Goal: Transaction & Acquisition: Purchase product/service

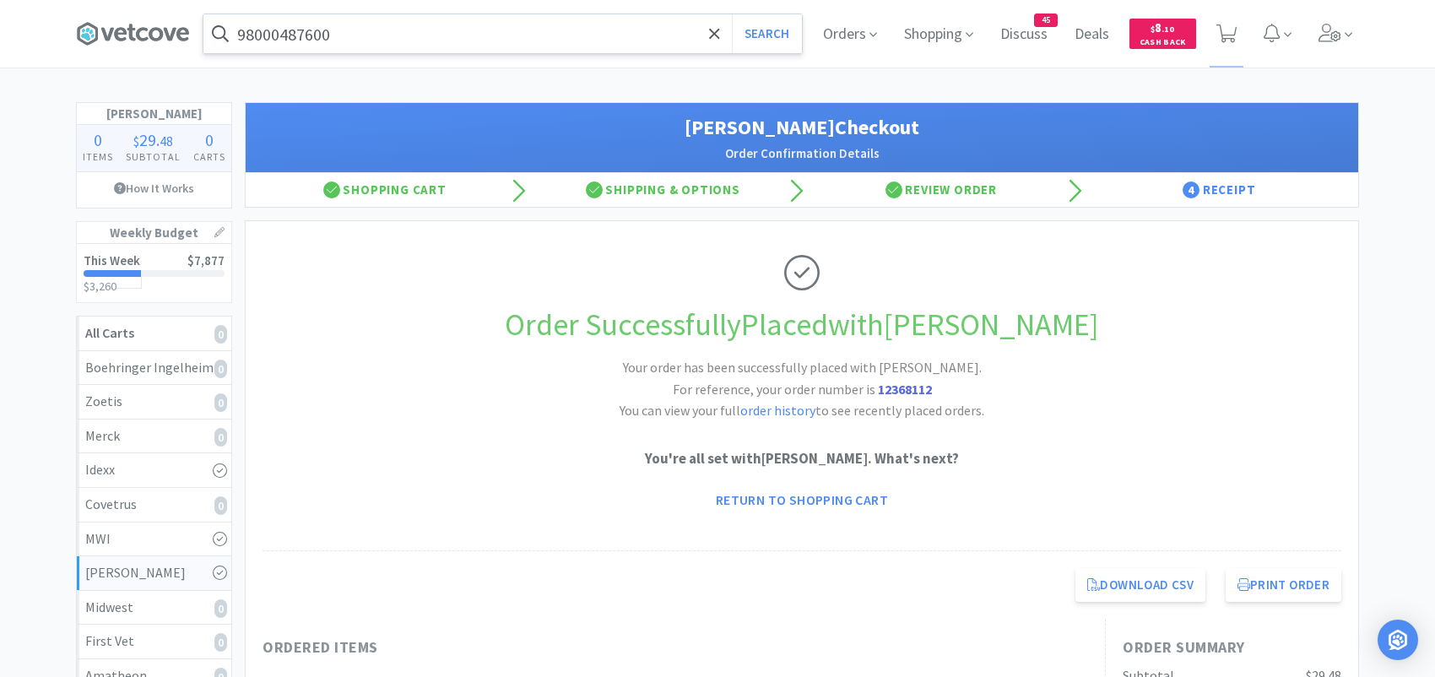
drag, startPoint x: 0, startPoint y: 0, endPoint x: 382, endPoint y: 31, distance: 383.8
click at [386, 31] on input "98000487600" at bounding box center [502, 33] width 599 height 39
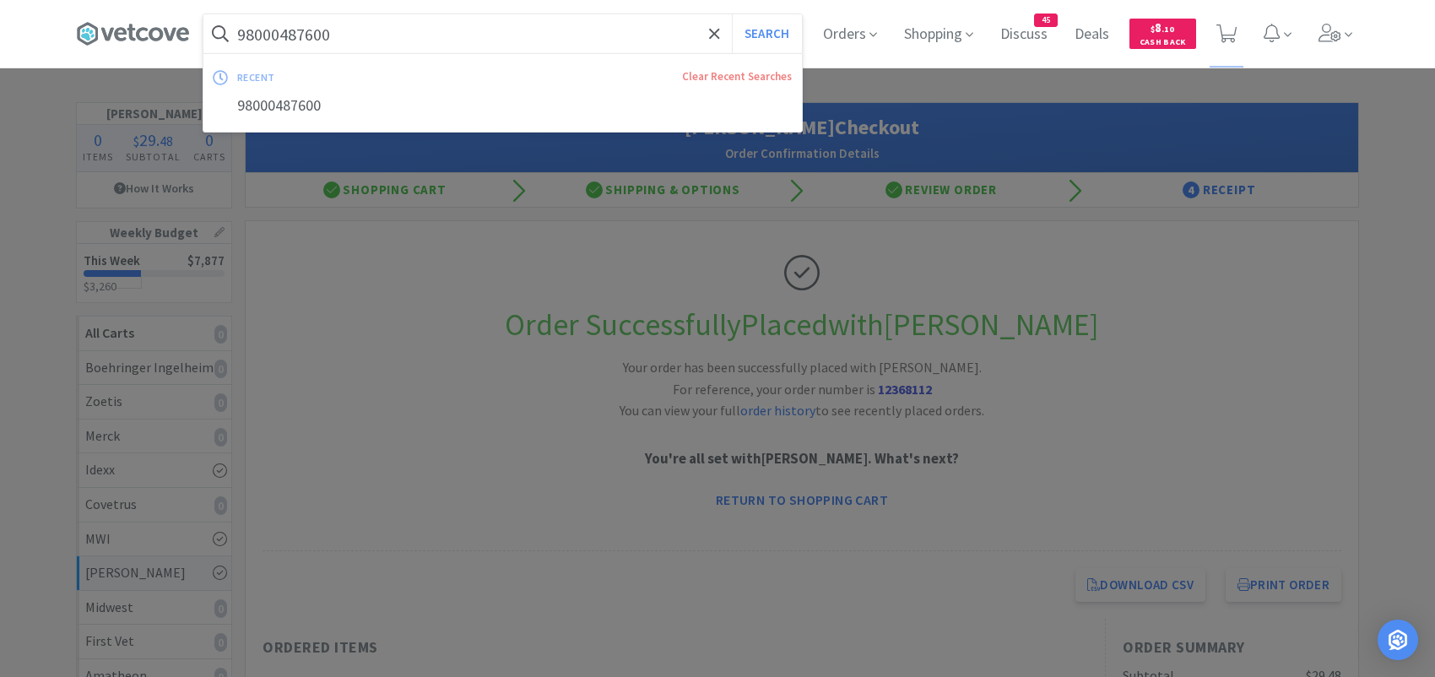
click at [396, 30] on input "98000487600" at bounding box center [502, 33] width 599 height 39
type input "9"
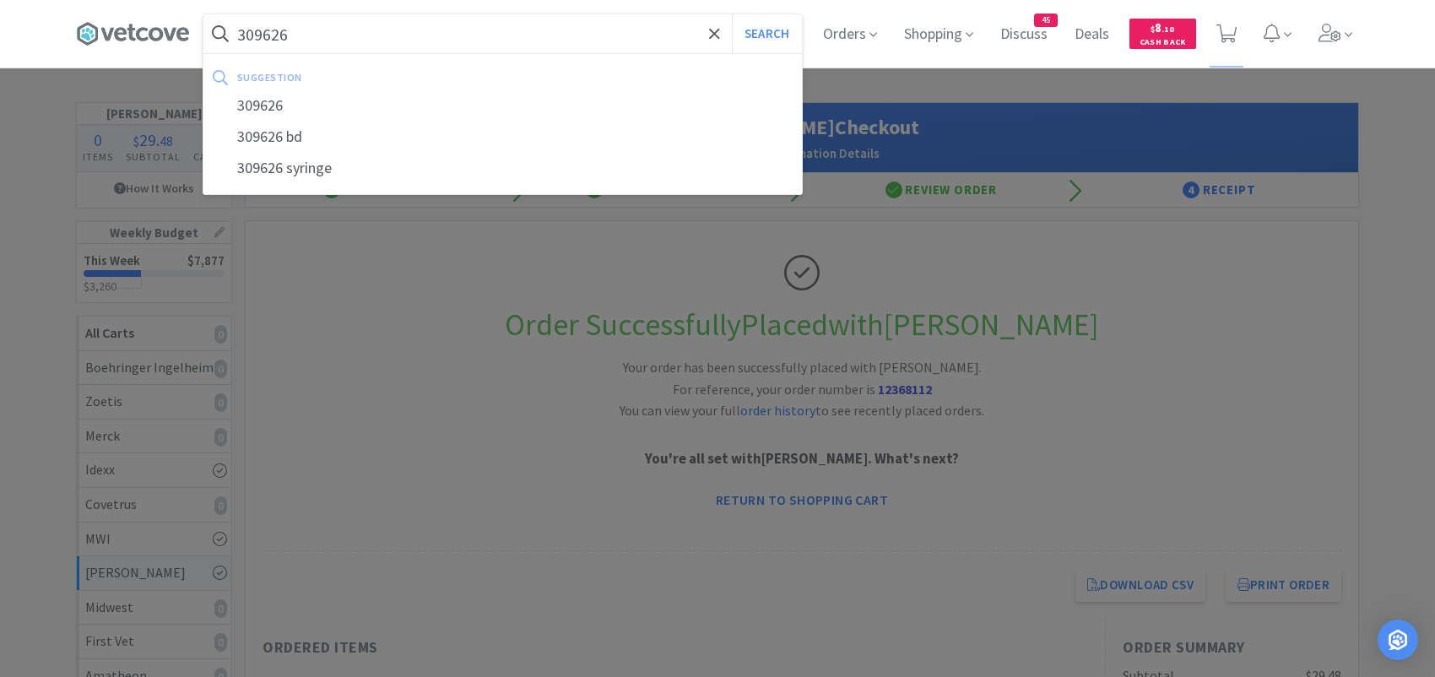
type input "309626"
click at [732, 14] on button "Search" at bounding box center [767, 33] width 70 height 39
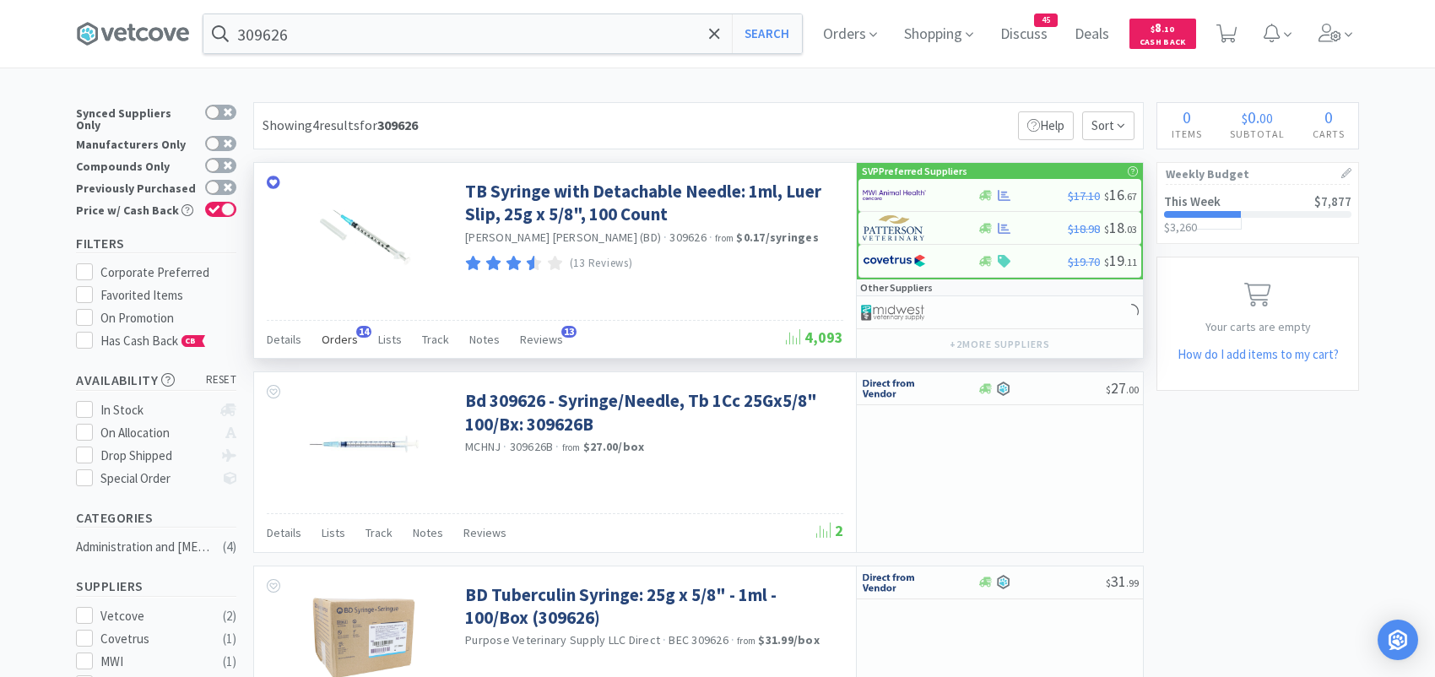
click at [350, 328] on div "Orders 14" at bounding box center [340, 342] width 36 height 32
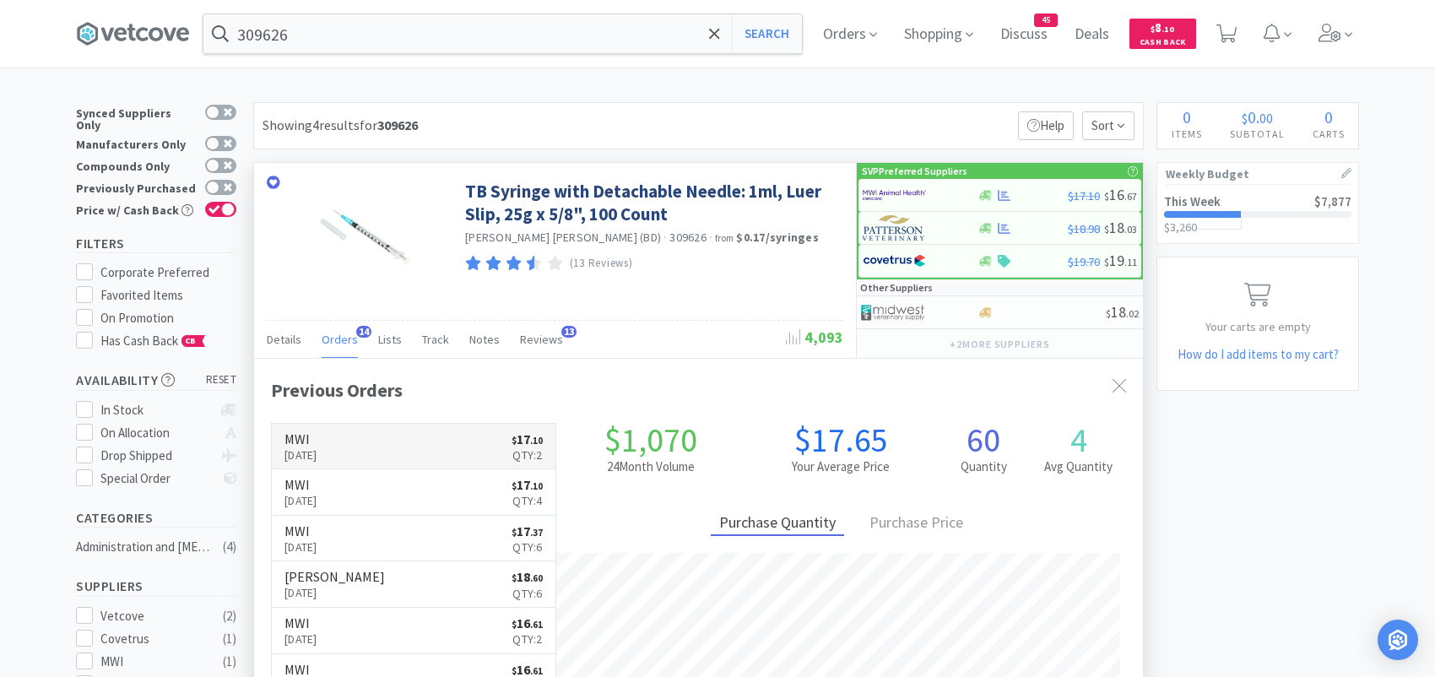
scroll to position [453, 888]
click at [926, 194] on div at bounding box center [909, 195] width 93 height 29
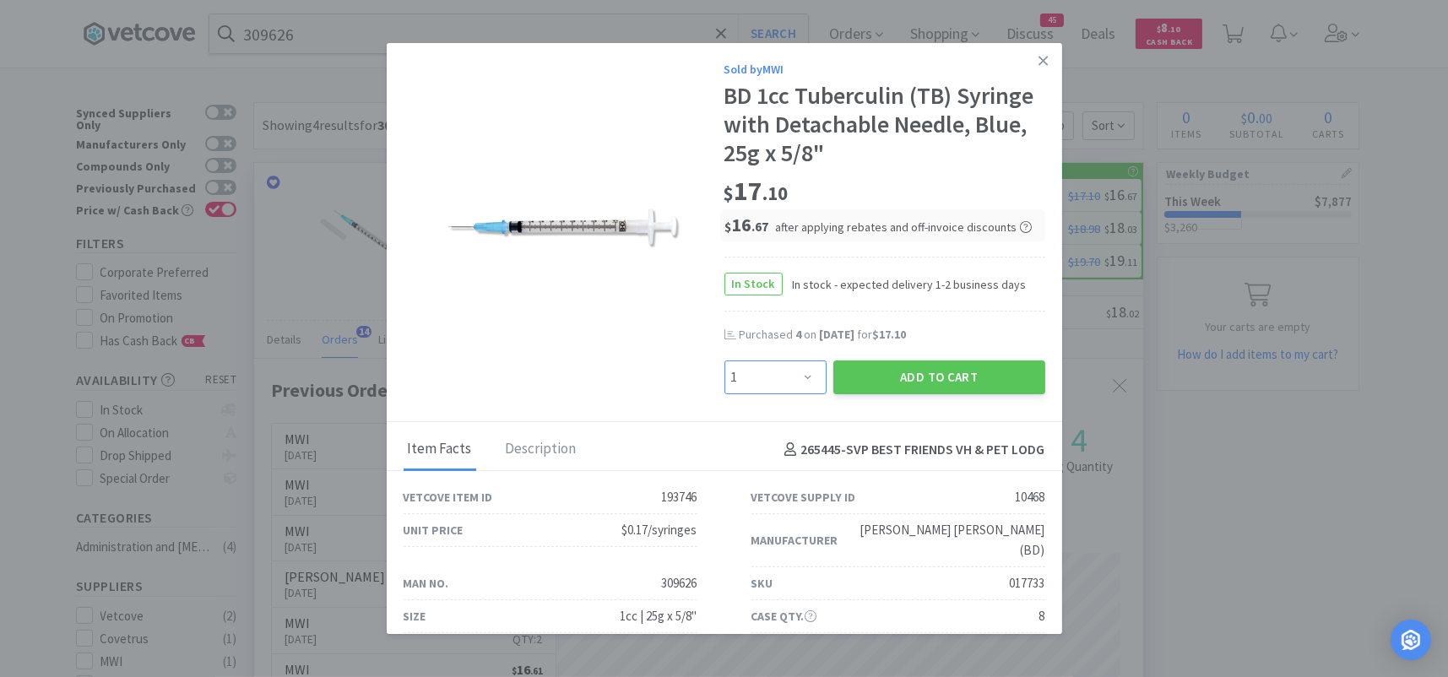
click at [786, 386] on select "Enter Quantity 1 2 3 4 5 6 7 8 9 10 11 12 13 14 15 16 17 18 19 20 Enter Quantity" at bounding box center [775, 378] width 102 height 34
select select "4"
click at [724, 361] on select "Enter Quantity 1 2 3 4 5 6 7 8 9 10 11 12 13 14 15 16 17 18 19 20 Enter Quantity" at bounding box center [775, 378] width 102 height 34
click at [865, 376] on button "Add to Cart" at bounding box center [939, 378] width 212 height 34
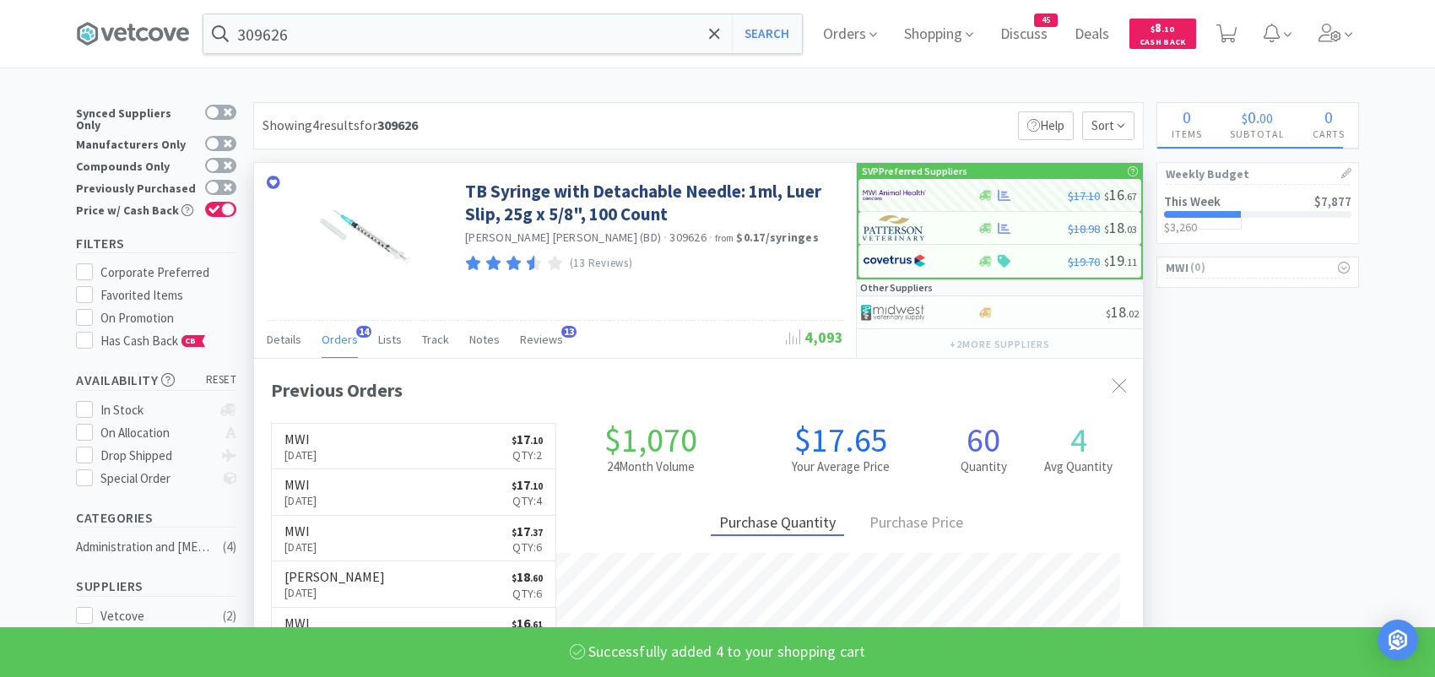
select select "4"
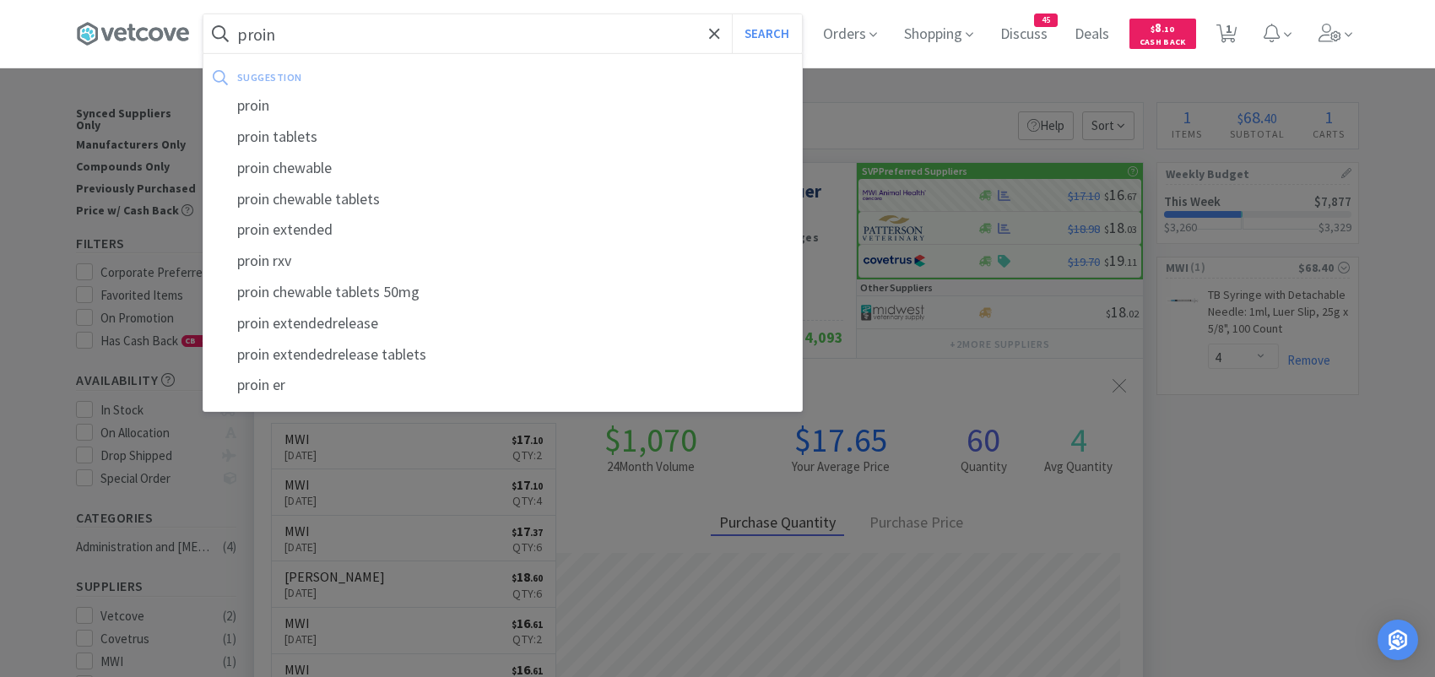
drag, startPoint x: 345, startPoint y: 40, endPoint x: 225, endPoint y: 39, distance: 119.9
click at [228, 39] on form "proin Search" at bounding box center [502, 33] width 599 height 39
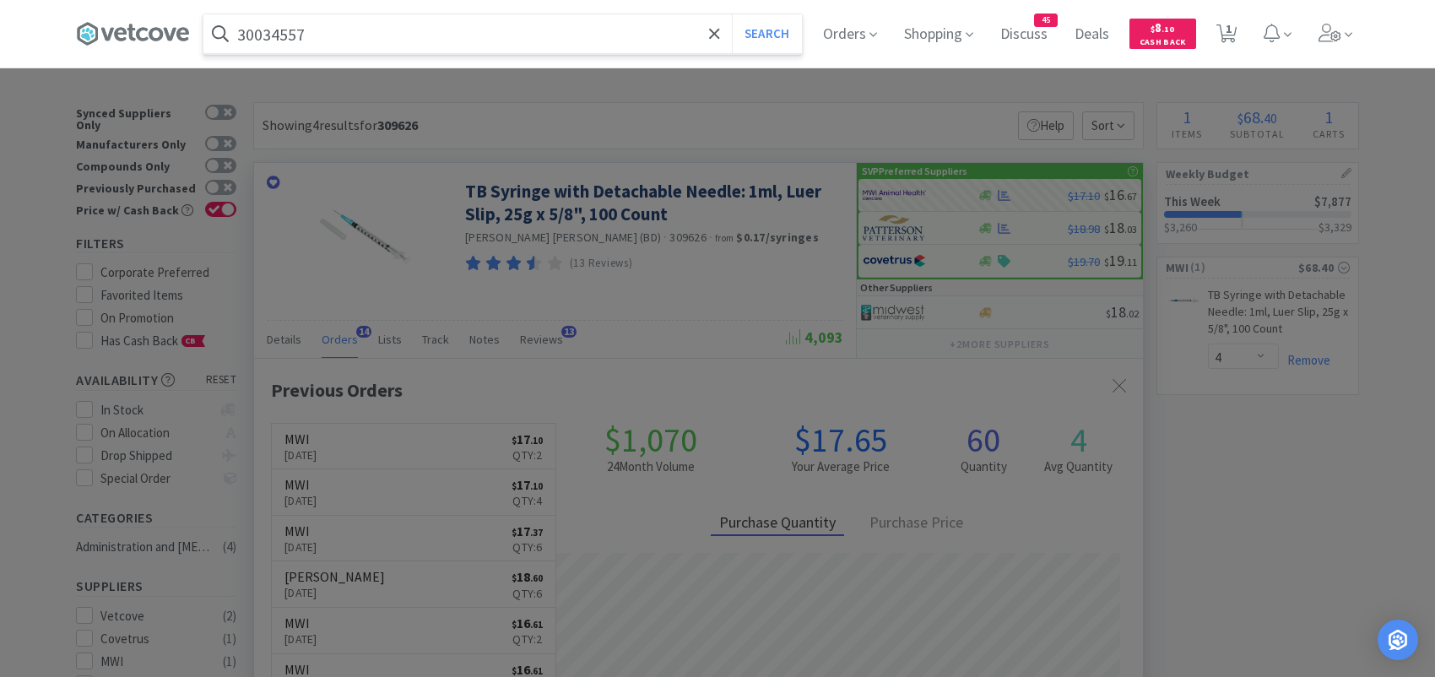
type input "30034557"
click at [732, 14] on button "Search" at bounding box center [767, 33] width 70 height 39
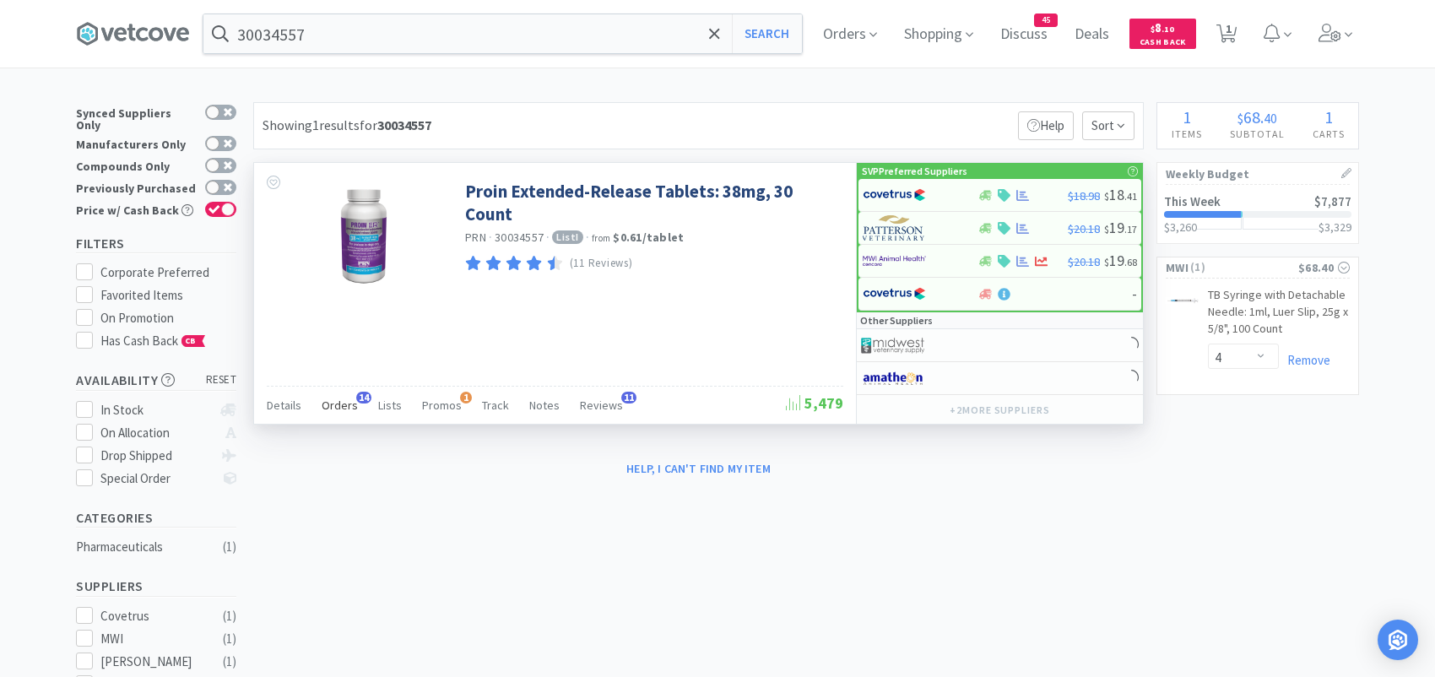
click at [343, 398] on span "Orders" at bounding box center [340, 405] width 36 height 15
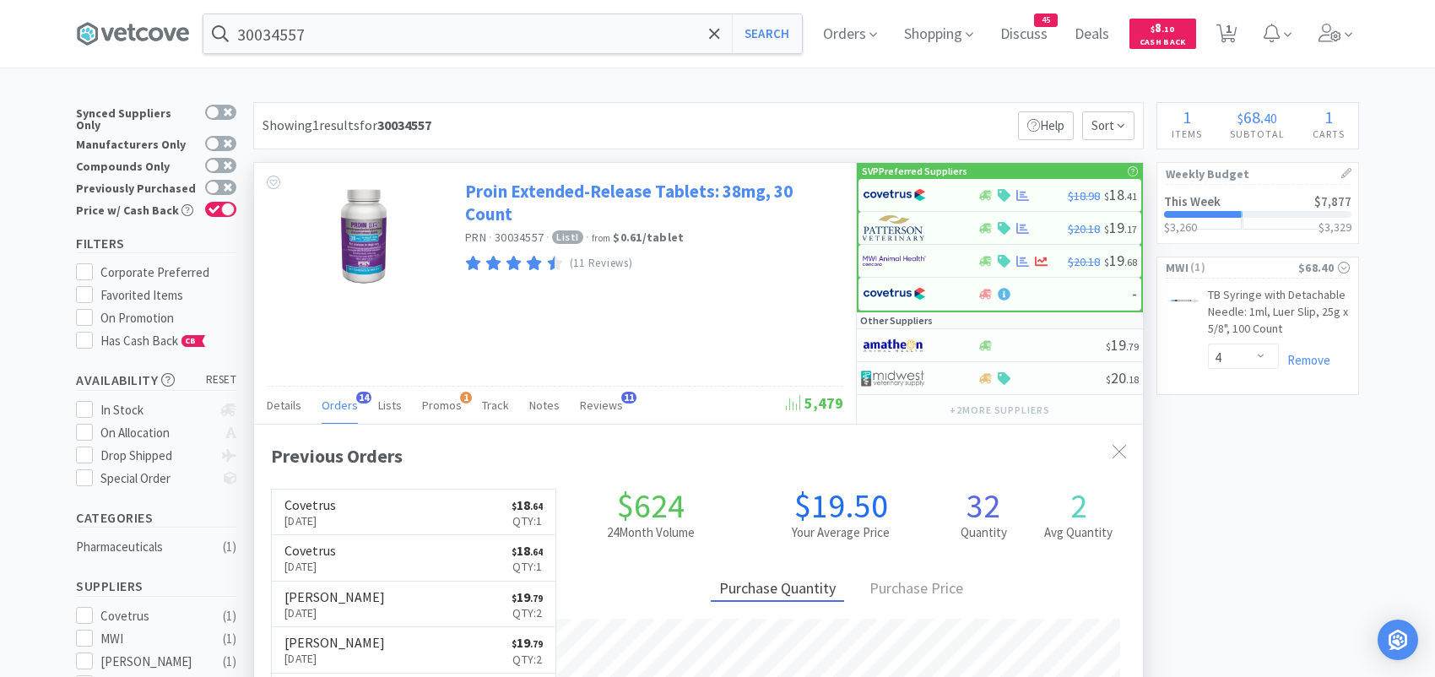
scroll to position [453, 888]
click at [890, 195] on img at bounding box center [894, 194] width 63 height 25
select select "1"
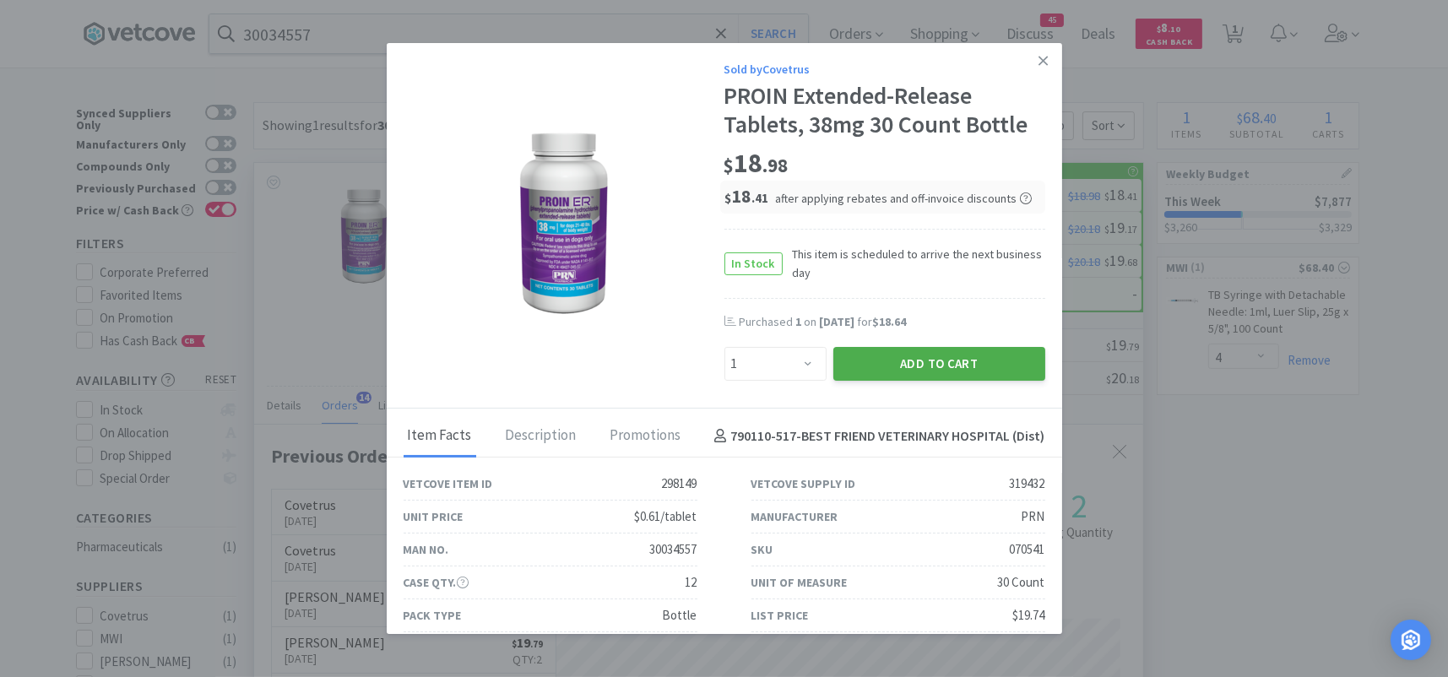
click at [859, 365] on button "Add to Cart" at bounding box center [939, 364] width 212 height 34
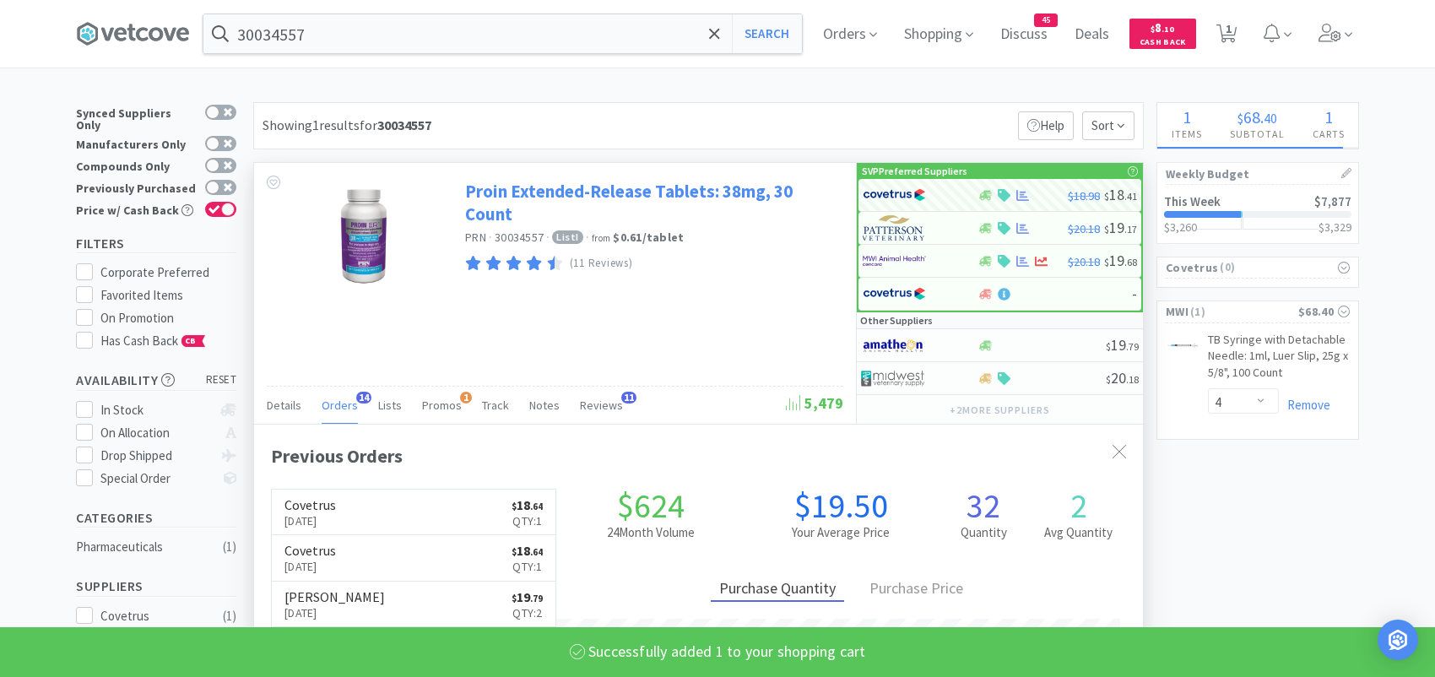
select select "1"
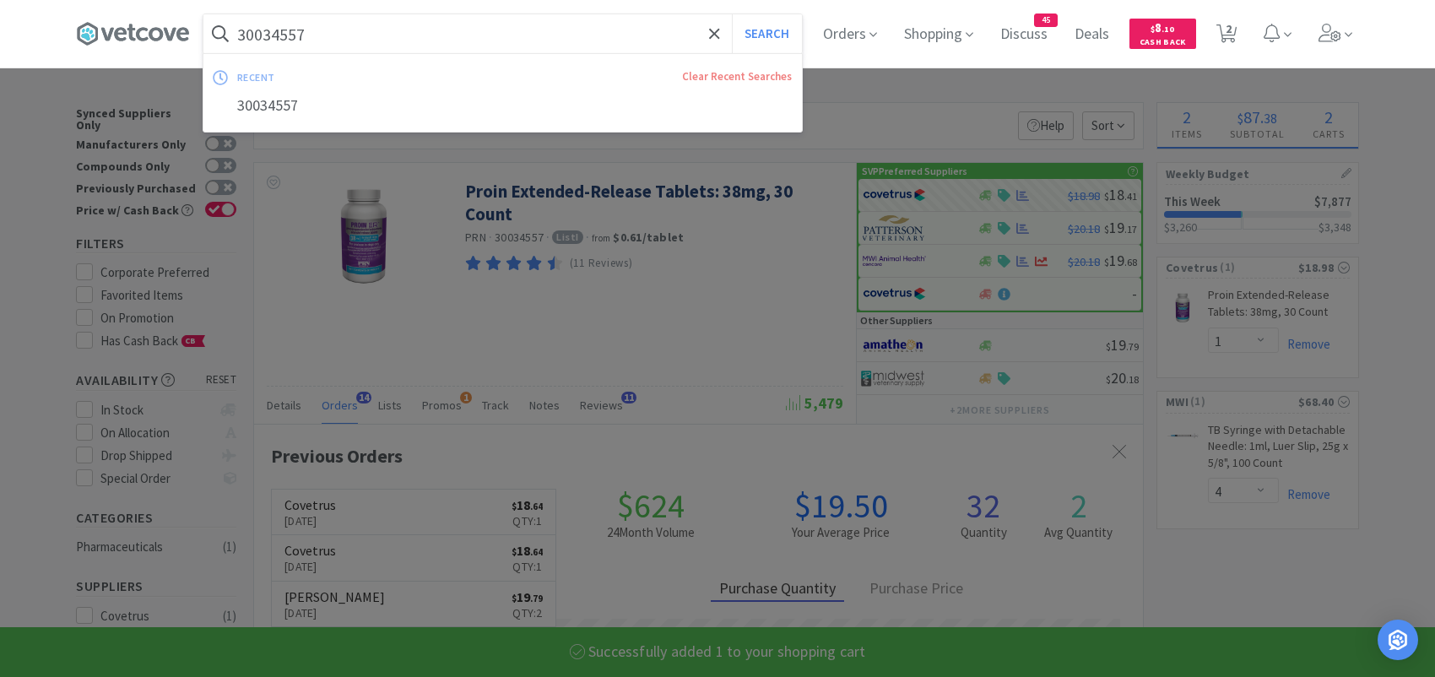
click at [377, 40] on input "30034557" at bounding box center [502, 33] width 599 height 39
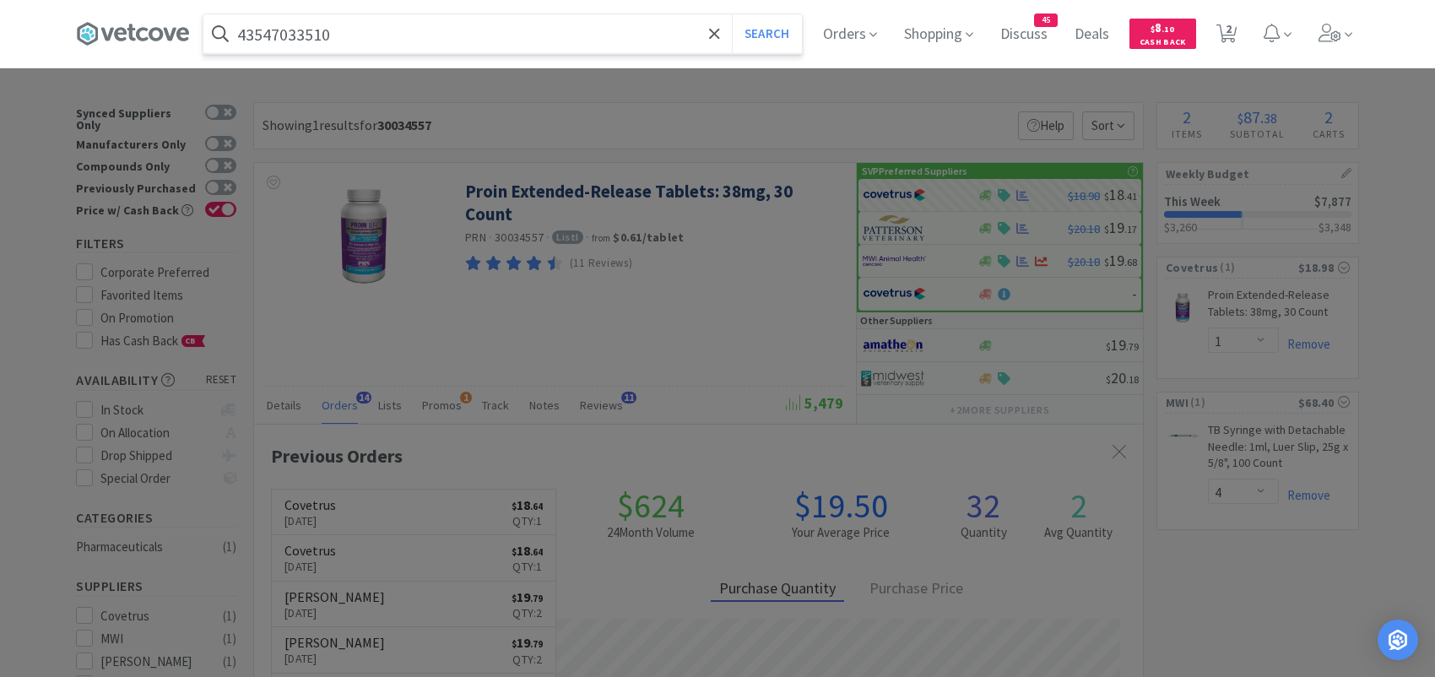
type input "43547033510"
click at [732, 14] on button "Search" at bounding box center [767, 33] width 70 height 39
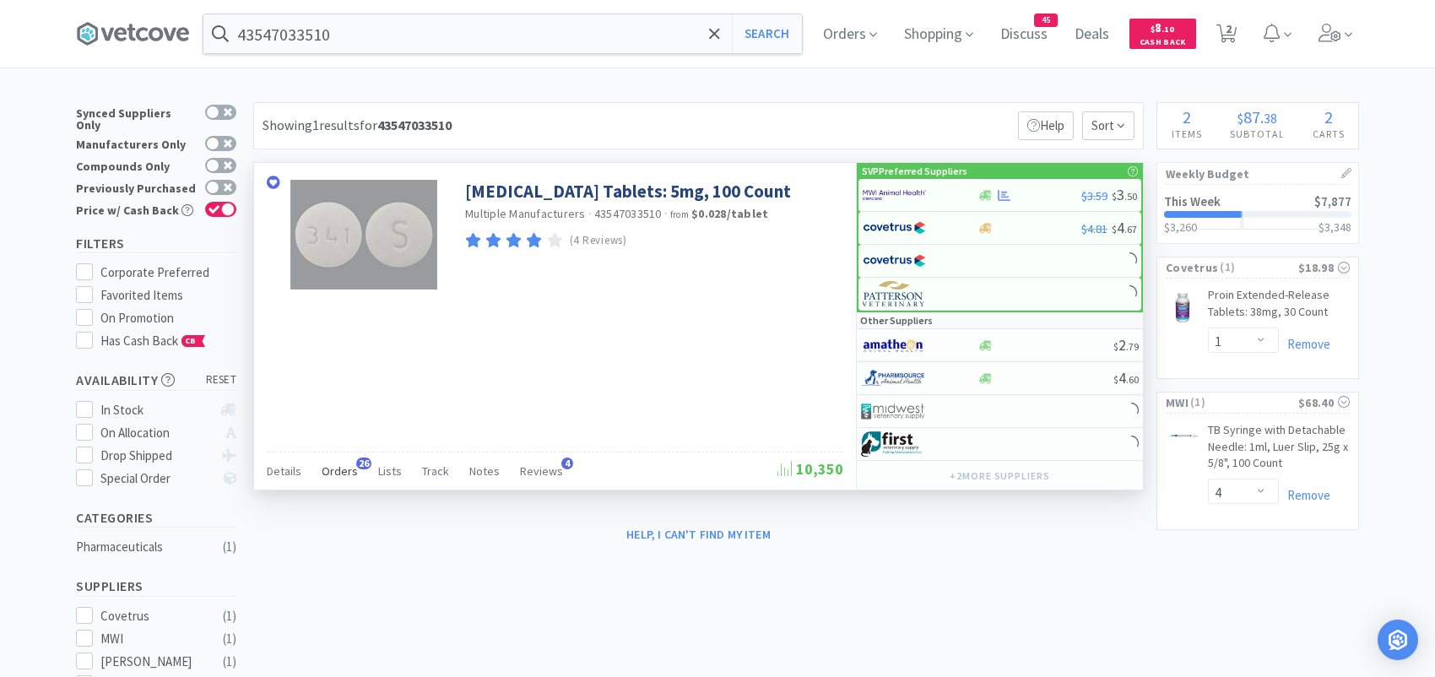
click at [341, 460] on div "Orders 26" at bounding box center [340, 474] width 36 height 32
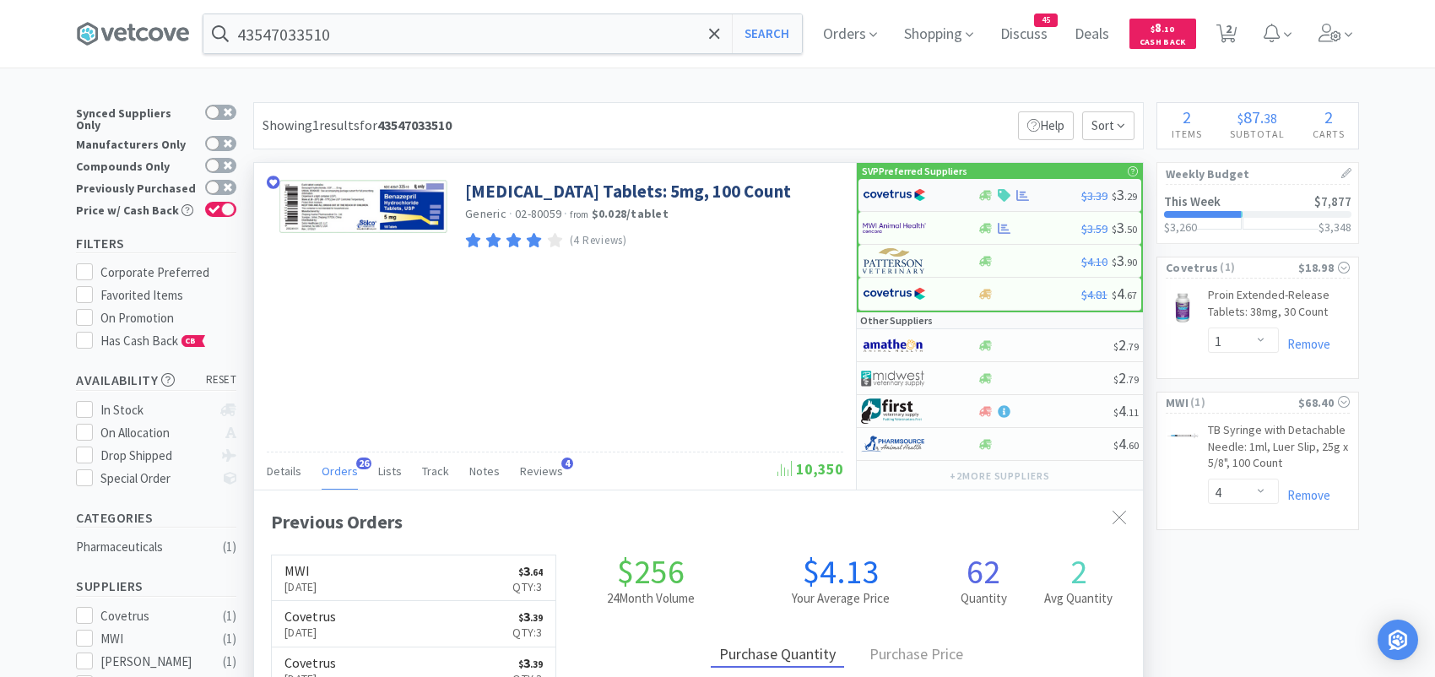
click at [900, 192] on img at bounding box center [894, 194] width 63 height 25
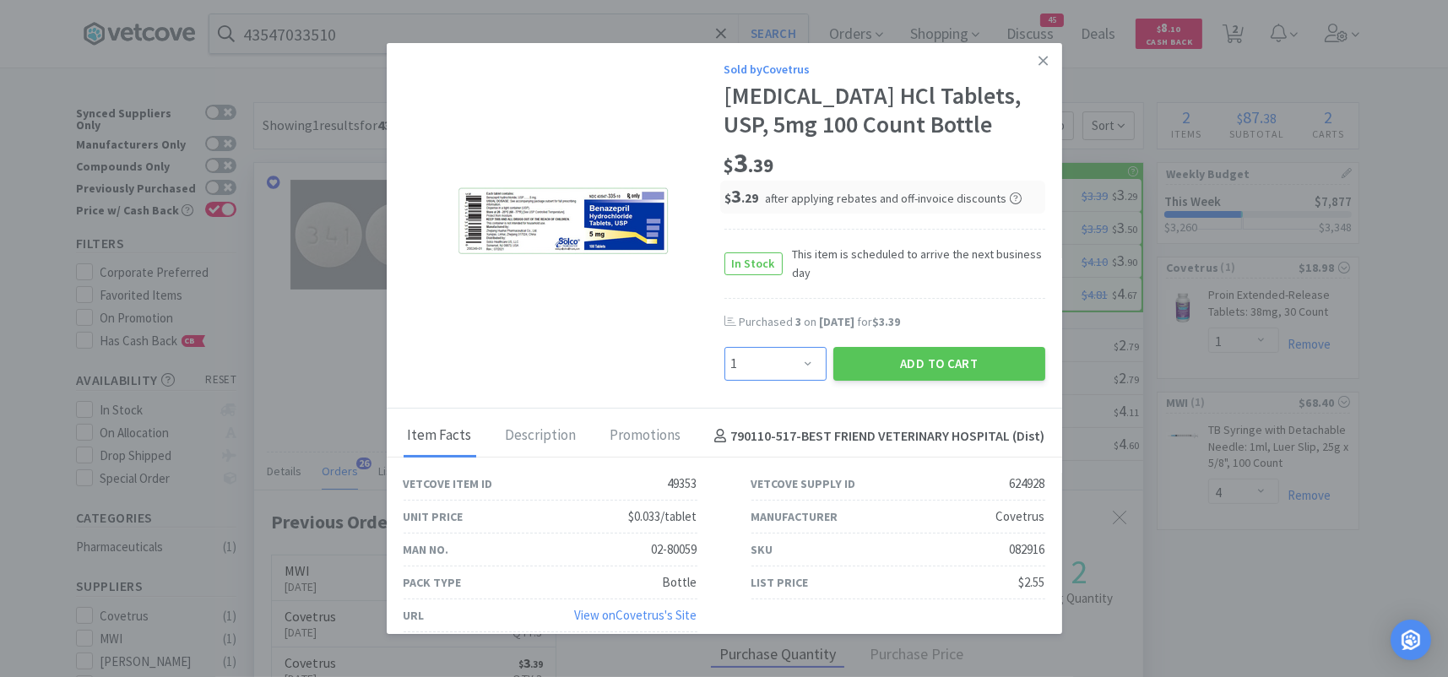
click at [795, 358] on select "Enter Quantity 1 2 3 4 5 6 7 8 9 10 11 12 13 14 15 16 17 18 19 20 Enter Quantity" at bounding box center [775, 364] width 102 height 34
select select "3"
click at [724, 347] on select "Enter Quantity 1 2 3 4 5 6 7 8 9 10 11 12 13 14 15 16 17 18 19 20 Enter Quantity" at bounding box center [775, 364] width 102 height 34
click at [884, 352] on button "Add to Cart" at bounding box center [939, 364] width 212 height 34
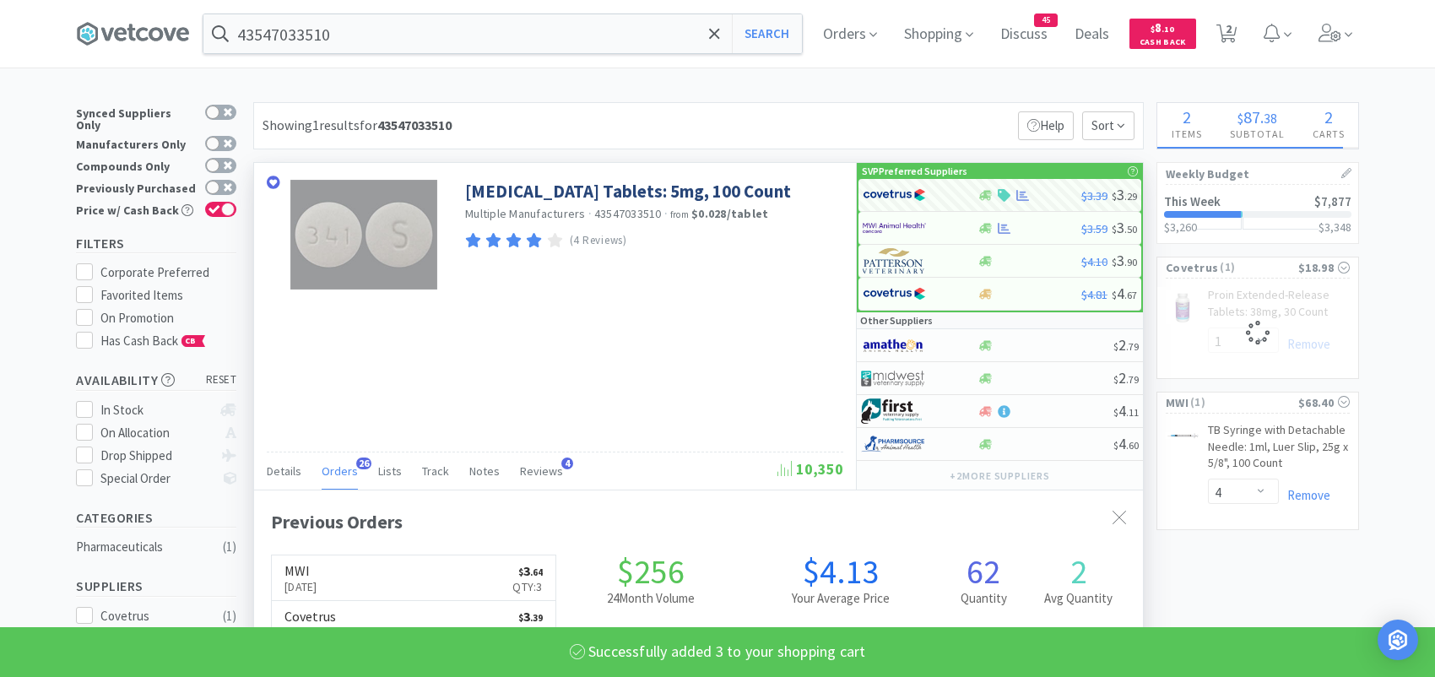
select select "3"
select select "1"
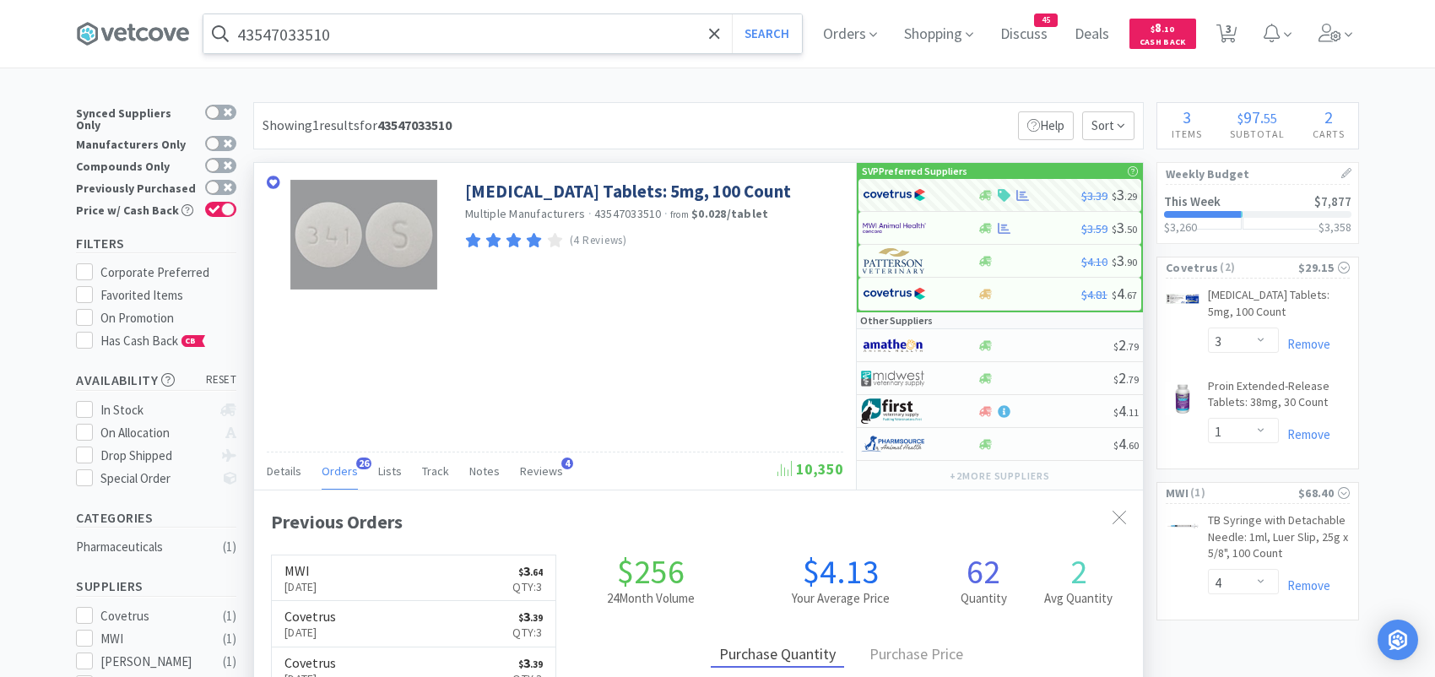
click at [341, 41] on input "43547033510" at bounding box center [502, 33] width 599 height 39
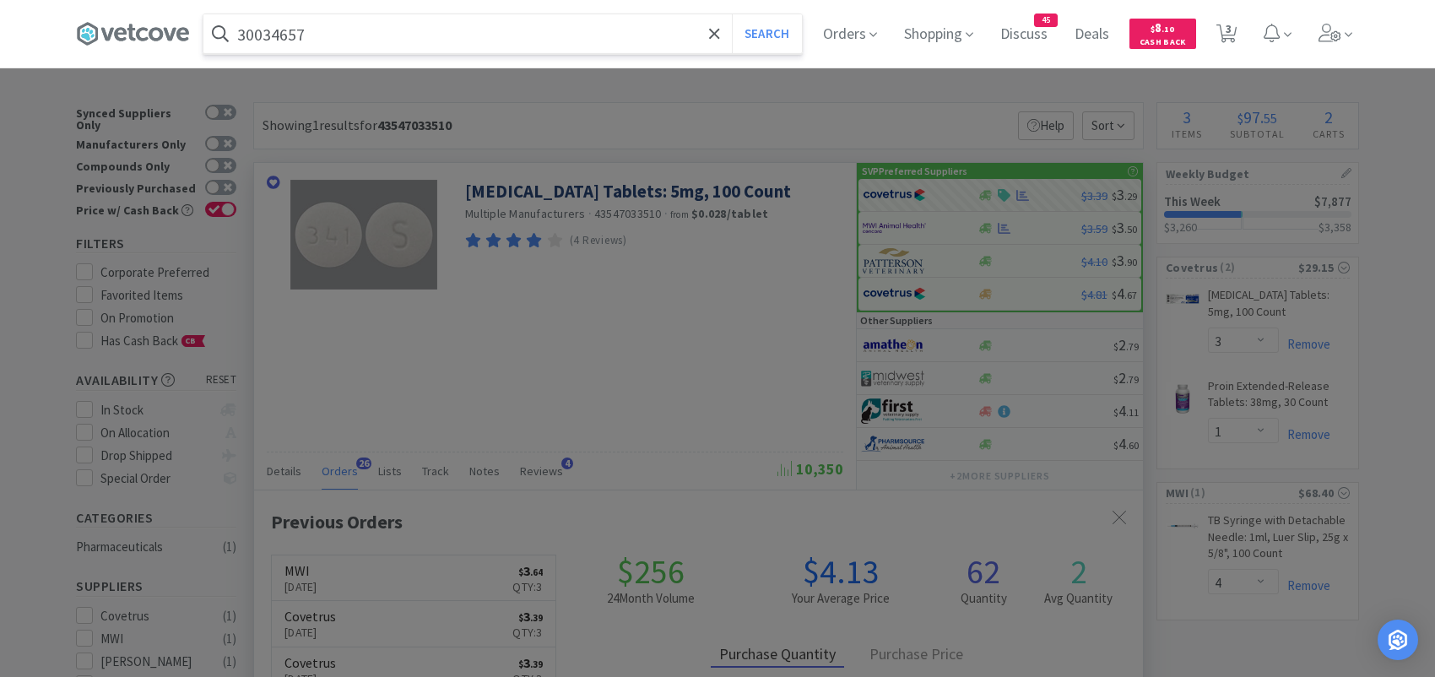
type input "30034657"
click at [732, 14] on button "Search" at bounding box center [767, 33] width 70 height 39
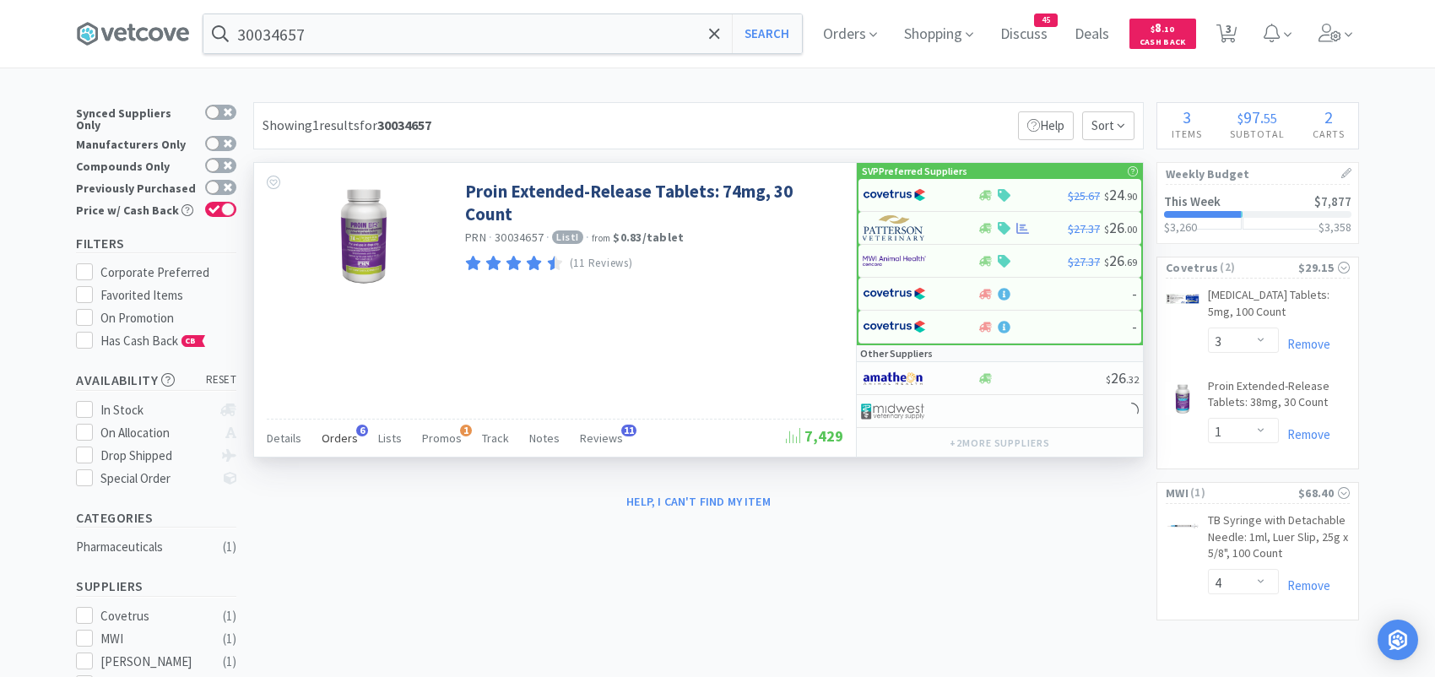
click at [347, 436] on span "Orders" at bounding box center [340, 438] width 36 height 15
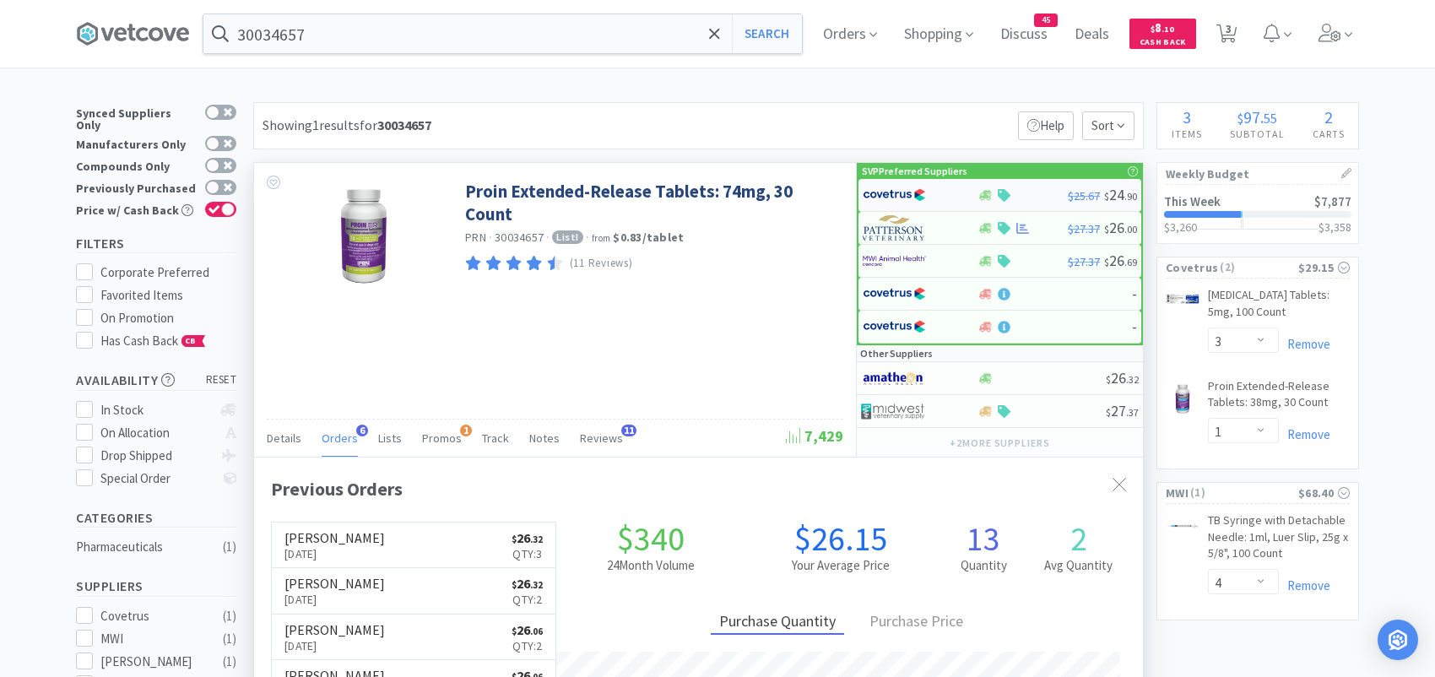
scroll to position [436, 888]
click at [903, 191] on img at bounding box center [894, 194] width 63 height 25
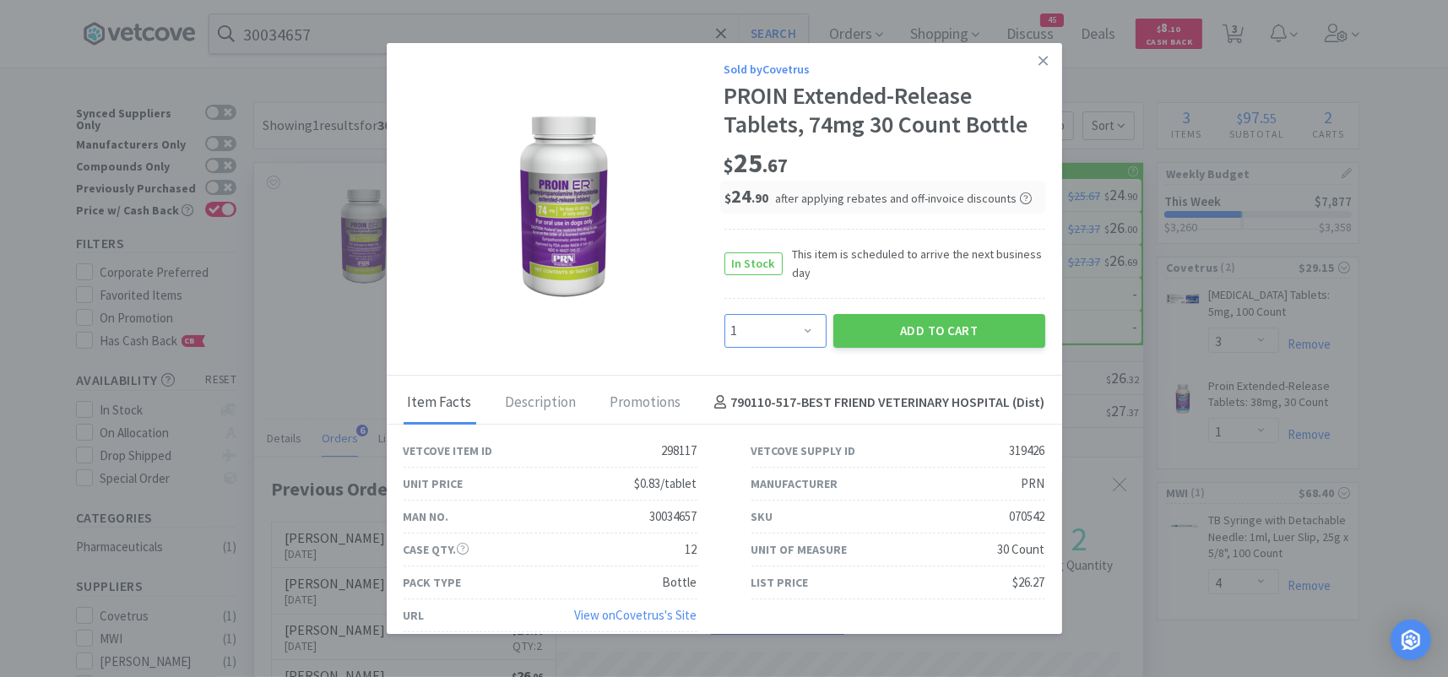
click at [783, 328] on select "Enter Quantity 1 2 3 4 5 6 7 8 9 10 11 12 13 14 15 16 17 18 19 20 Enter Quantity" at bounding box center [775, 331] width 102 height 34
select select "3"
click at [724, 314] on select "Enter Quantity 1 2 3 4 5 6 7 8 9 10 11 12 13 14 15 16 17 18 19 20 Enter Quantity" at bounding box center [775, 331] width 102 height 34
click at [872, 317] on button "Add to Cart" at bounding box center [939, 331] width 212 height 34
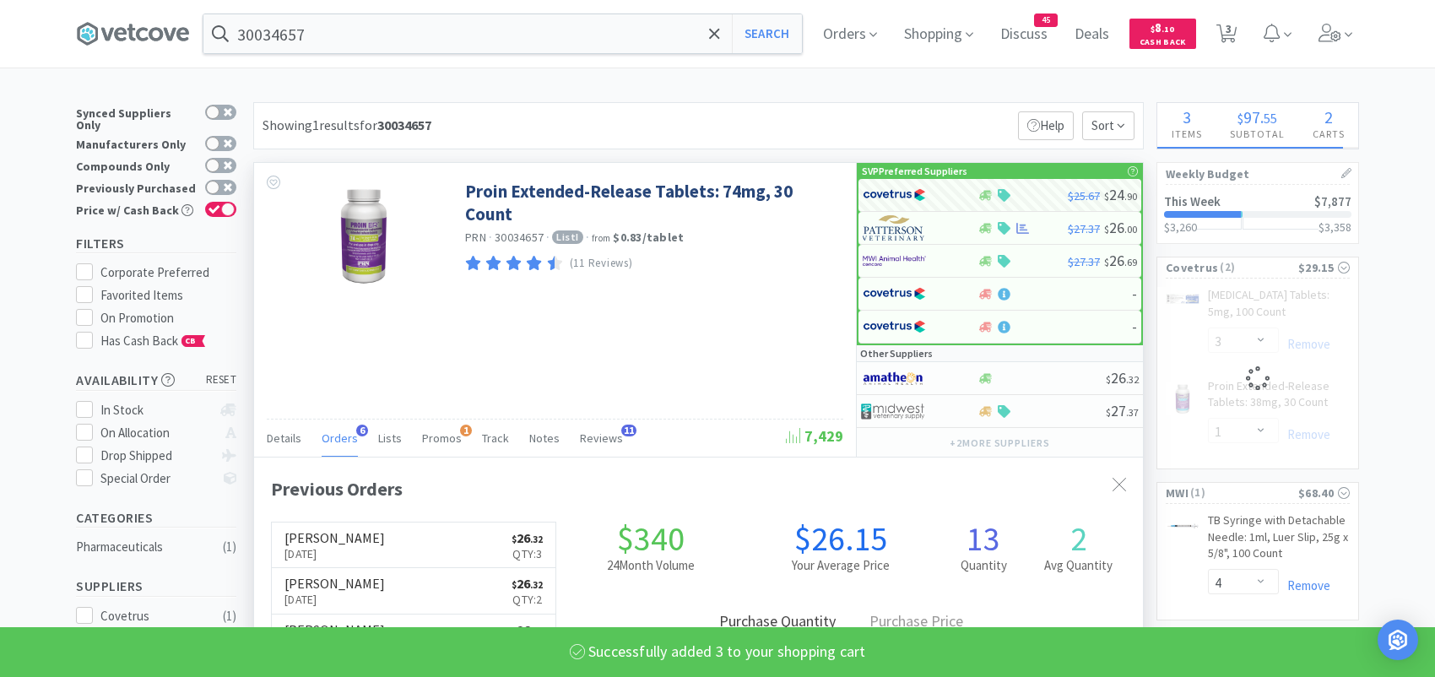
select select "3"
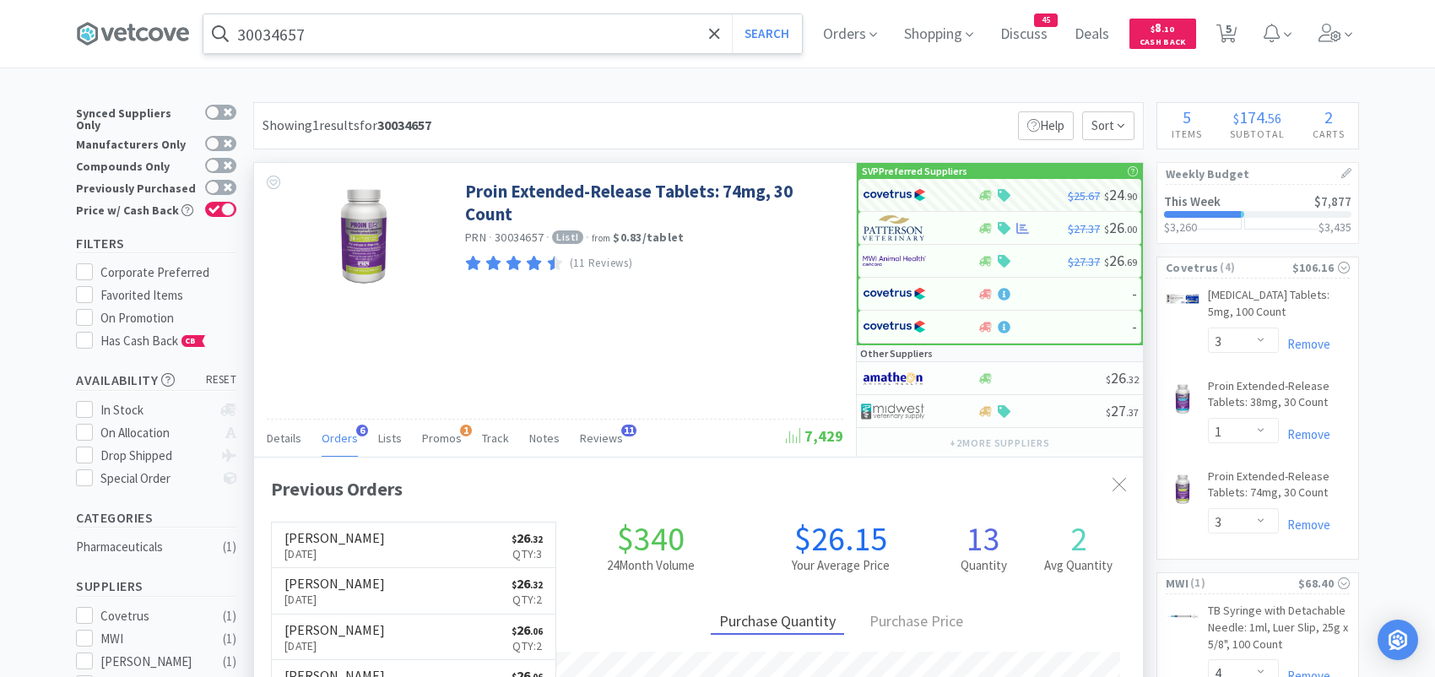
click at [328, 38] on input "30034657" at bounding box center [502, 33] width 599 height 39
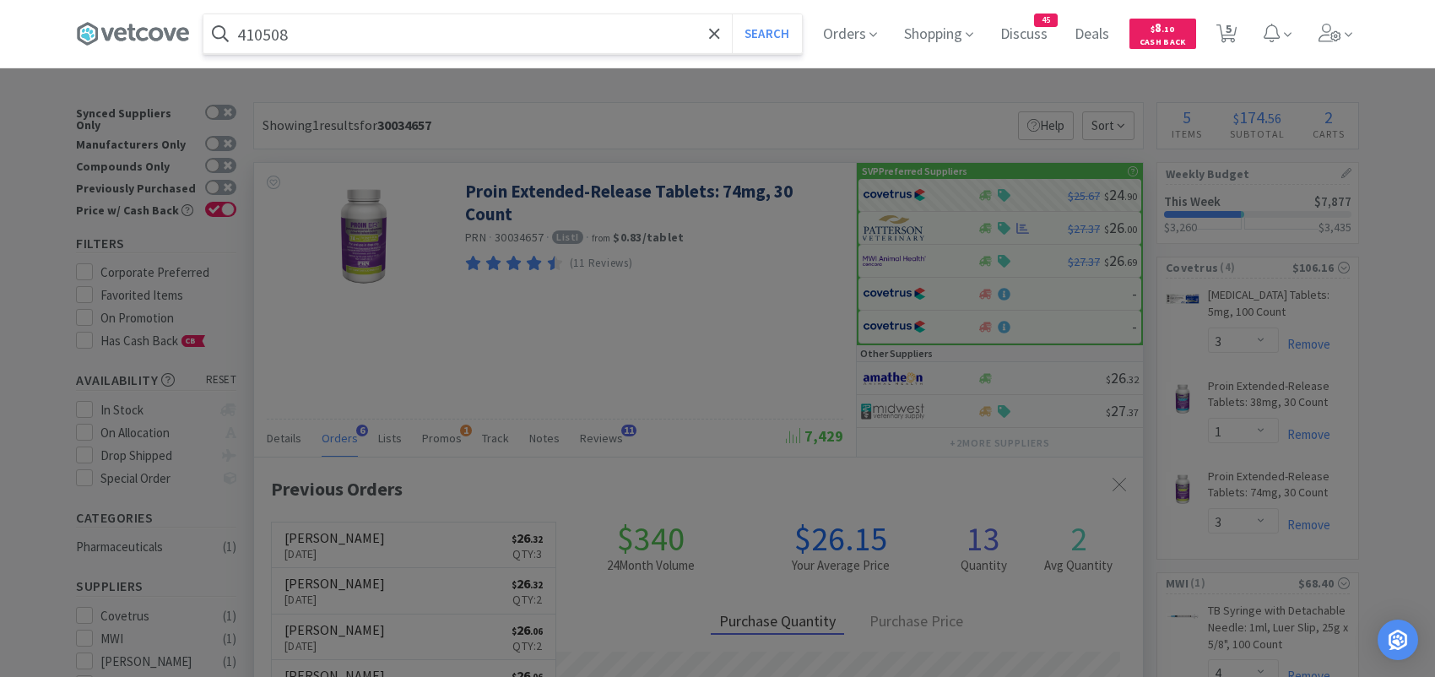
type input "410508"
click at [732, 14] on button "Search" at bounding box center [767, 33] width 70 height 39
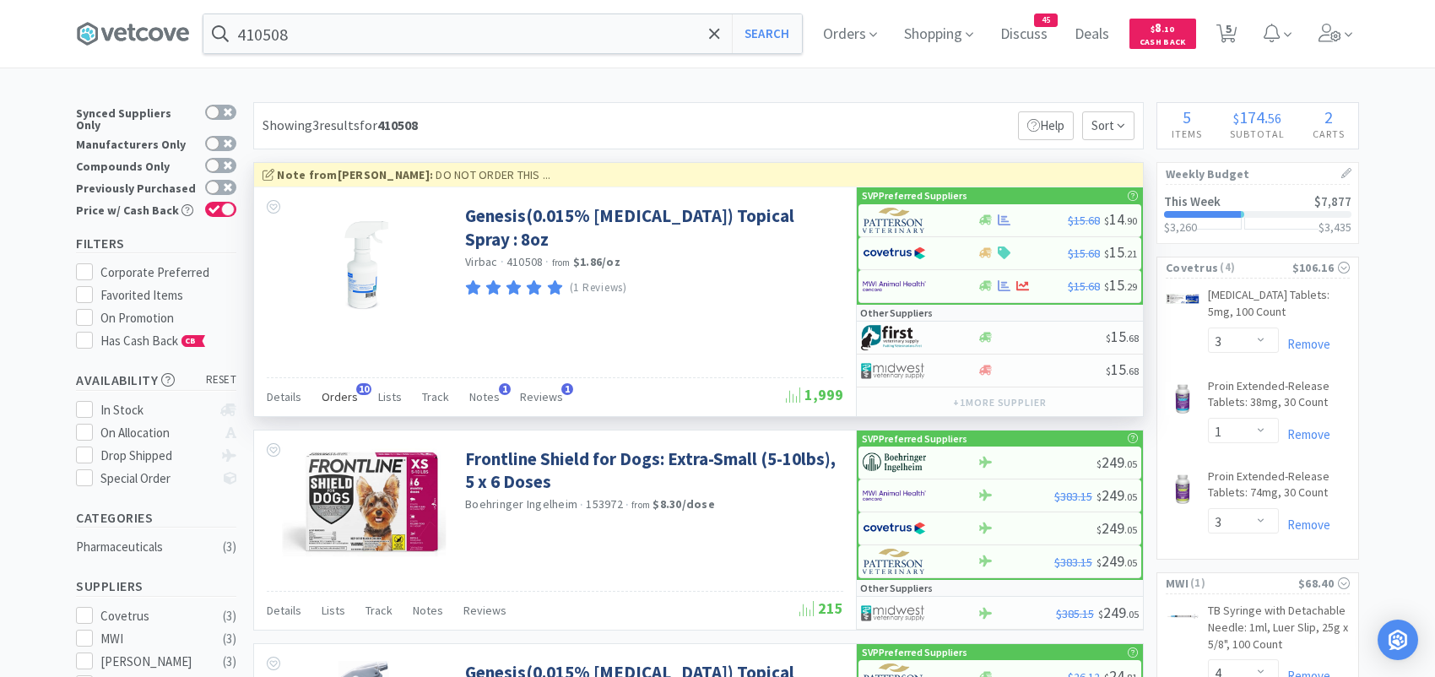
click at [348, 390] on span "Orders" at bounding box center [340, 396] width 36 height 15
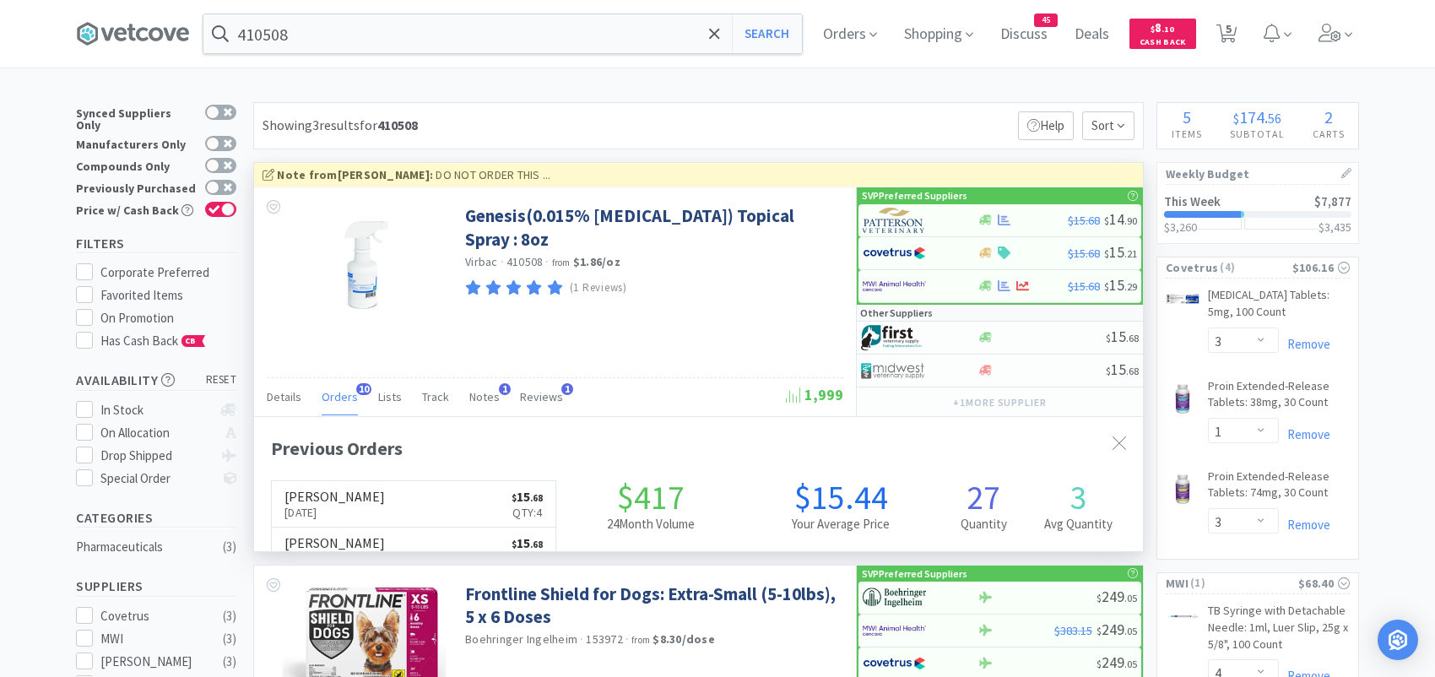
scroll to position [453, 888]
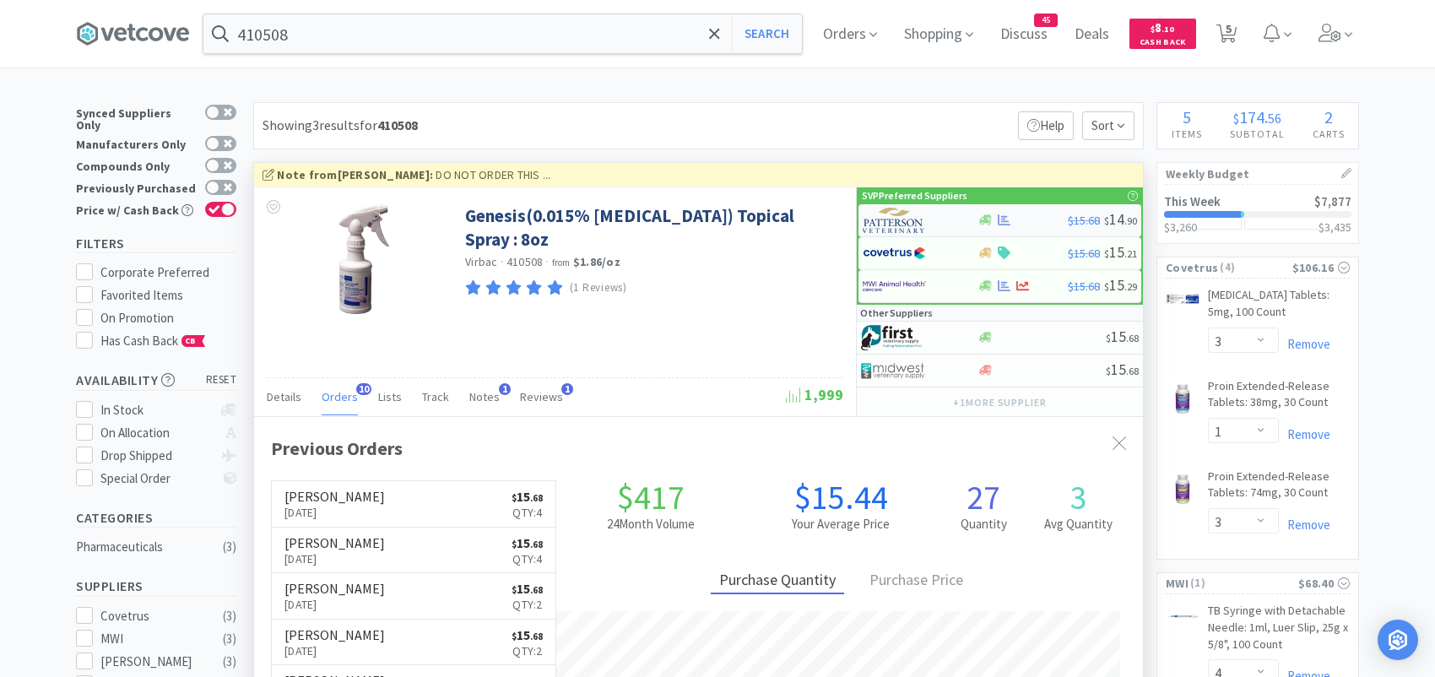
click at [890, 221] on img at bounding box center [894, 220] width 63 height 25
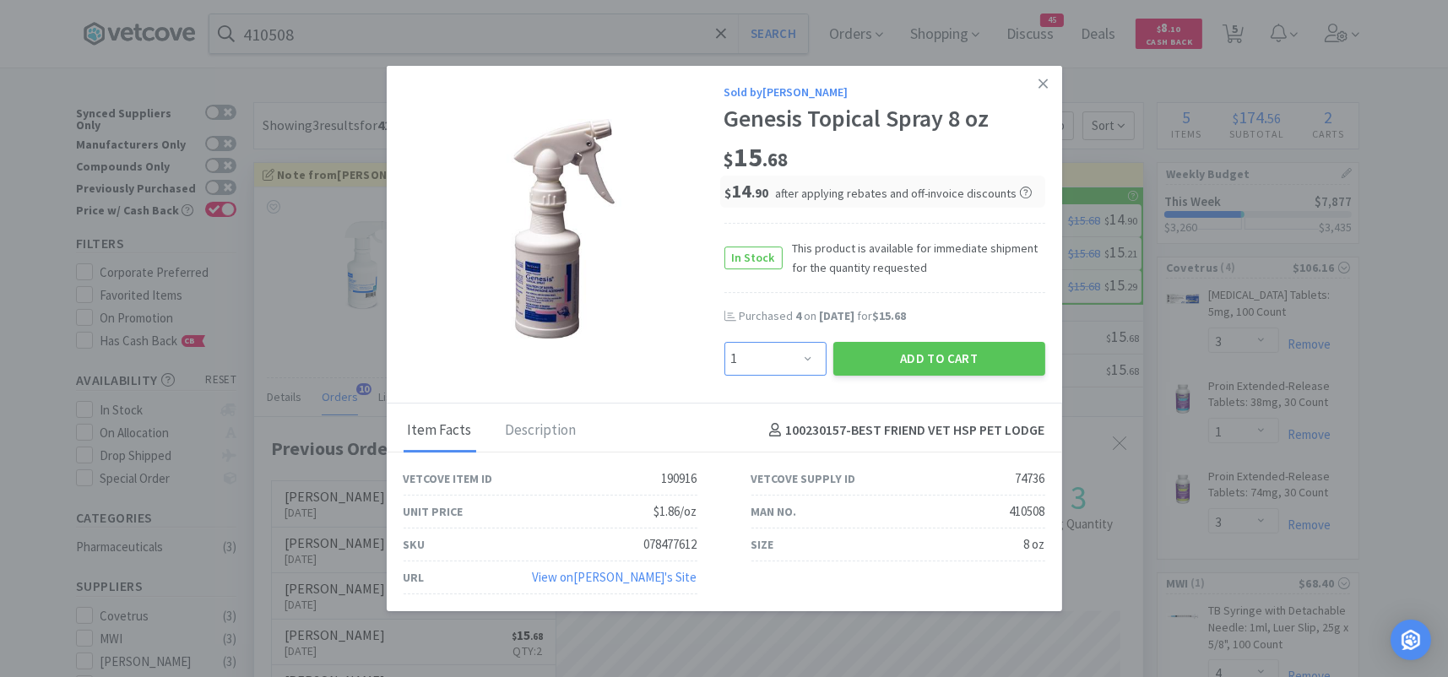
click at [803, 356] on select "Enter Quantity 1 2 3 4 5 6 7 8 9 10 11 12 13 14 15 16 17 18 19 20 Enter Quantity" at bounding box center [775, 359] width 102 height 34
select select "2"
click at [724, 342] on select "Enter Quantity 1 2 3 4 5 6 7 8 9 10 11 12 13 14 15 16 17 18 19 20 Enter Quantity" at bounding box center [775, 359] width 102 height 34
click at [882, 356] on button "Add to Cart" at bounding box center [939, 359] width 212 height 34
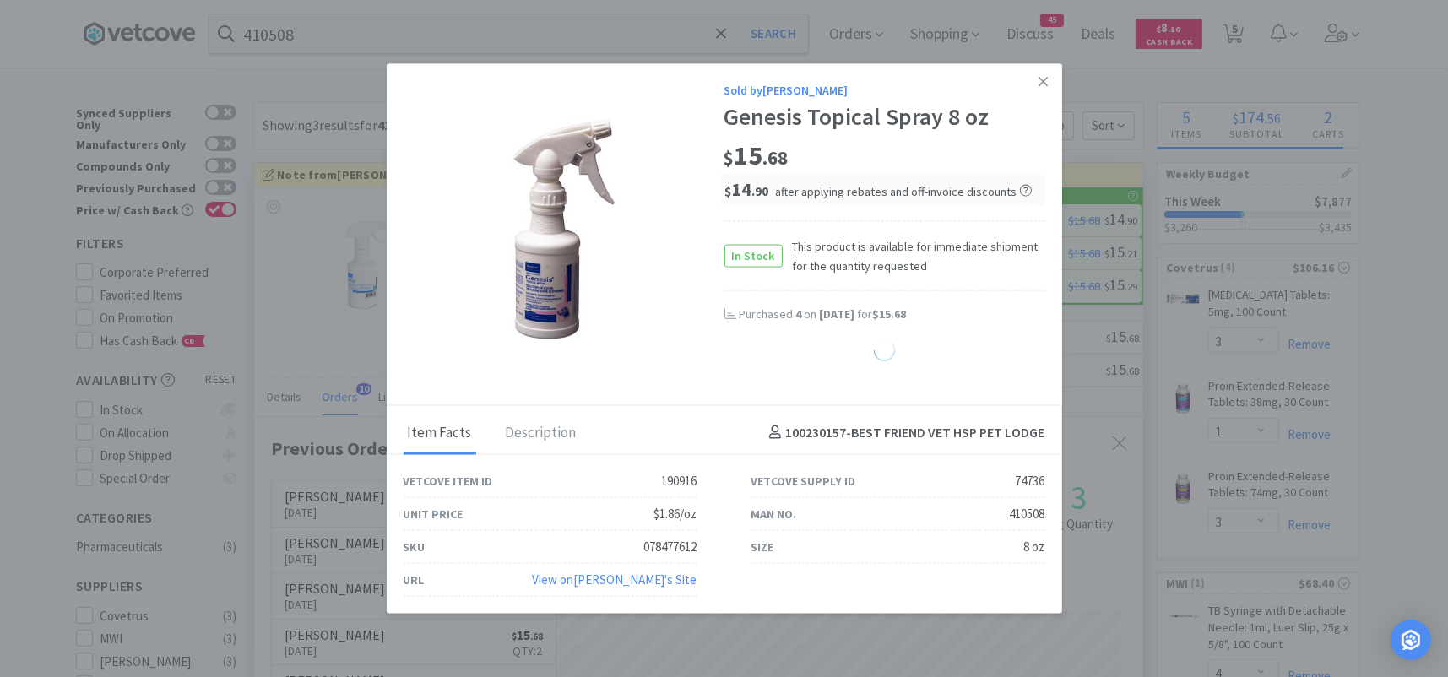
select select "2"
select select "4"
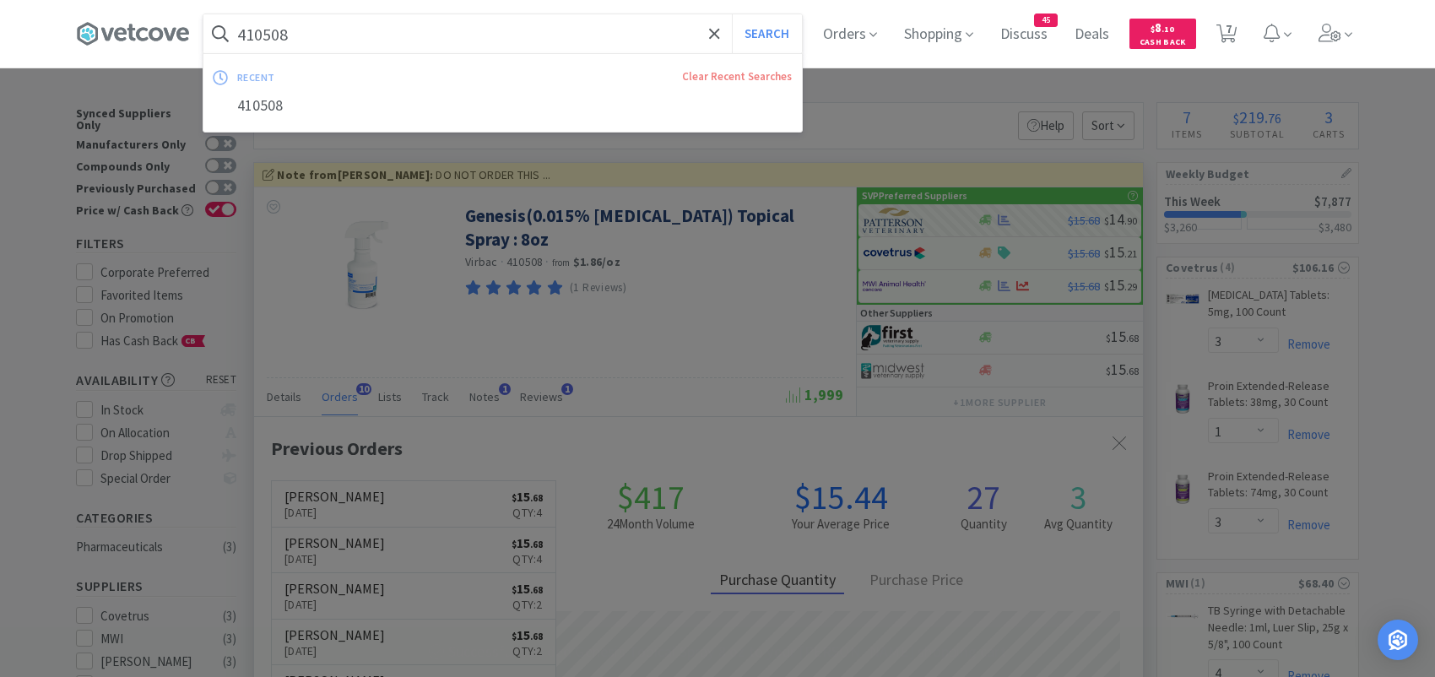
click at [387, 36] on input "410508" at bounding box center [502, 33] width 599 height 39
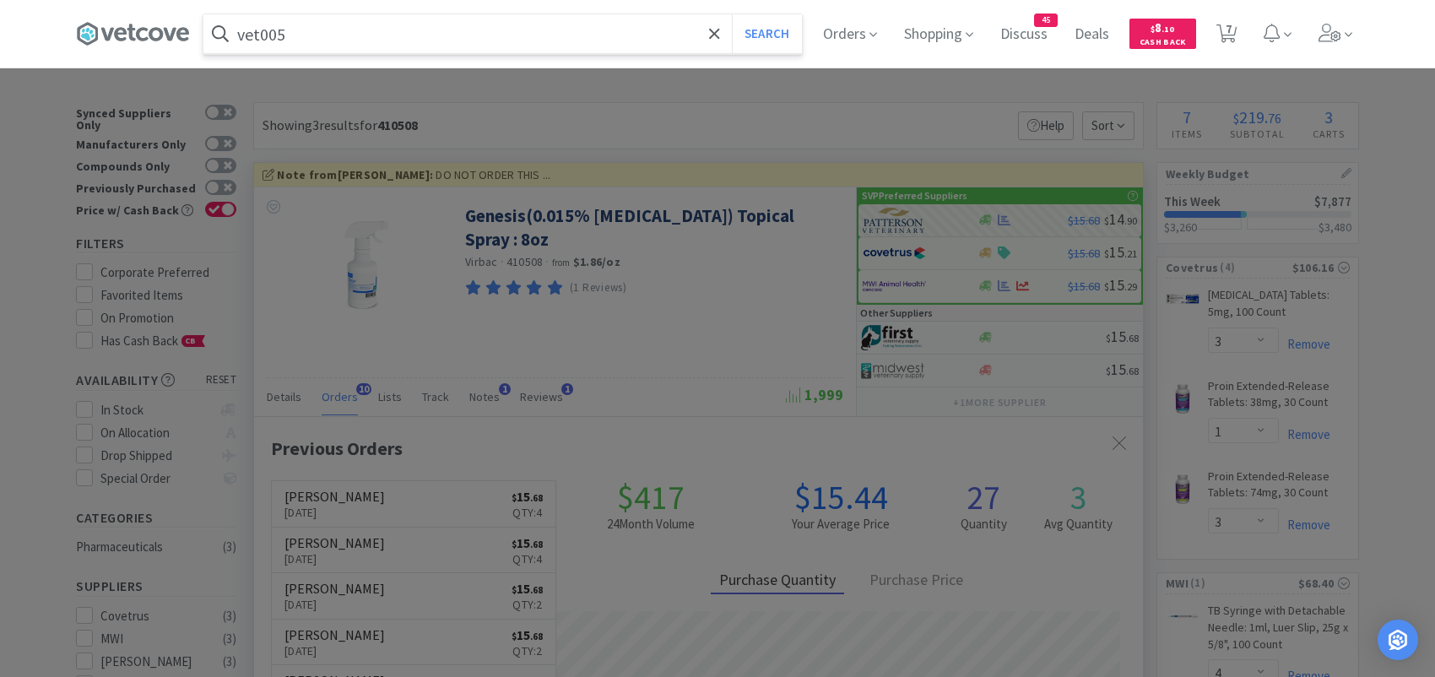
type input "vet005"
click at [732, 14] on button "Search" at bounding box center [767, 33] width 70 height 39
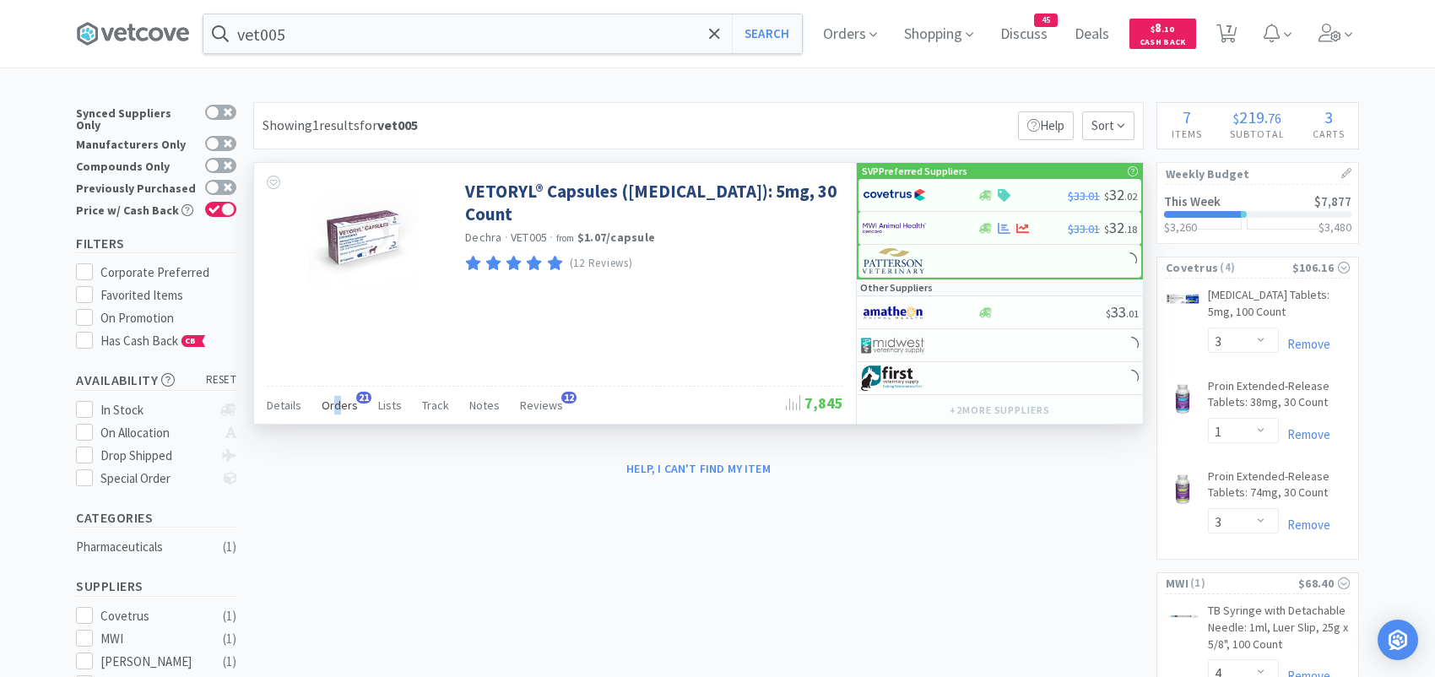
click at [335, 407] on span "Orders" at bounding box center [340, 405] width 36 height 15
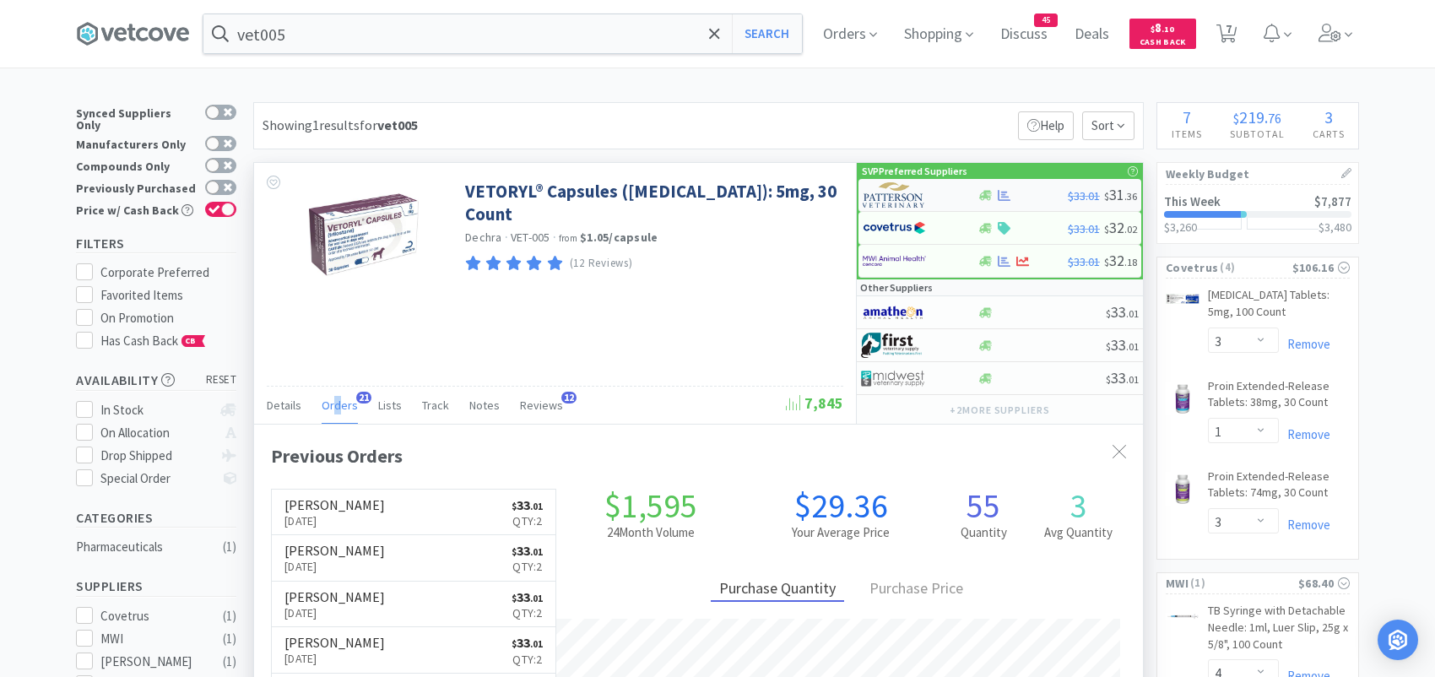
scroll to position [453, 888]
click at [904, 198] on img at bounding box center [894, 194] width 63 height 25
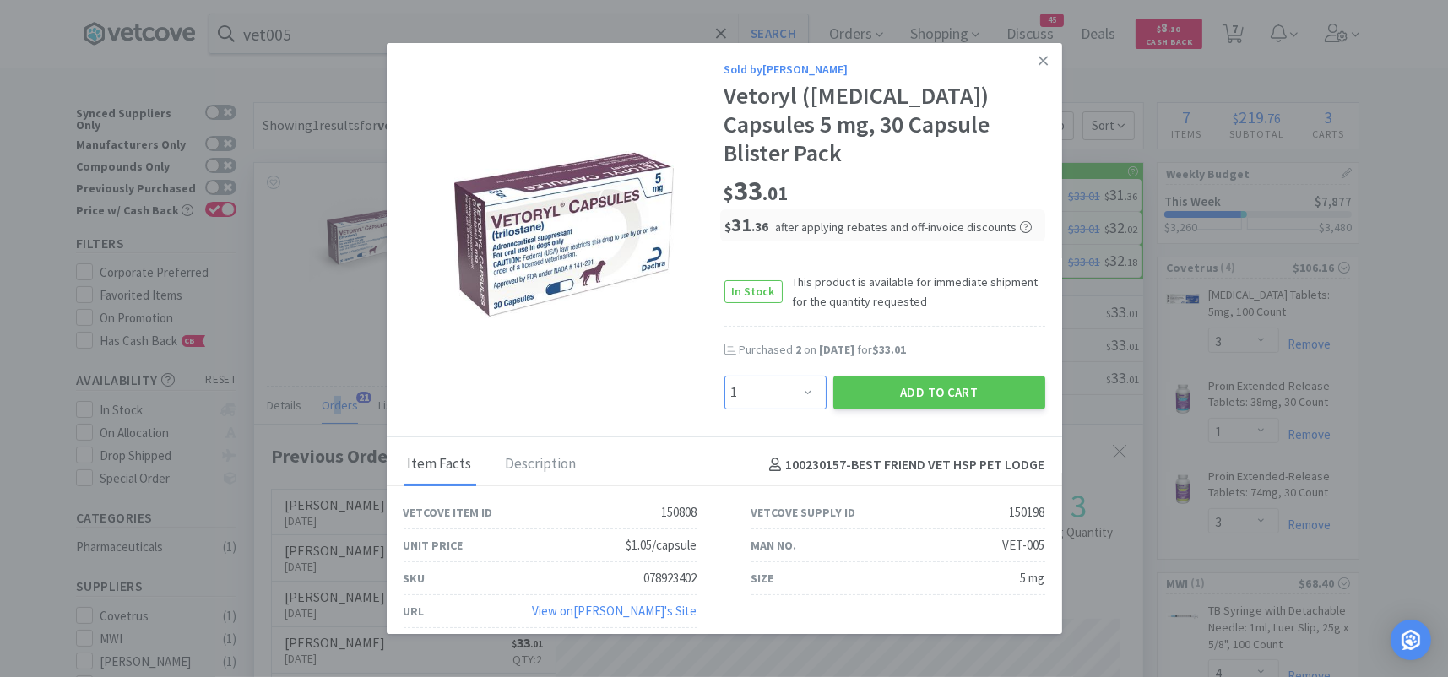
click at [795, 376] on select "Enter Quantity 1 2 3 4 5 6 7 8 9 10 11 12 13 14 15 16 17 18 19 20 Enter Quantity" at bounding box center [775, 393] width 102 height 34
select select "2"
click at [724, 376] on select "Enter Quantity 1 2 3 4 5 6 7 8 9 10 11 12 13 14 15 16 17 18 19 20 Enter Quantity" at bounding box center [775, 393] width 102 height 34
click at [860, 376] on button "Add to Cart" at bounding box center [939, 393] width 212 height 34
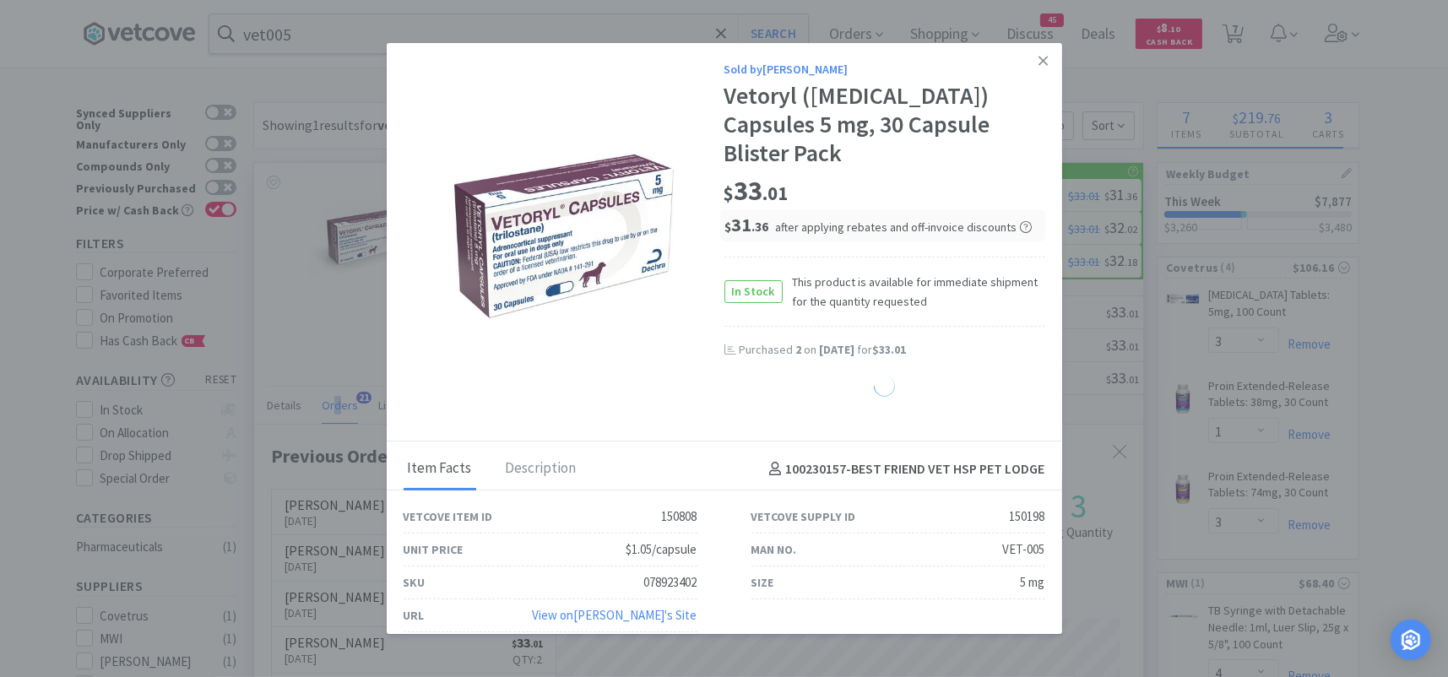
select select "2"
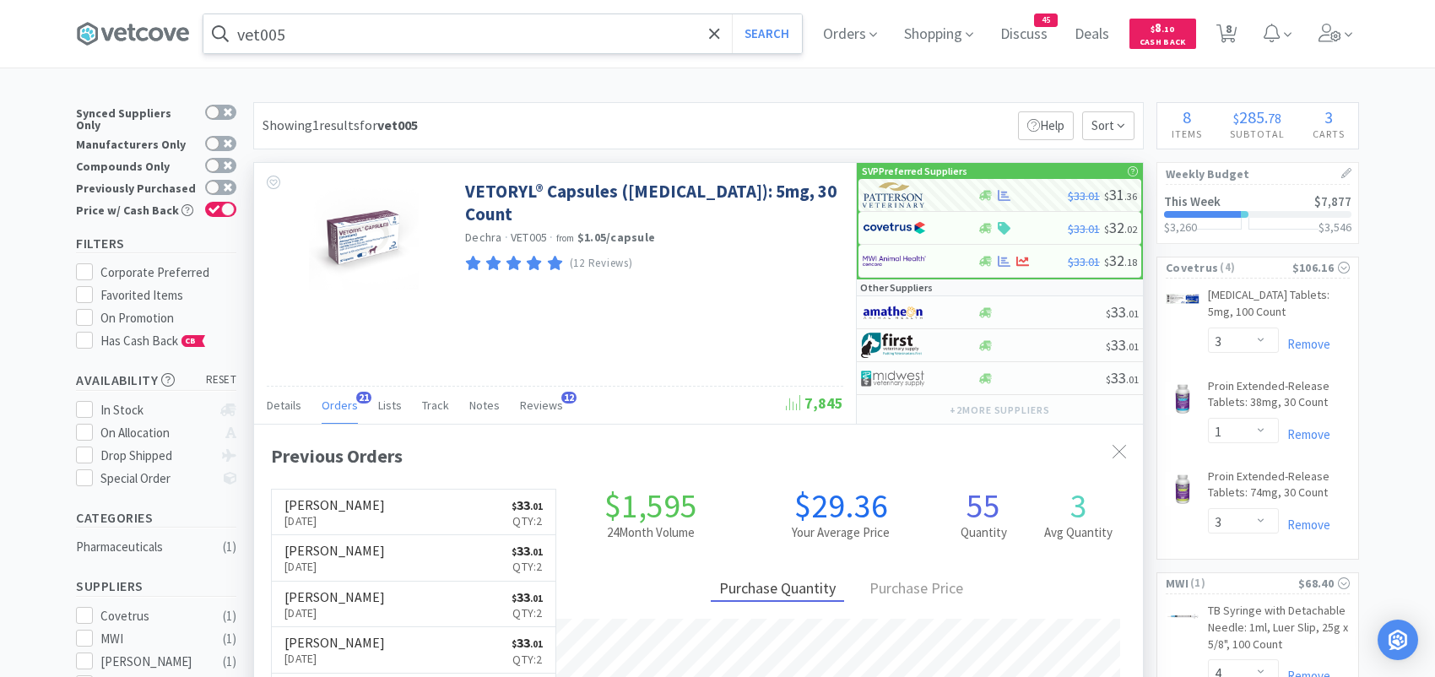
click at [351, 35] on input "vet005" at bounding box center [502, 33] width 599 height 39
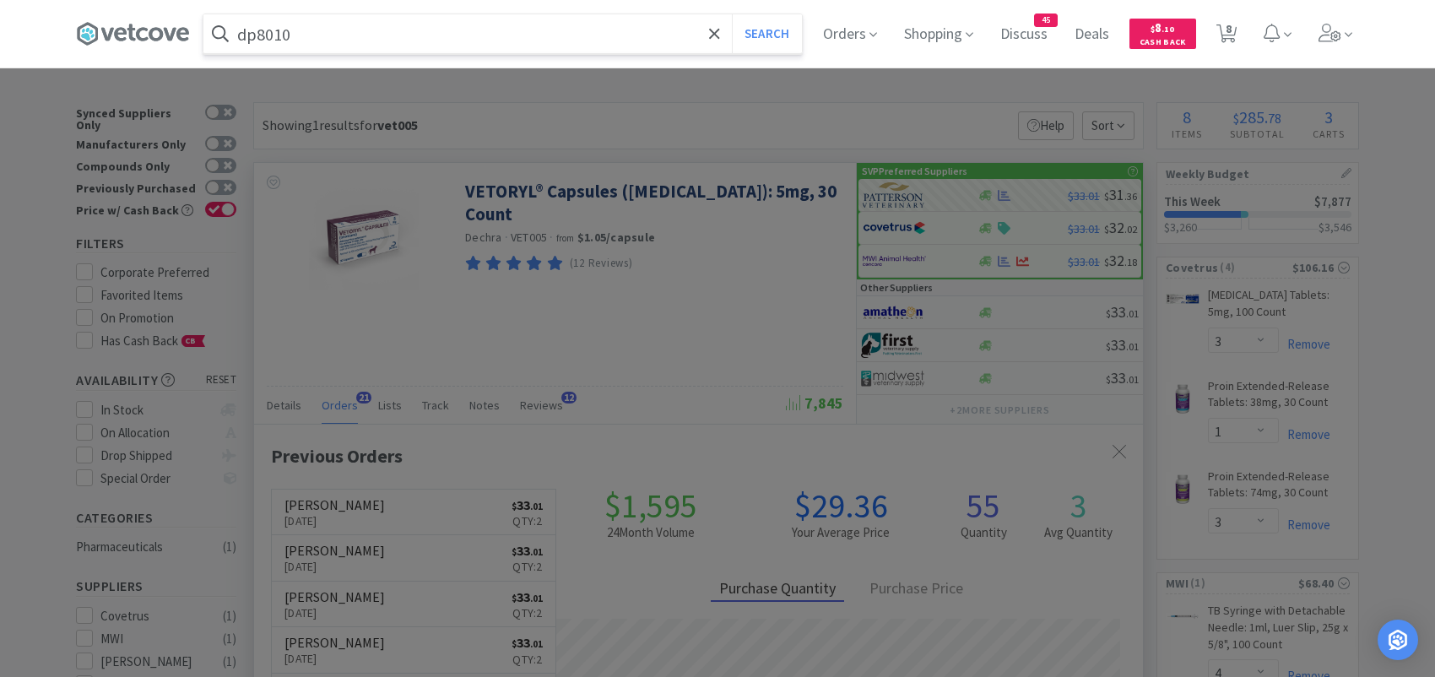
click at [732, 14] on button "Search" at bounding box center [767, 33] width 70 height 39
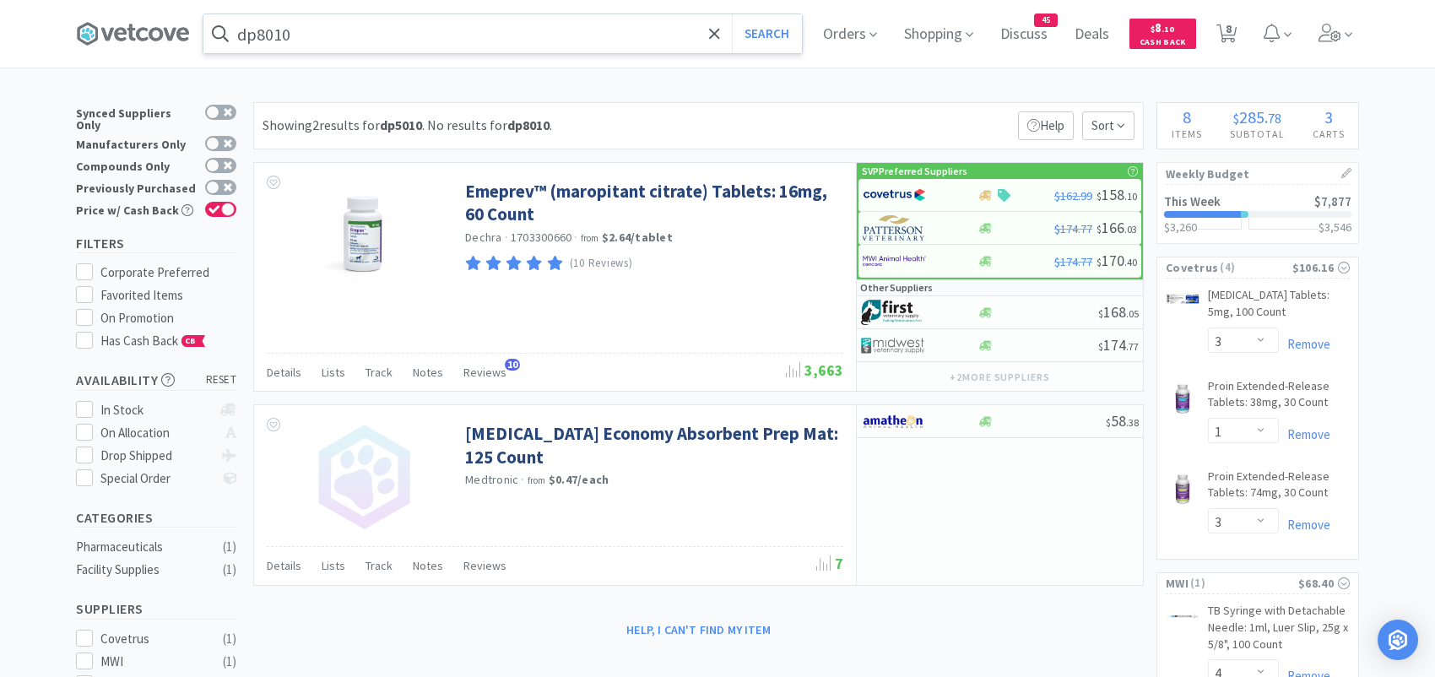
click at [342, 38] on input "dp8010" at bounding box center [502, 33] width 599 height 39
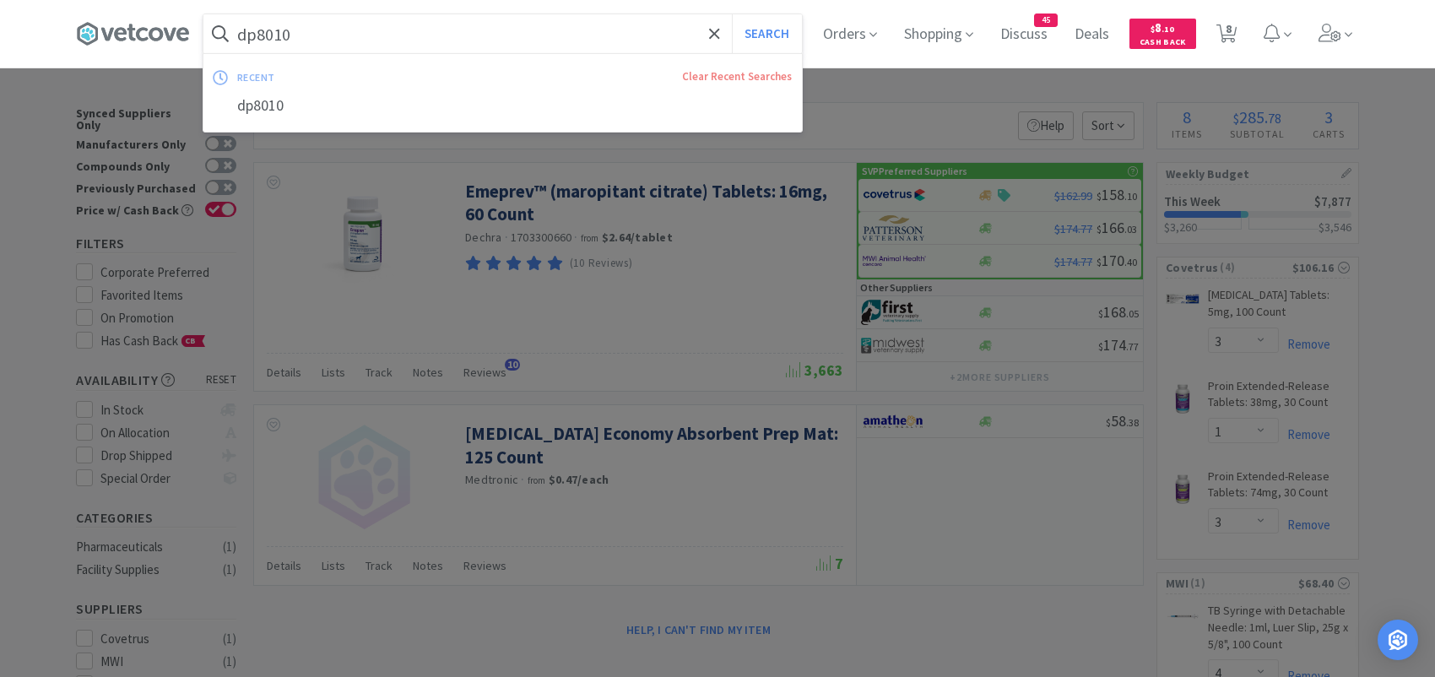
click at [345, 38] on input "dp8010" at bounding box center [502, 33] width 599 height 39
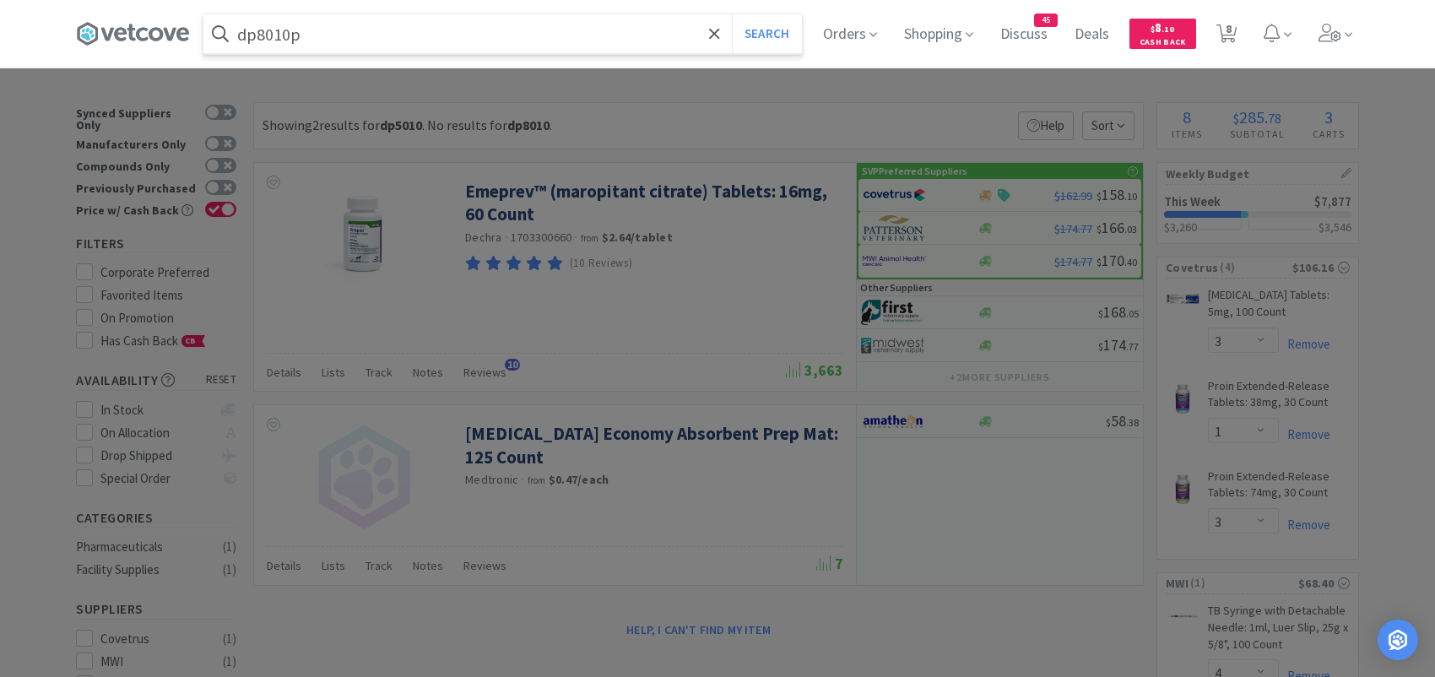
type input "dp8010p"
click at [732, 14] on button "Search" at bounding box center [767, 33] width 70 height 39
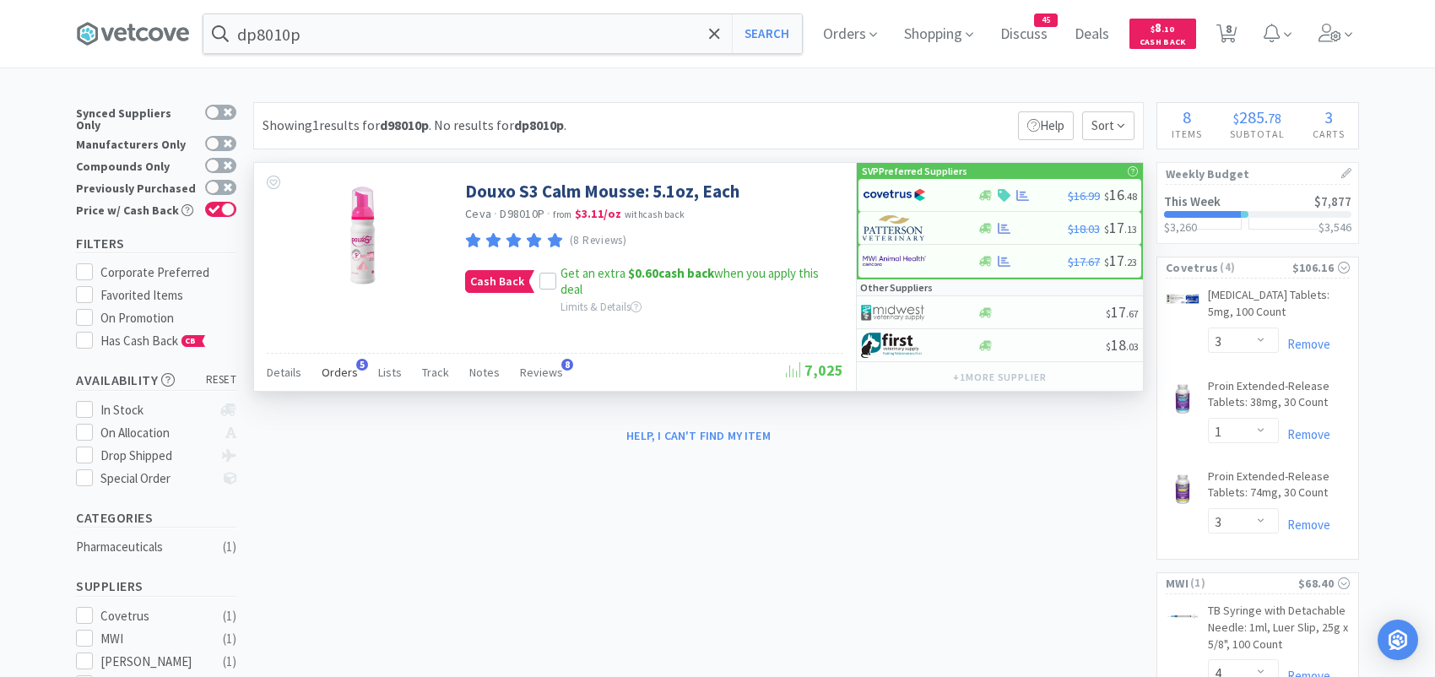
click at [338, 361] on div "Orders 5" at bounding box center [340, 375] width 36 height 32
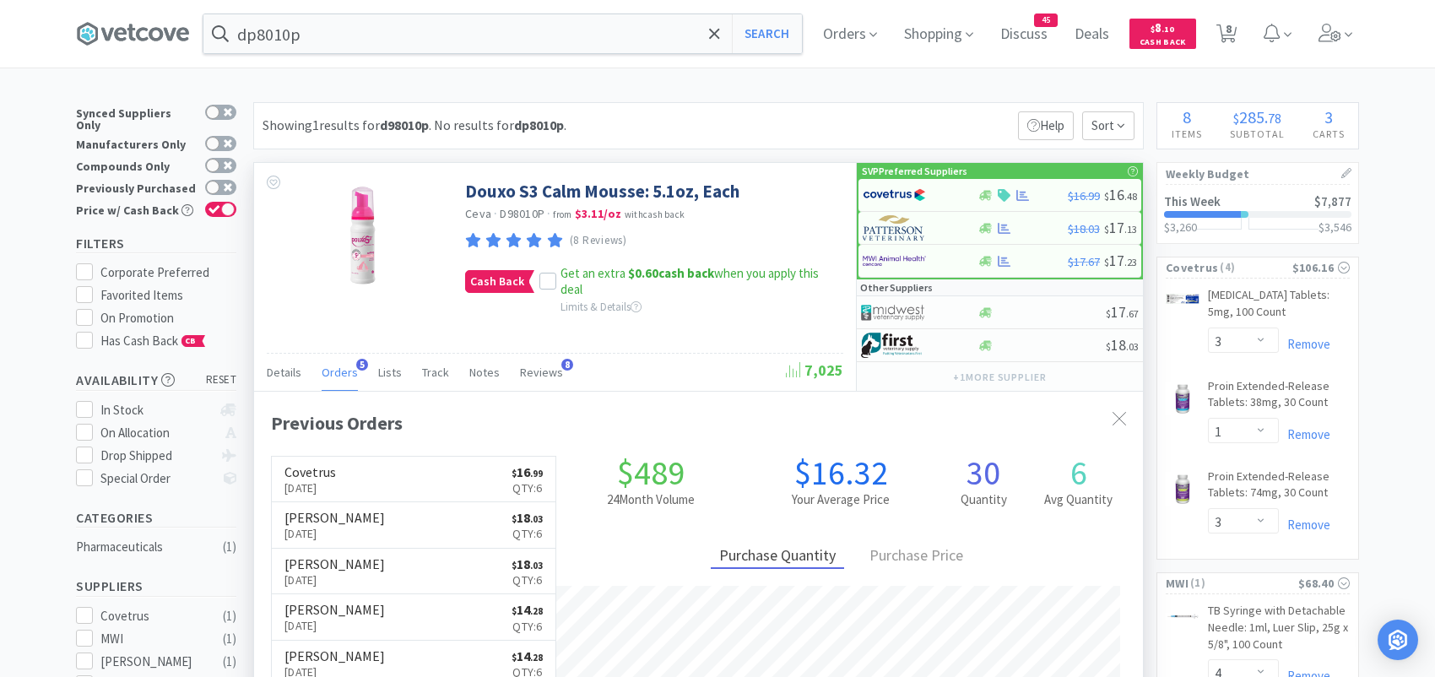
scroll to position [436, 888]
click at [876, 196] on img at bounding box center [894, 194] width 63 height 25
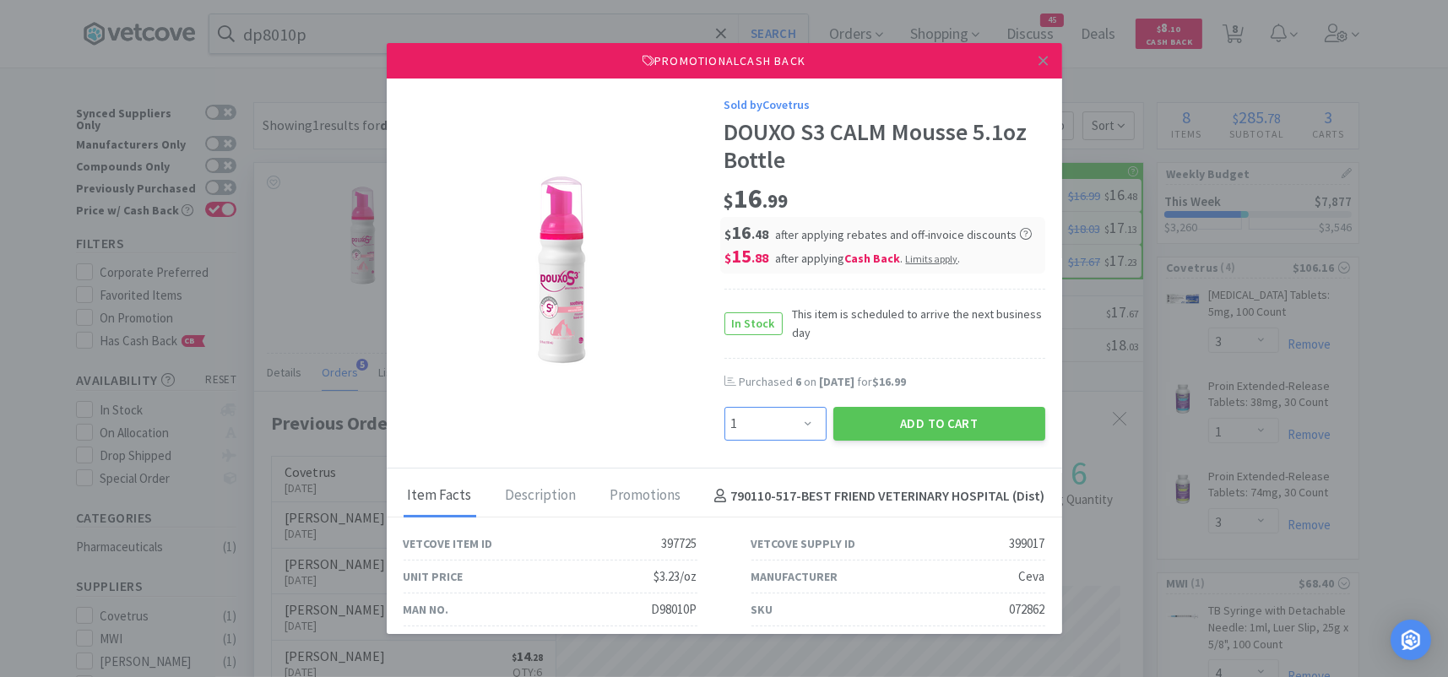
click at [787, 421] on select "Enter Quantity 1 2 3 4 5 6 7 8 9 10 11 12 13 14 15 16 17 18 19 20 Enter Quantity" at bounding box center [775, 424] width 102 height 34
select select "6"
click at [724, 407] on select "Enter Quantity 1 2 3 4 5 6 7 8 9 10 11 12 13 14 15 16 17 18 19 20 Enter Quantity" at bounding box center [775, 424] width 102 height 34
click at [860, 411] on button "Add to Cart" at bounding box center [939, 424] width 212 height 34
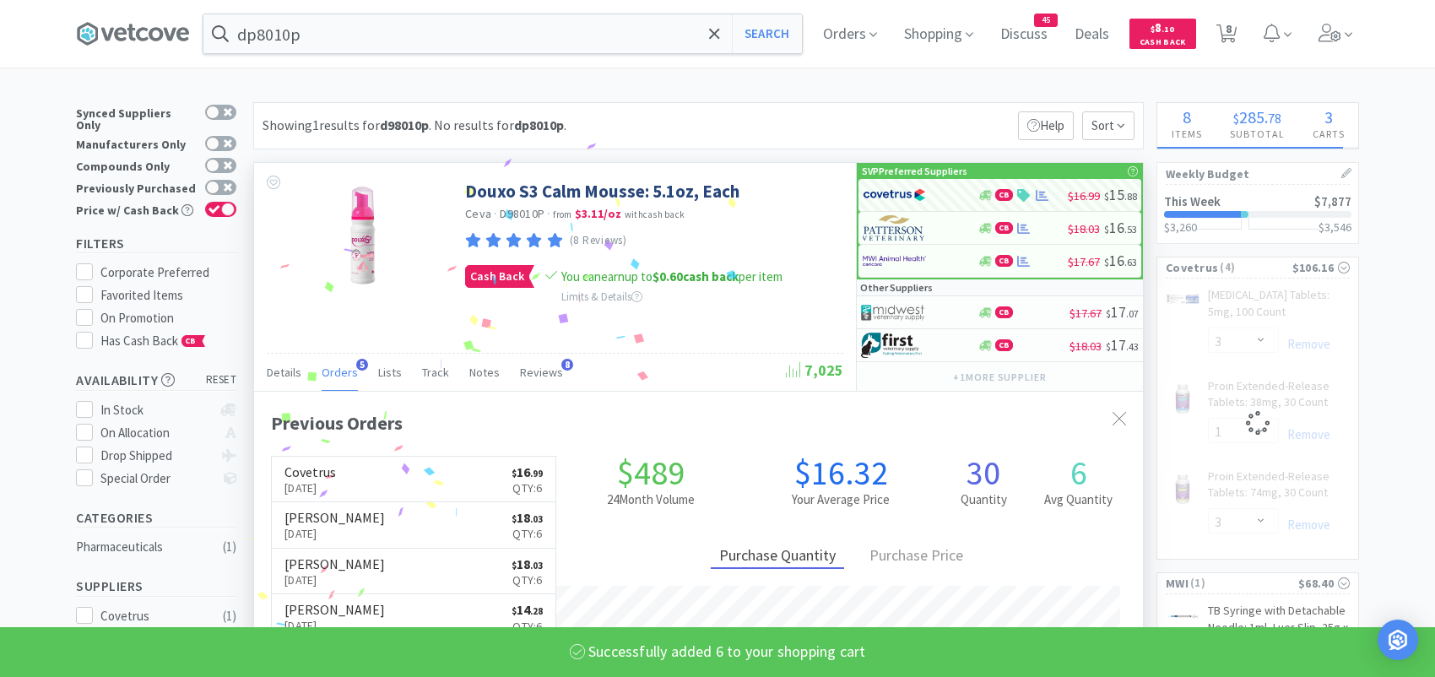
select select "6"
select select "1"
select select "3"
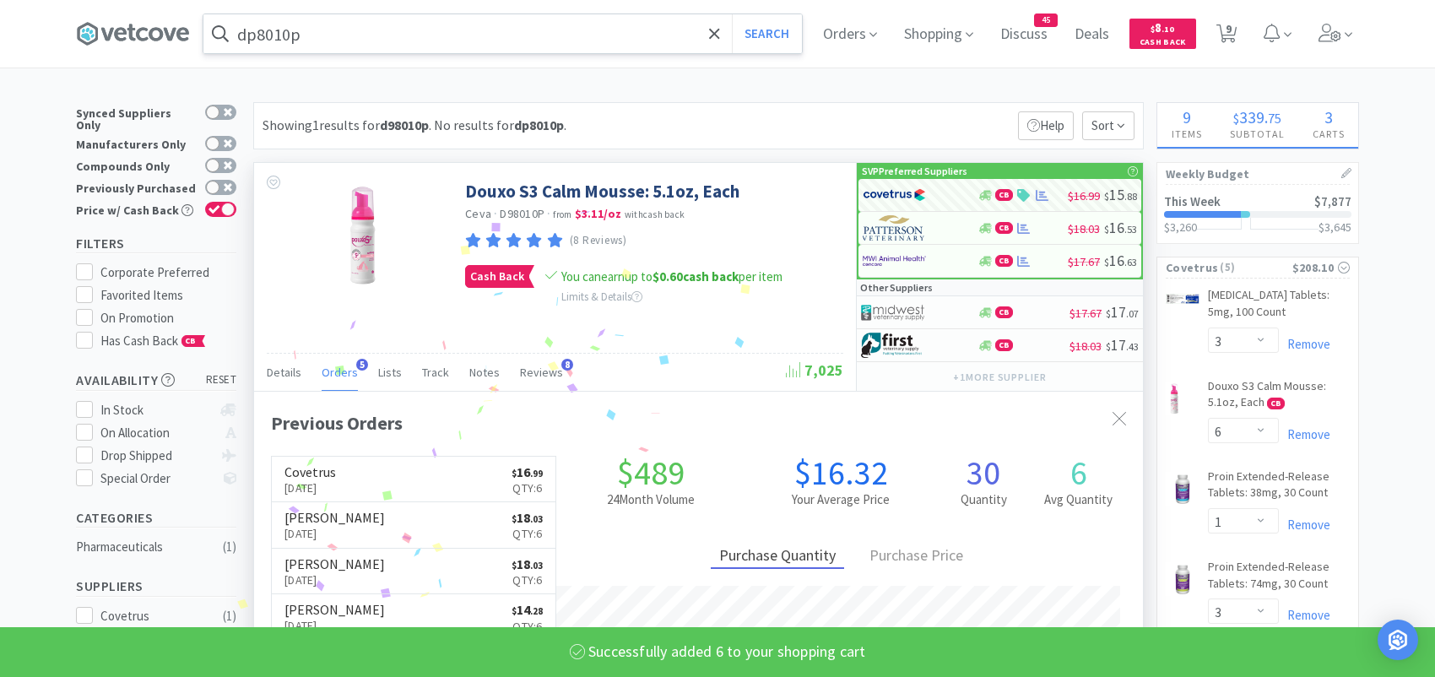
click at [363, 33] on input "dp8010p" at bounding box center [502, 33] width 599 height 39
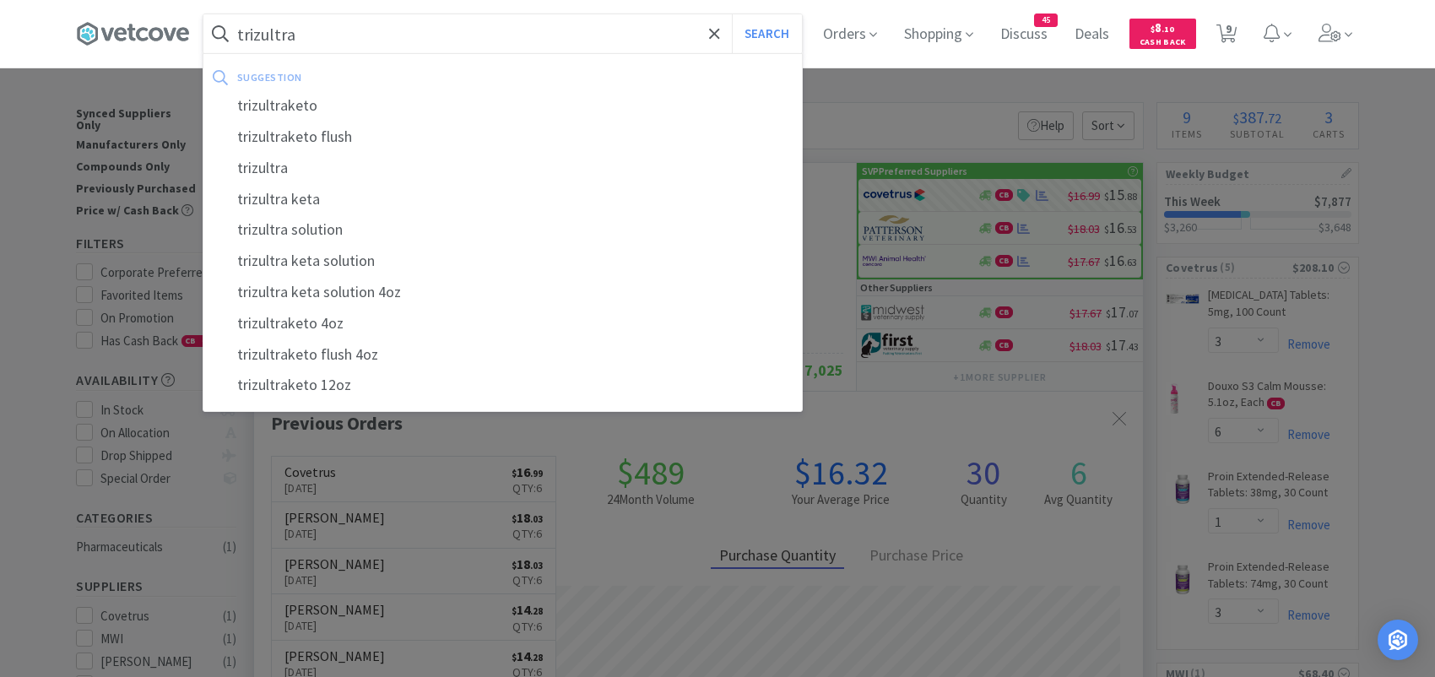
type input "trizultra"
click at [732, 14] on button "Search" at bounding box center [767, 33] width 70 height 39
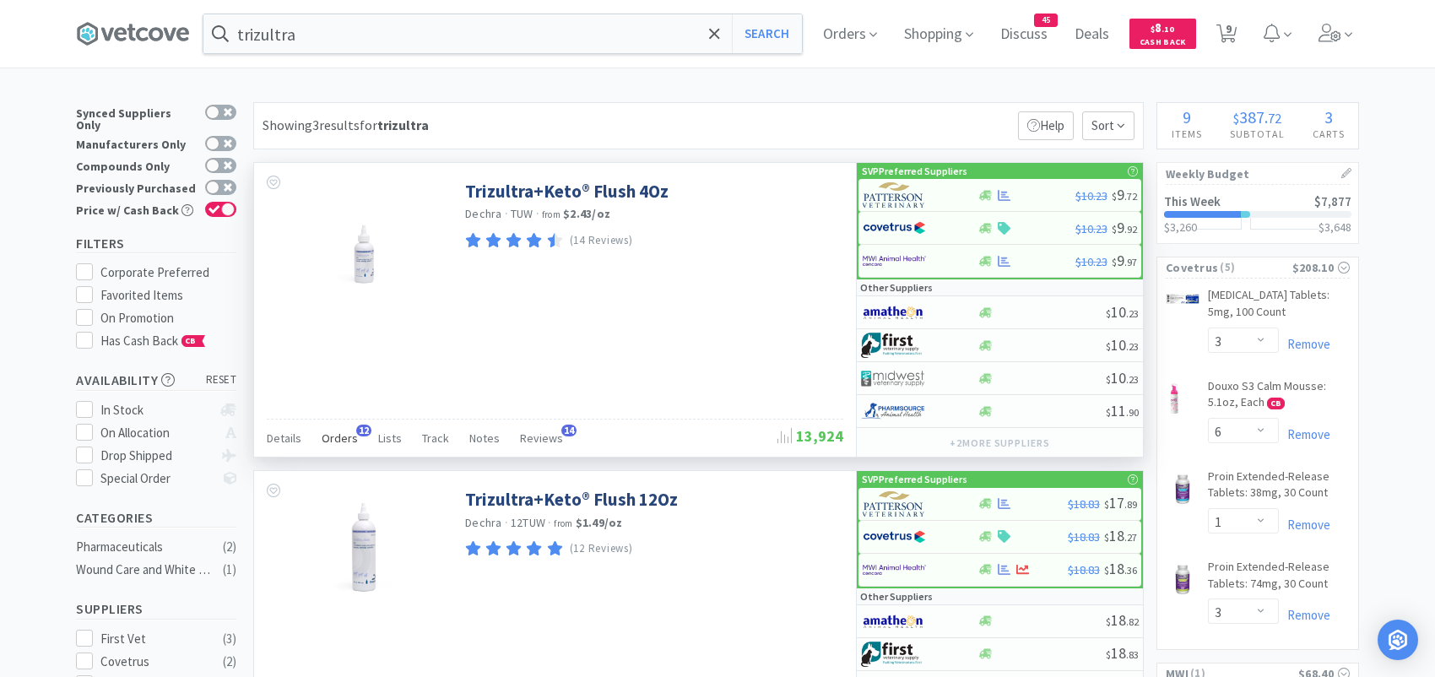
click at [356, 430] on span "12" at bounding box center [363, 431] width 15 height 12
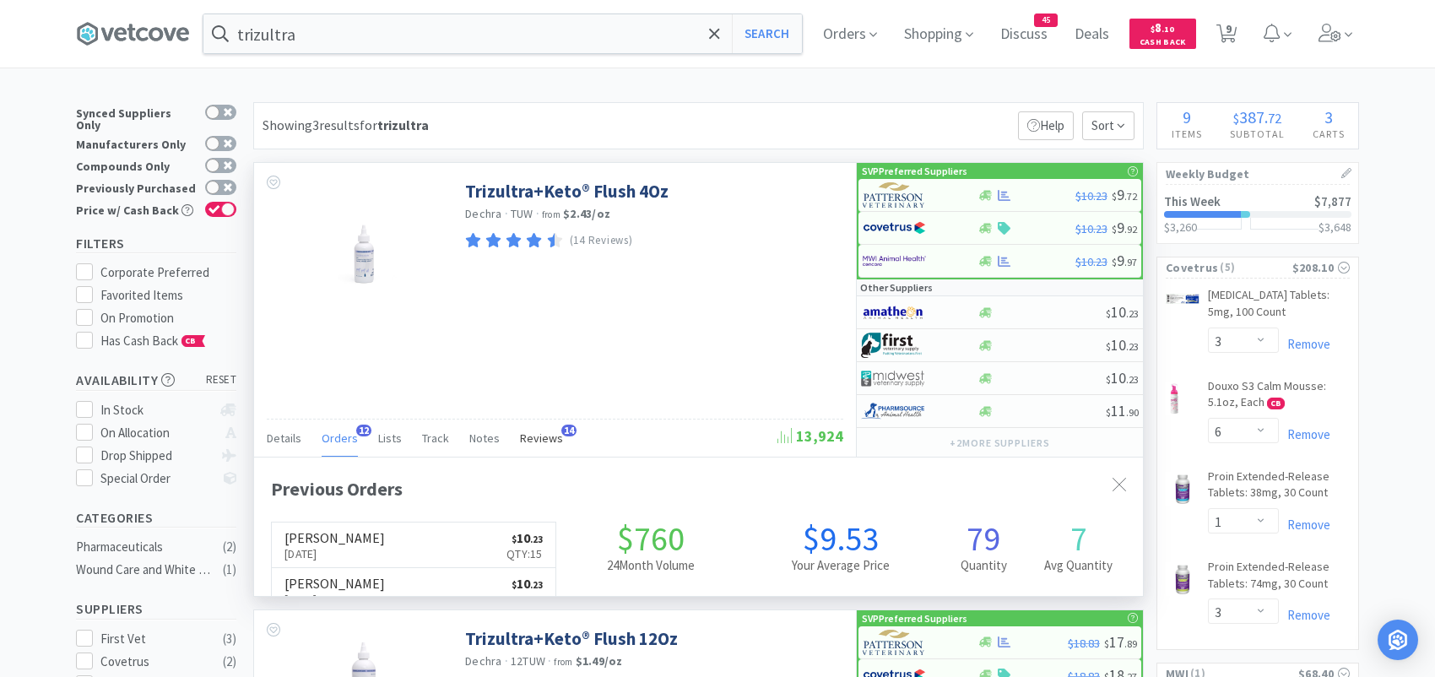
scroll to position [453, 888]
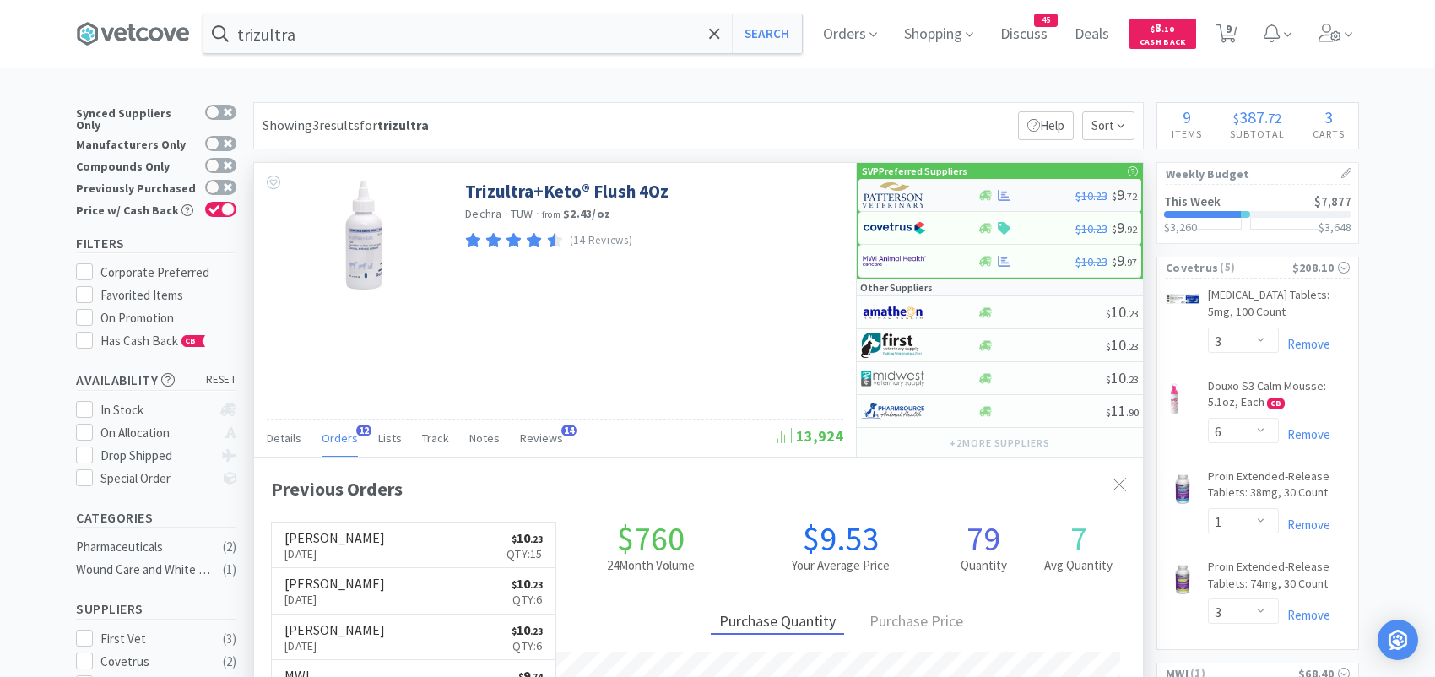
click at [890, 196] on img at bounding box center [894, 194] width 63 height 25
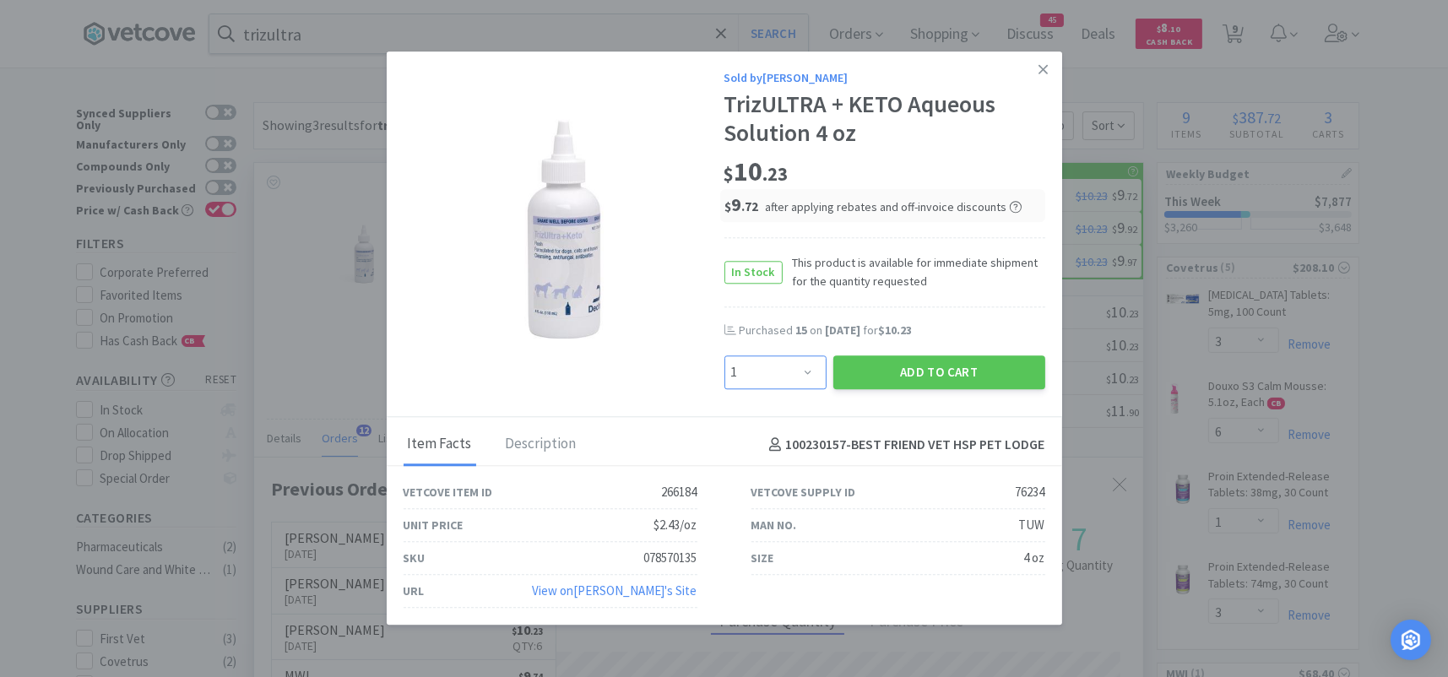
click at [800, 371] on select "Enter Quantity 1 2 3 4 5 6 7 8 9 10 11 12 13 14 15 16 17 18 19 20 Enter Quantity" at bounding box center [775, 372] width 102 height 34
select select "8"
click at [724, 355] on select "Enter Quantity 1 2 3 4 5 6 7 8 9 10 11 12 13 14 15 16 17 18 19 20 Enter Quantity" at bounding box center [775, 372] width 102 height 34
click at [866, 369] on button "Add to Cart" at bounding box center [939, 372] width 212 height 34
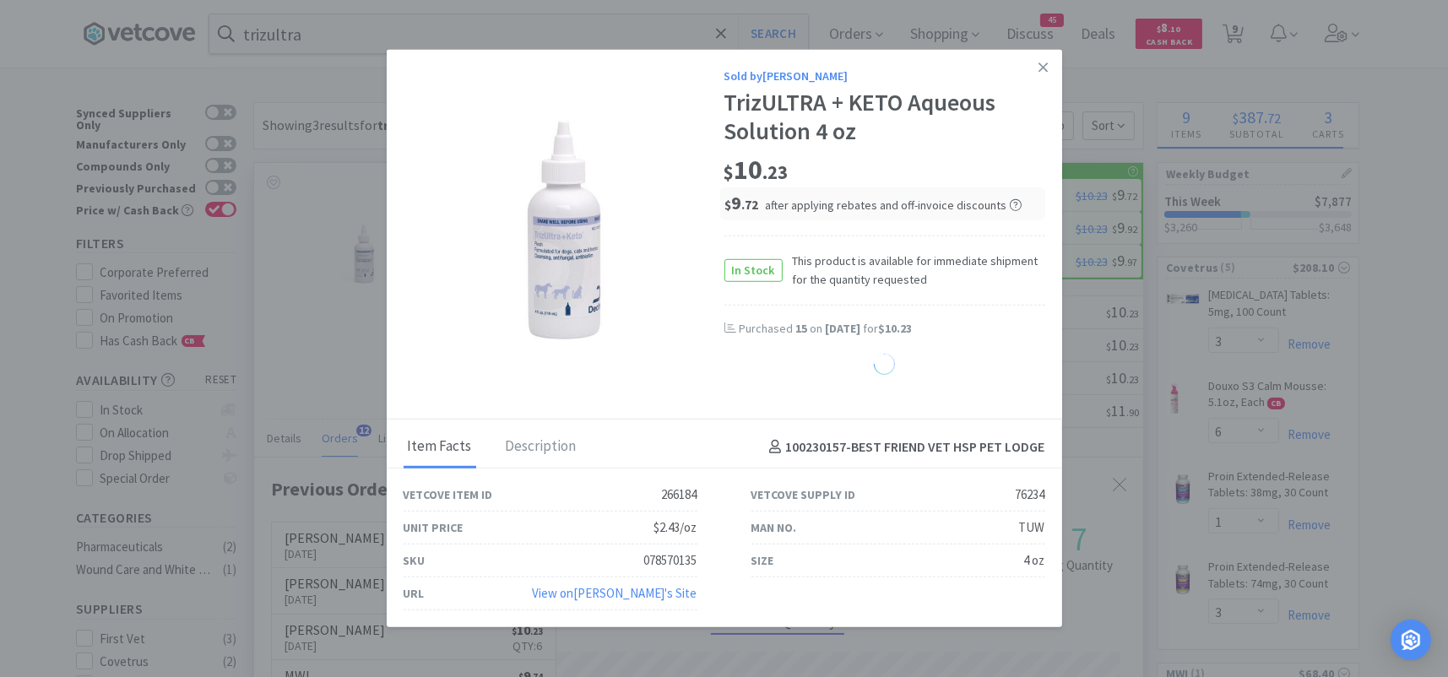
select select "8"
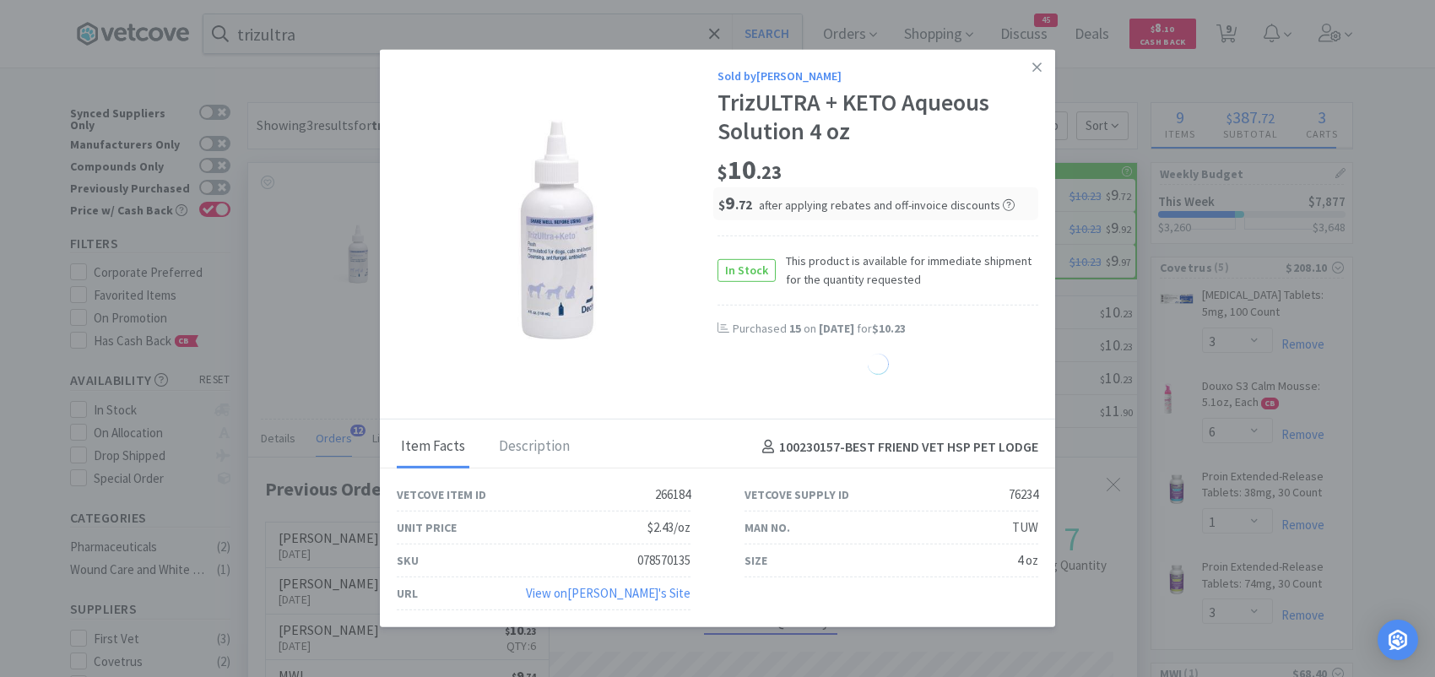
select select "2"
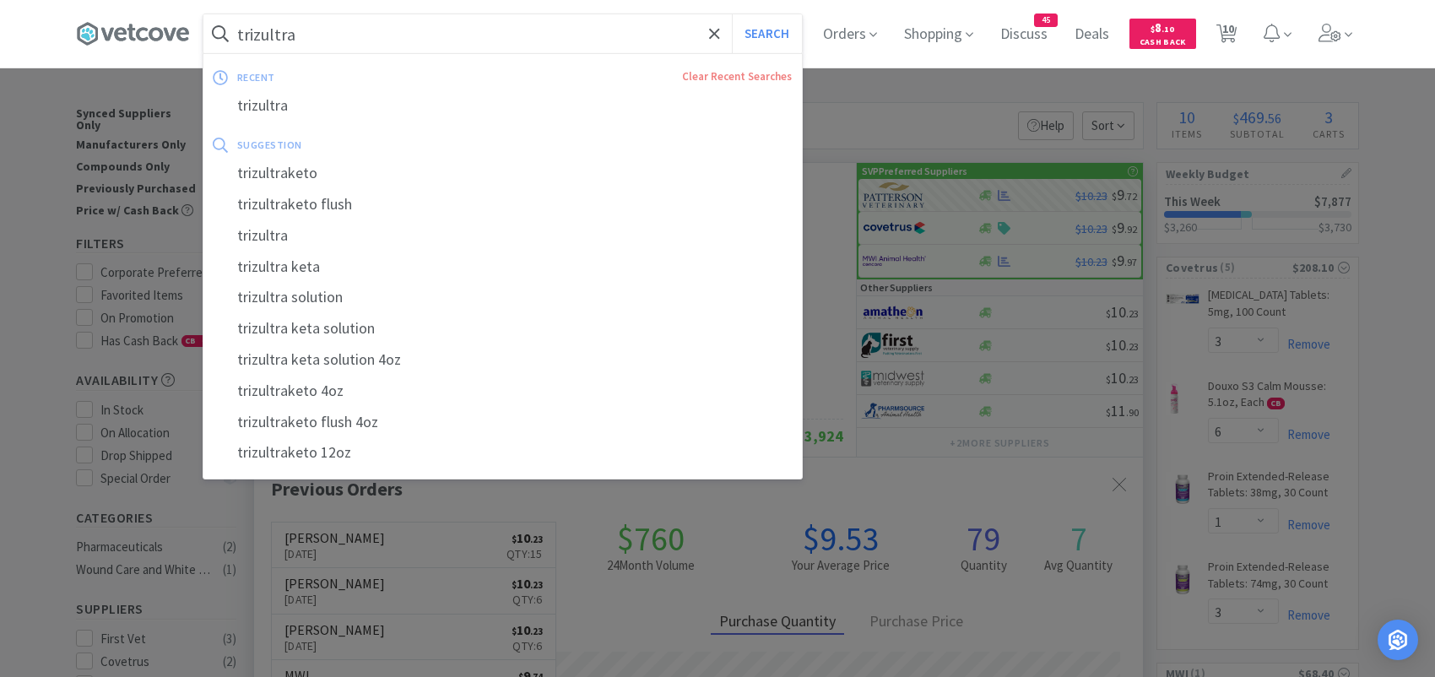
click at [442, 29] on input "trizultra" at bounding box center [502, 33] width 599 height 39
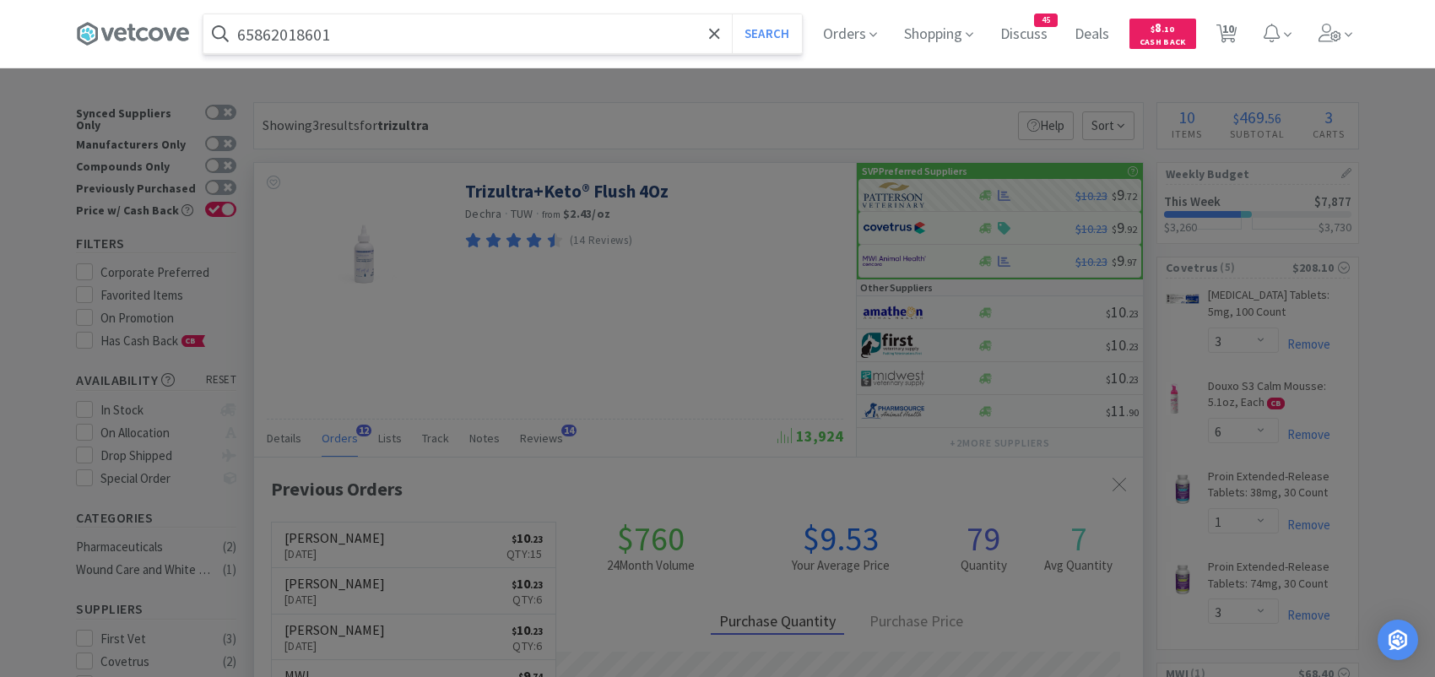
type input "65862018601"
click at [732, 14] on button "Search" at bounding box center [767, 33] width 70 height 39
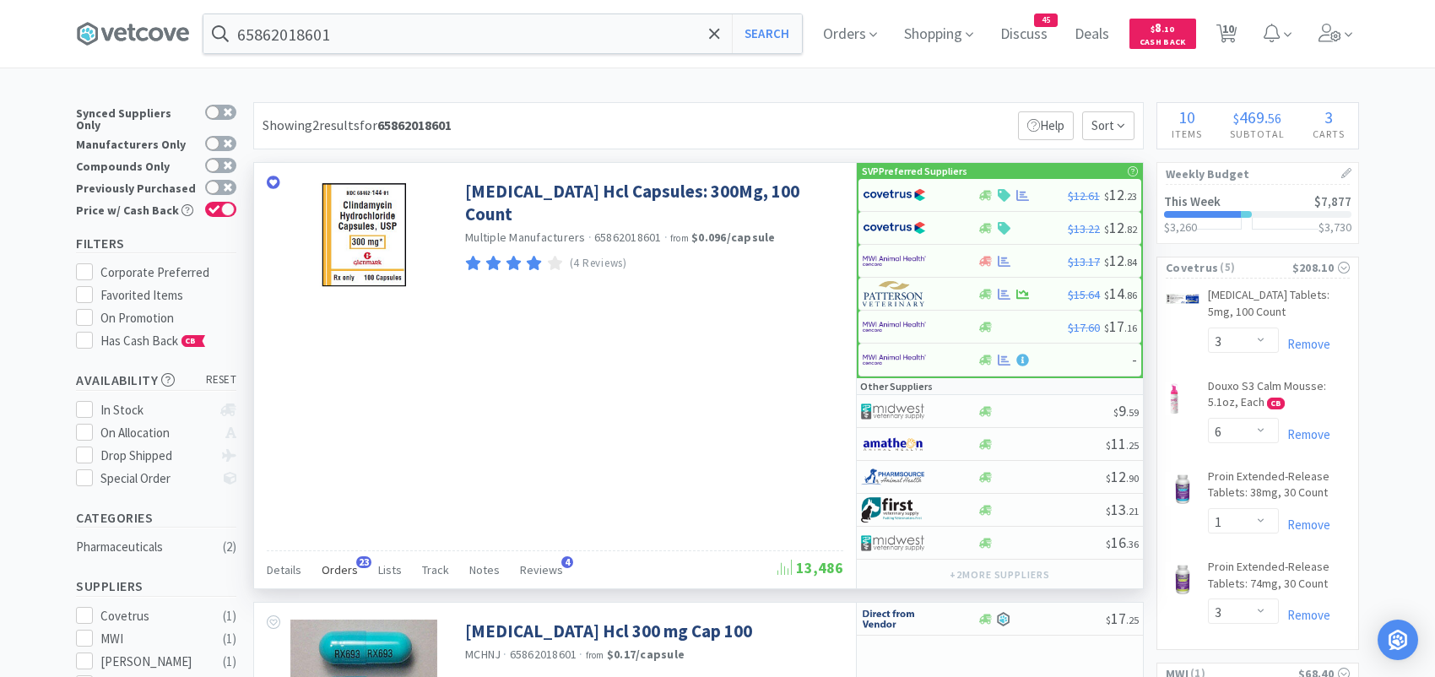
click at [356, 562] on span "23" at bounding box center [363, 562] width 15 height 12
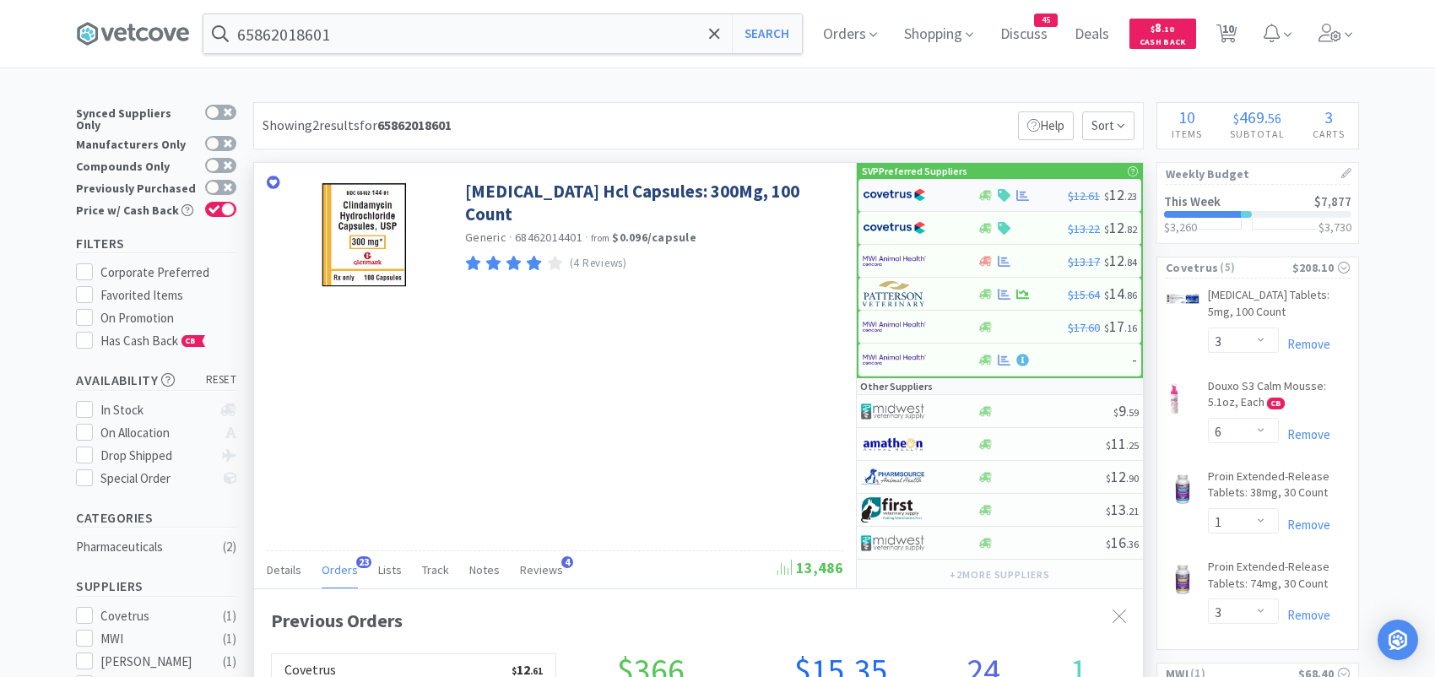
click at [913, 192] on img at bounding box center [894, 194] width 63 height 25
select select "1"
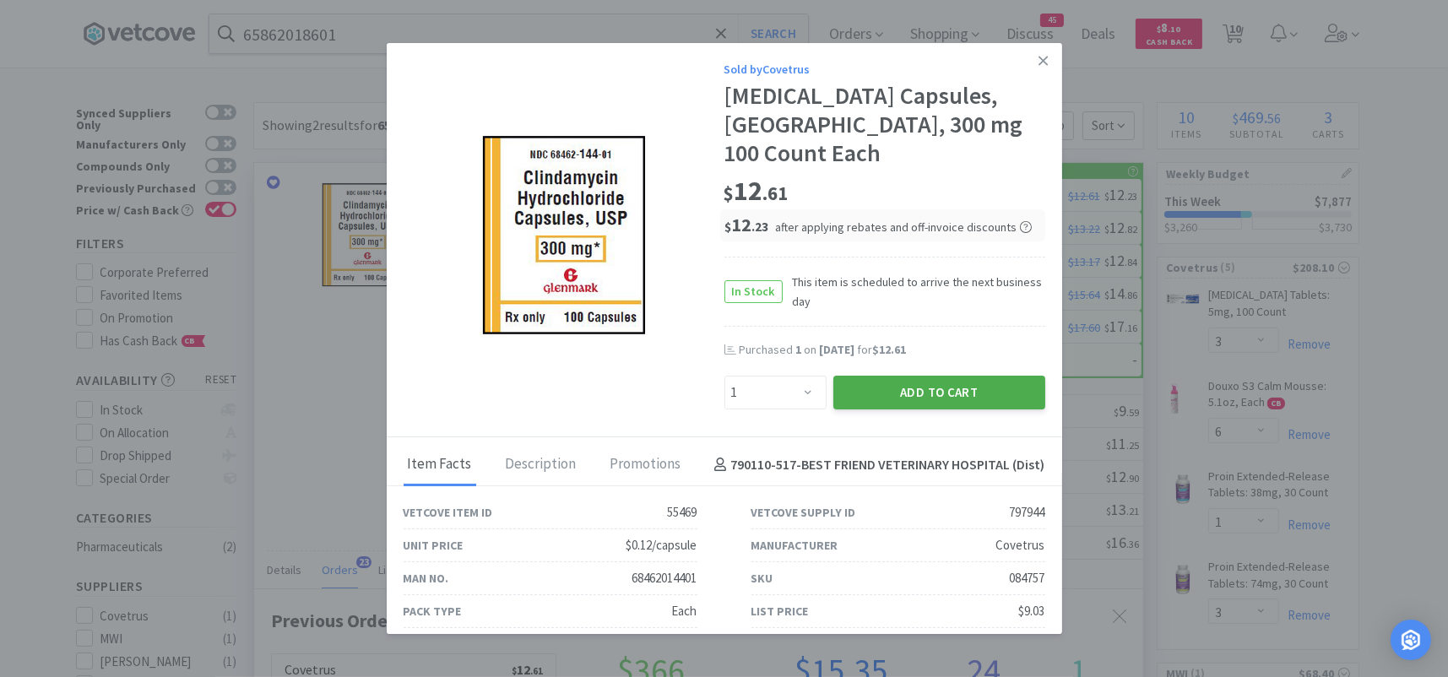
click at [871, 390] on button "Add to Cart" at bounding box center [939, 393] width 212 height 34
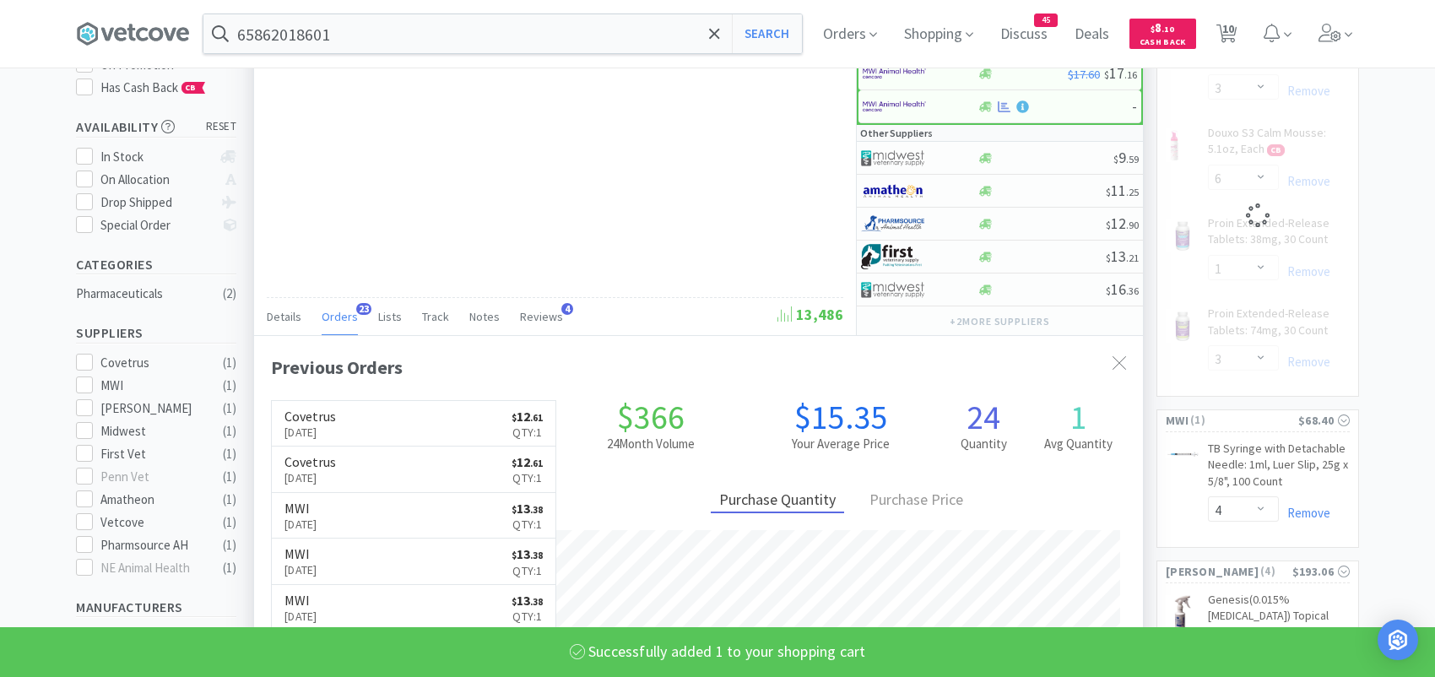
select select "1"
select select "6"
select select "1"
select select "3"
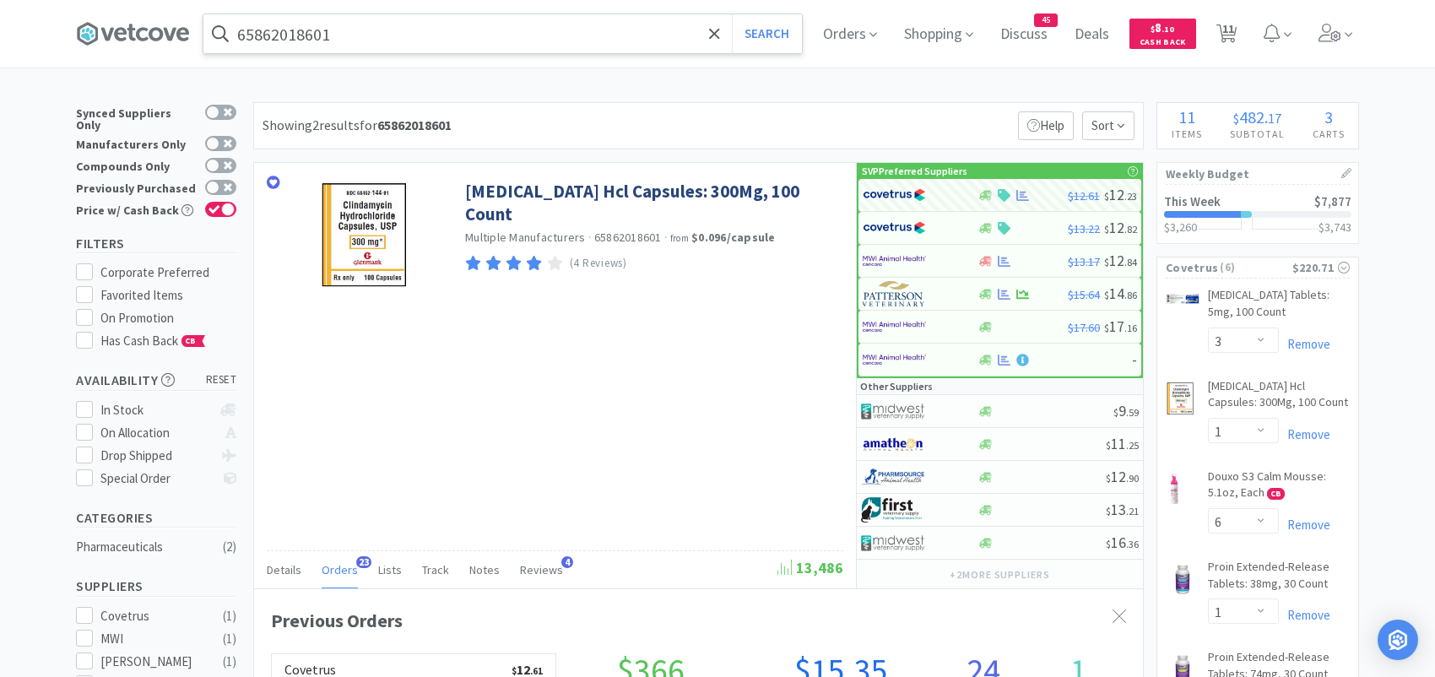
click at [420, 37] on input "65862018601" at bounding box center [502, 33] width 599 height 39
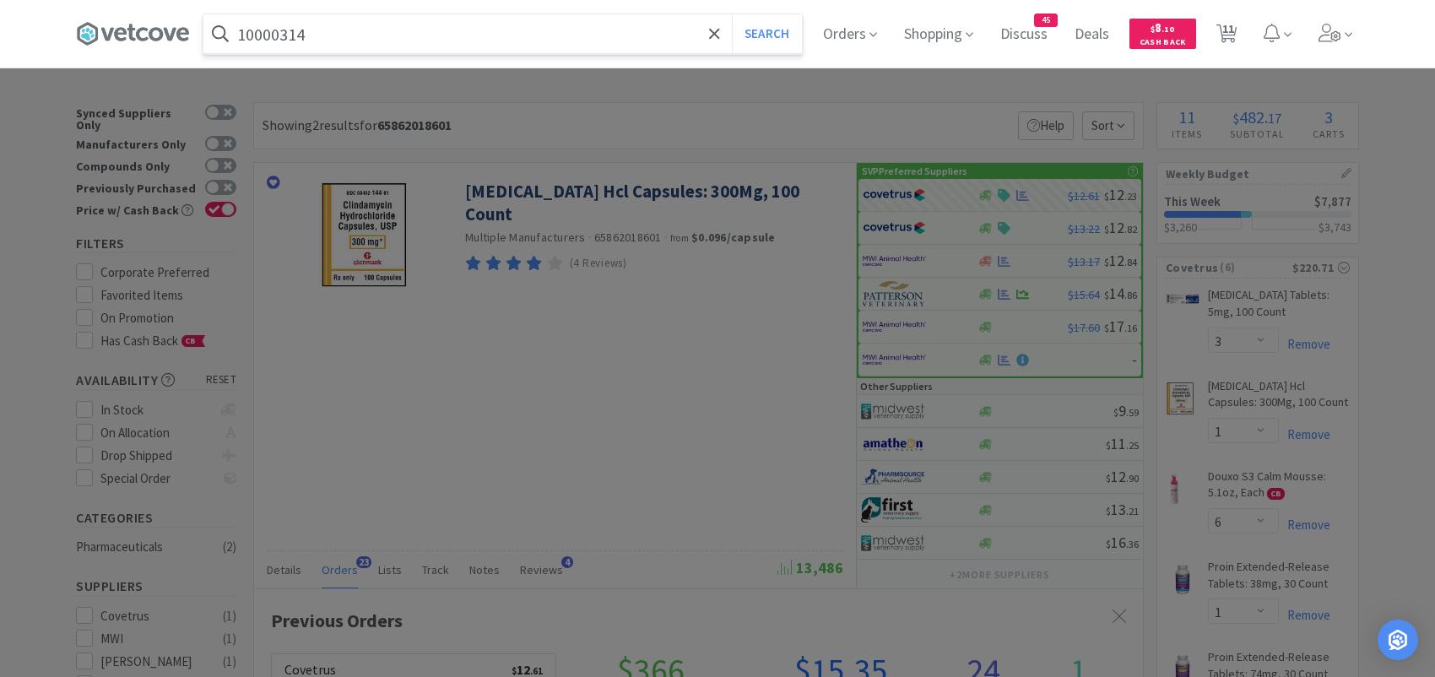
type input "10000314"
click at [732, 14] on button "Search" at bounding box center [767, 33] width 70 height 39
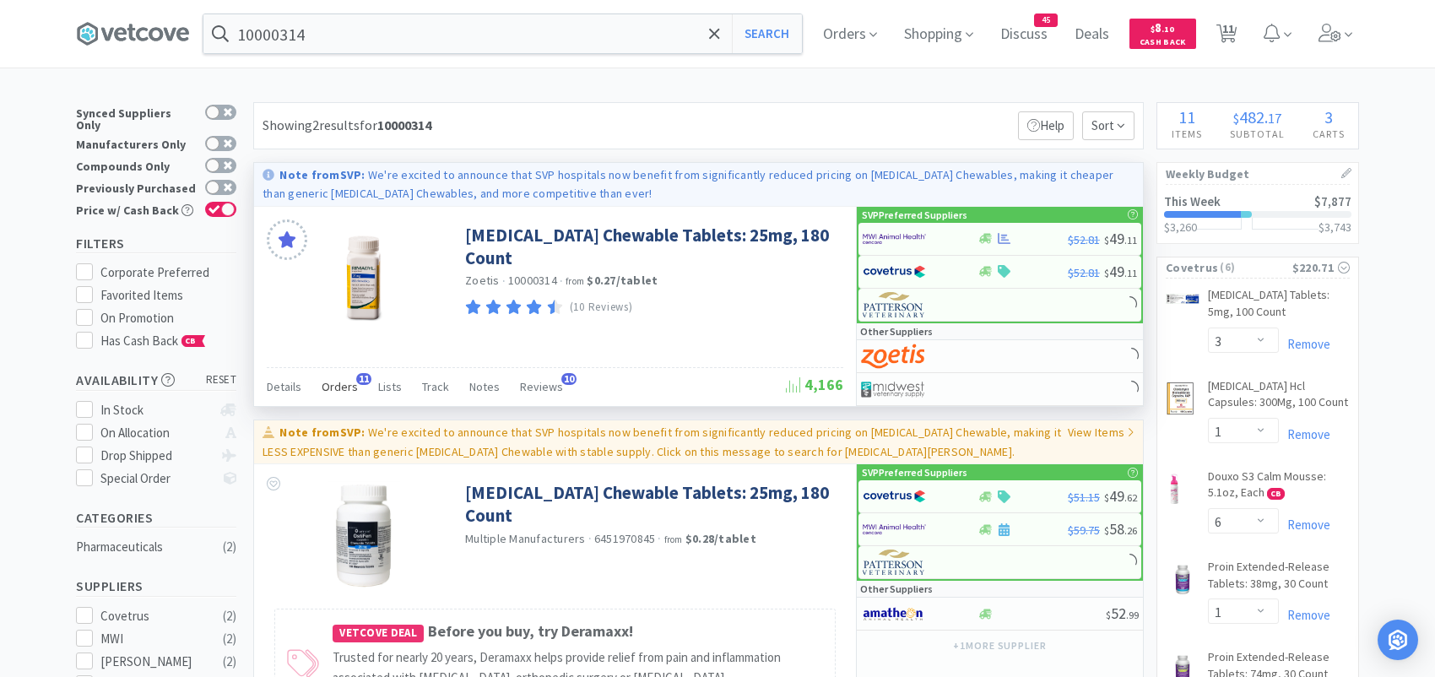
click at [356, 376] on span "11" at bounding box center [363, 379] width 15 height 12
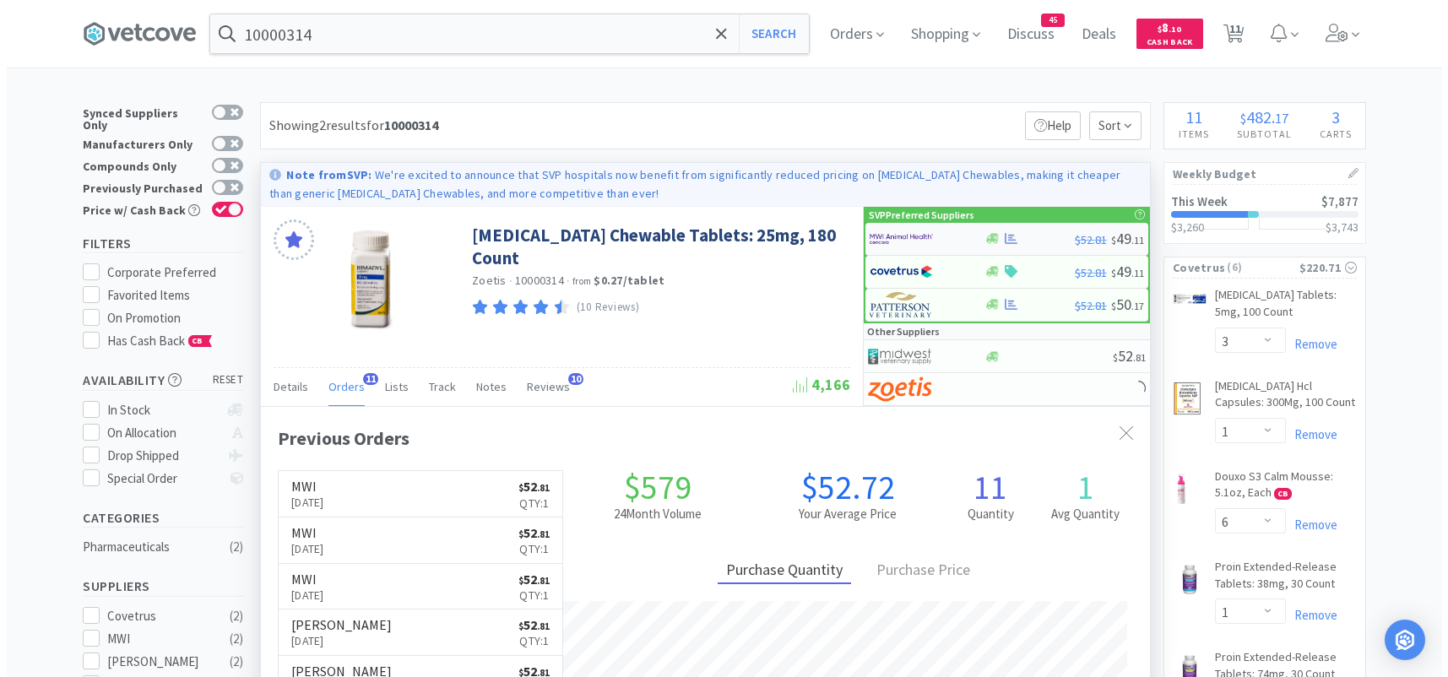
scroll to position [453, 888]
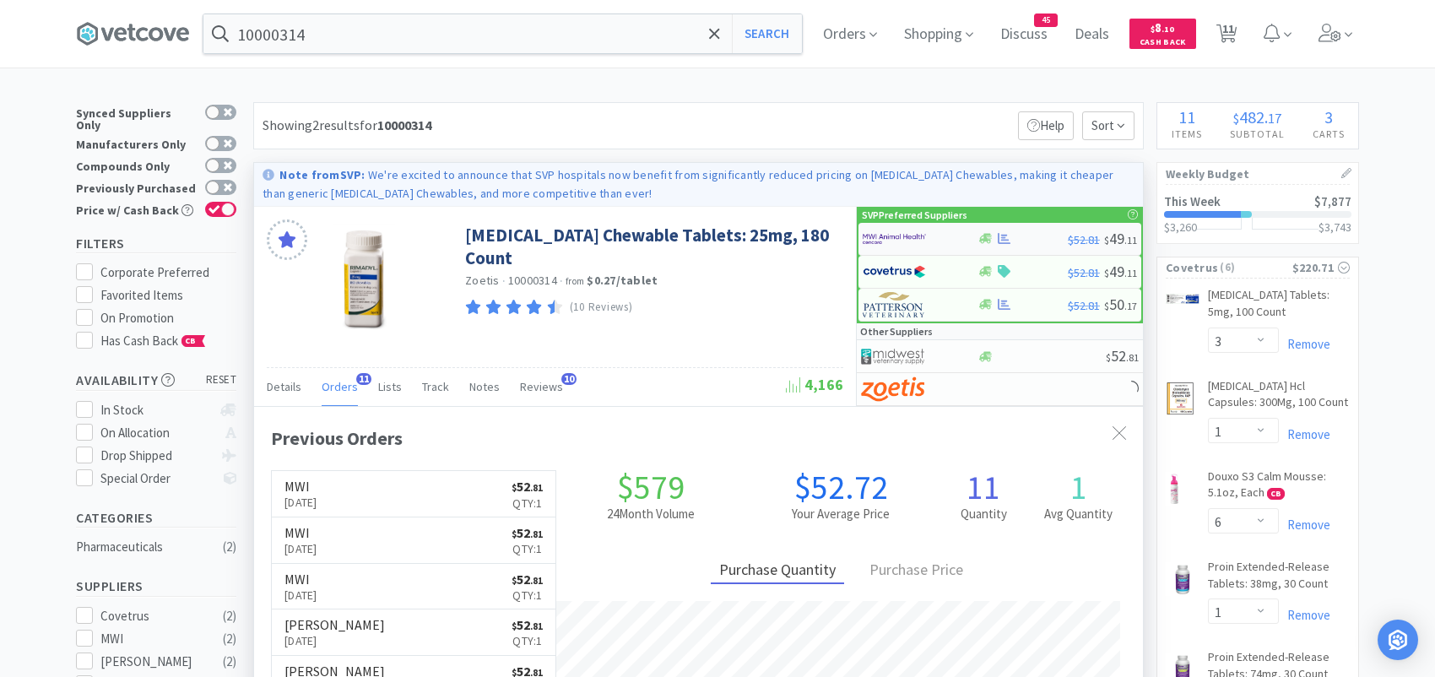
click at [902, 239] on img at bounding box center [894, 238] width 63 height 25
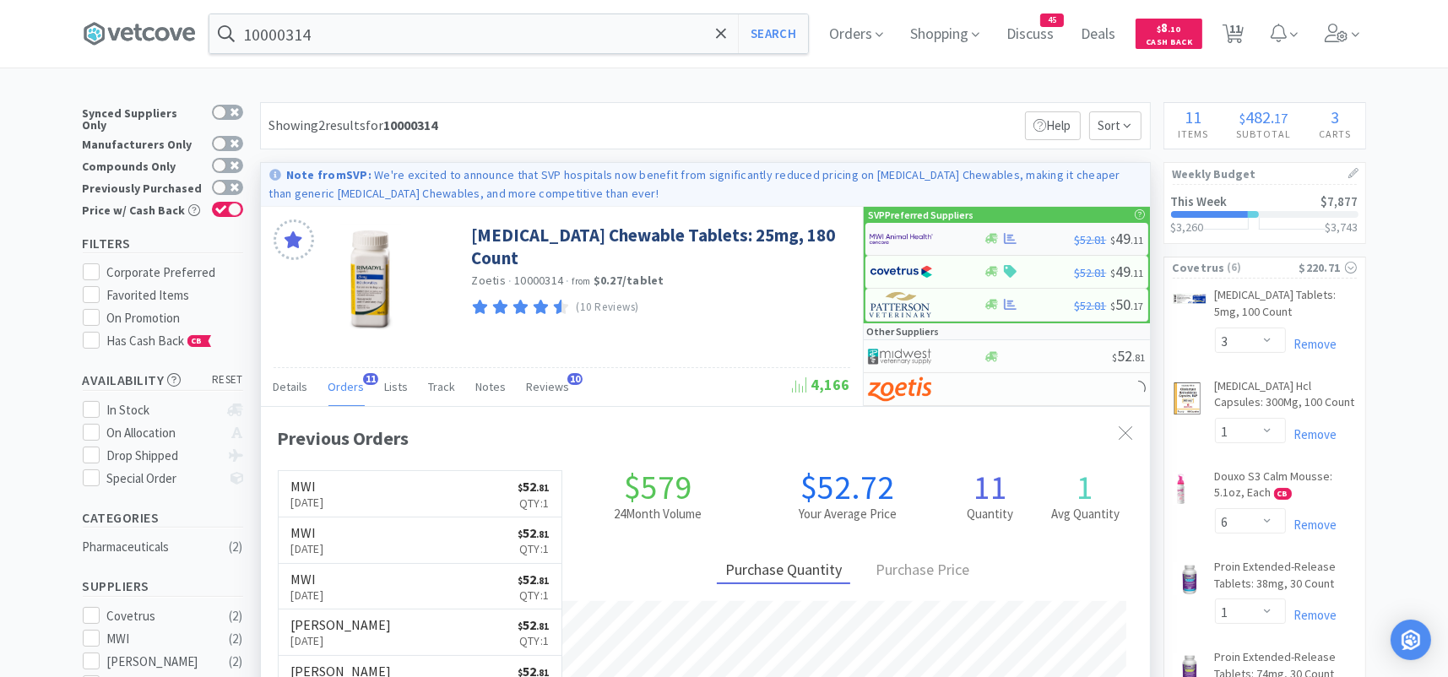
select select "1"
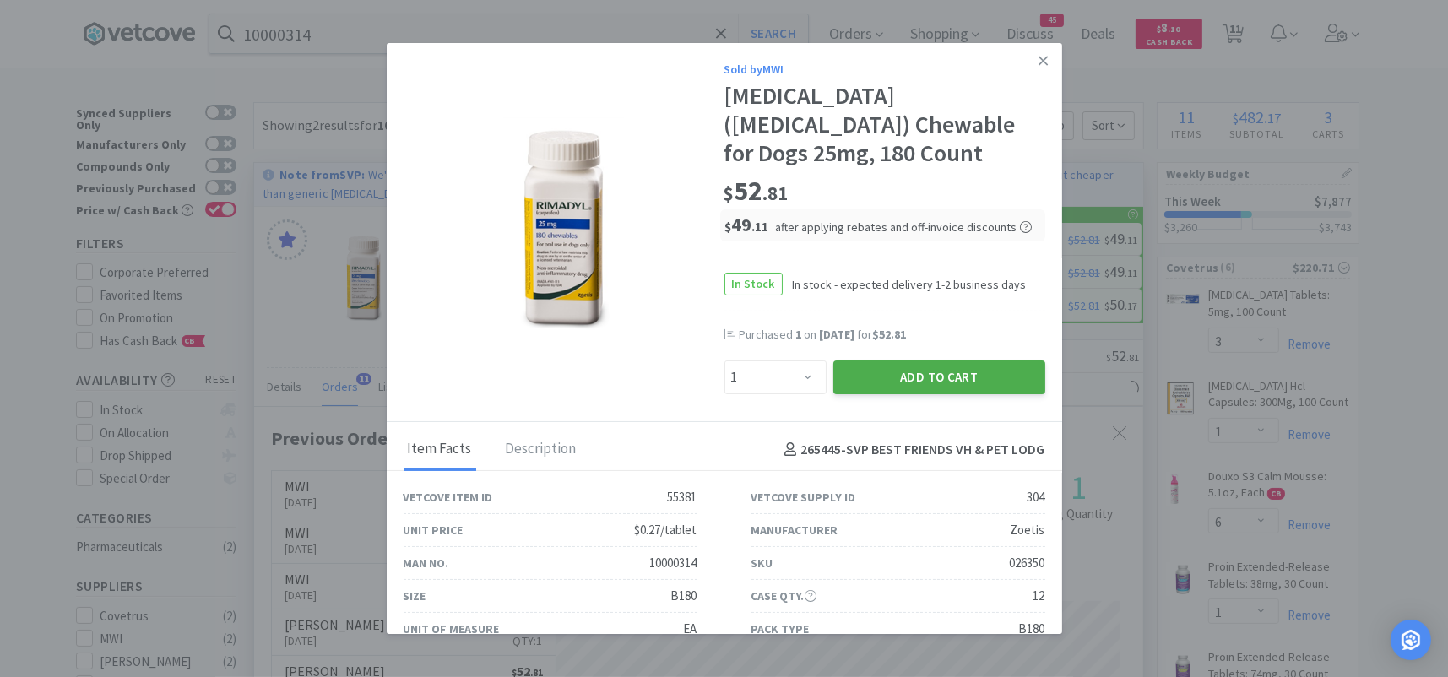
click at [853, 361] on button "Add to Cart" at bounding box center [939, 378] width 212 height 34
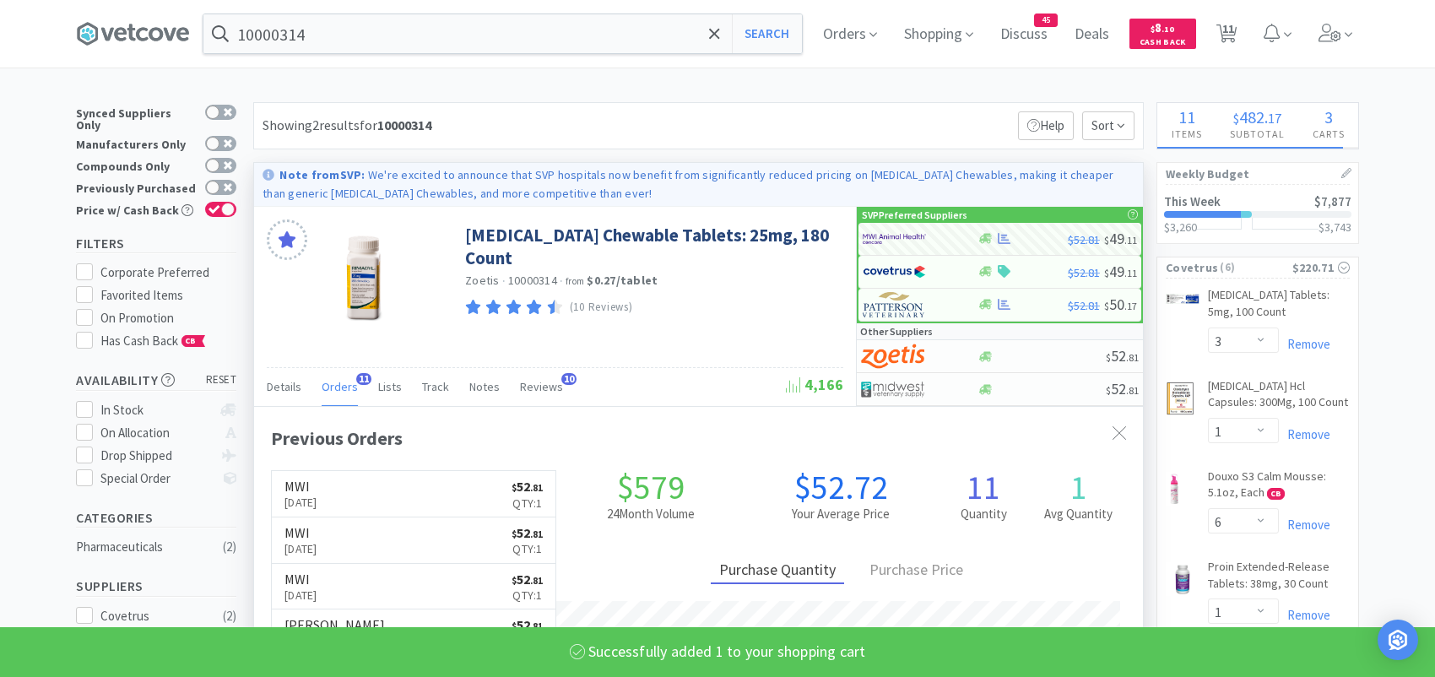
select select "1"
select select "4"
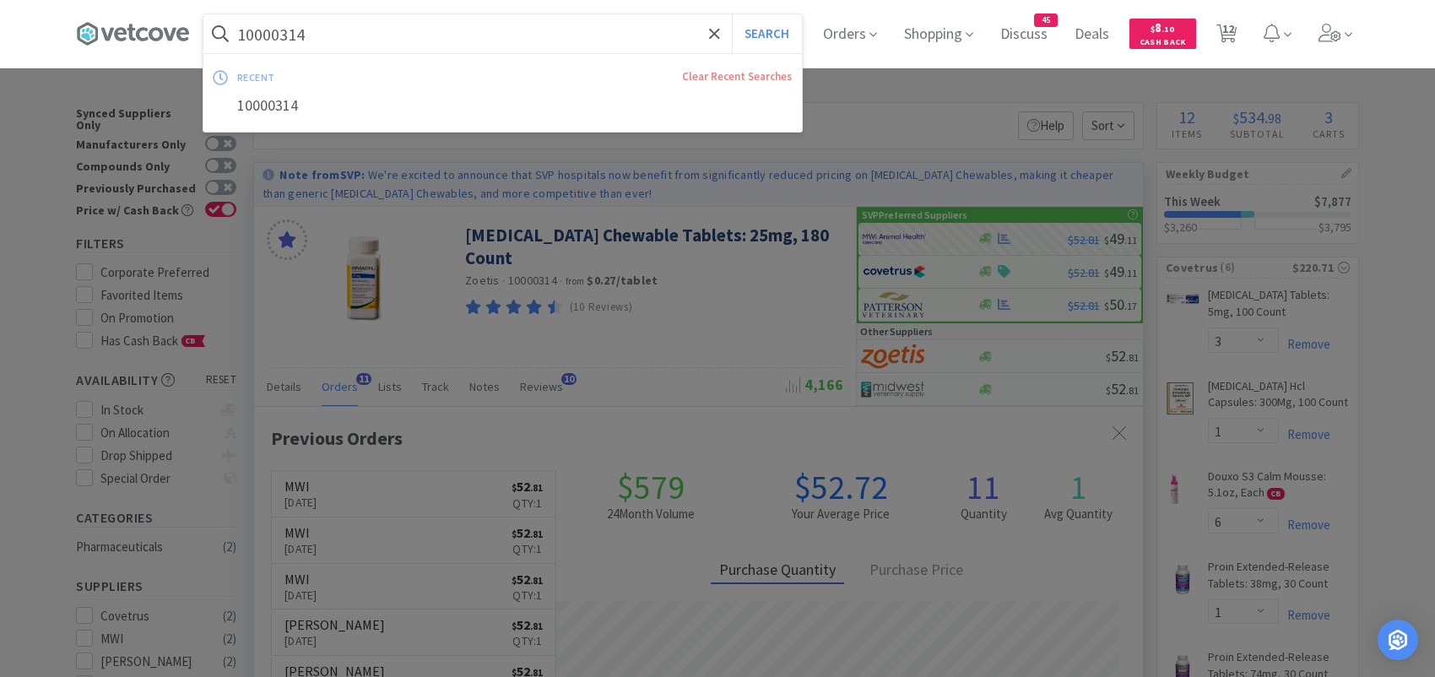
click at [389, 40] on input "10000314" at bounding box center [502, 33] width 599 height 39
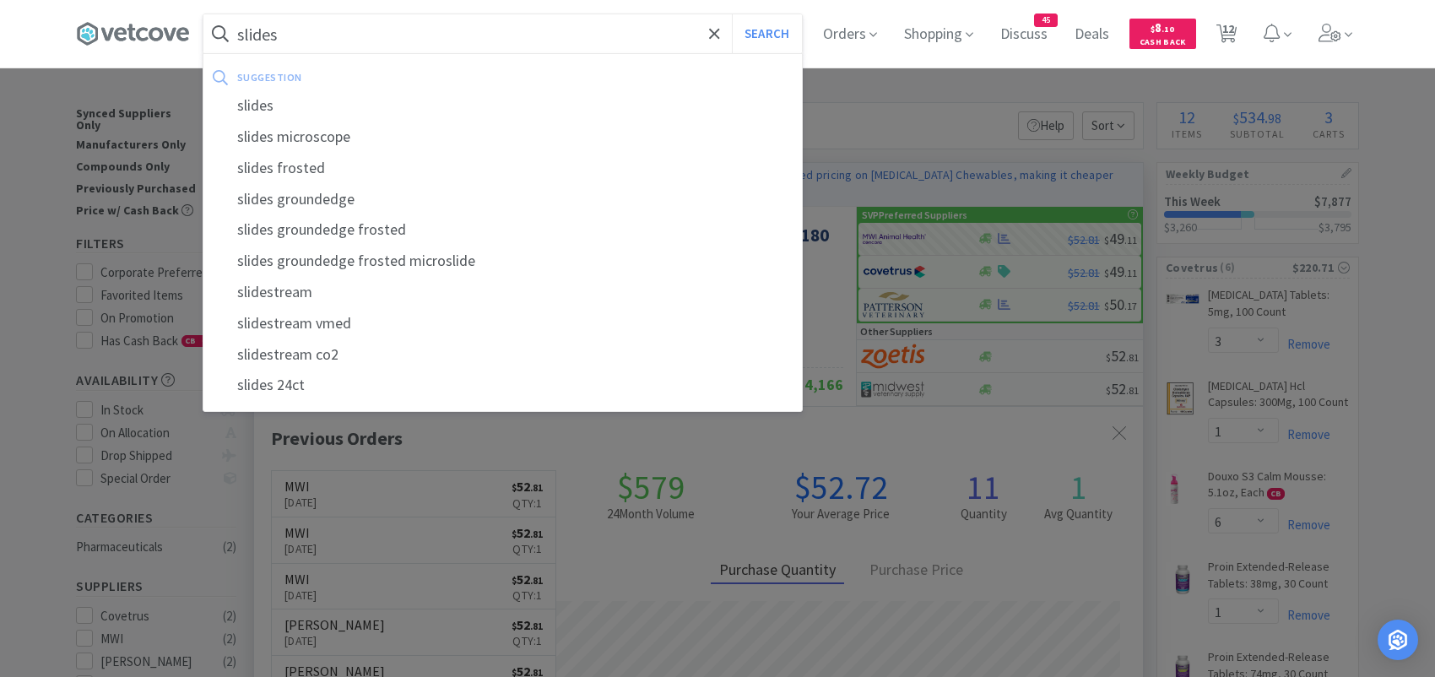
type input "slides"
click at [732, 14] on button "Search" at bounding box center [767, 33] width 70 height 39
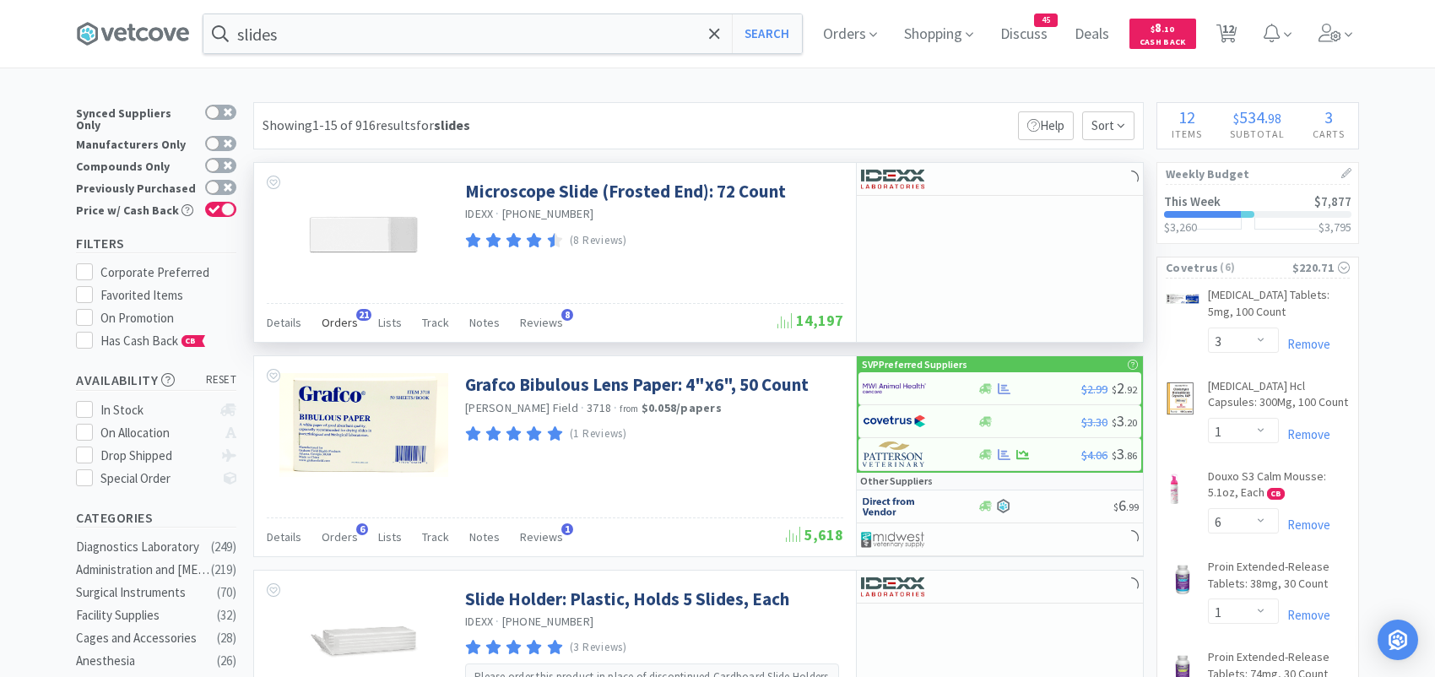
click at [351, 318] on span "Orders" at bounding box center [340, 322] width 36 height 15
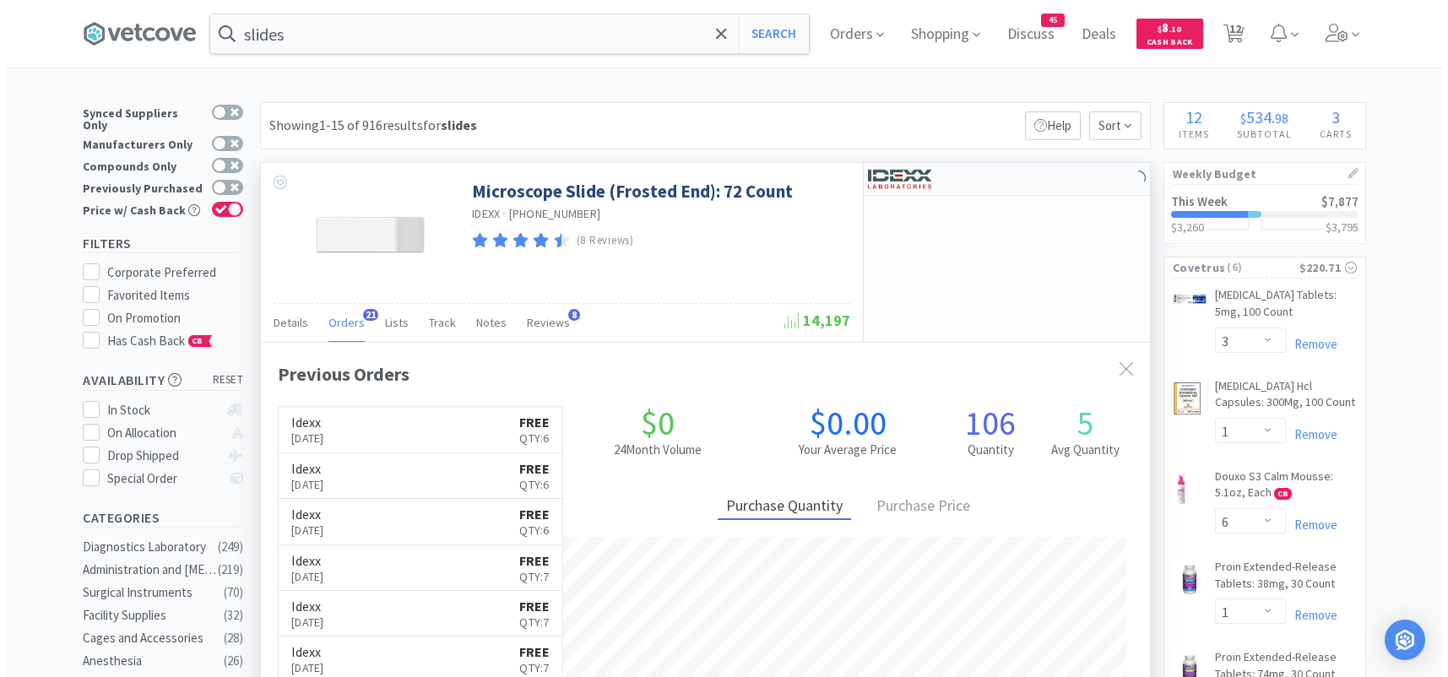
scroll to position [453, 888]
click at [920, 181] on img at bounding box center [892, 178] width 63 height 25
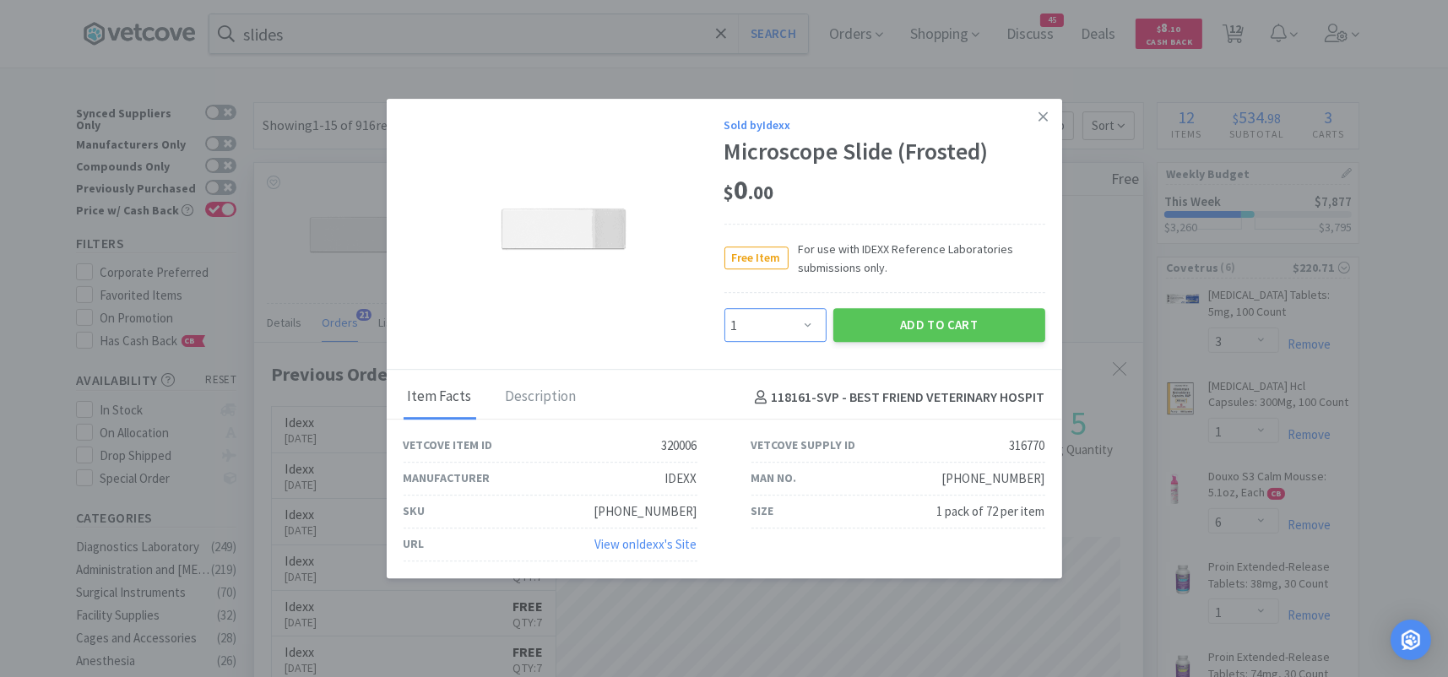
click at [809, 326] on select "Enter Quantity 1 2 3 4 5 6 7 8 9 10 11 12 13 14 15 16 17 18 19 20 Enter Quantity" at bounding box center [775, 326] width 102 height 34
select select "6"
click at [724, 309] on select "Enter Quantity 1 2 3 4 5 6 7 8 9 10 11 12 13 14 15 16 17 18 19 20 Enter Quantity" at bounding box center [775, 326] width 102 height 34
click at [903, 319] on button "Add to Cart" at bounding box center [939, 326] width 212 height 34
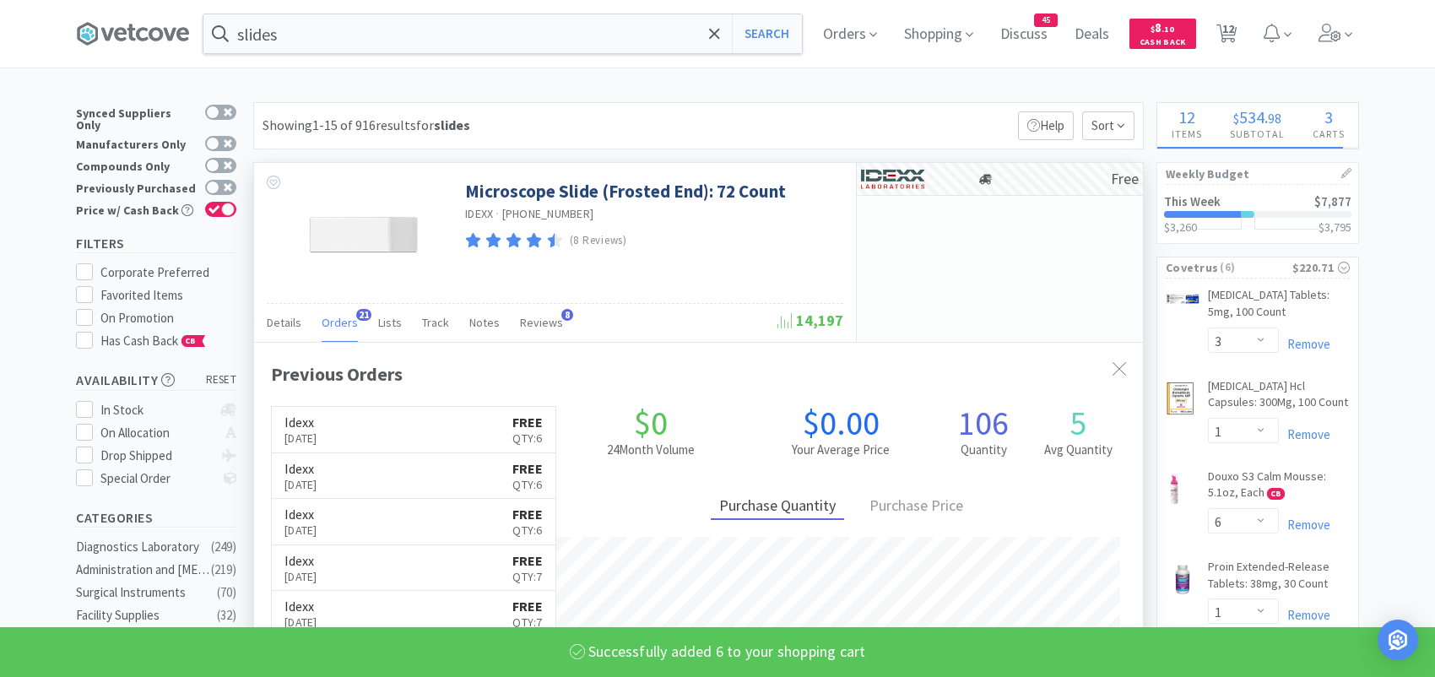
select select "6"
click at [336, 37] on input "slides" at bounding box center [502, 33] width 599 height 39
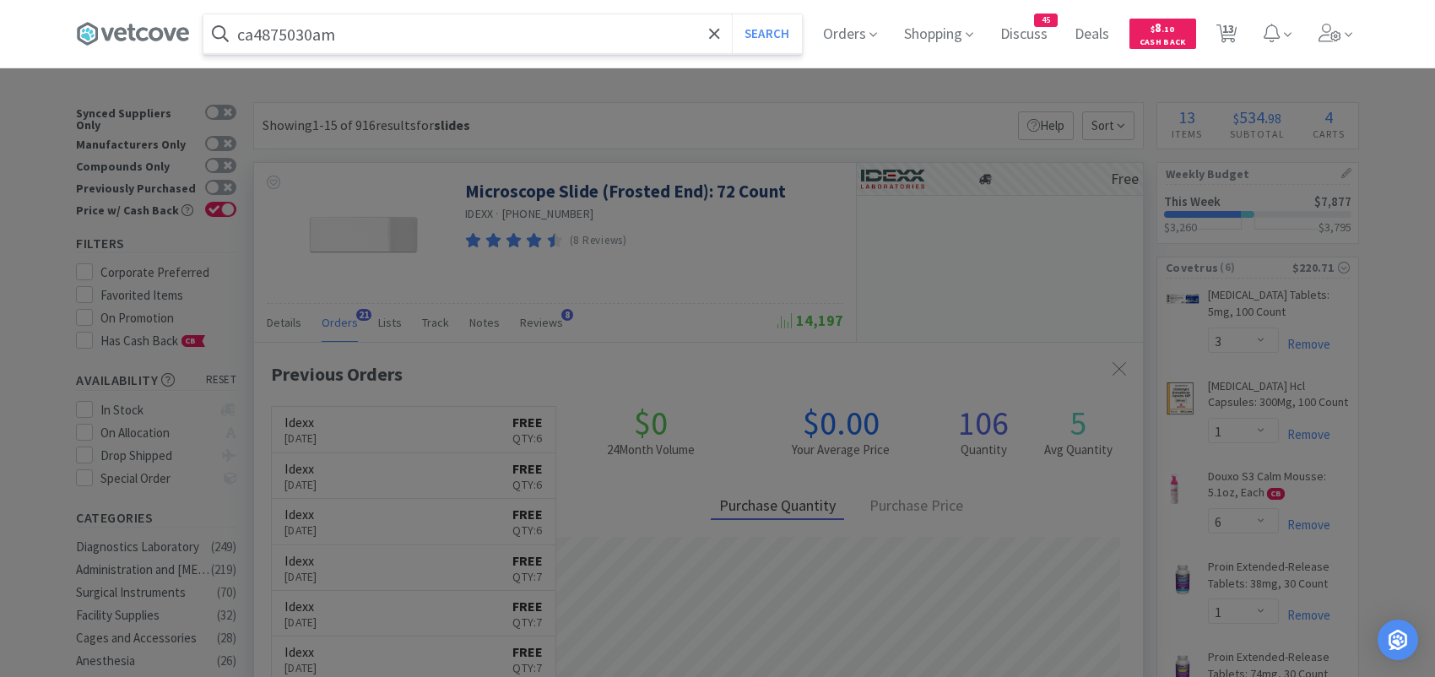
type input "ca4875030am"
click at [732, 14] on button "Search" at bounding box center [767, 33] width 70 height 39
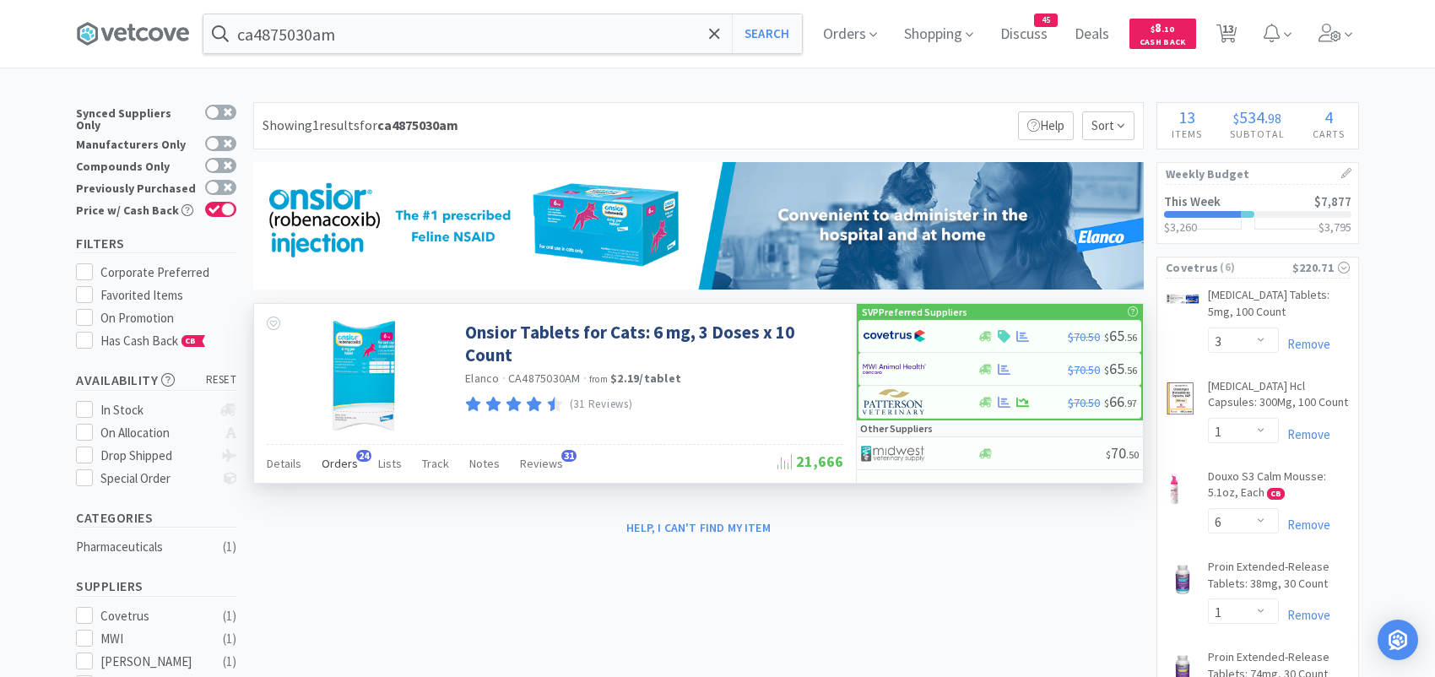
click at [350, 461] on span "Orders" at bounding box center [340, 463] width 36 height 15
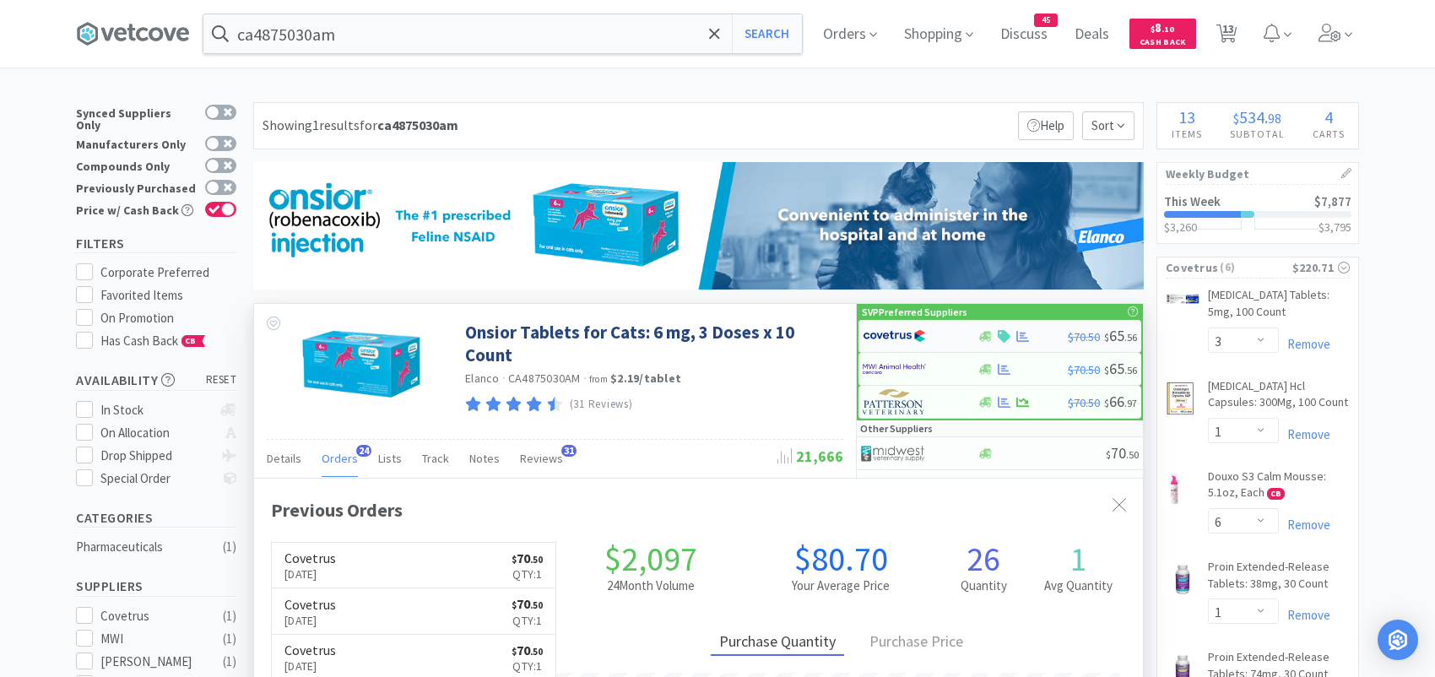
click at [907, 333] on img at bounding box center [894, 335] width 63 height 25
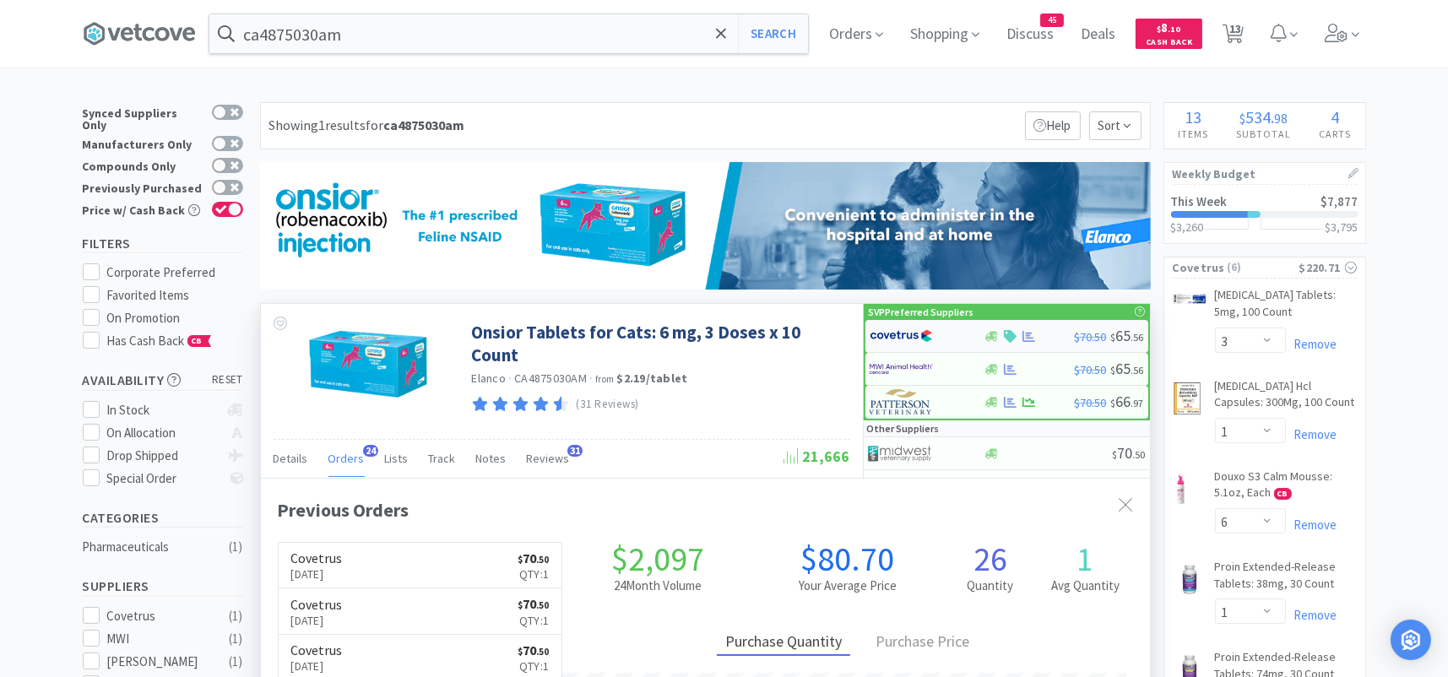
select select "1"
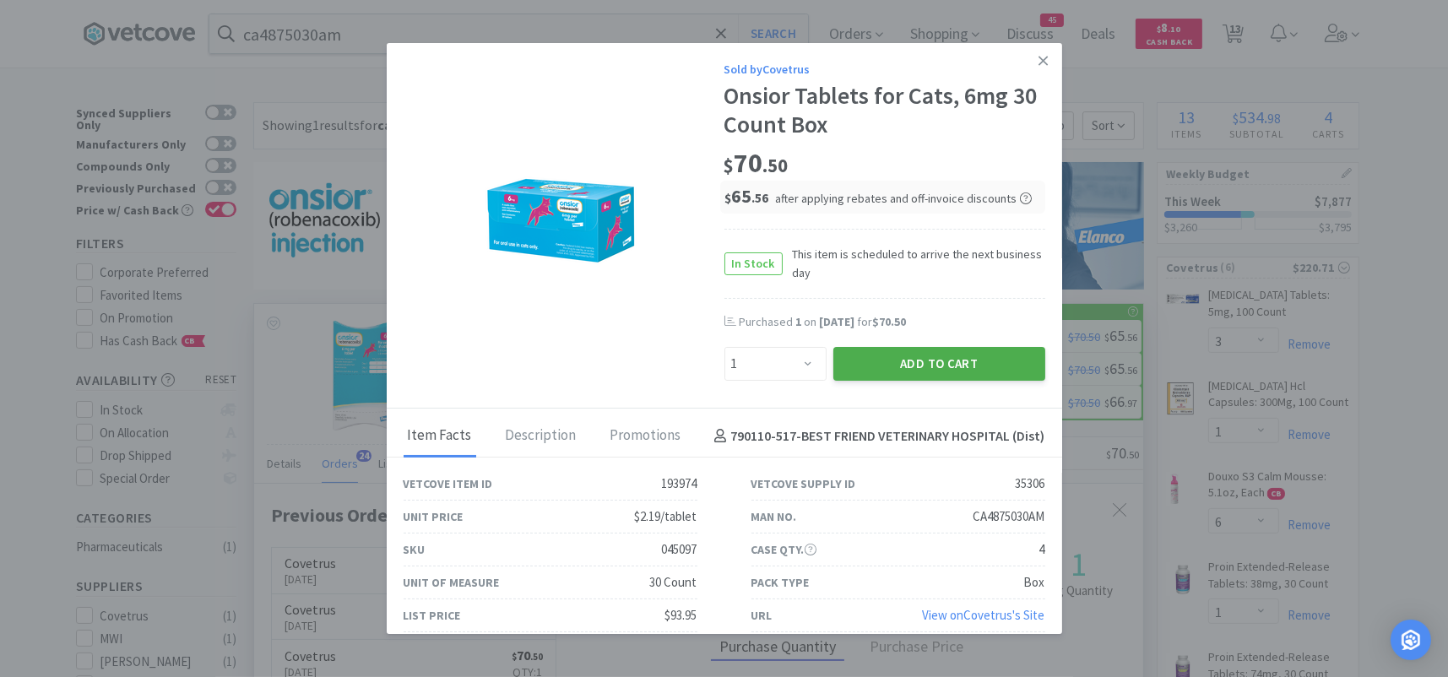
click at [872, 359] on button "Add to Cart" at bounding box center [939, 364] width 212 height 34
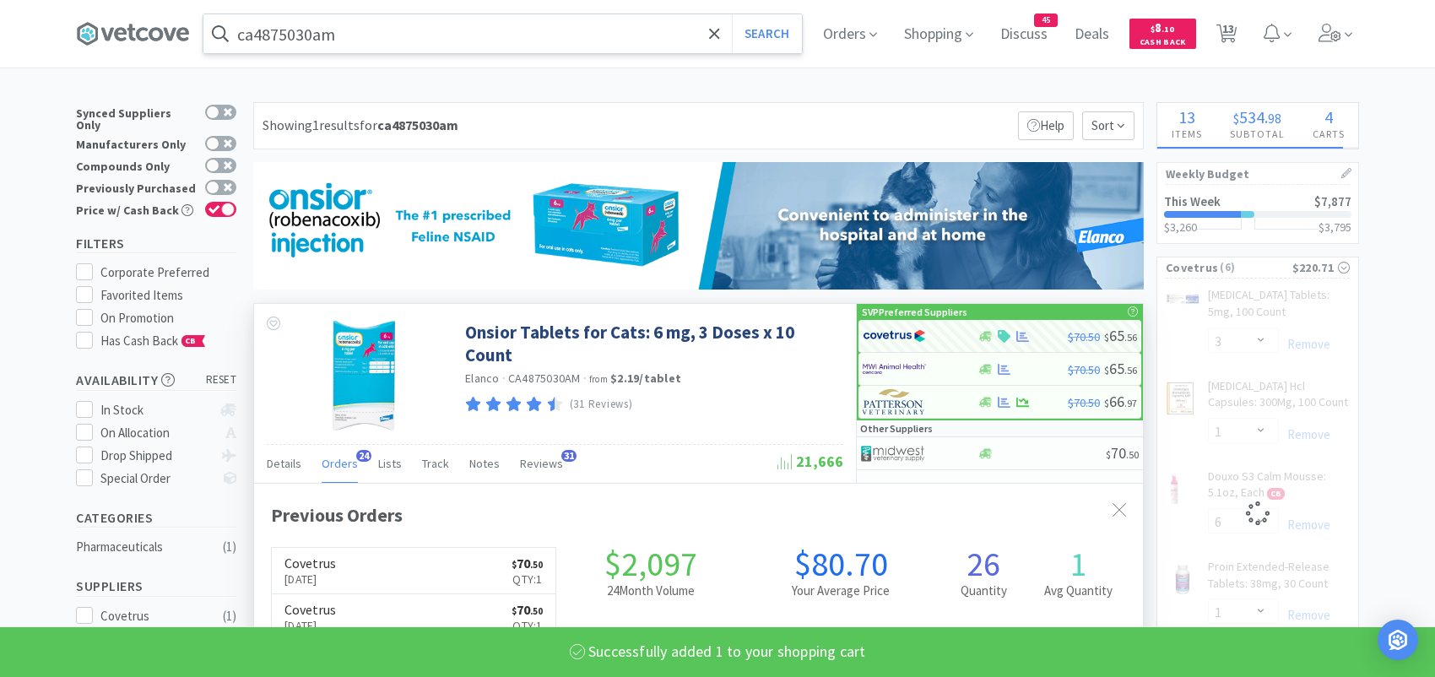
click at [366, 33] on input "ca4875030am" at bounding box center [502, 33] width 599 height 39
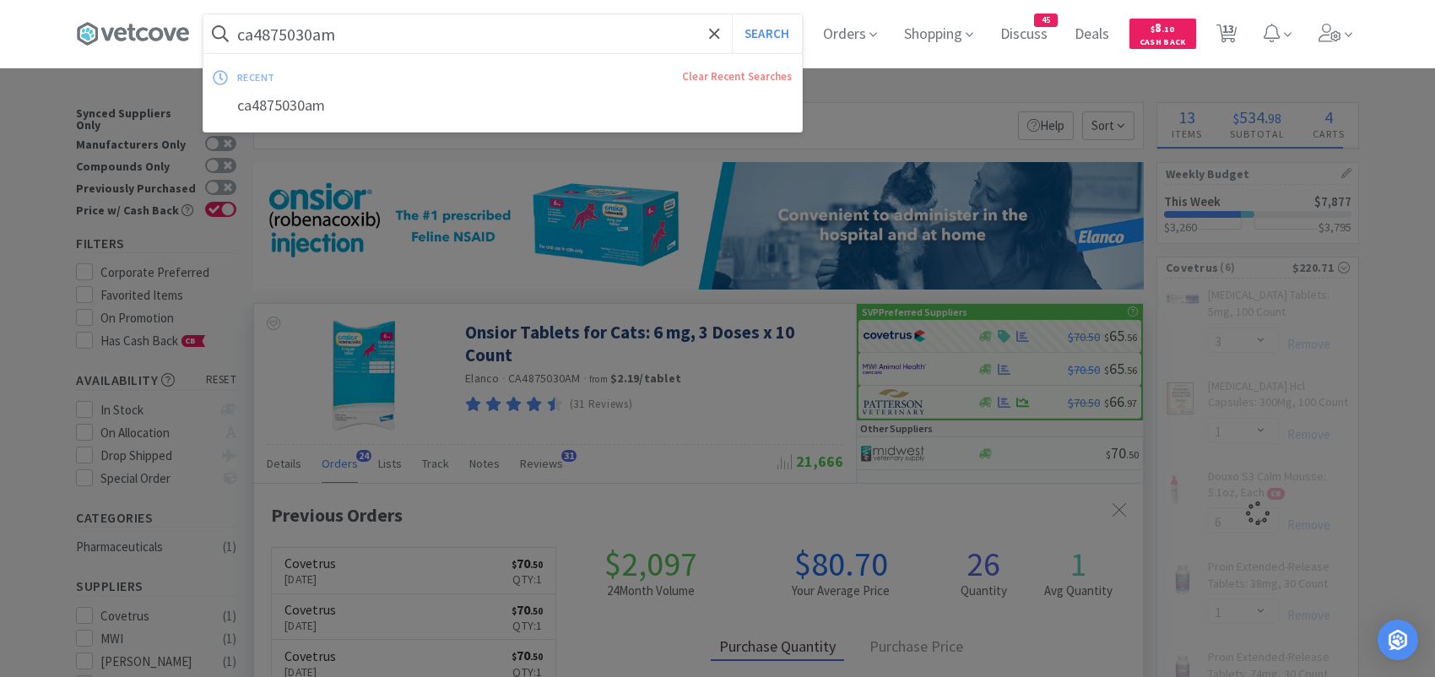
select select "1"
select select "3"
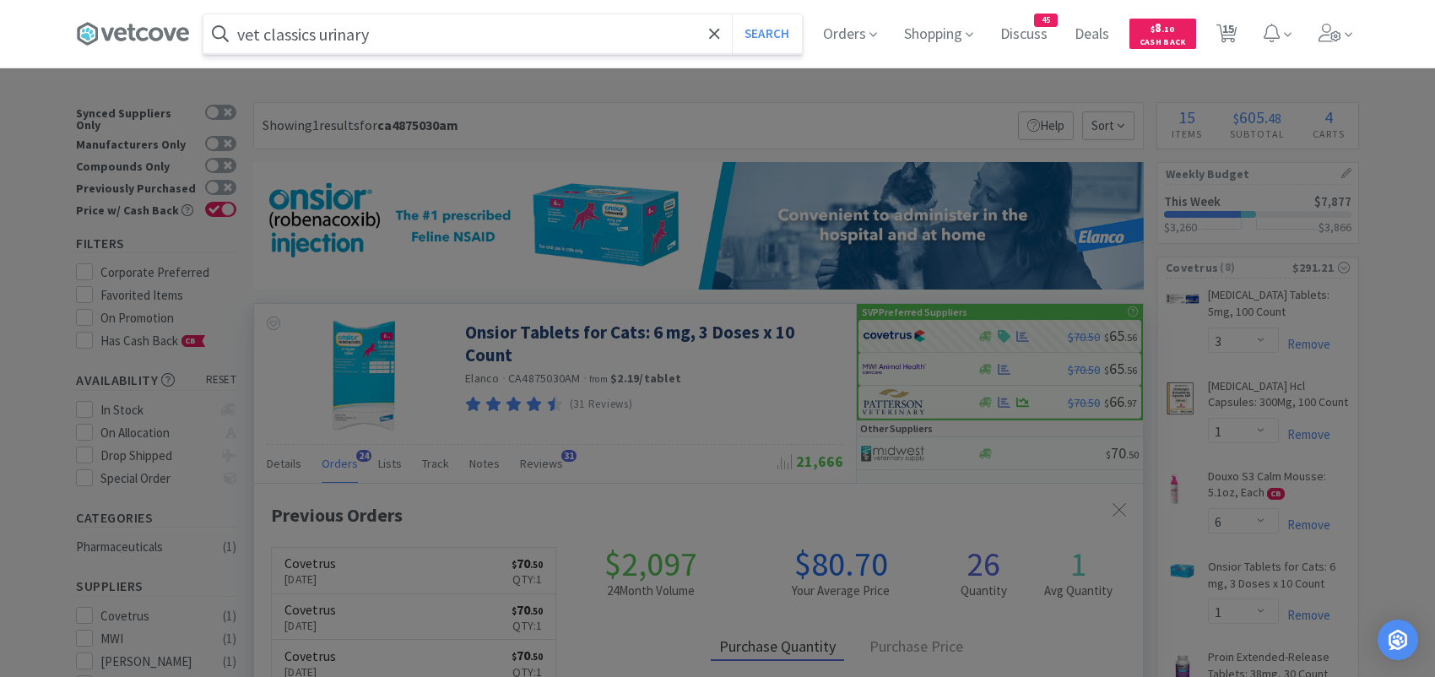
type input "vet classics urinary"
click at [732, 14] on button "Search" at bounding box center [767, 33] width 70 height 39
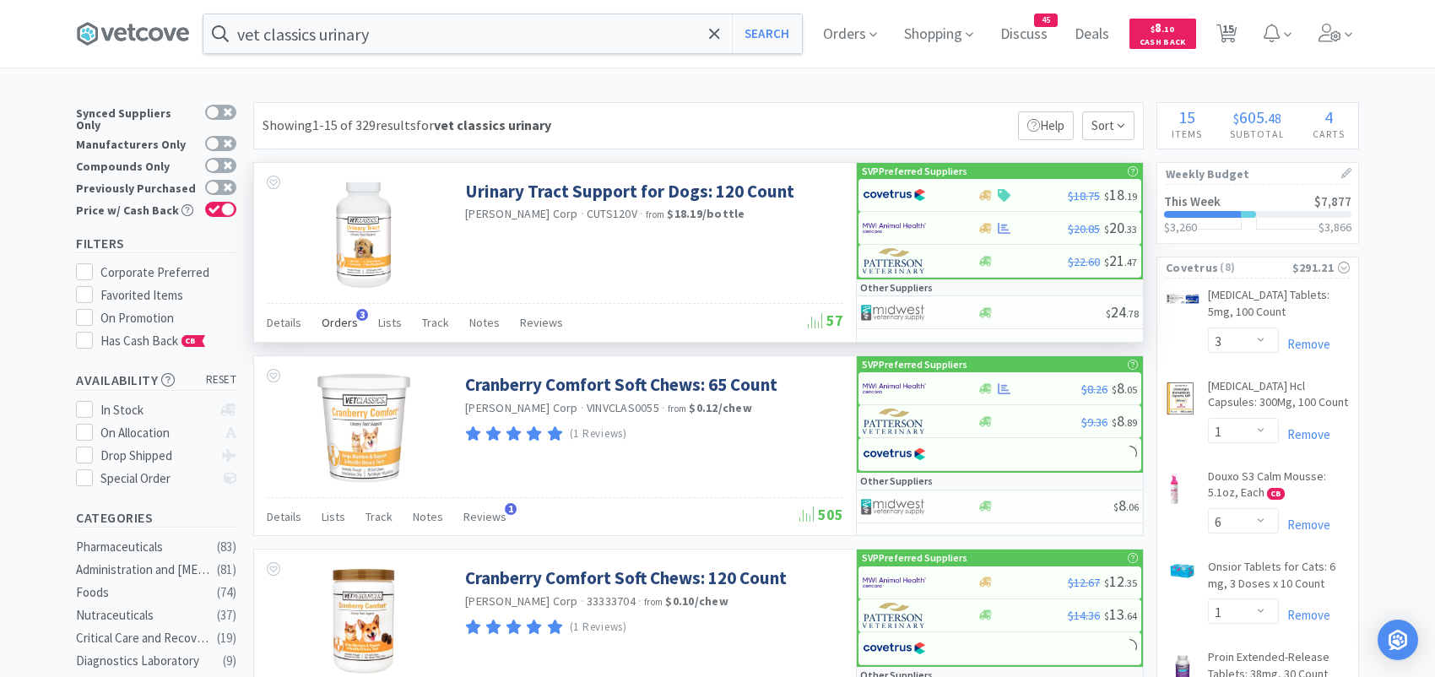
click at [336, 318] on span "Orders" at bounding box center [340, 322] width 36 height 15
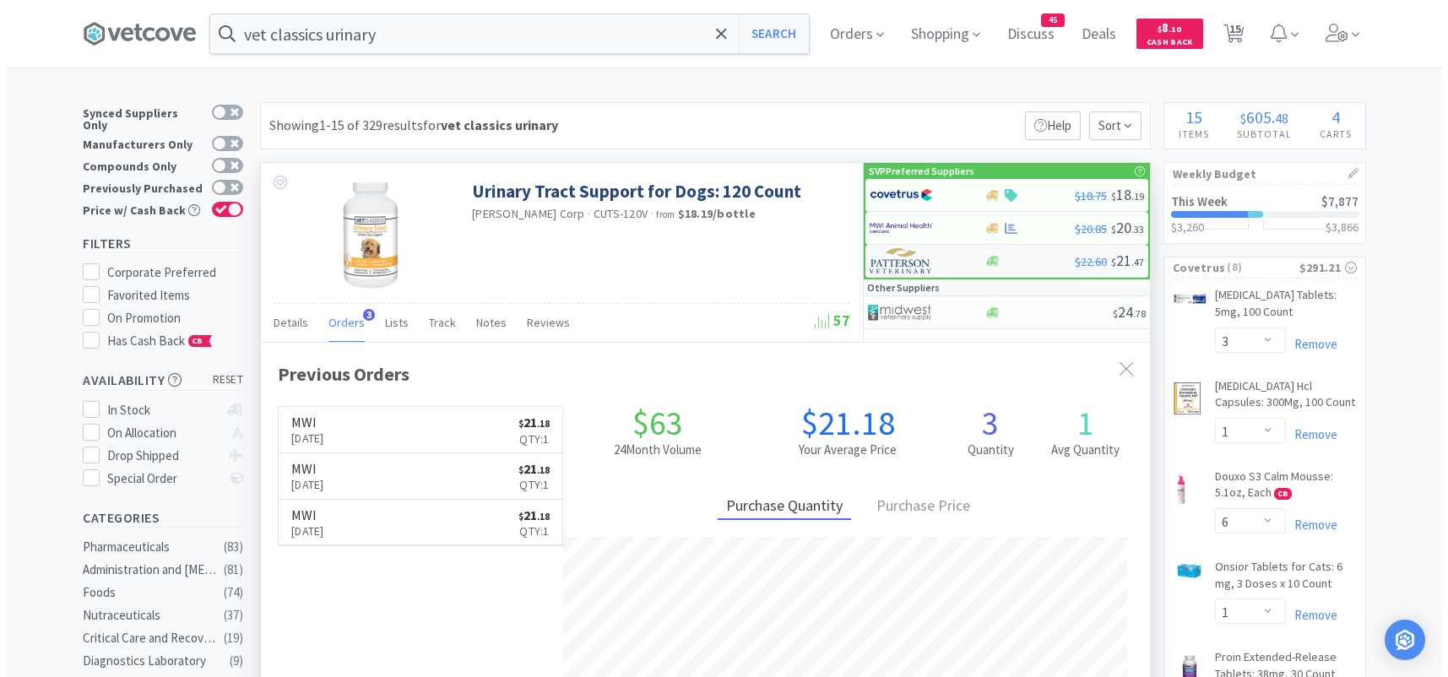
scroll to position [436, 888]
click at [898, 255] on img at bounding box center [894, 260] width 63 height 25
select select "1"
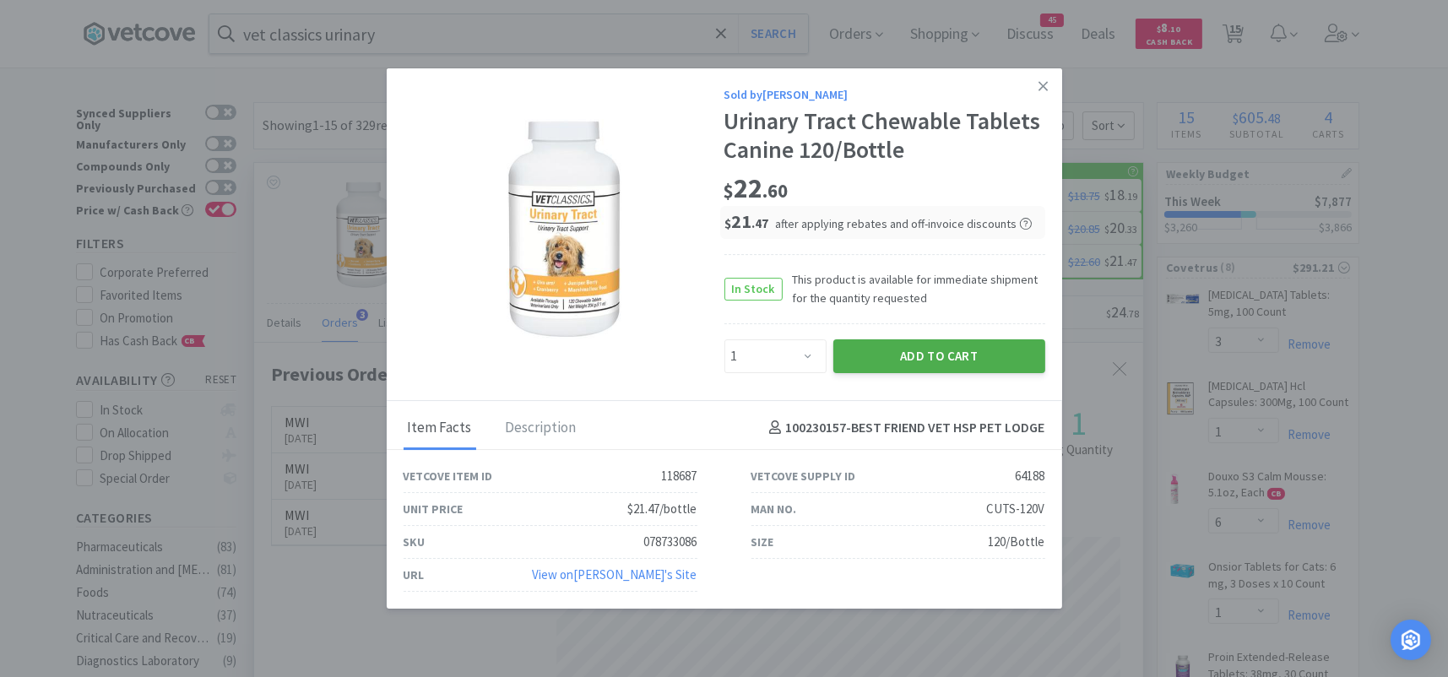
click at [887, 354] on button "Add to Cart" at bounding box center [939, 356] width 212 height 34
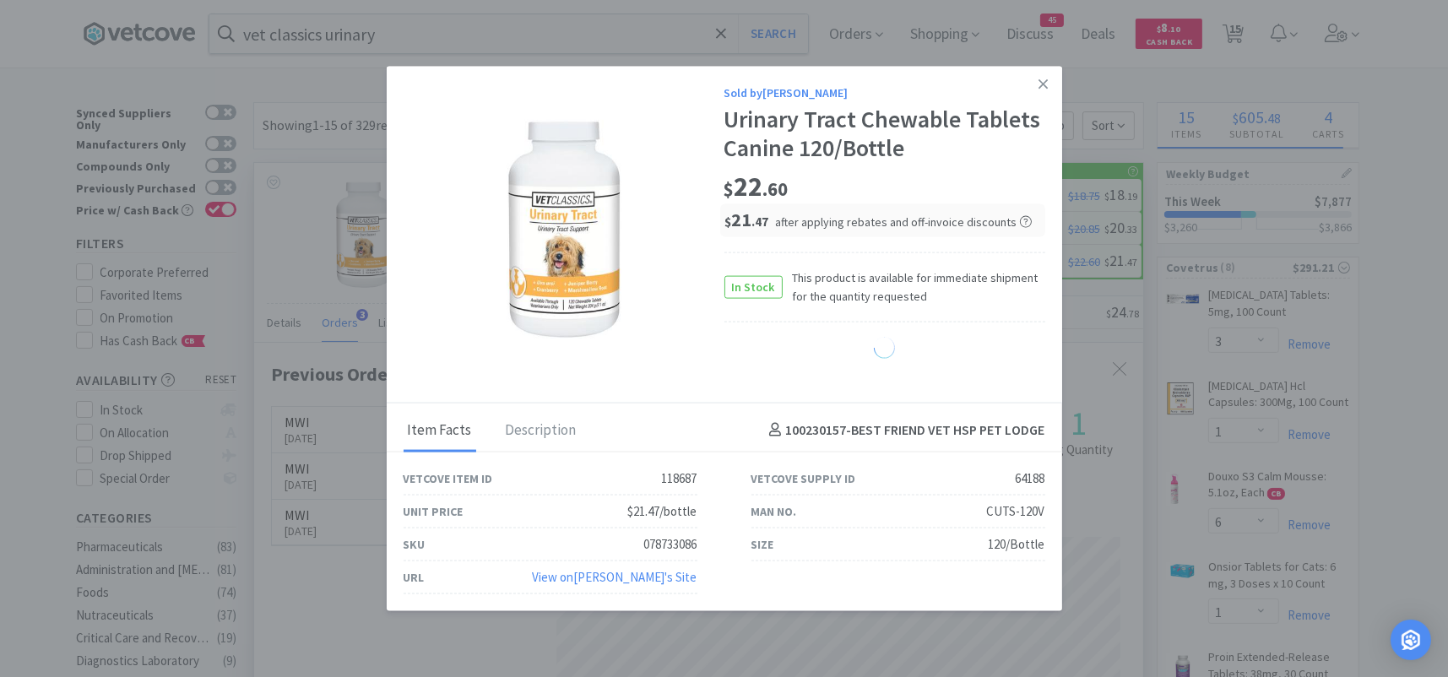
select select "1"
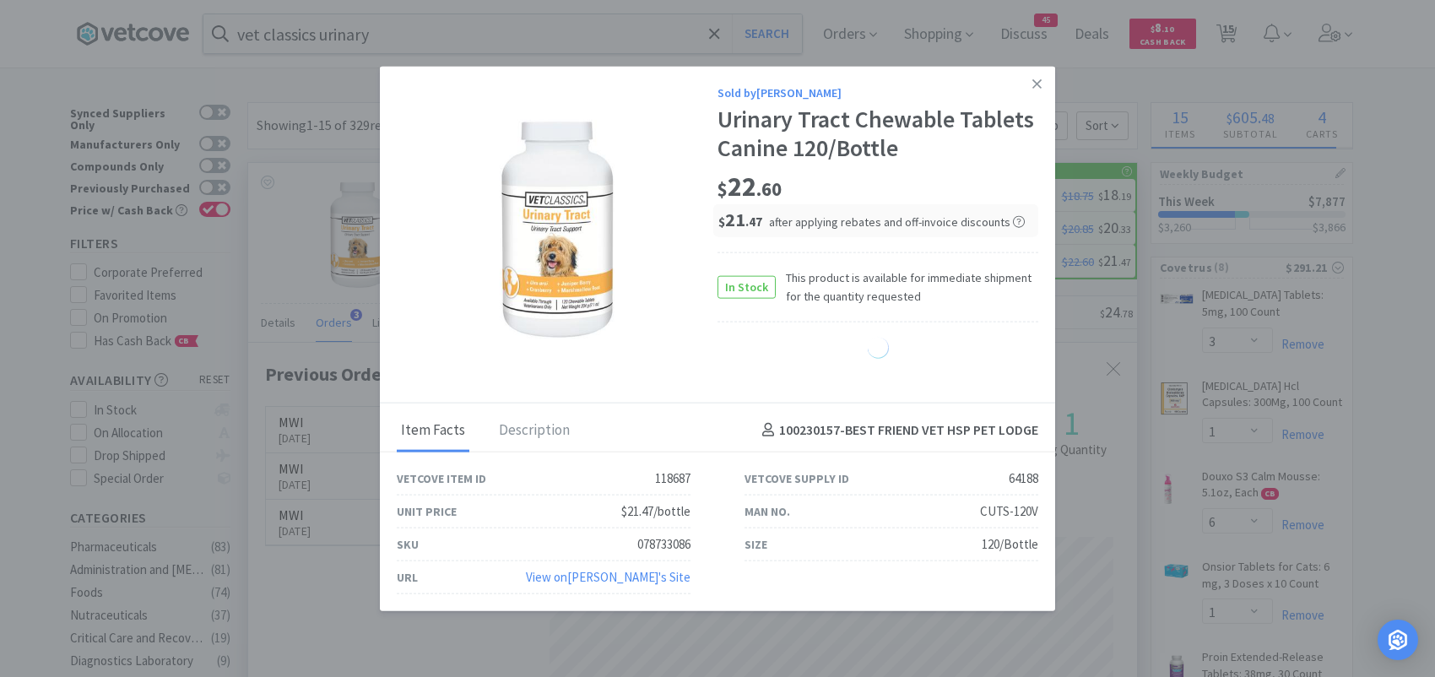
select select "2"
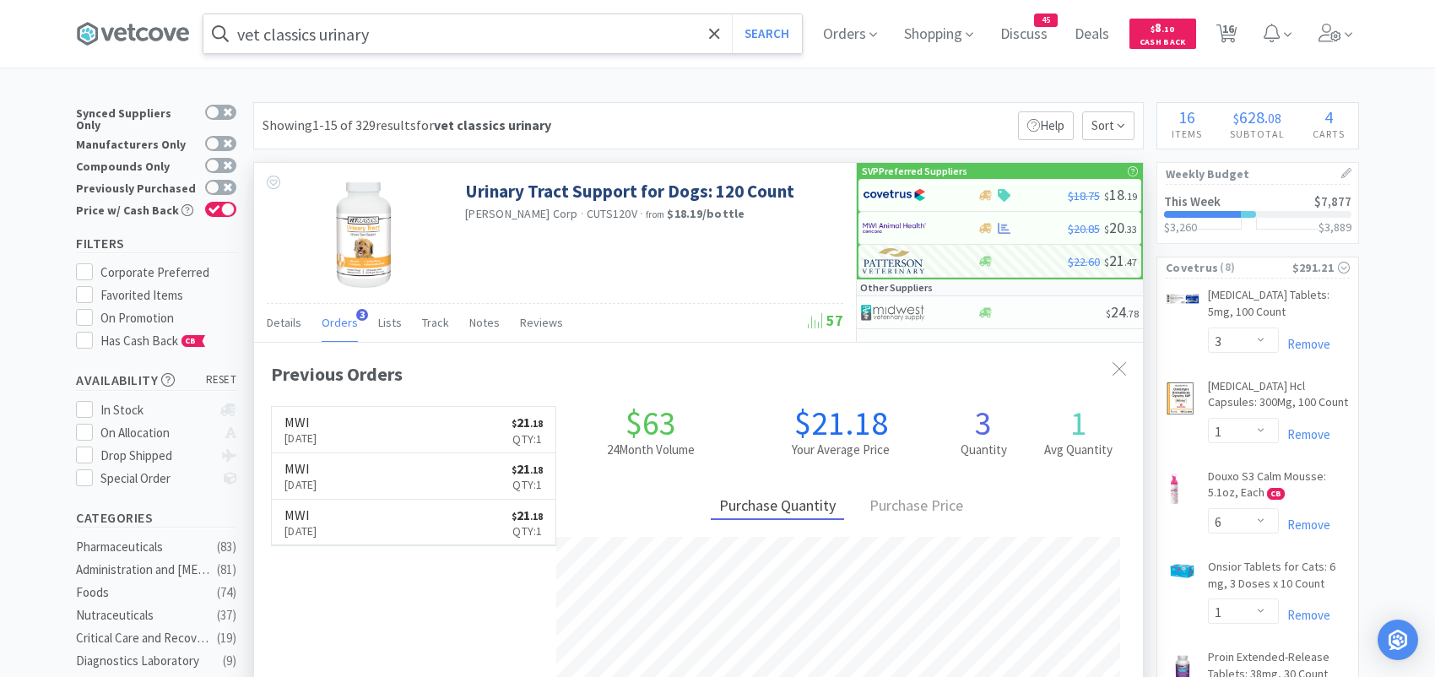
click at [448, 43] on input "vet classics urinary" at bounding box center [502, 33] width 599 height 39
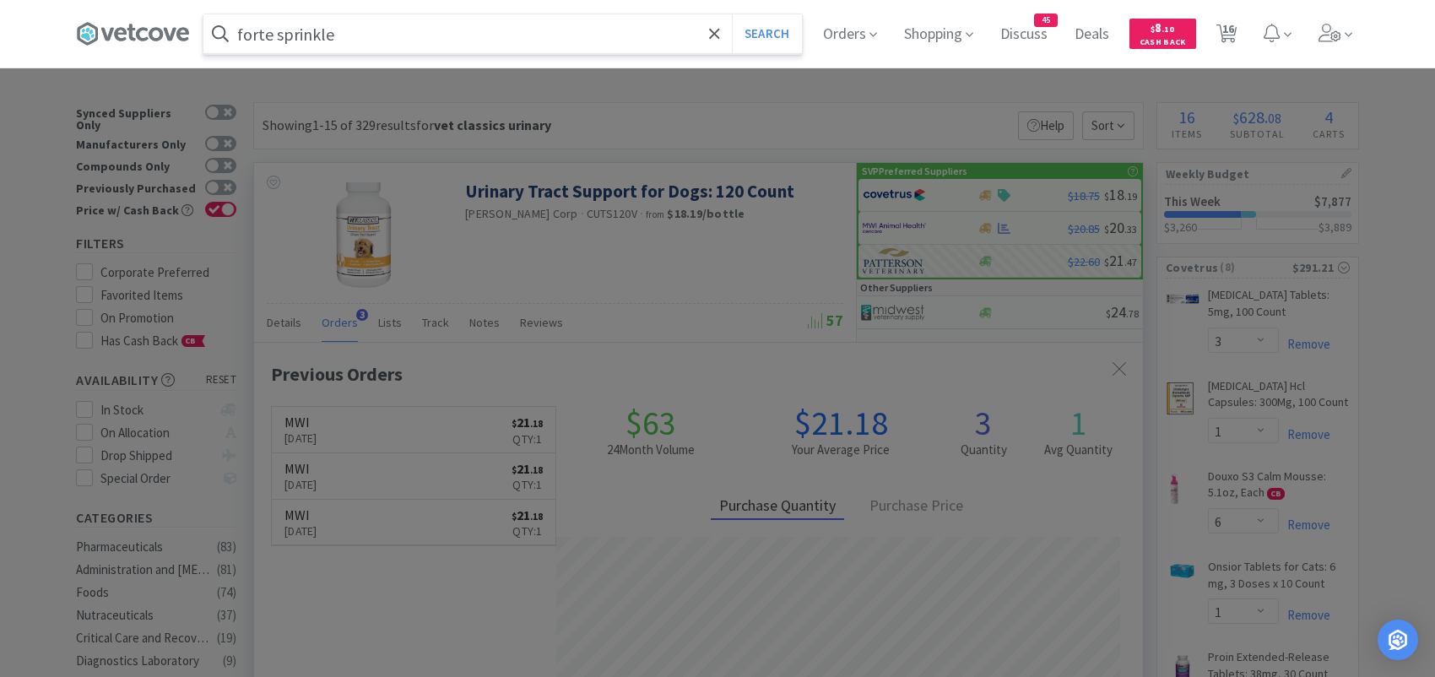
type input "forte sprinkle"
click at [732, 14] on button "Search" at bounding box center [767, 33] width 70 height 39
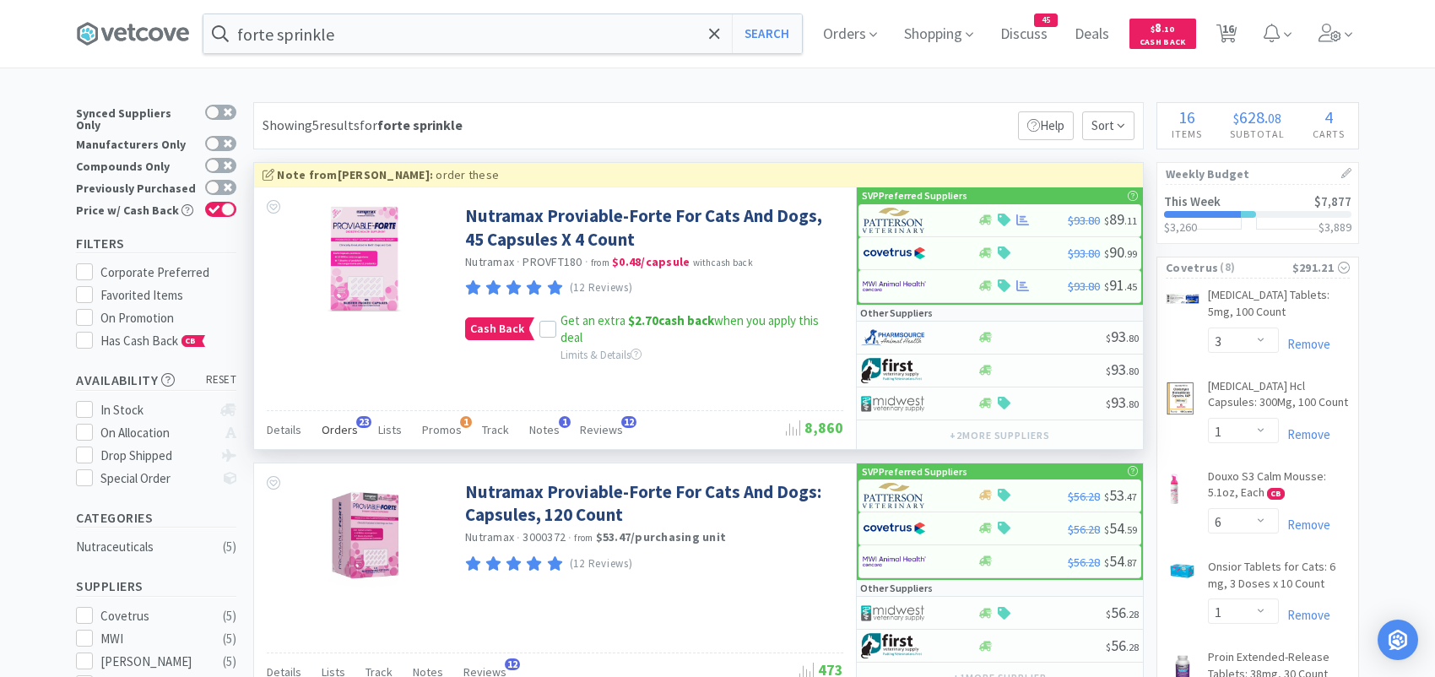
click at [345, 422] on span "Orders" at bounding box center [340, 429] width 36 height 15
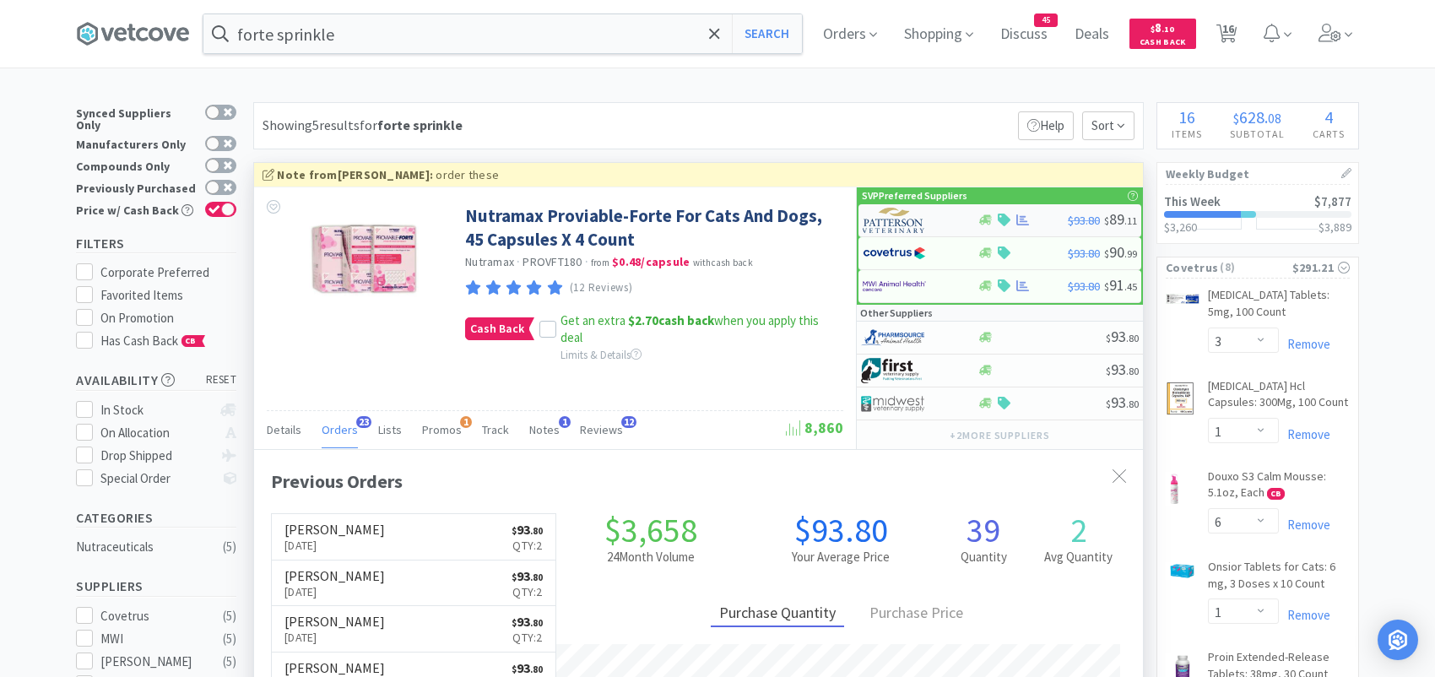
click at [887, 215] on img at bounding box center [894, 220] width 63 height 25
select select "1"
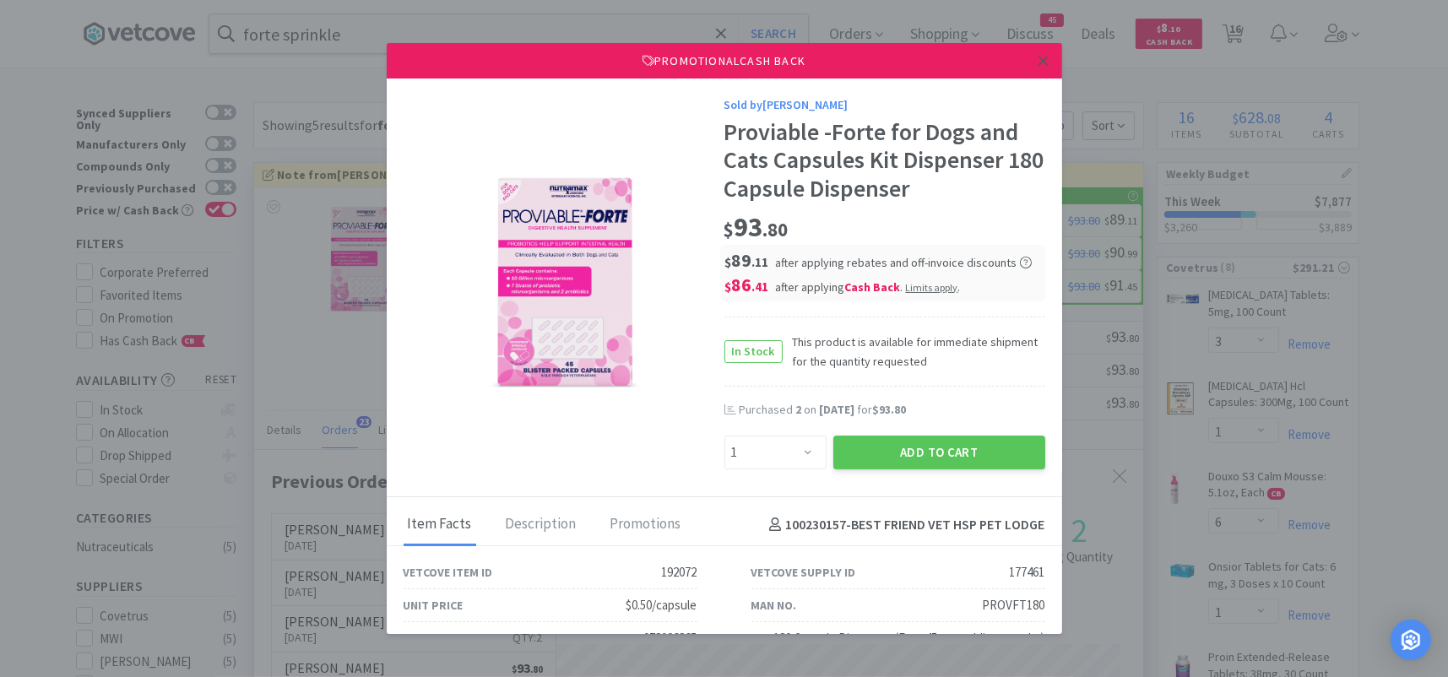
click at [1039, 62] on icon at bounding box center [1043, 60] width 9 height 15
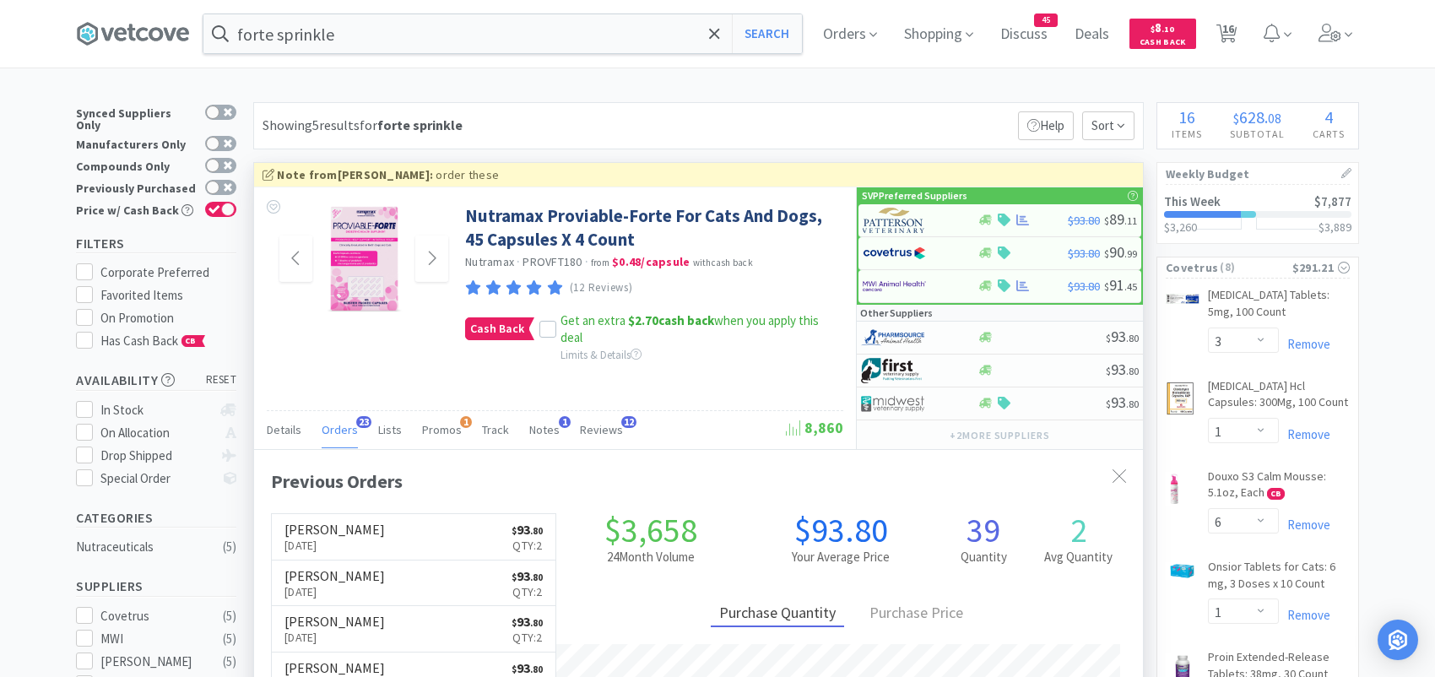
click at [377, 275] on img at bounding box center [364, 259] width 110 height 110
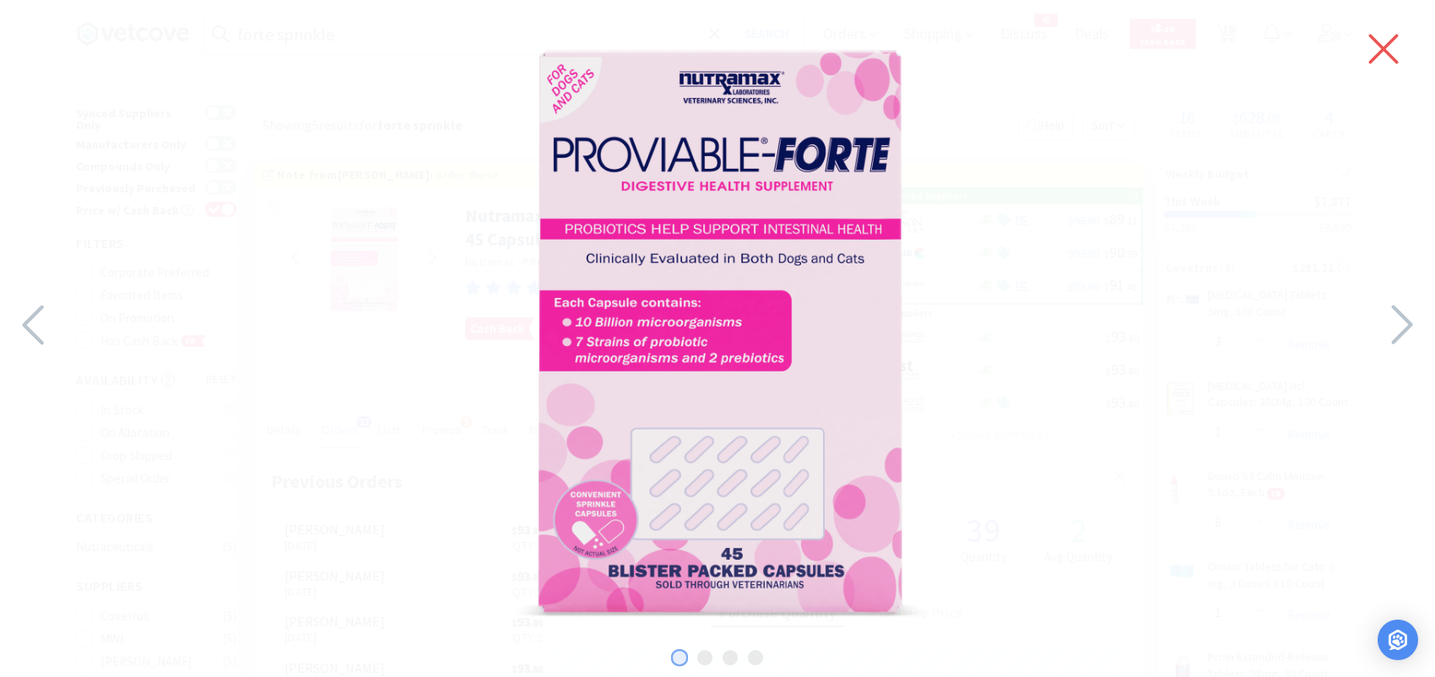
click at [1379, 50] on icon at bounding box center [1383, 48] width 35 height 47
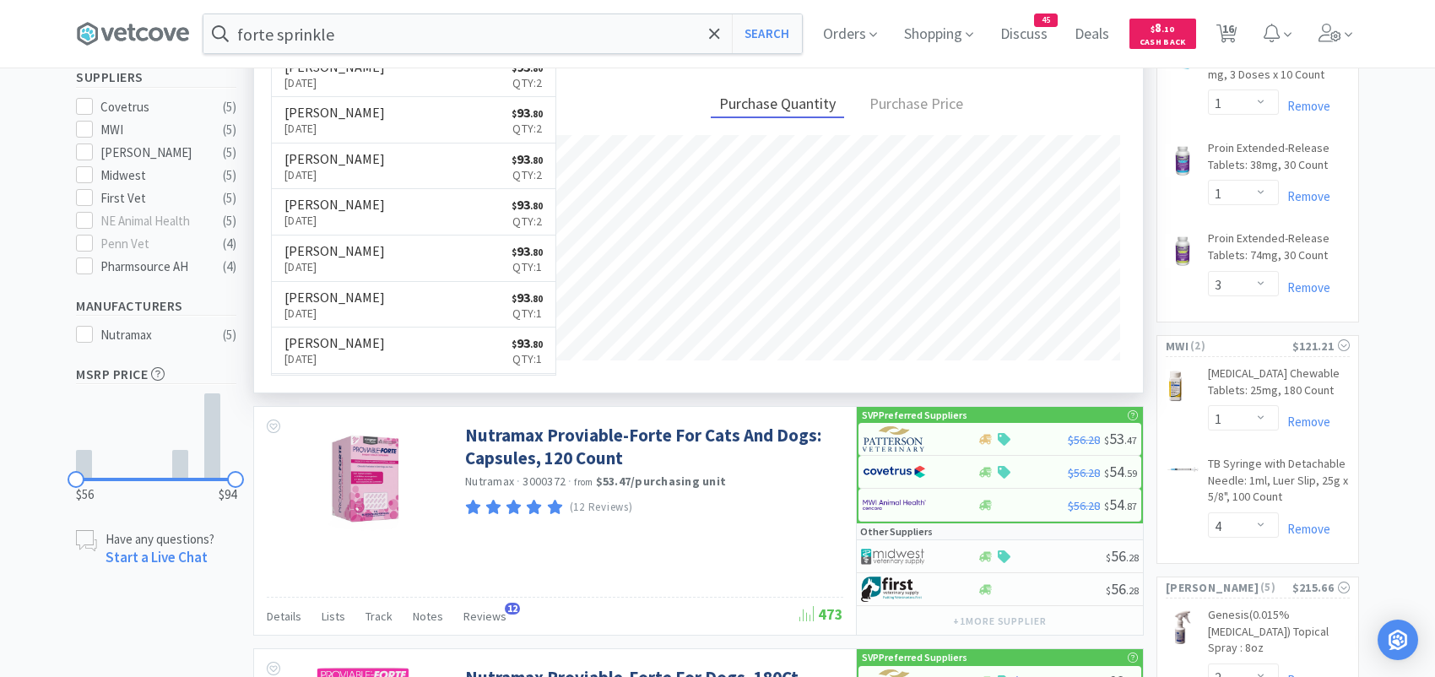
scroll to position [675, 0]
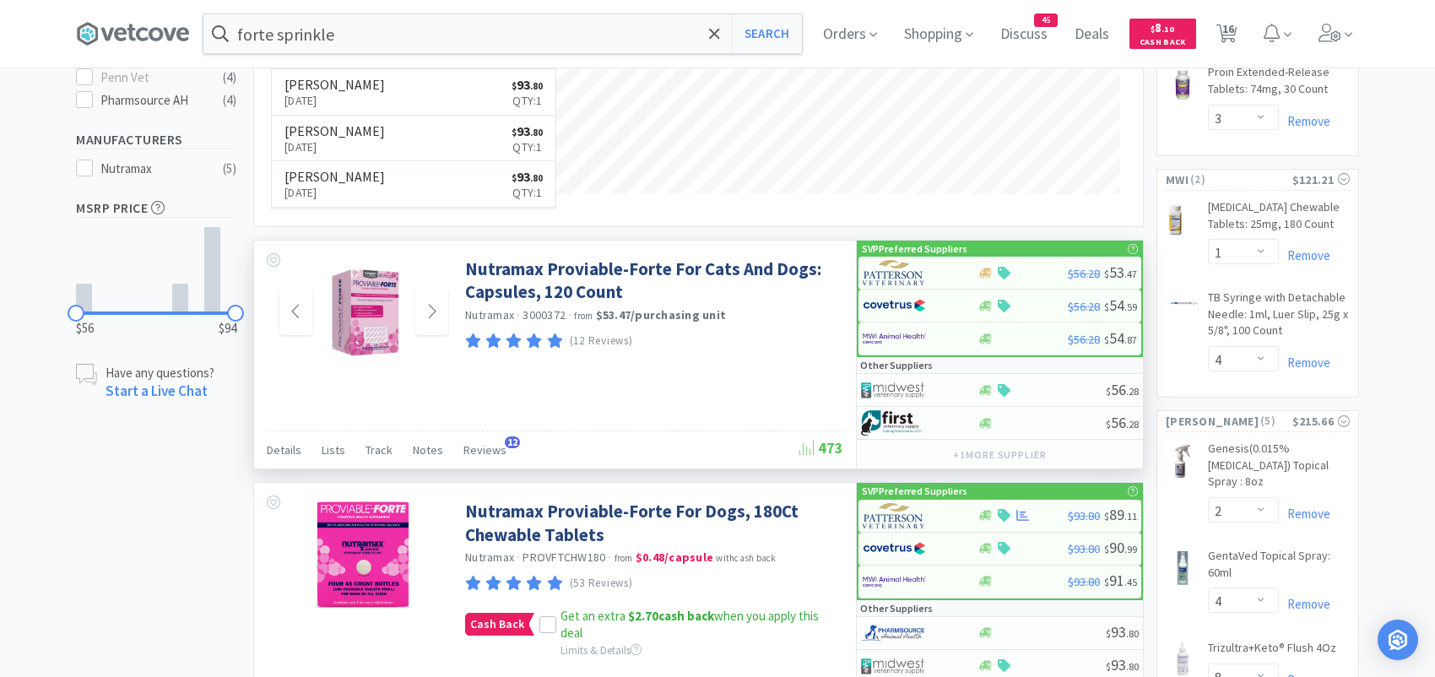
click at [393, 325] on img at bounding box center [364, 313] width 110 height 110
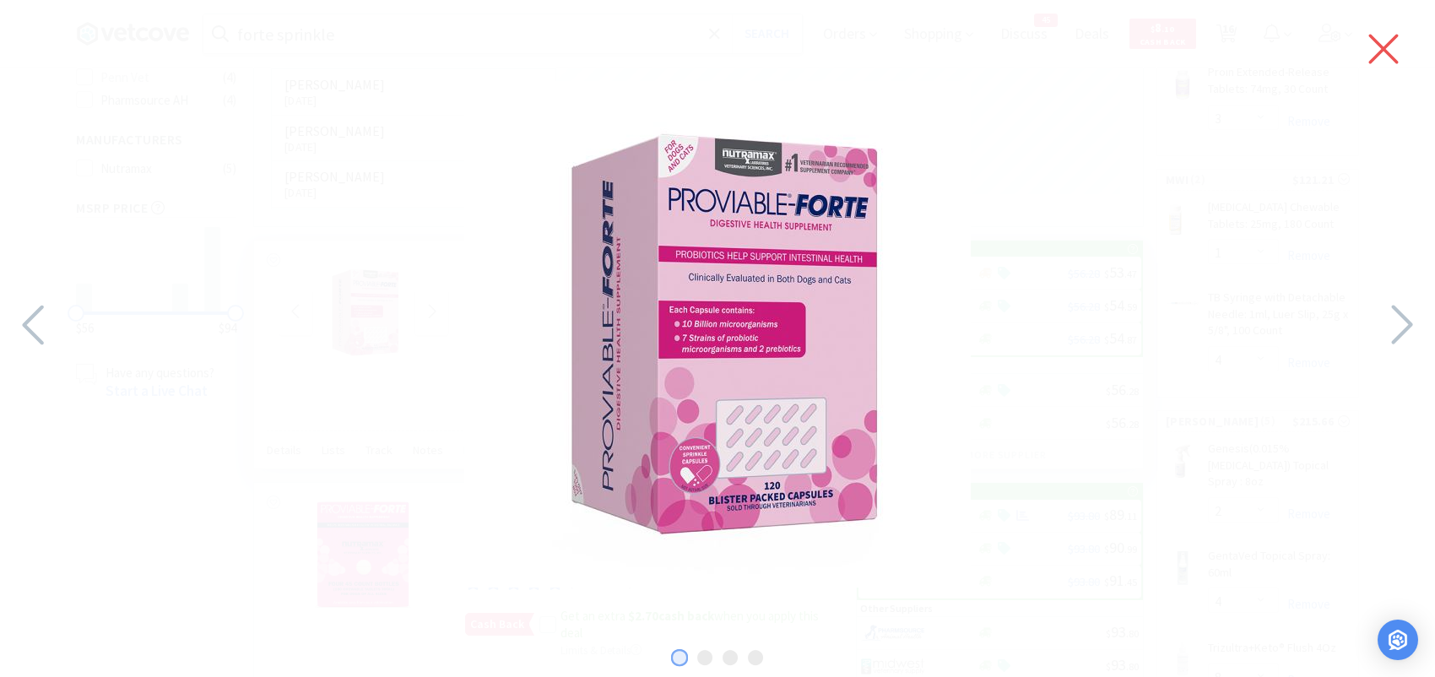
click at [1392, 45] on icon at bounding box center [1383, 48] width 35 height 47
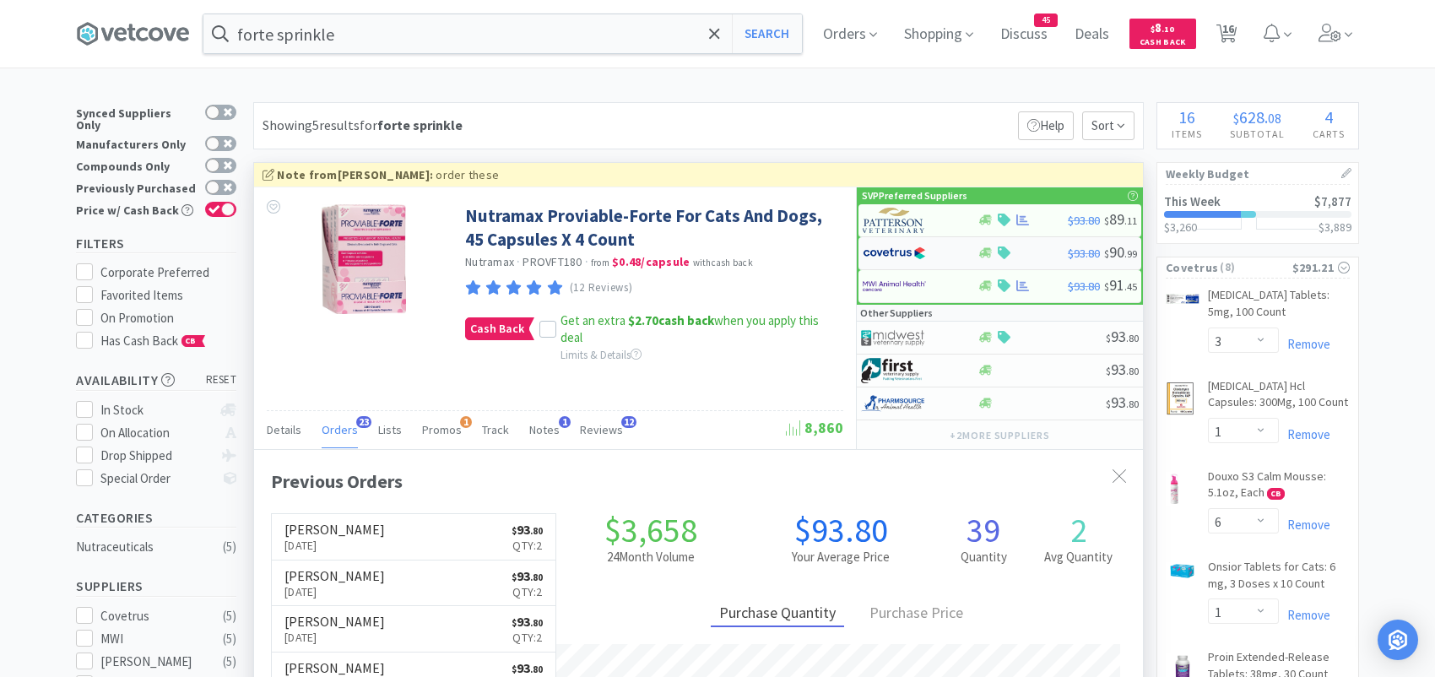
scroll to position [453, 888]
click at [897, 214] on img at bounding box center [894, 220] width 63 height 25
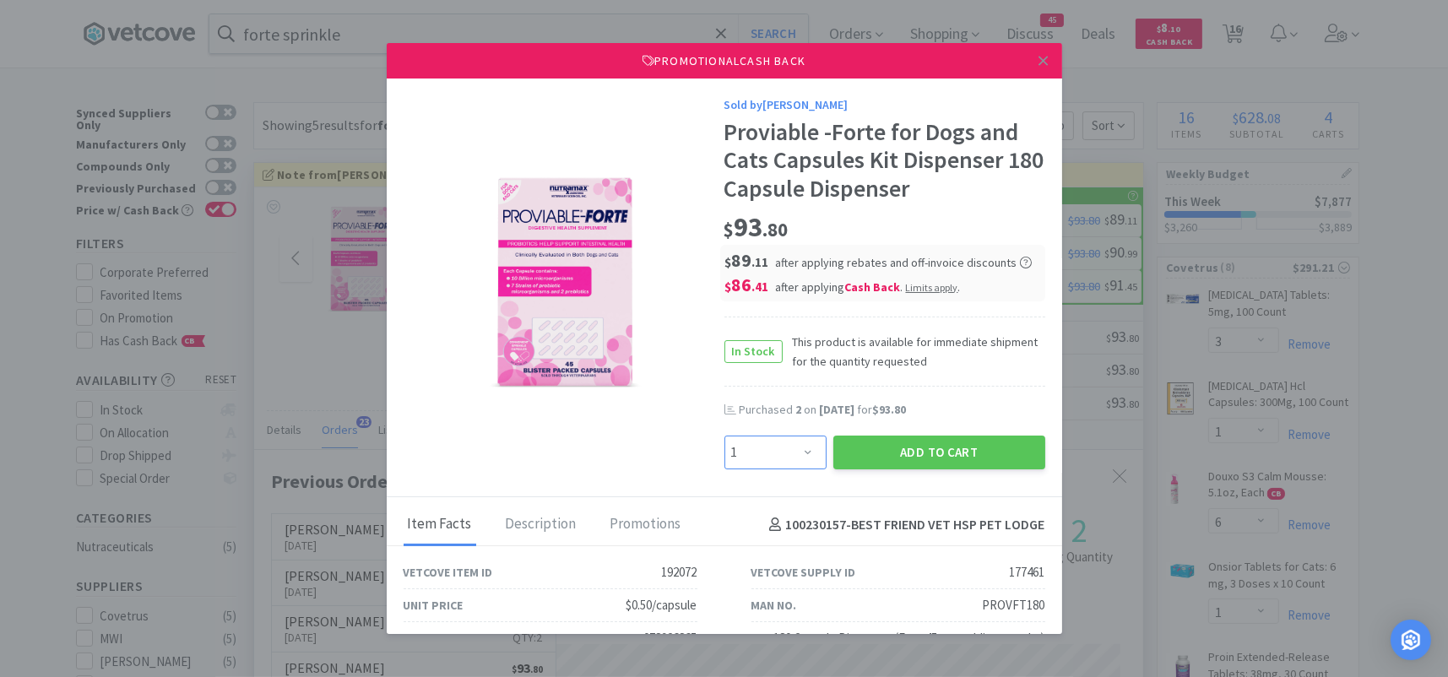
click at [798, 444] on select "Enter Quantity 1 2 3 4 5 6 7 8 9 10 11 12 13 14 15 16 17 18 19 20 Enter Quantity" at bounding box center [775, 453] width 102 height 34
select select "2"
click at [724, 436] on select "Enter Quantity 1 2 3 4 5 6 7 8 9 10 11 12 13 14 15 16 17 18 19 20 Enter Quantity" at bounding box center [775, 453] width 102 height 34
click at [886, 446] on button "Add to Cart" at bounding box center [939, 453] width 212 height 34
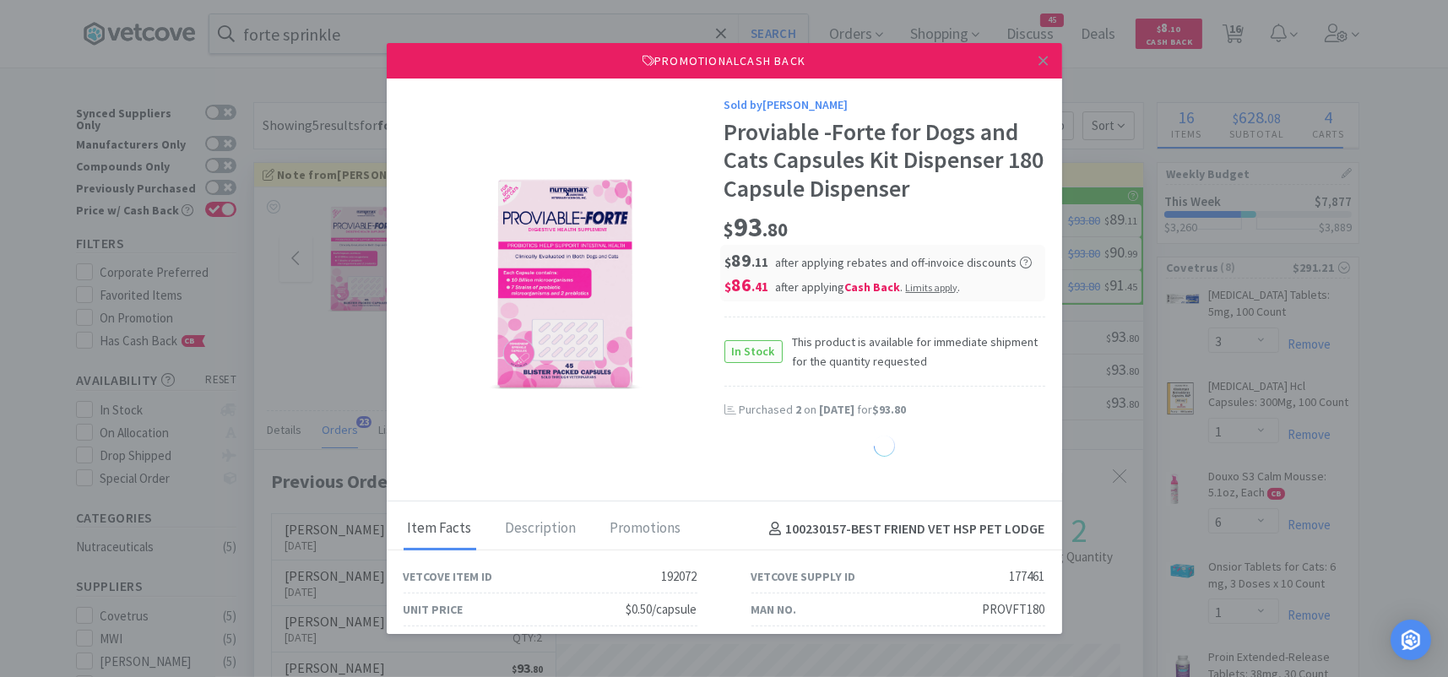
select select "2"
select select "8"
select select "1"
select select "2"
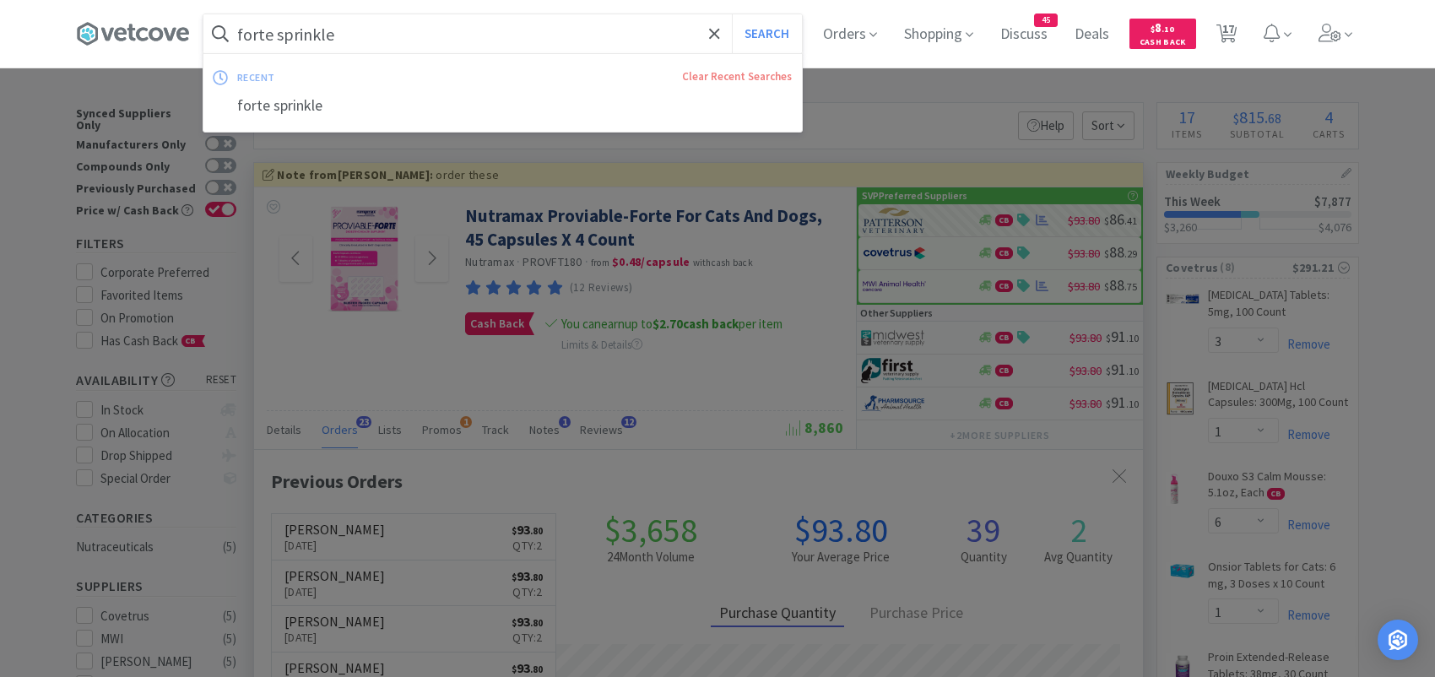
click at [332, 35] on input "forte sprinkle" at bounding box center [502, 33] width 599 height 39
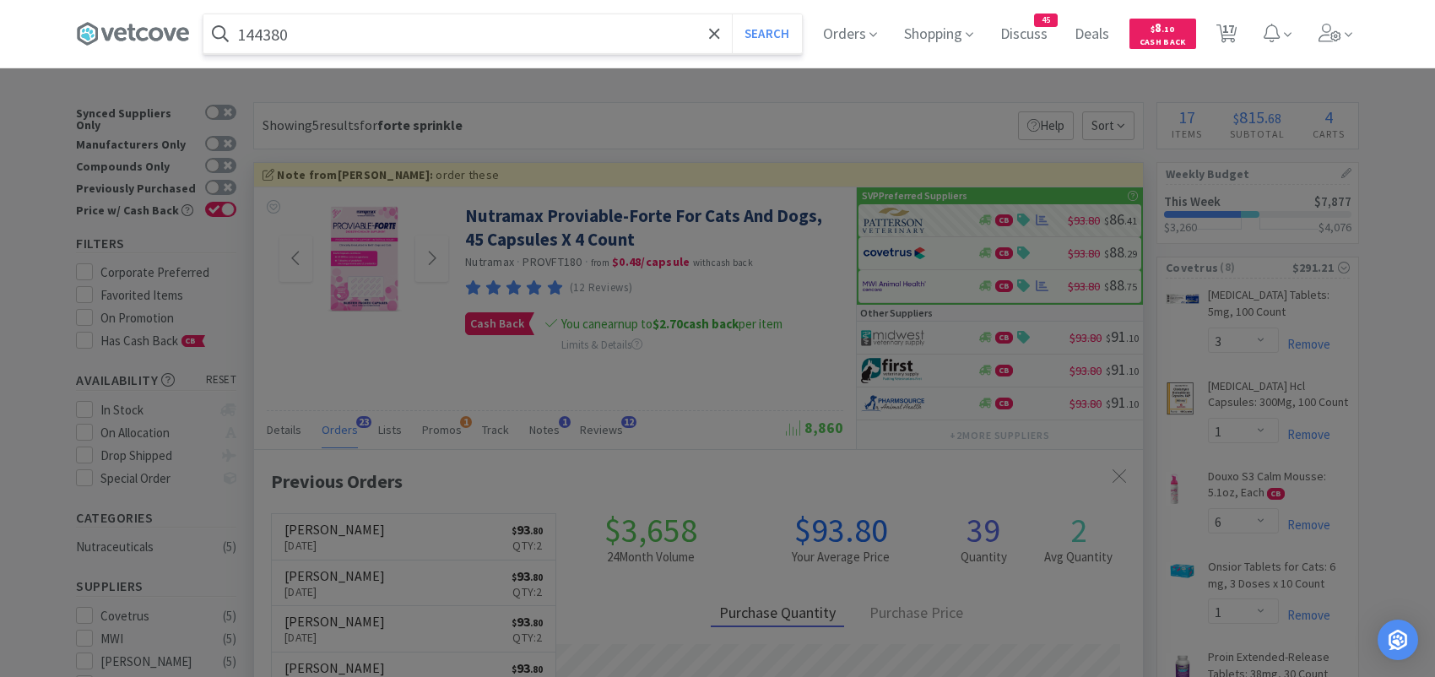
type input "144380"
click at [732, 14] on button "Search" at bounding box center [767, 33] width 70 height 39
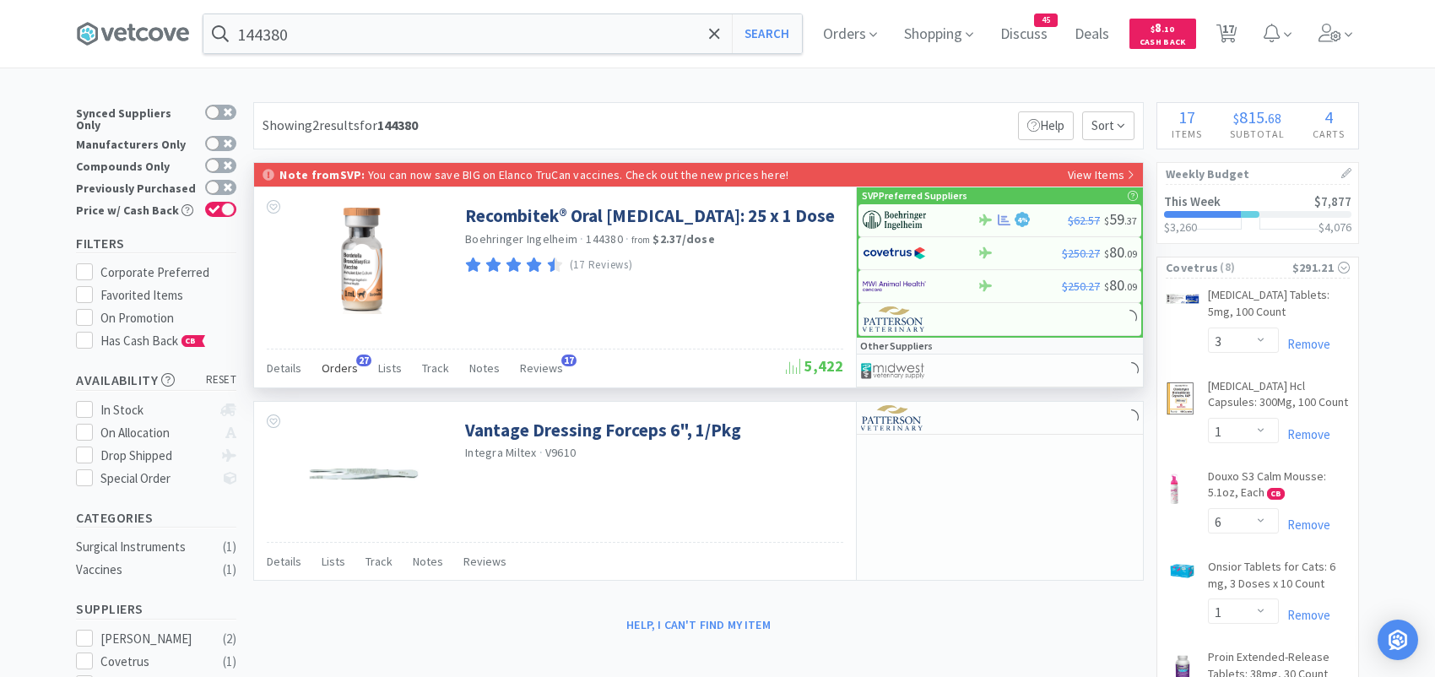
click at [345, 361] on span "Orders" at bounding box center [340, 368] width 36 height 15
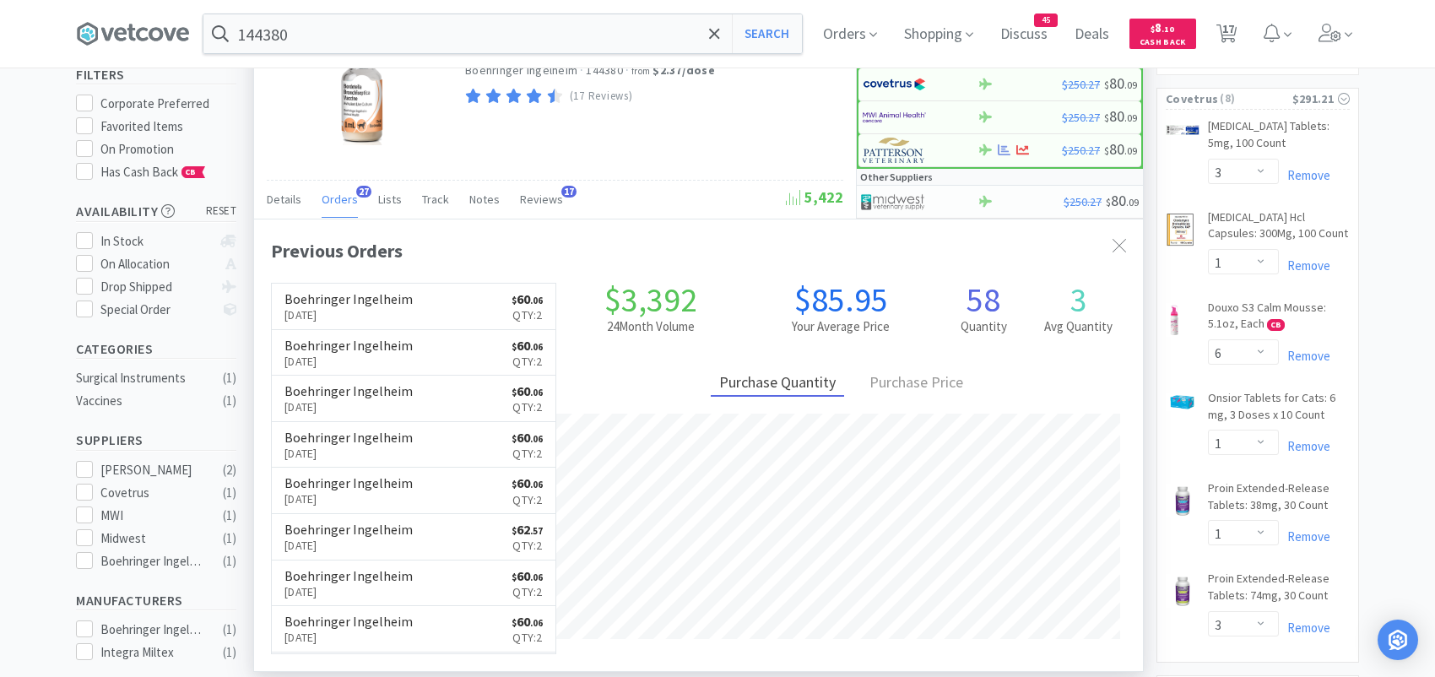
scroll to position [84, 0]
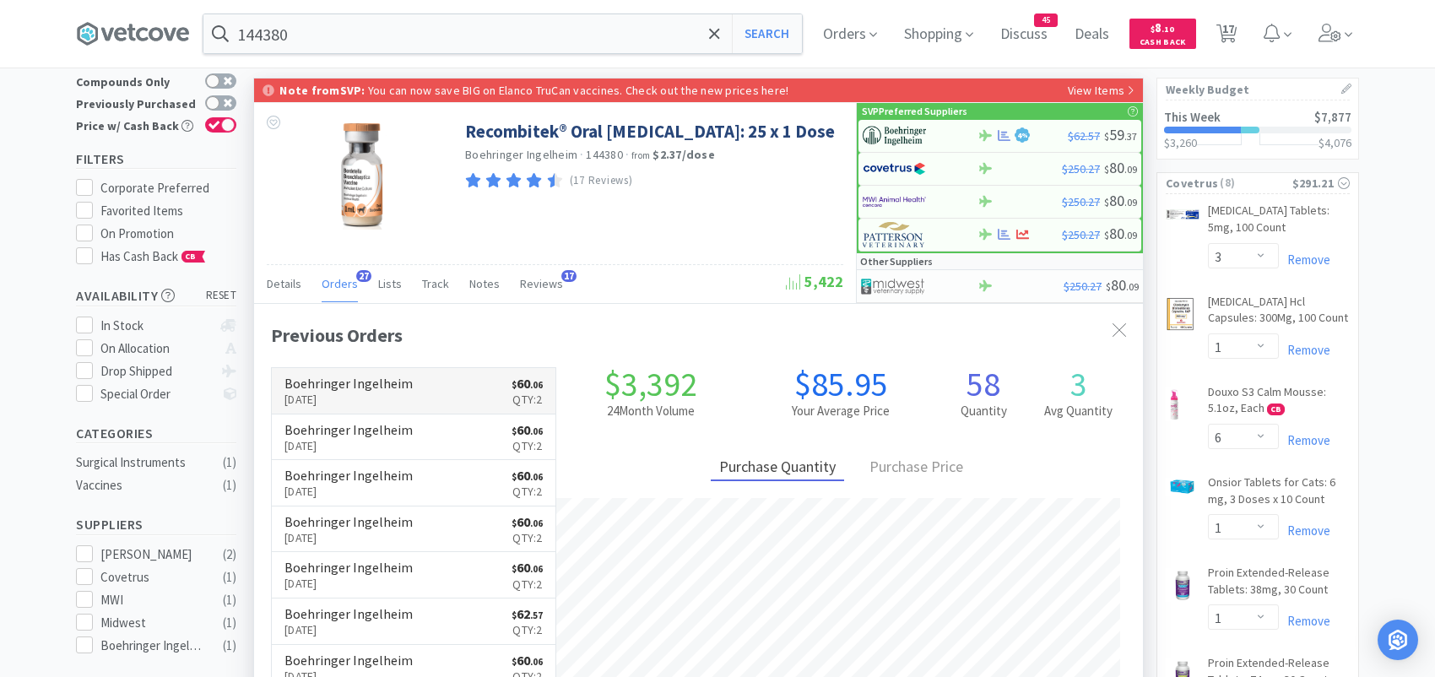
click at [487, 394] on link "Boehringer Ingelheim [DATE] $ 60 . 06 Qty: 2" at bounding box center [414, 391] width 284 height 46
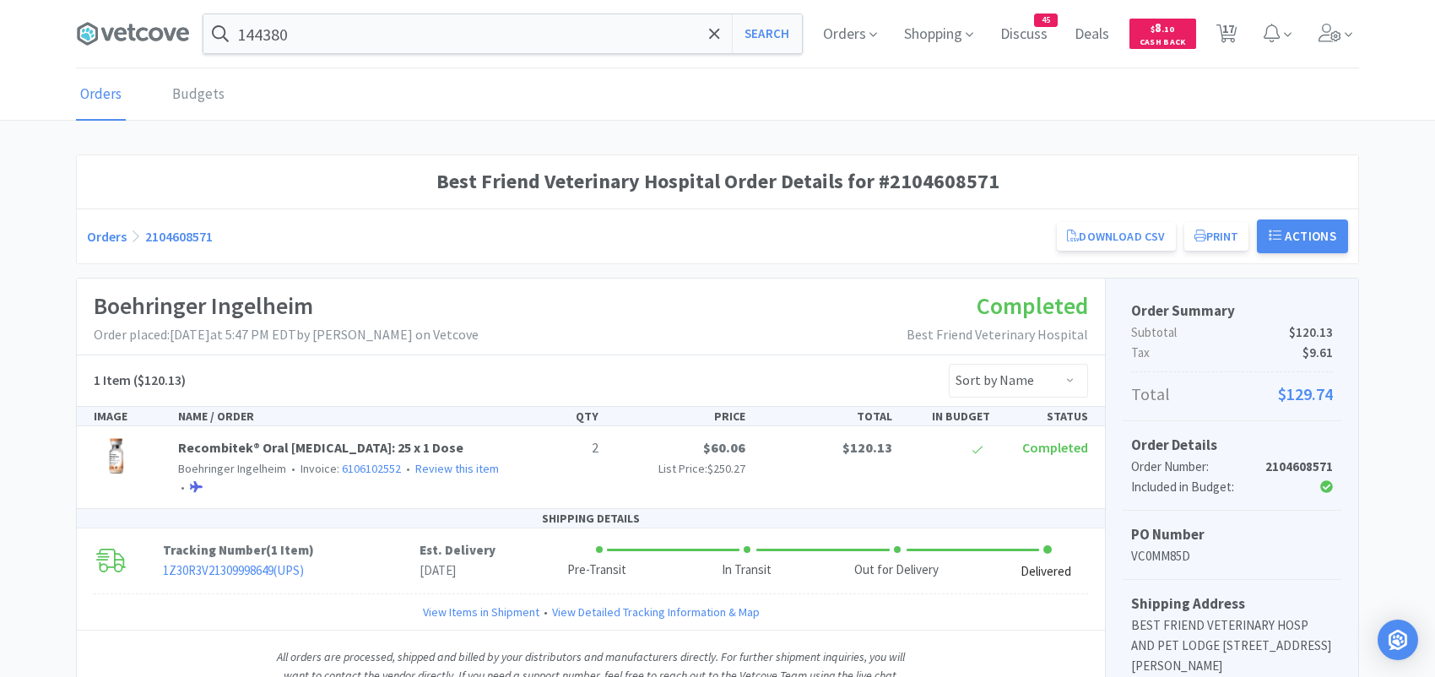
select select "3"
select select "1"
select select "6"
select select "1"
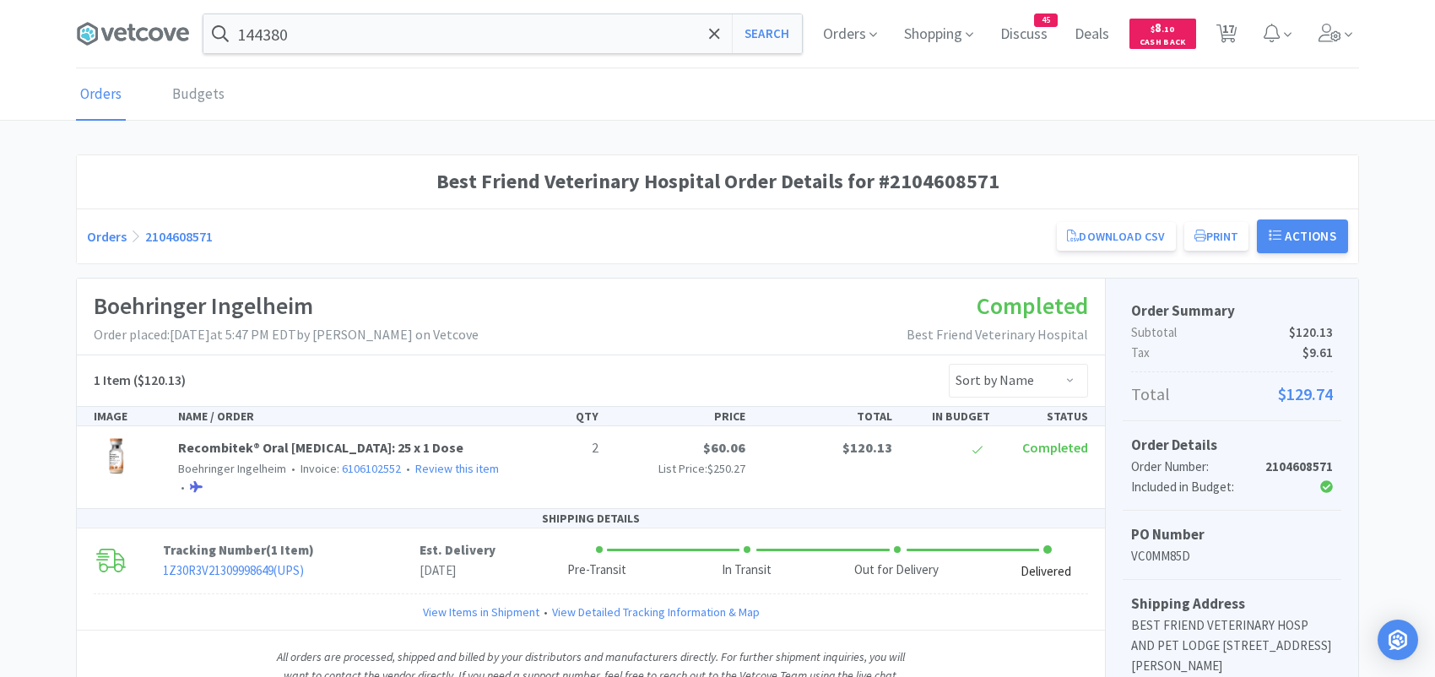
select select "3"
select select "1"
select select "4"
select select "2"
select select "4"
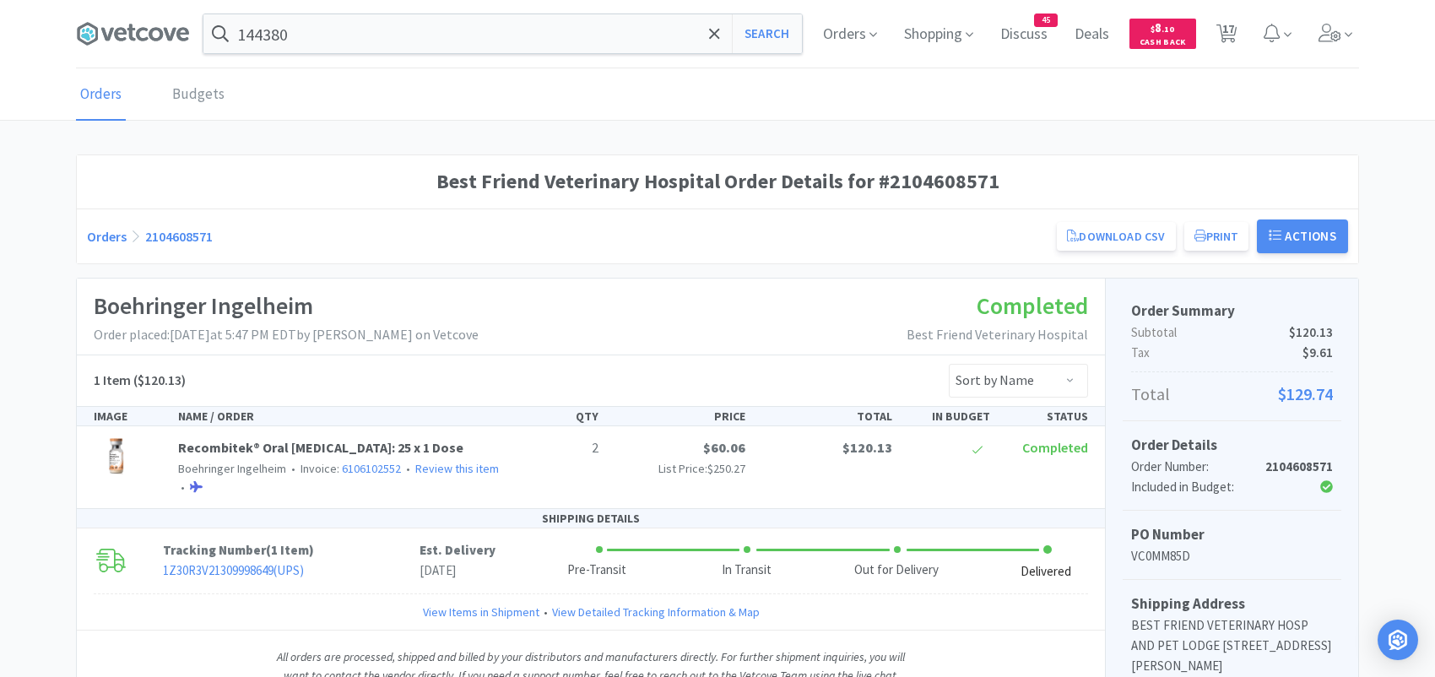
select select "2"
select select "8"
select select "1"
select select "2"
select select "6"
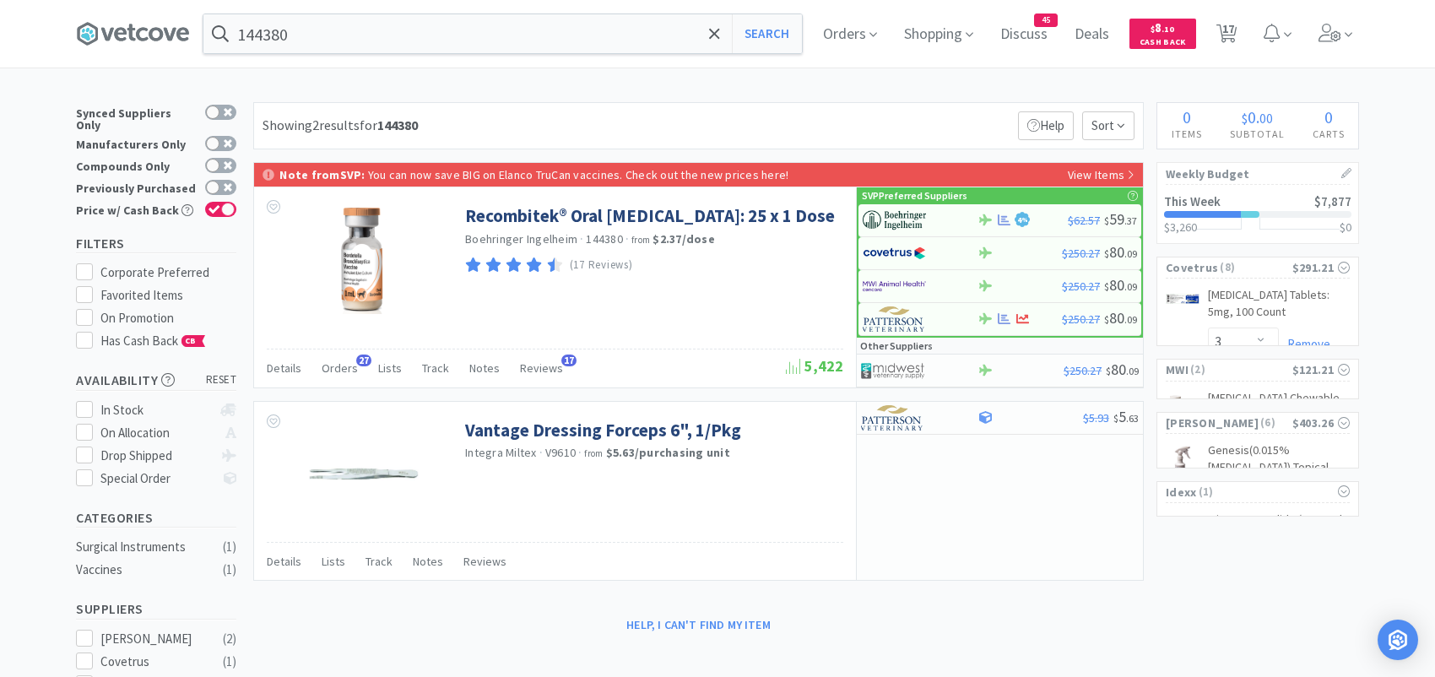
scroll to position [84, 0]
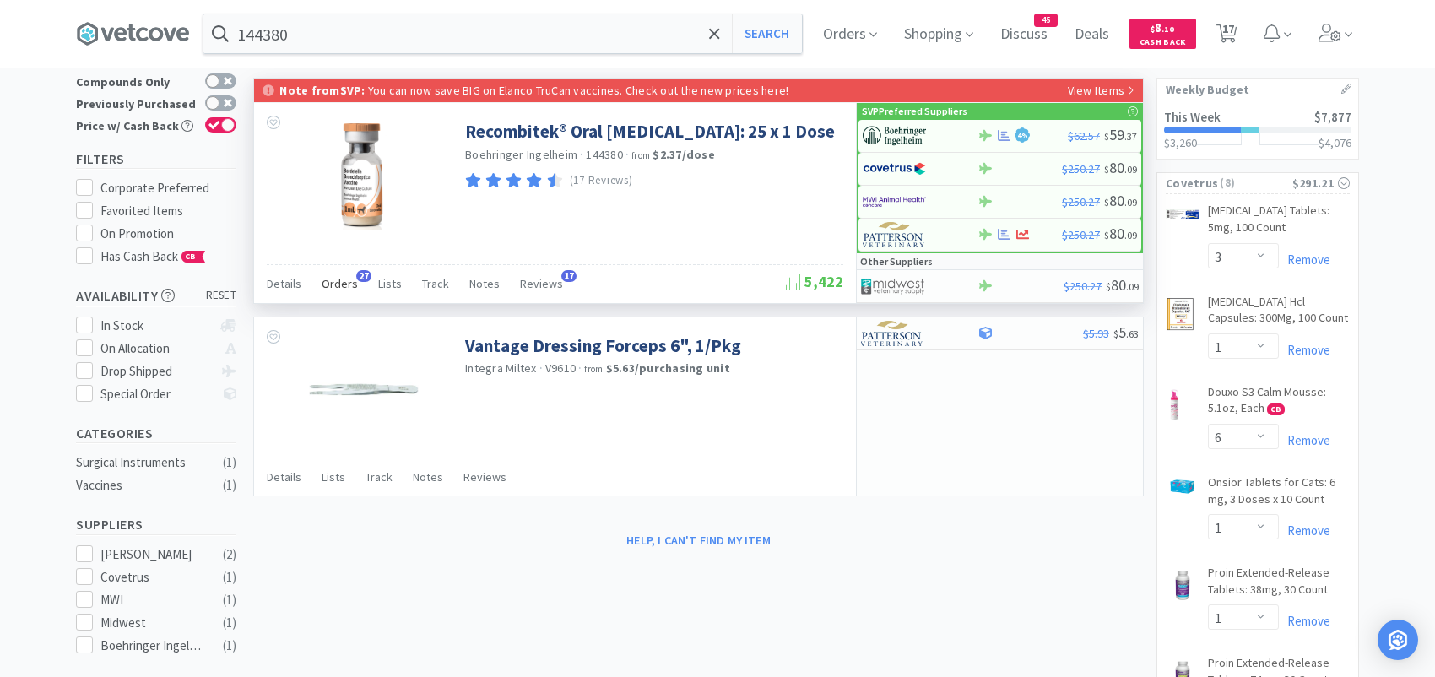
click at [360, 280] on span "27" at bounding box center [363, 276] width 15 height 12
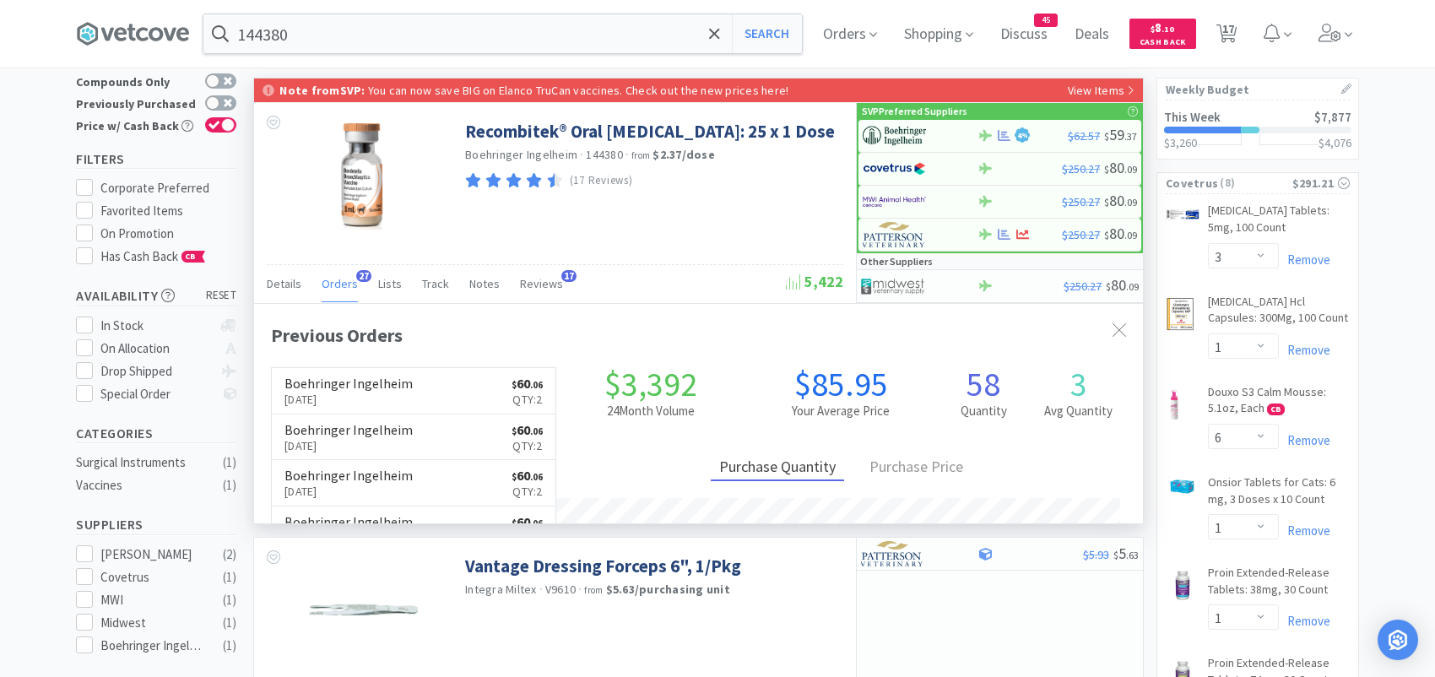
scroll to position [453, 888]
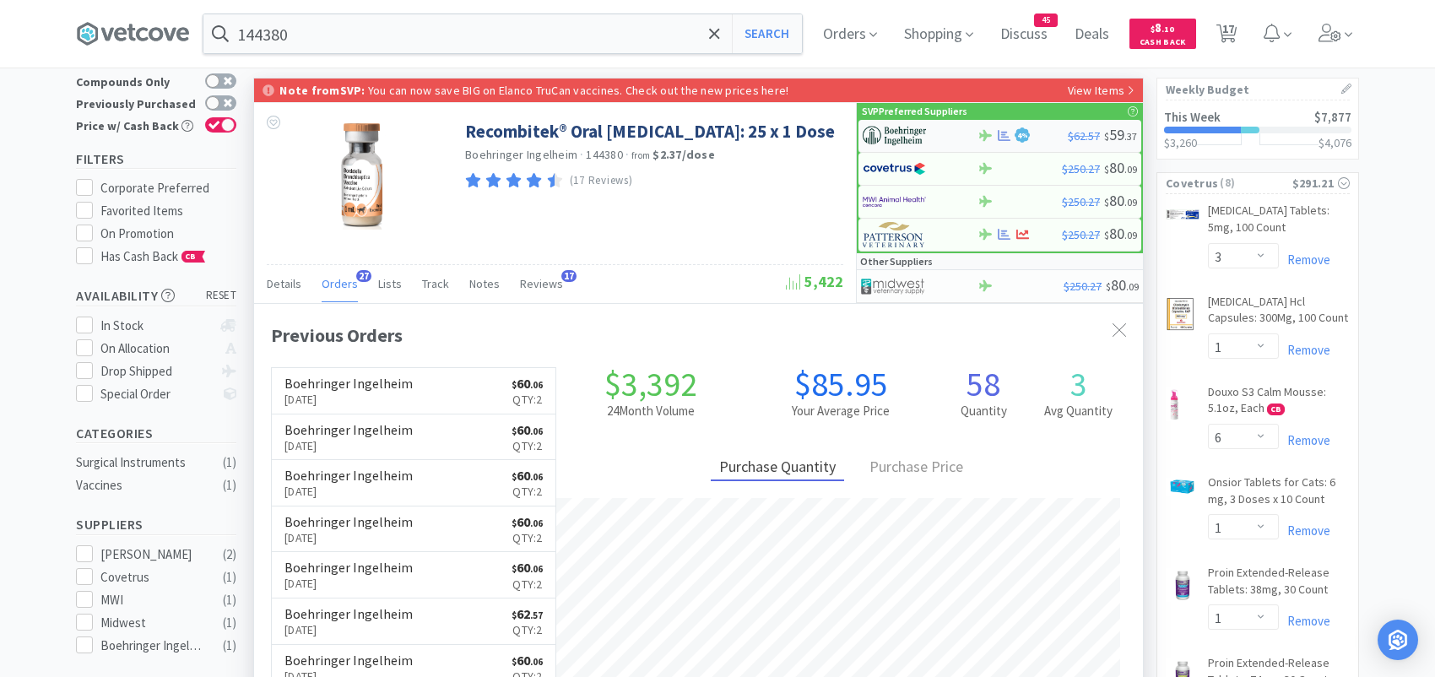
click at [899, 136] on img at bounding box center [894, 135] width 63 height 25
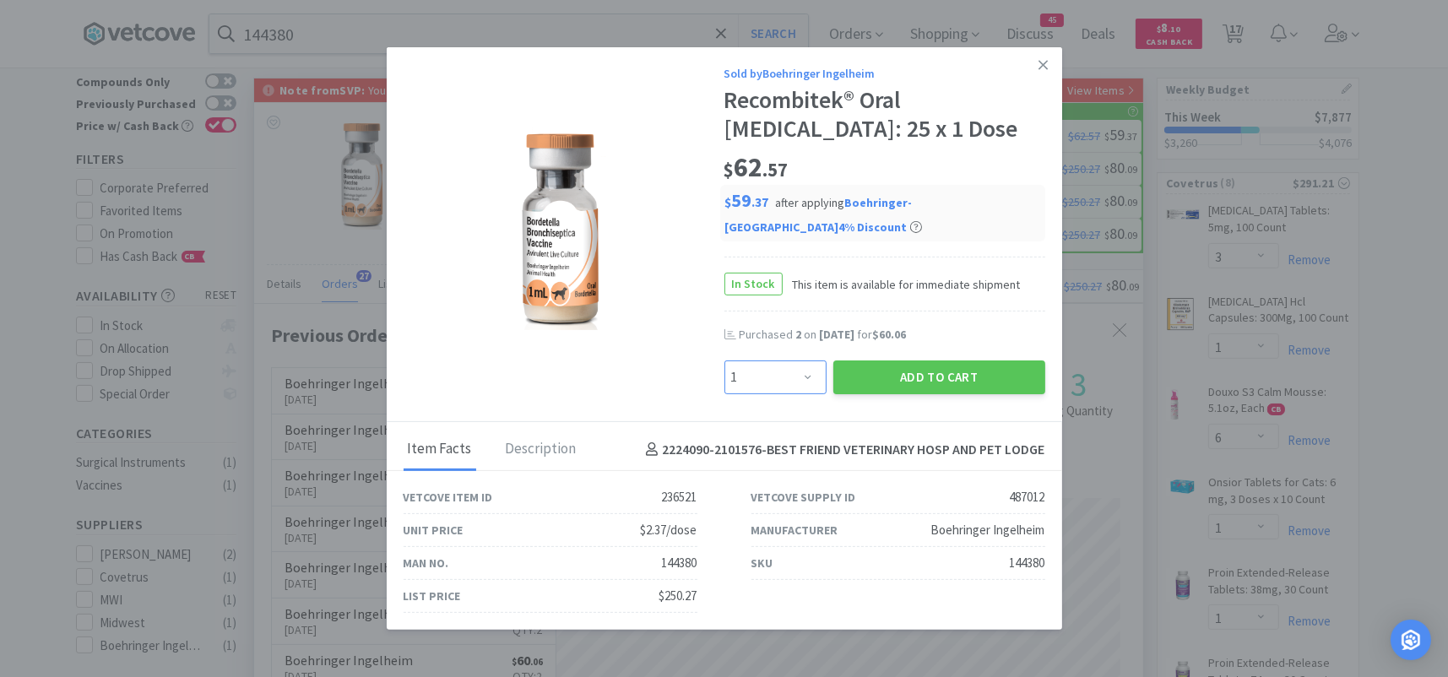
click at [797, 362] on select "Enter Quantity 1 2 3 4 5 6 7 8 9 10 11 12 13 14 15 16 17 18 19 20 Enter Quantity" at bounding box center [775, 378] width 102 height 34
select select "2"
click at [724, 361] on select "Enter Quantity 1 2 3 4 5 6 7 8 9 10 11 12 13 14 15 16 17 18 19 20 Enter Quantity" at bounding box center [775, 378] width 102 height 34
click at [872, 361] on button "Add to Cart" at bounding box center [939, 378] width 212 height 34
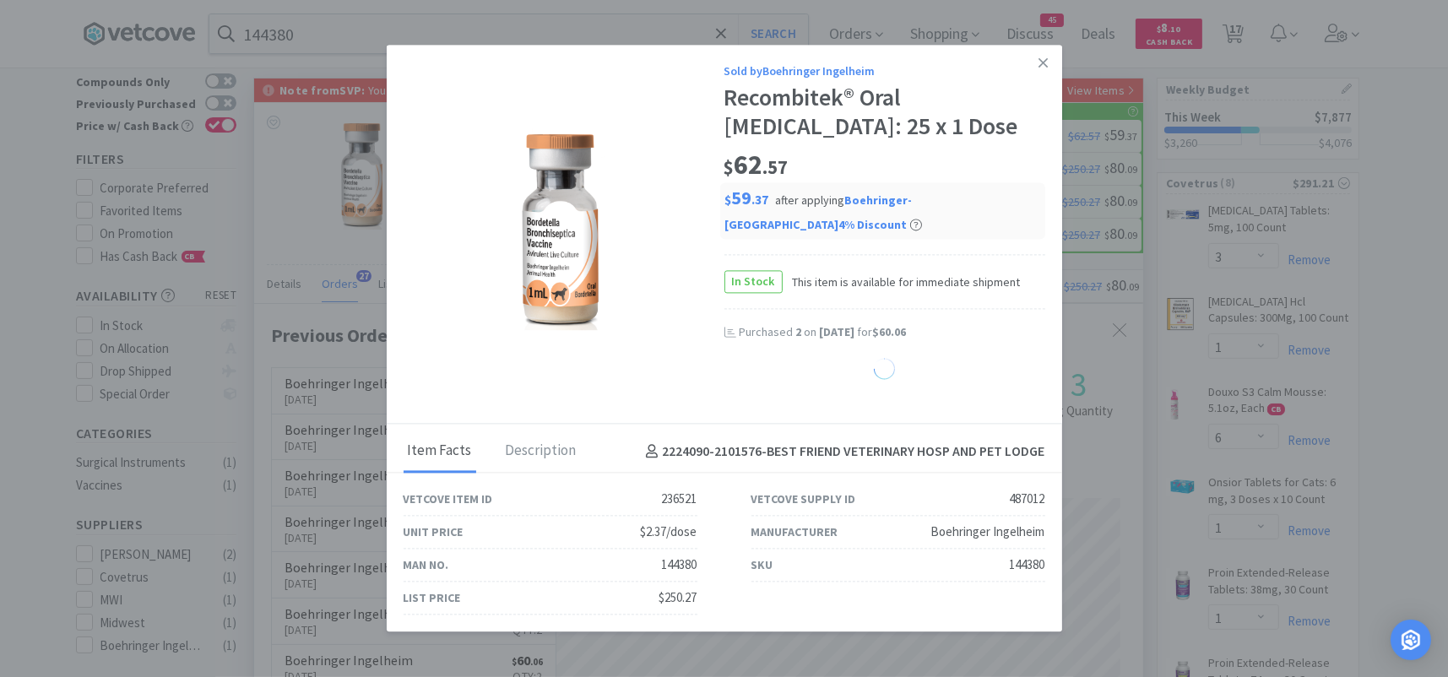
select select "2"
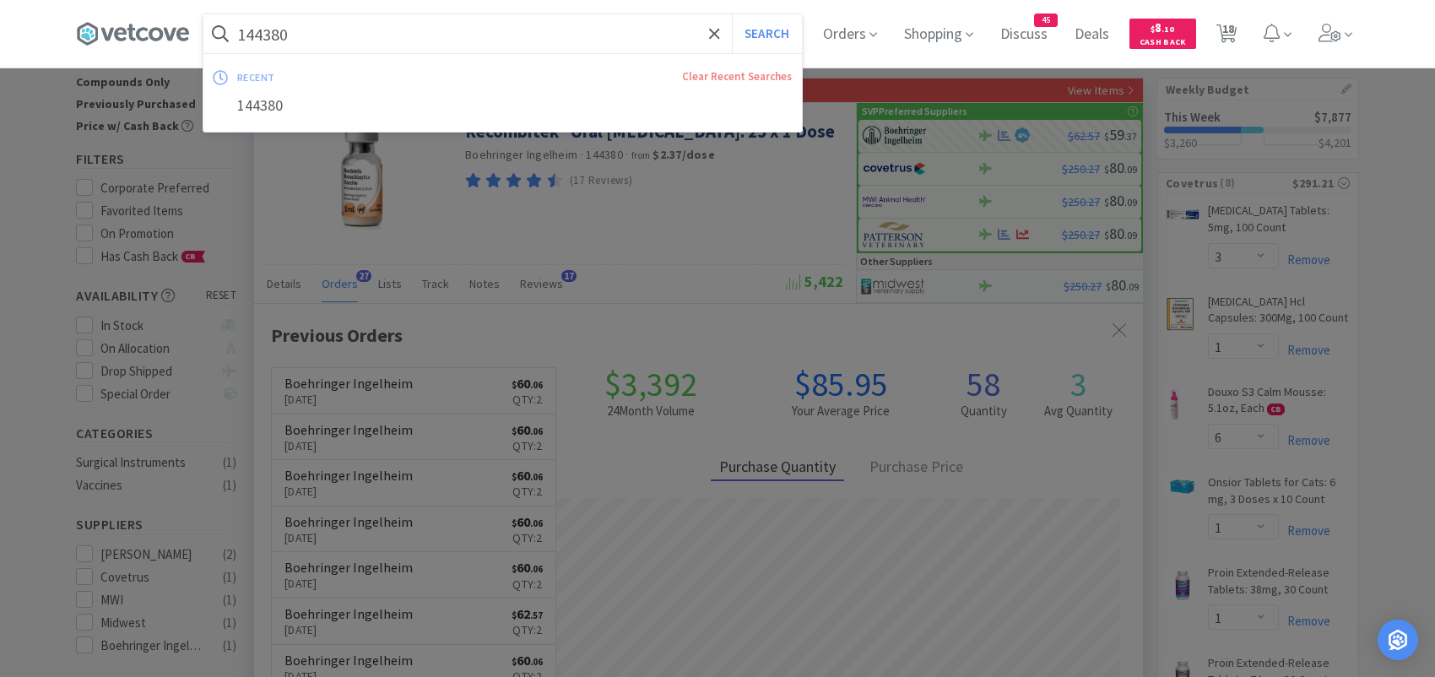
click at [315, 33] on input "144380" at bounding box center [502, 33] width 599 height 39
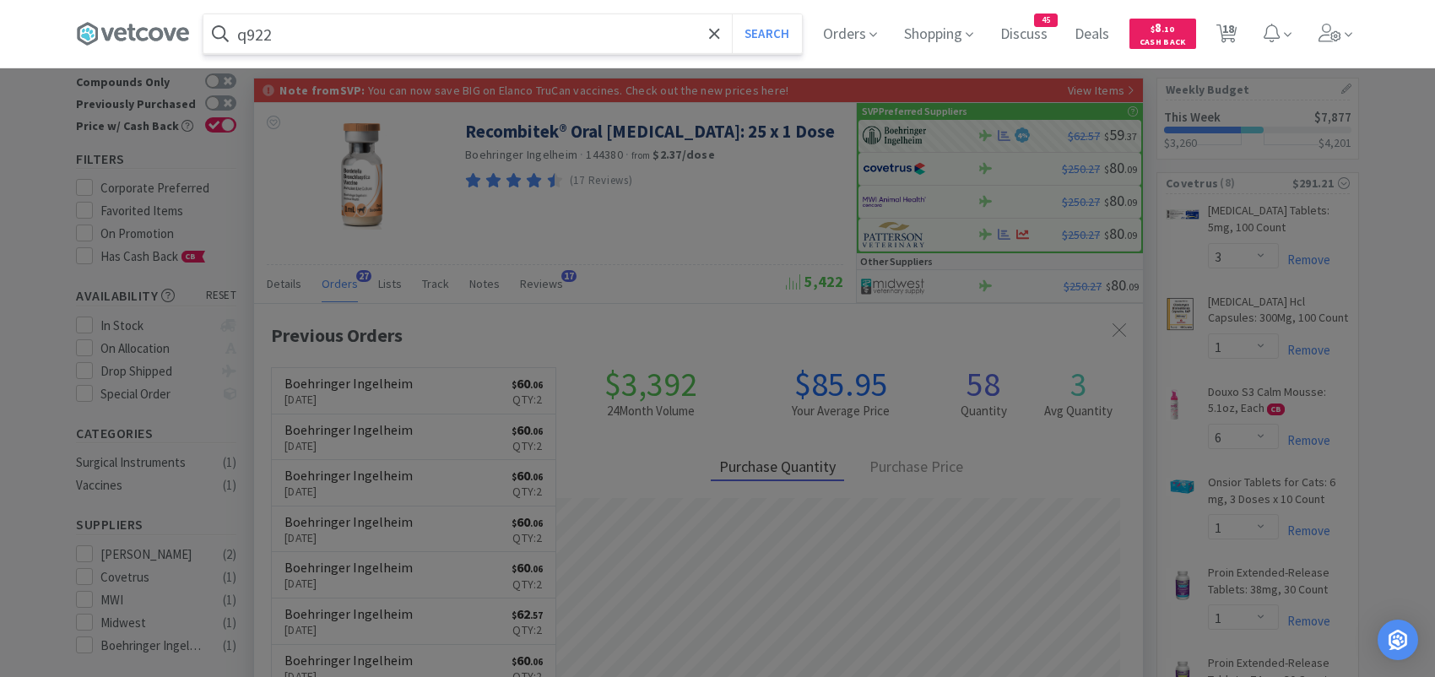
type input "q922"
click at [732, 14] on button "Search" at bounding box center [767, 33] width 70 height 39
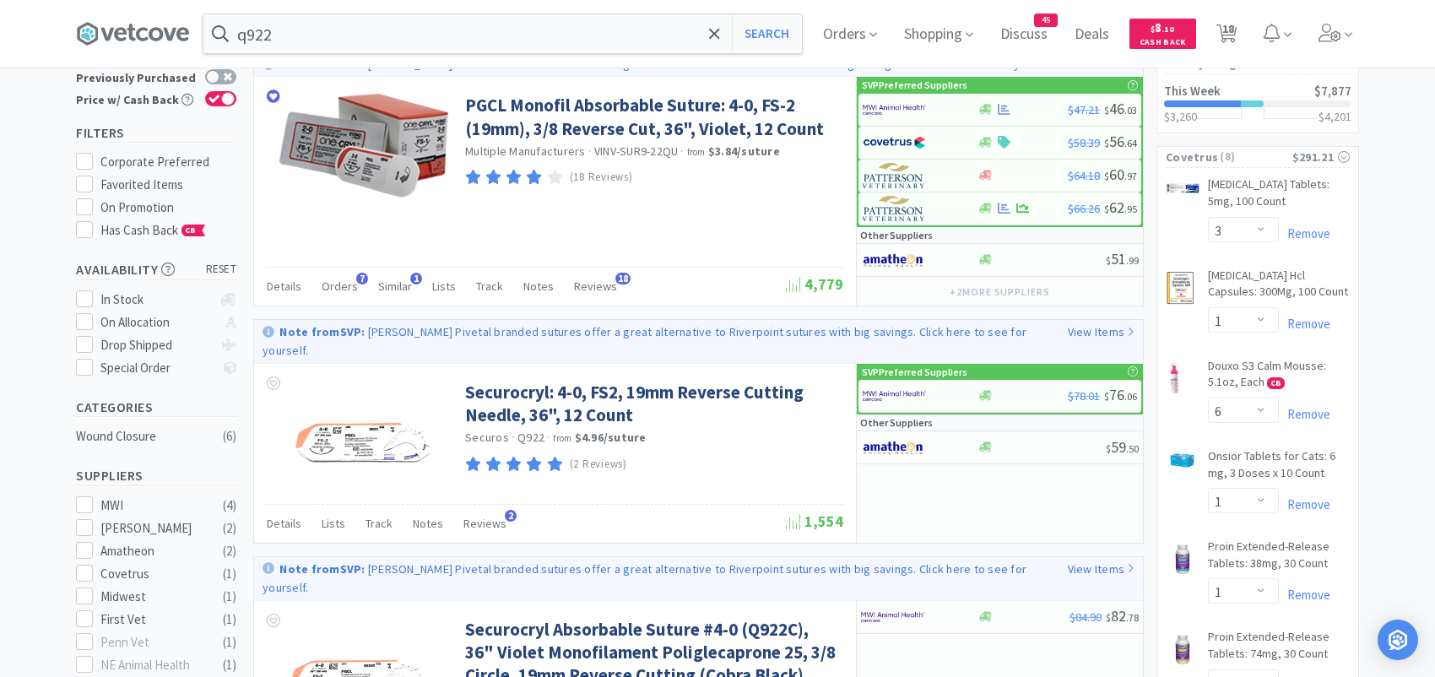
scroll to position [84, 0]
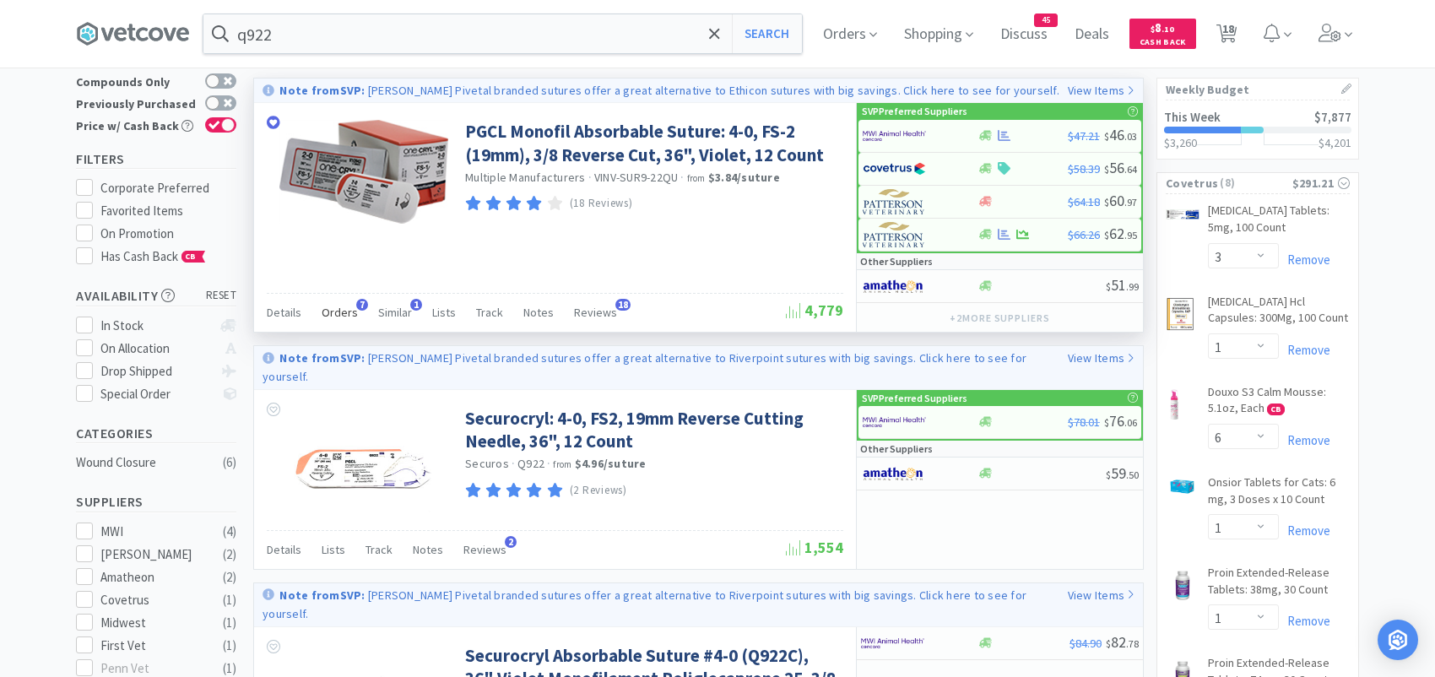
click at [345, 310] on span "Orders" at bounding box center [340, 312] width 36 height 15
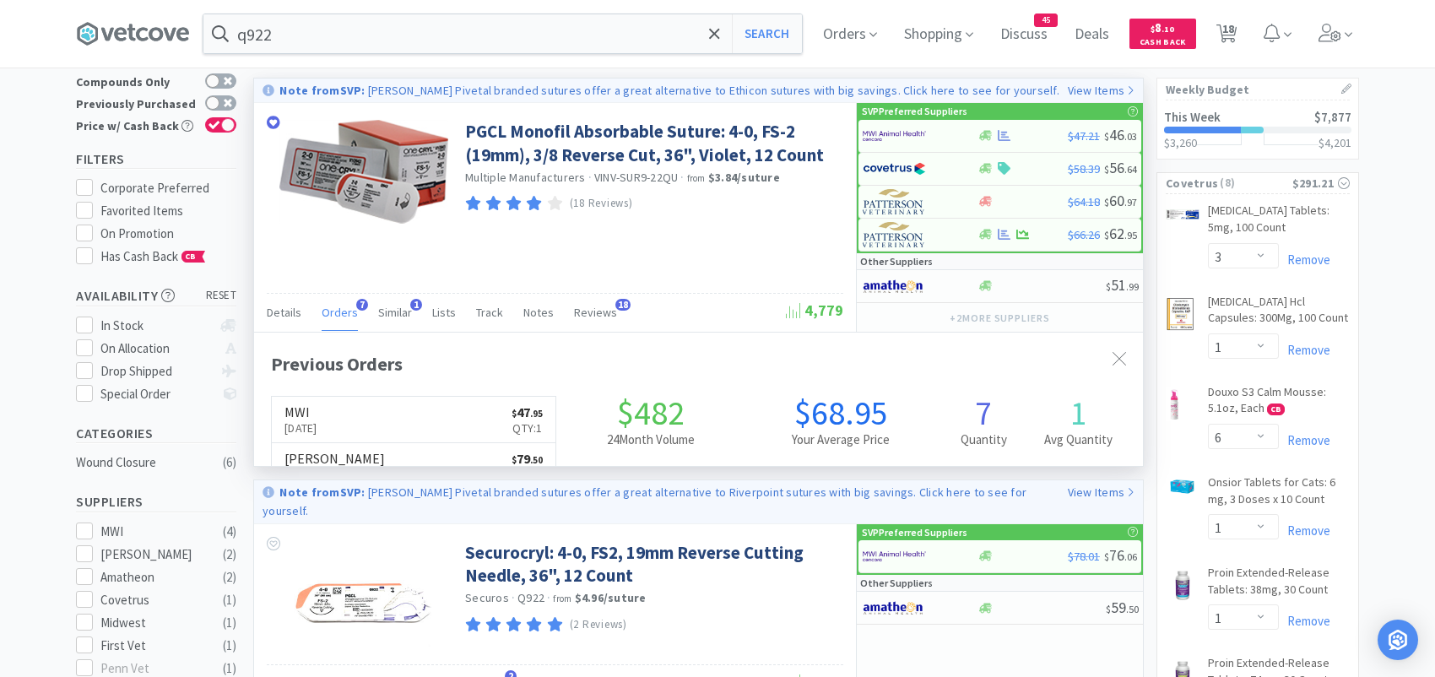
scroll to position [436, 888]
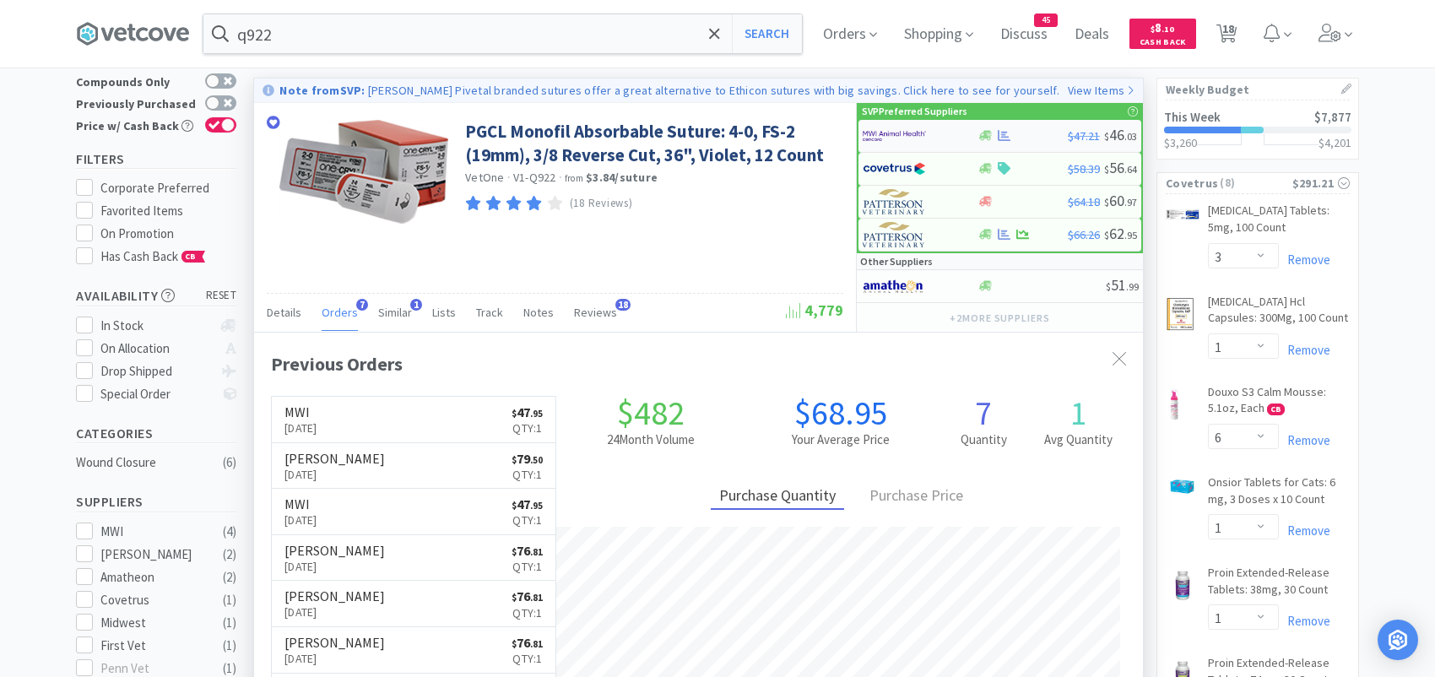
click at [885, 135] on img at bounding box center [894, 135] width 63 height 25
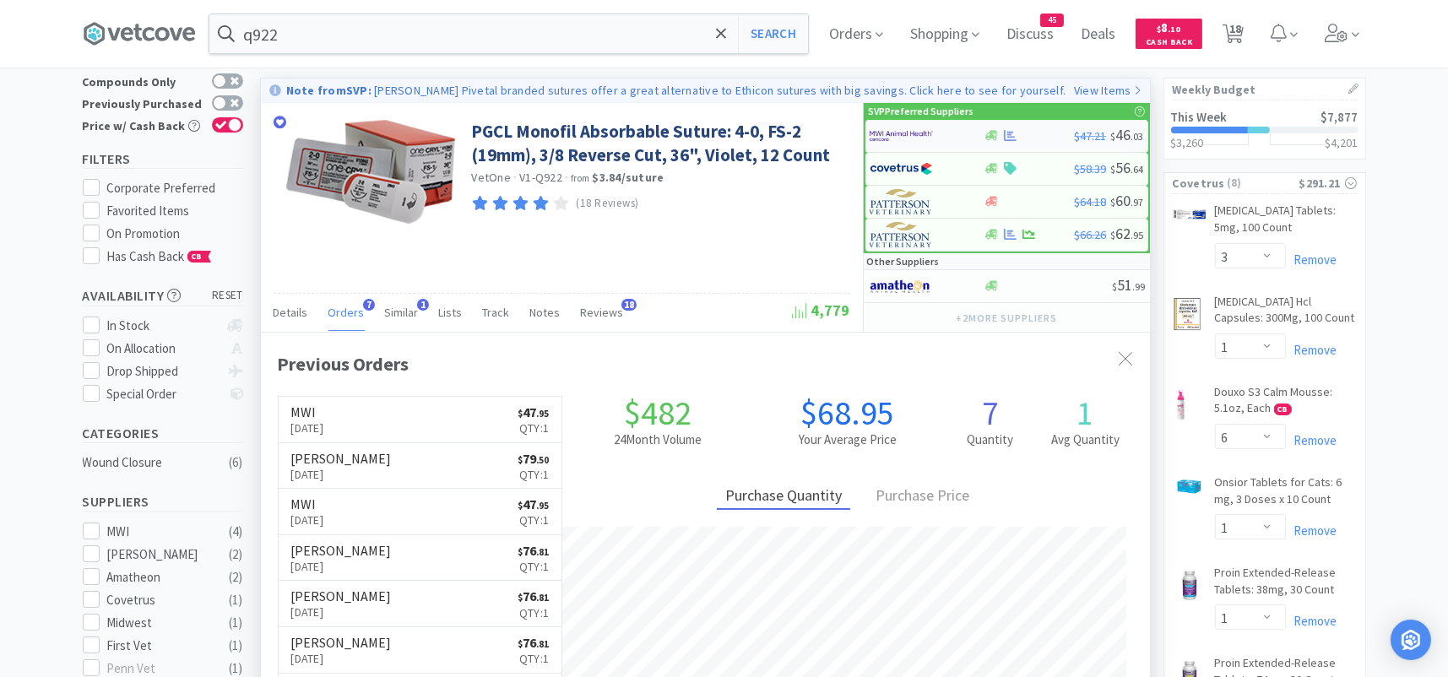
select select "1"
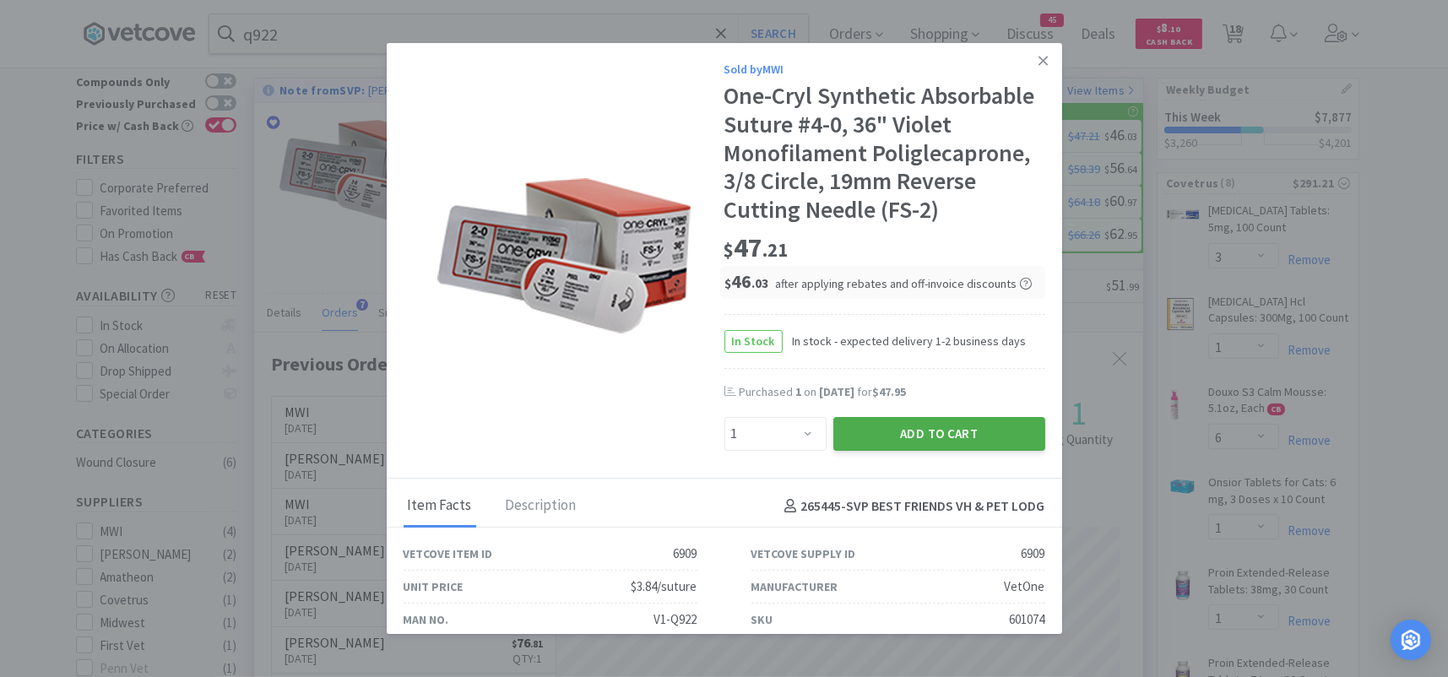
click at [865, 435] on button "Add to Cart" at bounding box center [939, 434] width 212 height 34
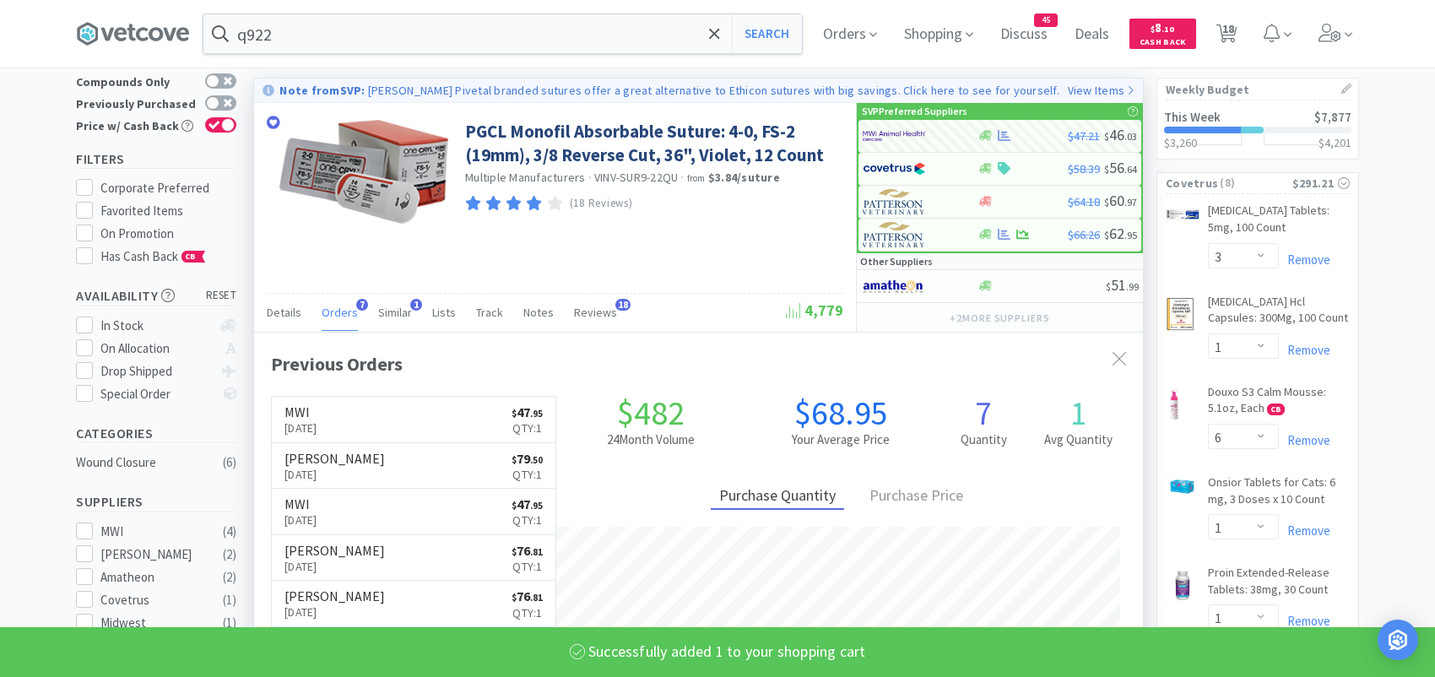
select select "1"
select select "4"
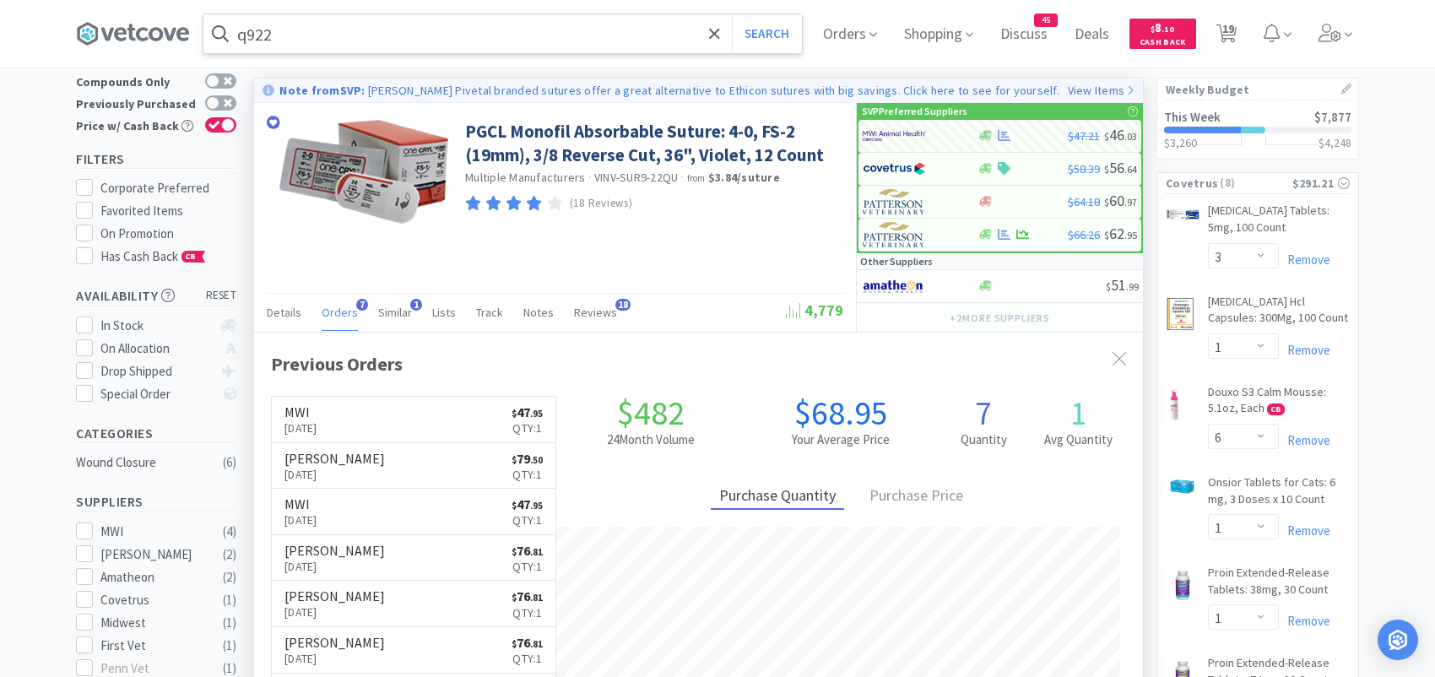
click at [338, 44] on input "q922" at bounding box center [502, 33] width 599 height 39
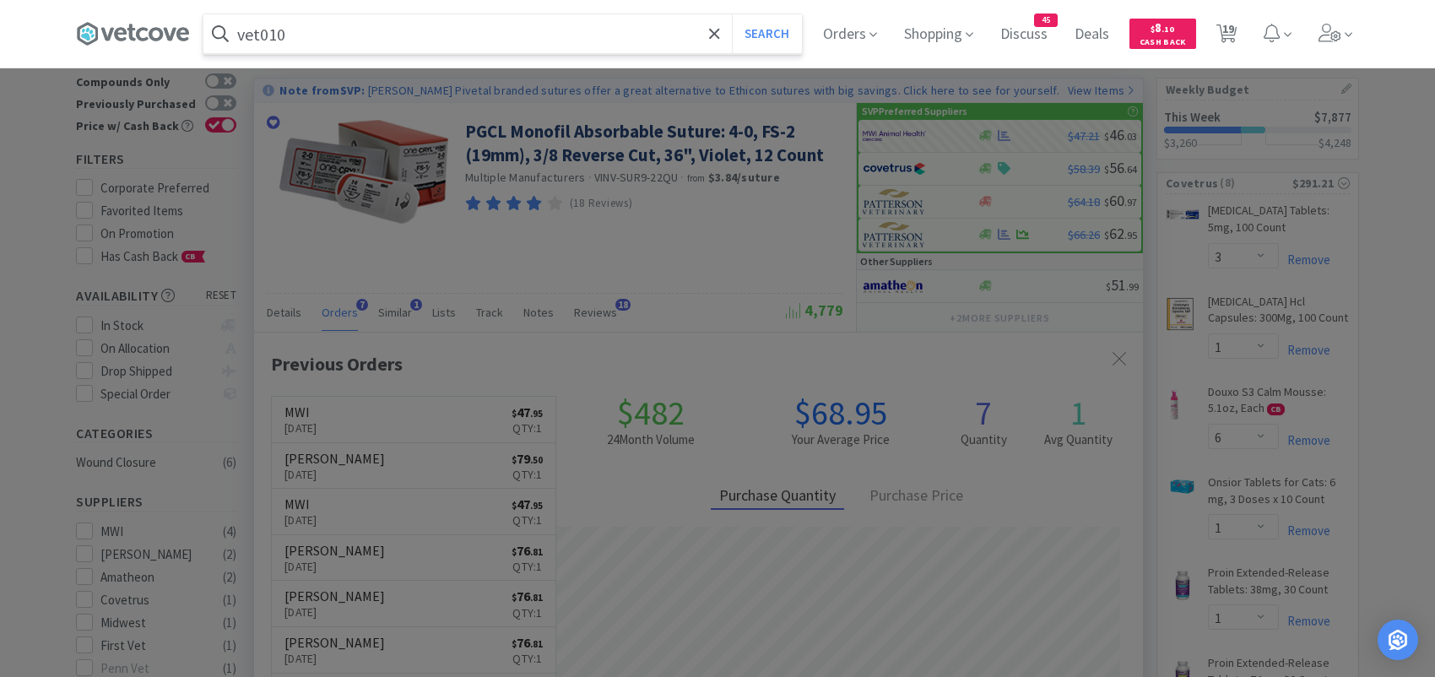
type input "vet010"
click at [732, 14] on button "Search" at bounding box center [767, 33] width 70 height 39
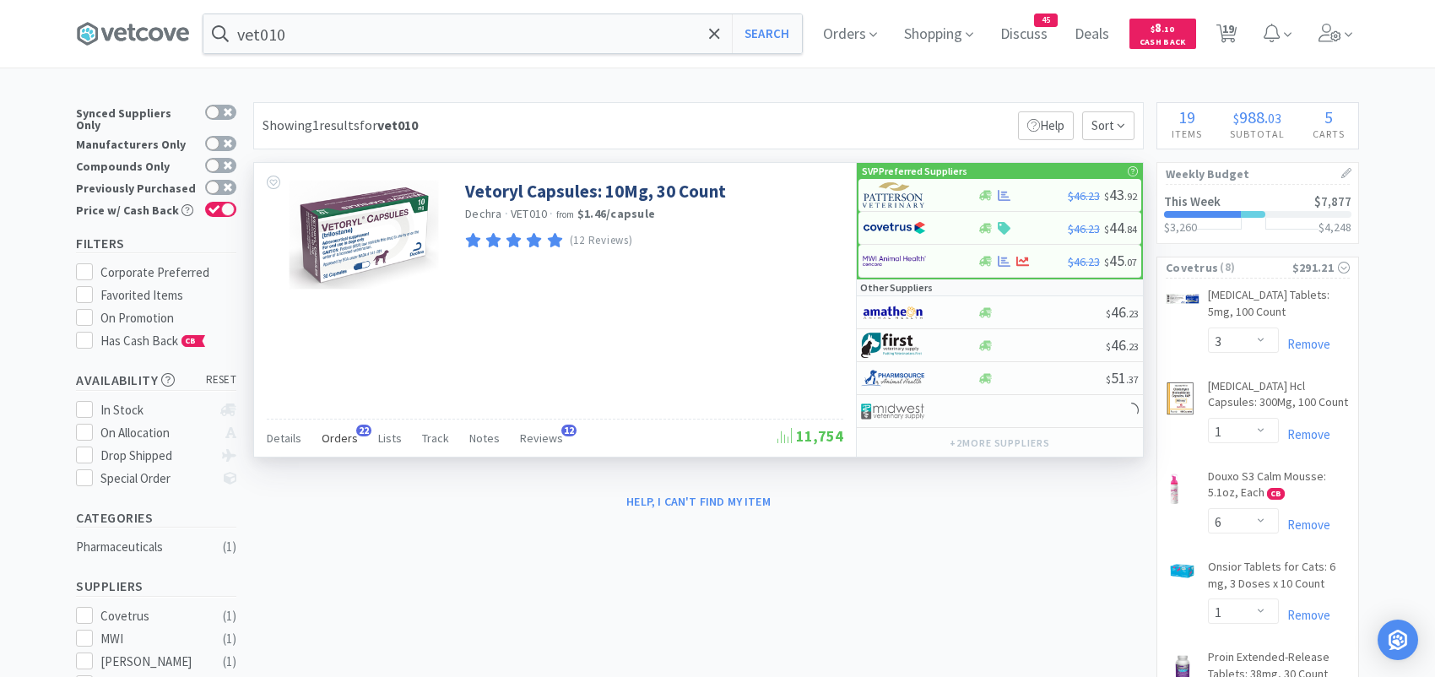
click at [330, 431] on span "Orders" at bounding box center [340, 438] width 36 height 15
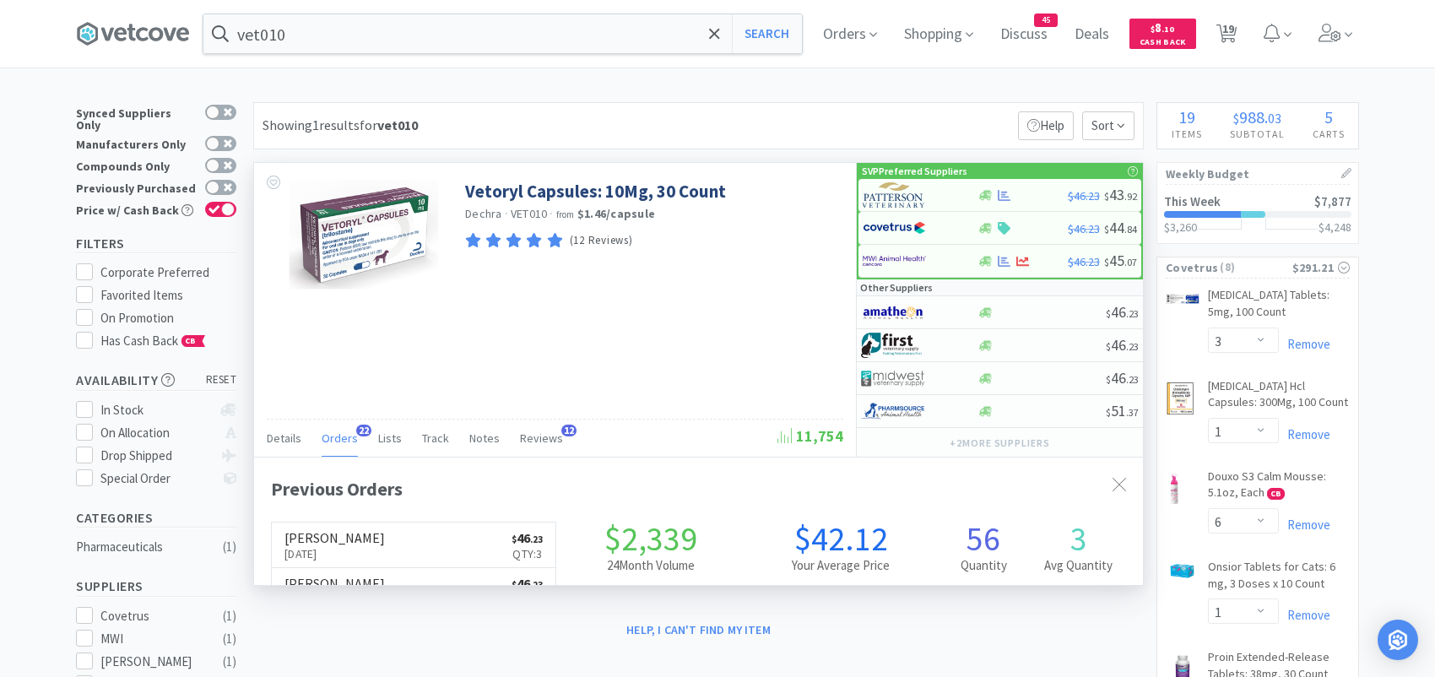
scroll to position [453, 888]
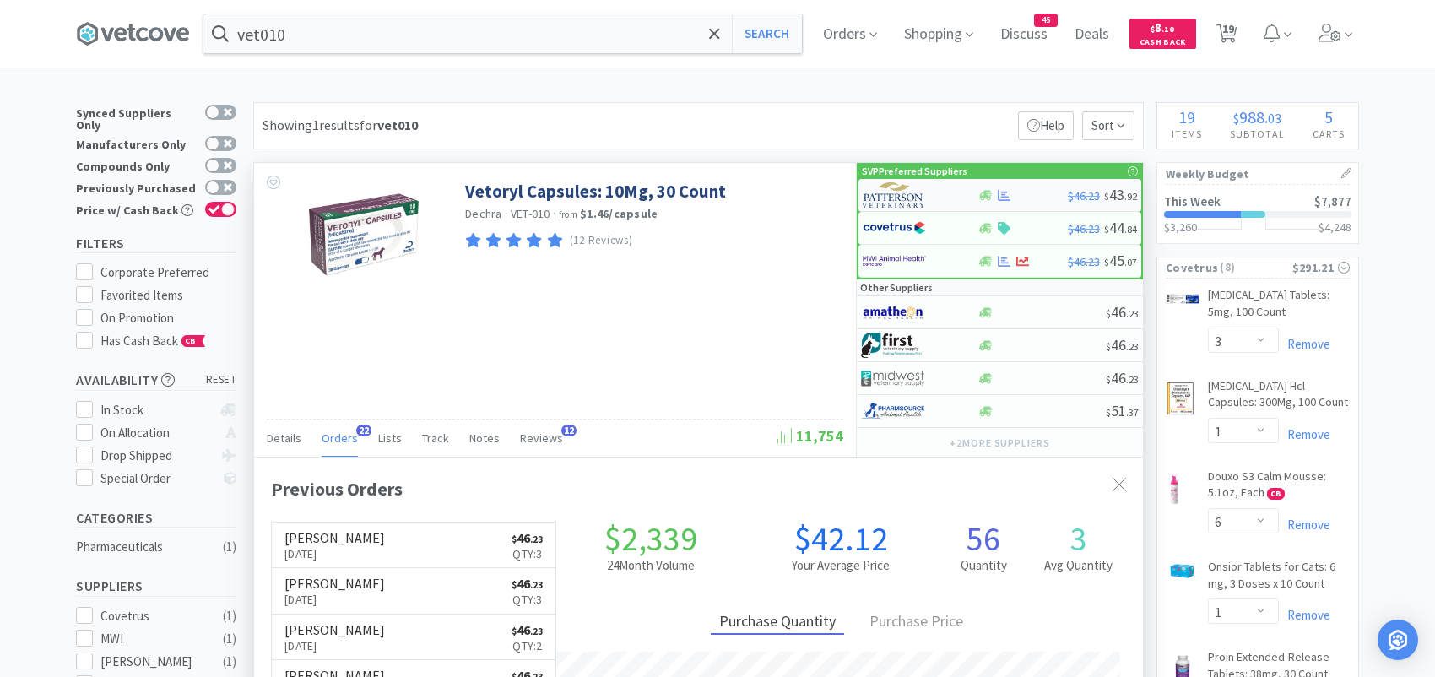
click at [897, 190] on img at bounding box center [894, 194] width 63 height 25
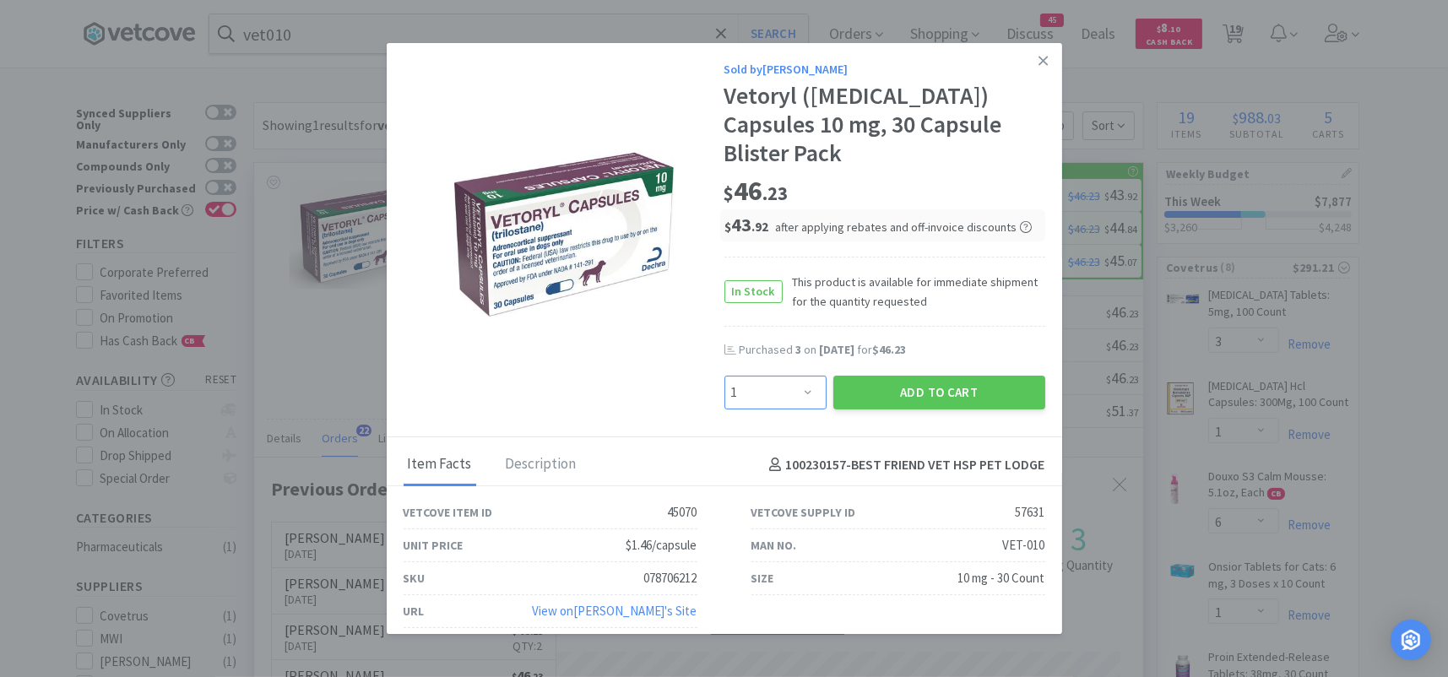
click at [805, 376] on select "Enter Quantity 1 2 3 4 5 6 7 8 9 10 11 12 13 14 15 16 17 18 19 20 Enter Quantity" at bounding box center [775, 393] width 102 height 34
select select "3"
click at [724, 376] on select "Enter Quantity 1 2 3 4 5 6 7 8 9 10 11 12 13 14 15 16 17 18 19 20 Enter Quantity" at bounding box center [775, 393] width 102 height 34
click at [881, 376] on button "Add to Cart" at bounding box center [939, 393] width 212 height 34
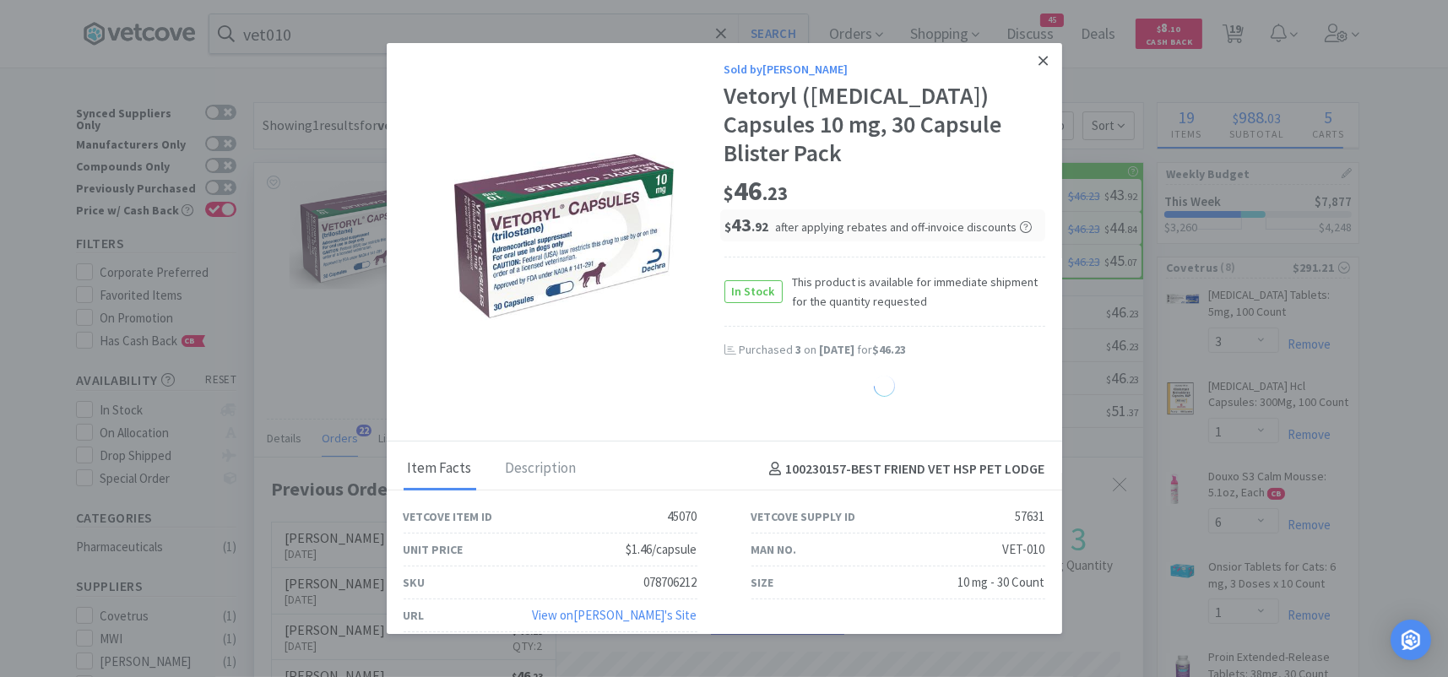
select select "3"
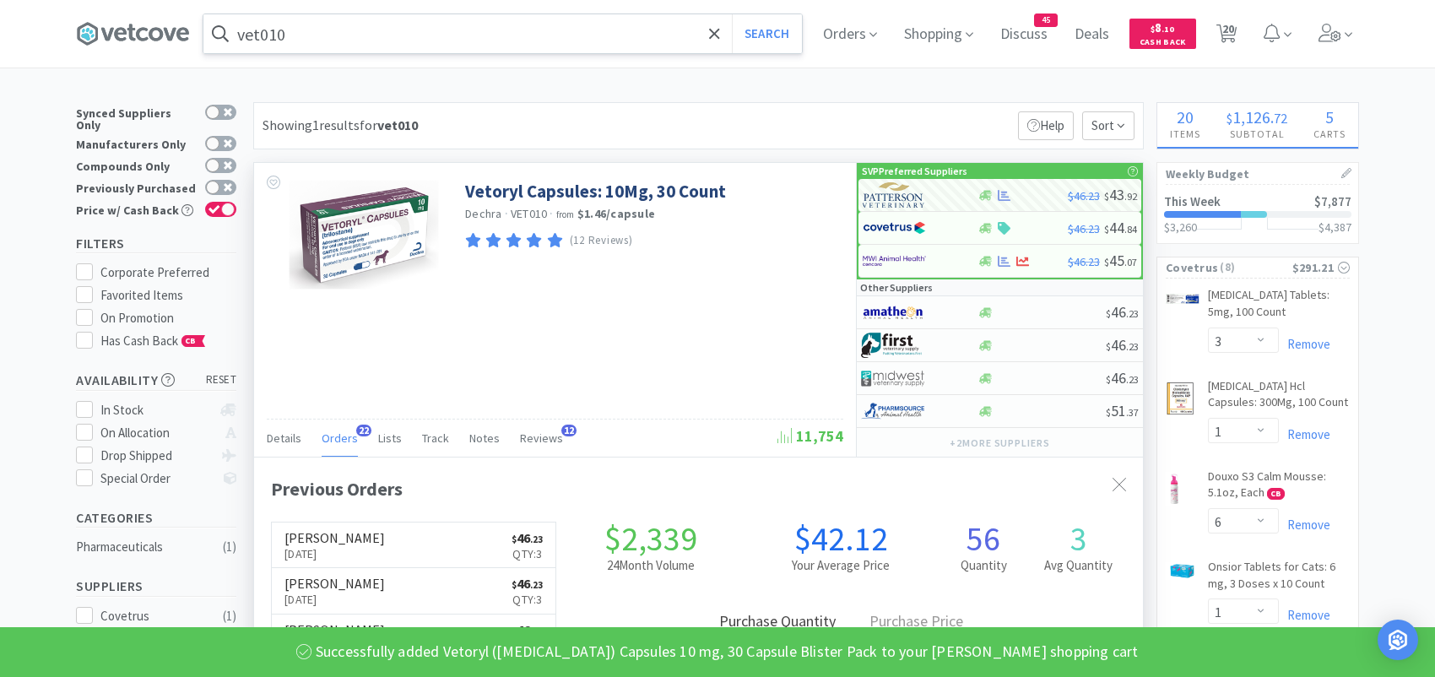
click at [374, 27] on input "vet010" at bounding box center [502, 33] width 599 height 39
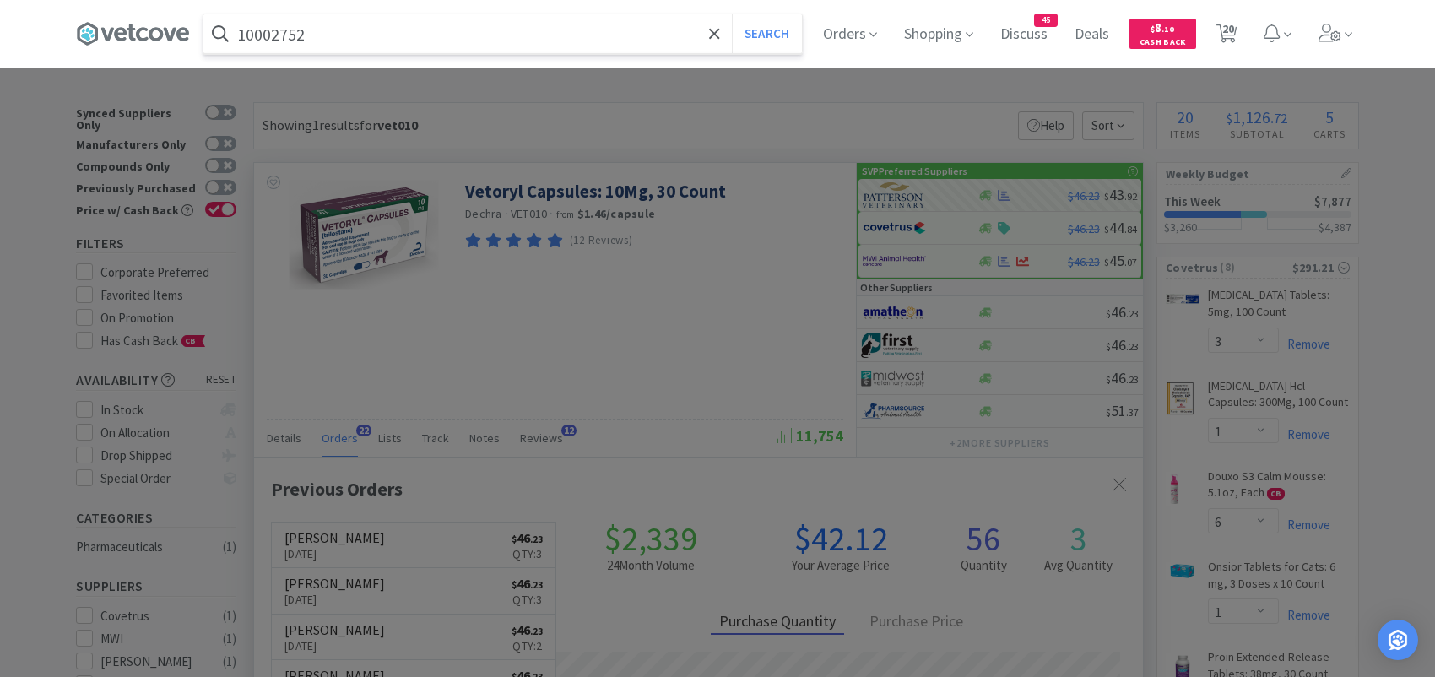
click at [732, 14] on button "Search" at bounding box center [767, 33] width 70 height 39
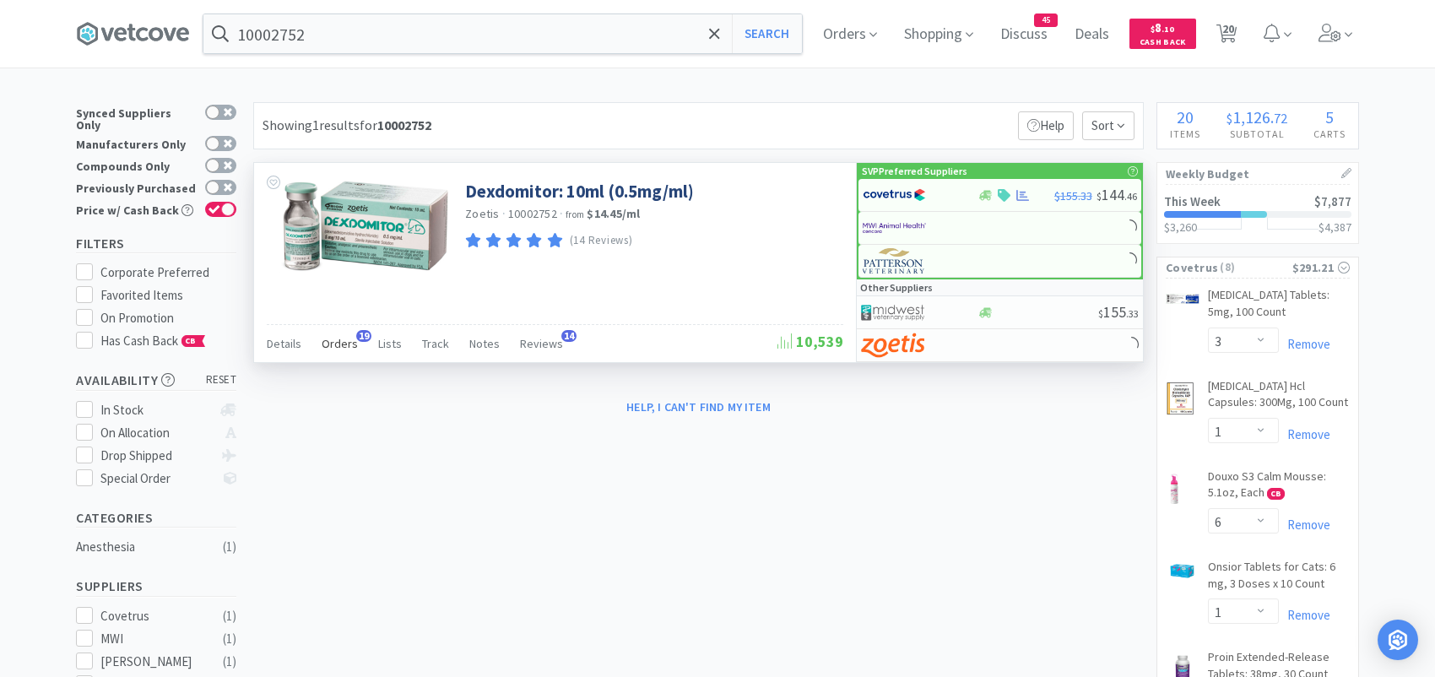
click at [345, 338] on span "Orders" at bounding box center [340, 343] width 36 height 15
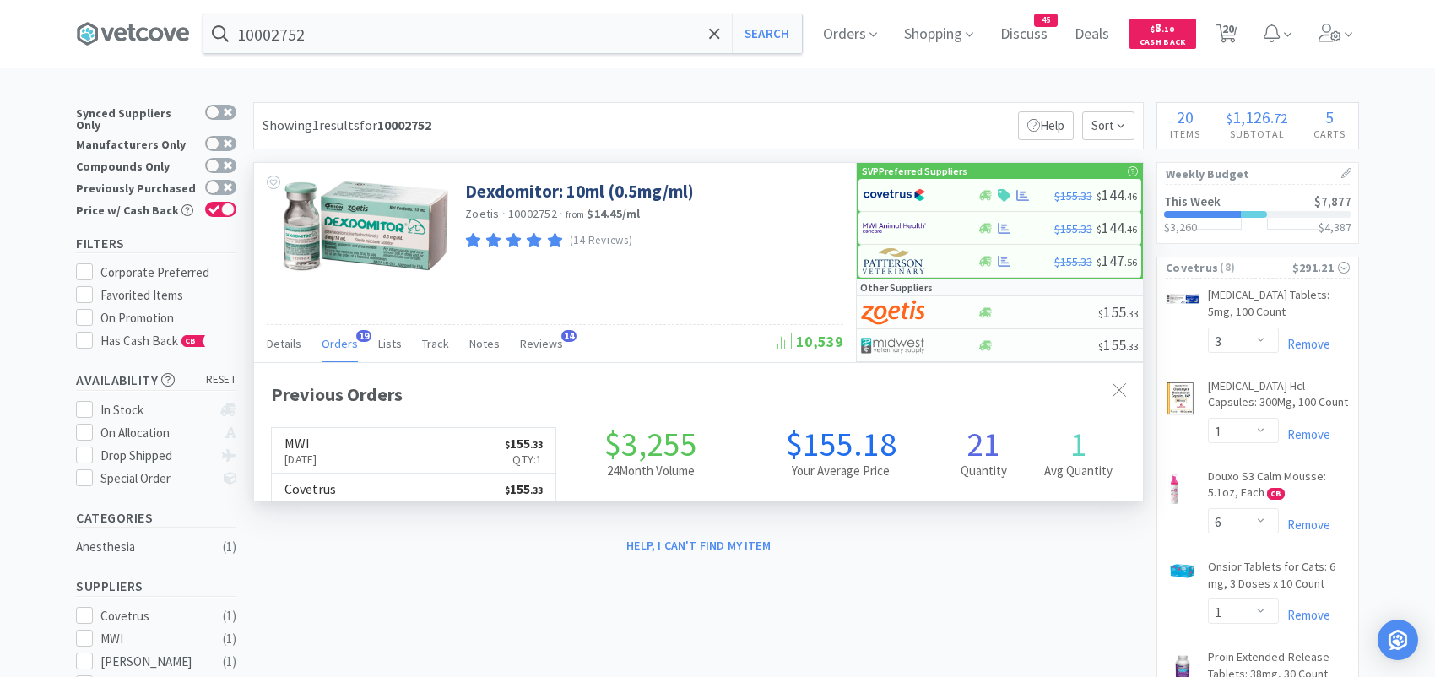
scroll to position [453, 888]
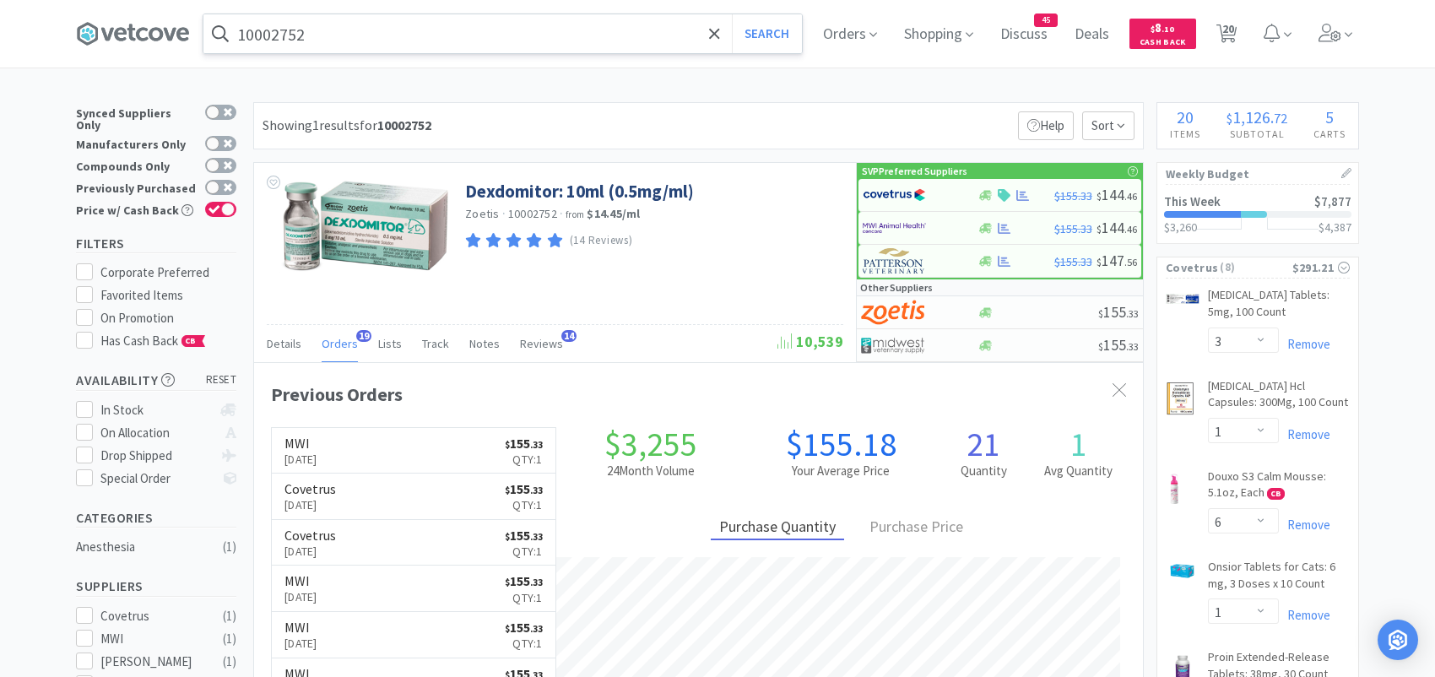
click at [361, 43] on input "10002752" at bounding box center [502, 33] width 599 height 39
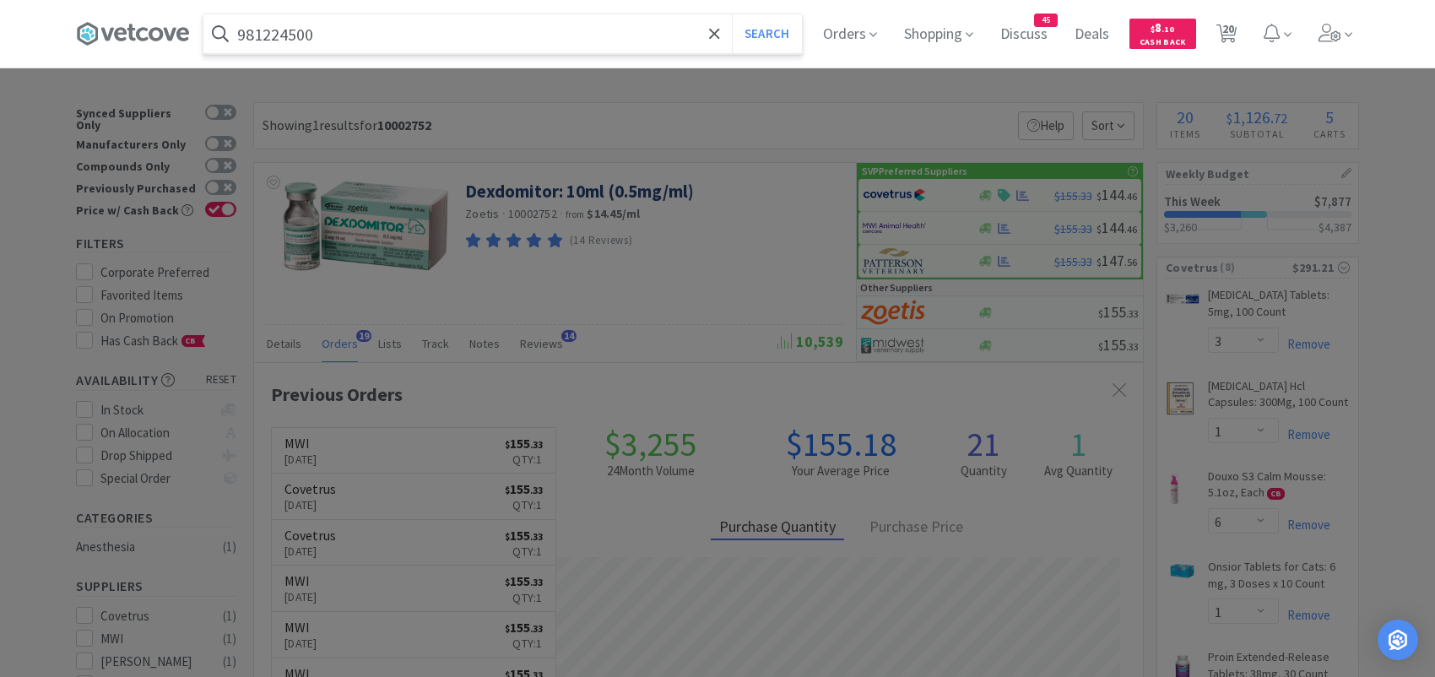
type input "981224500"
click at [732, 14] on button "Search" at bounding box center [767, 33] width 70 height 39
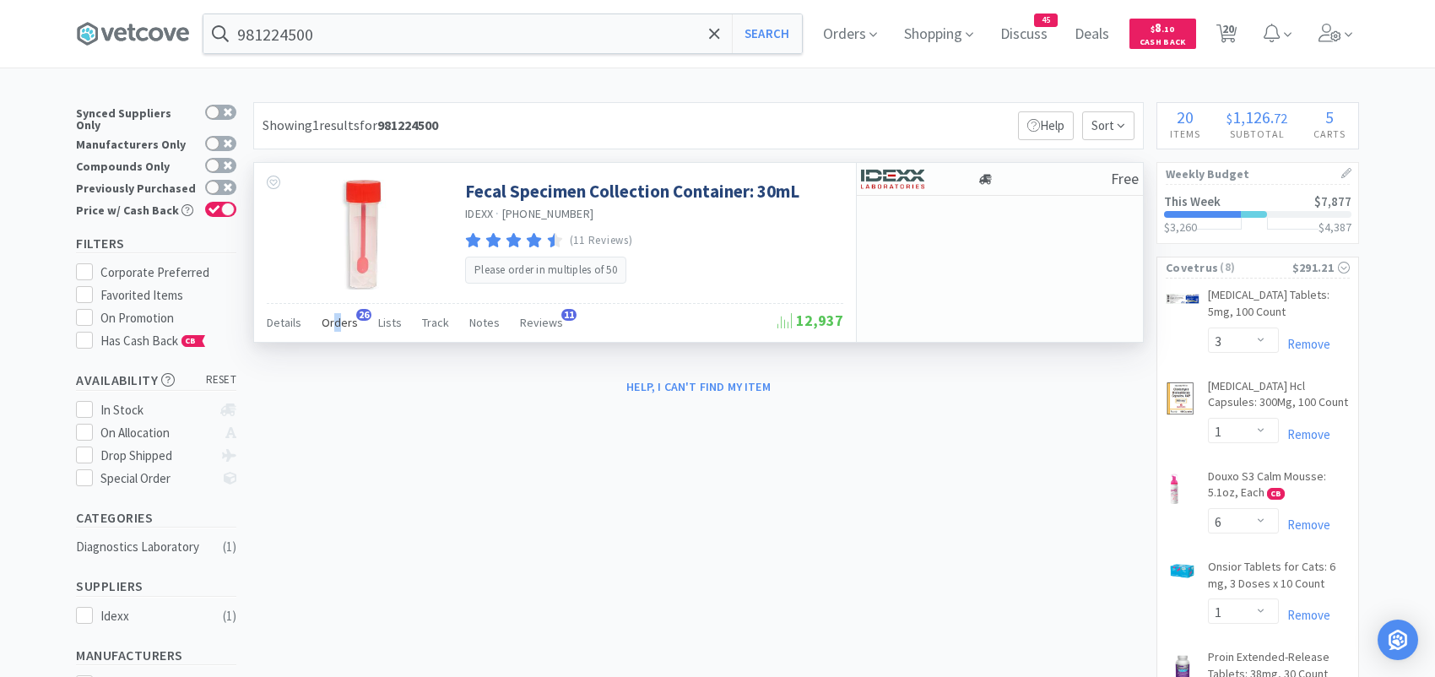
click at [334, 316] on span "Orders" at bounding box center [340, 322] width 36 height 15
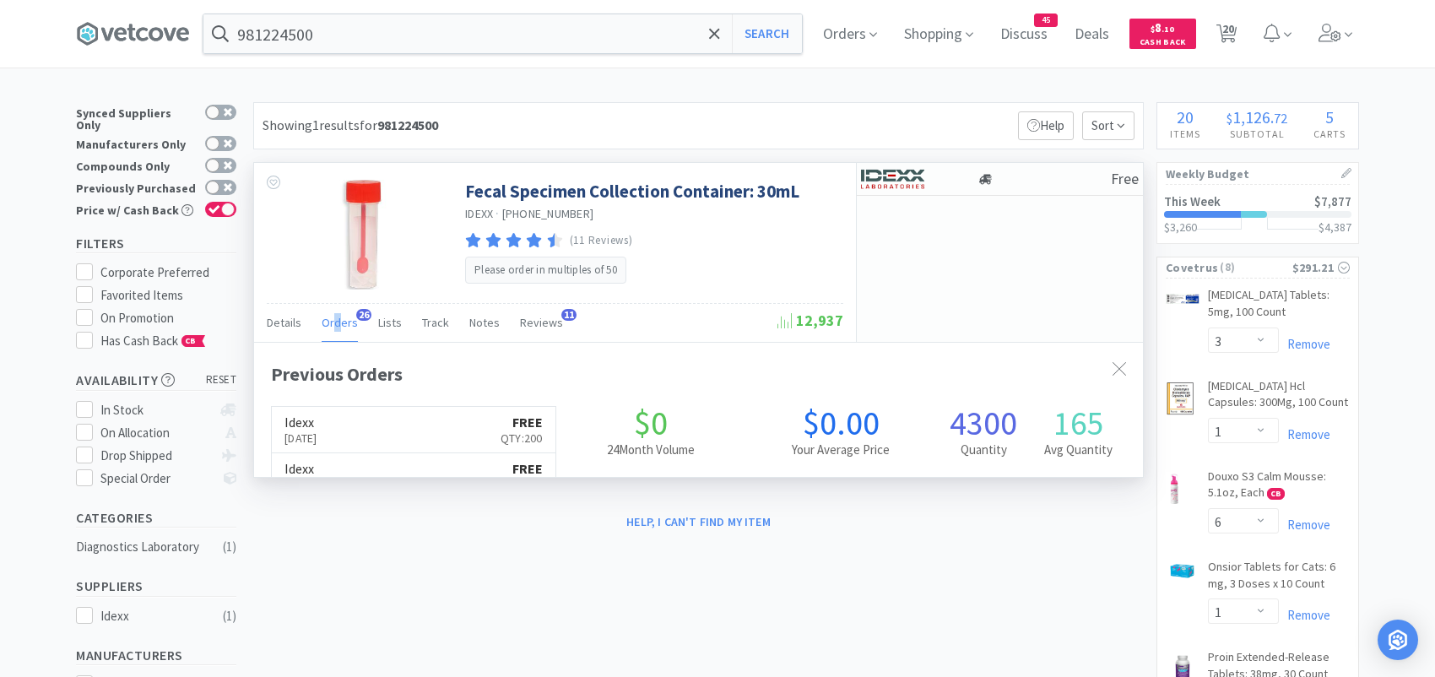
scroll to position [453, 888]
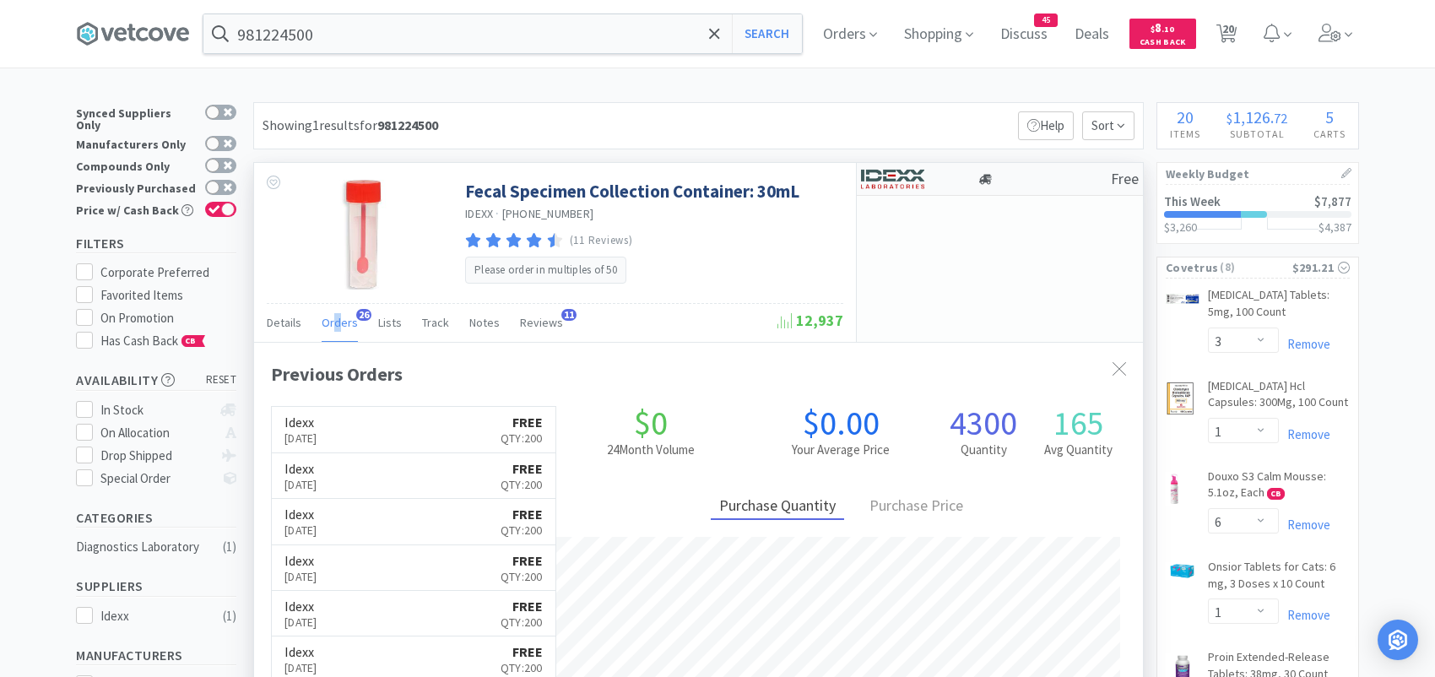
click at [896, 187] on img at bounding box center [892, 178] width 63 height 25
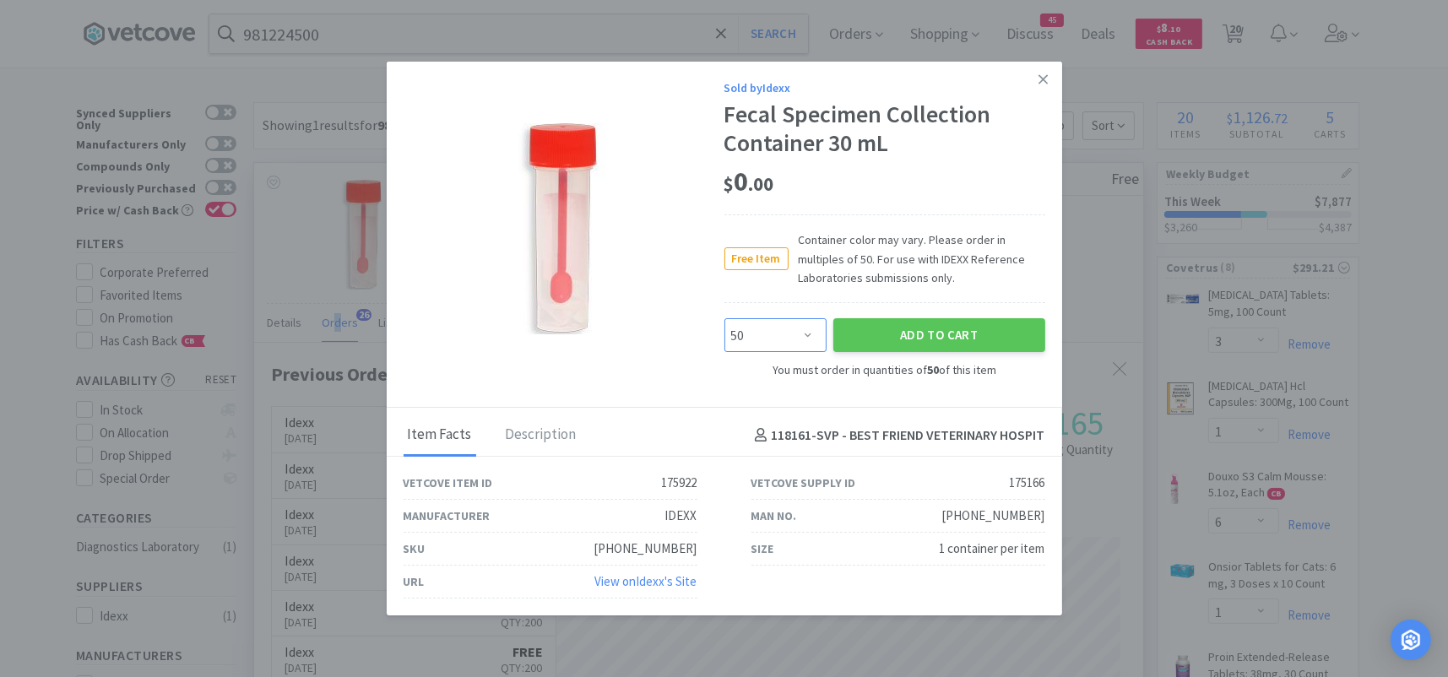
click at [800, 341] on select "Enter Quantity 50 100 150 200 250 300 350 400 450 500 550 600 650 700 750 800 8…" at bounding box center [775, 335] width 102 height 34
select select "200"
click at [724, 318] on select "Enter Quantity 50 100 150 200 250 300 350 400 450 500 550 600 650 700 750 800 8…" at bounding box center [775, 335] width 102 height 34
click at [899, 337] on button "Add to Cart" at bounding box center [939, 335] width 212 height 34
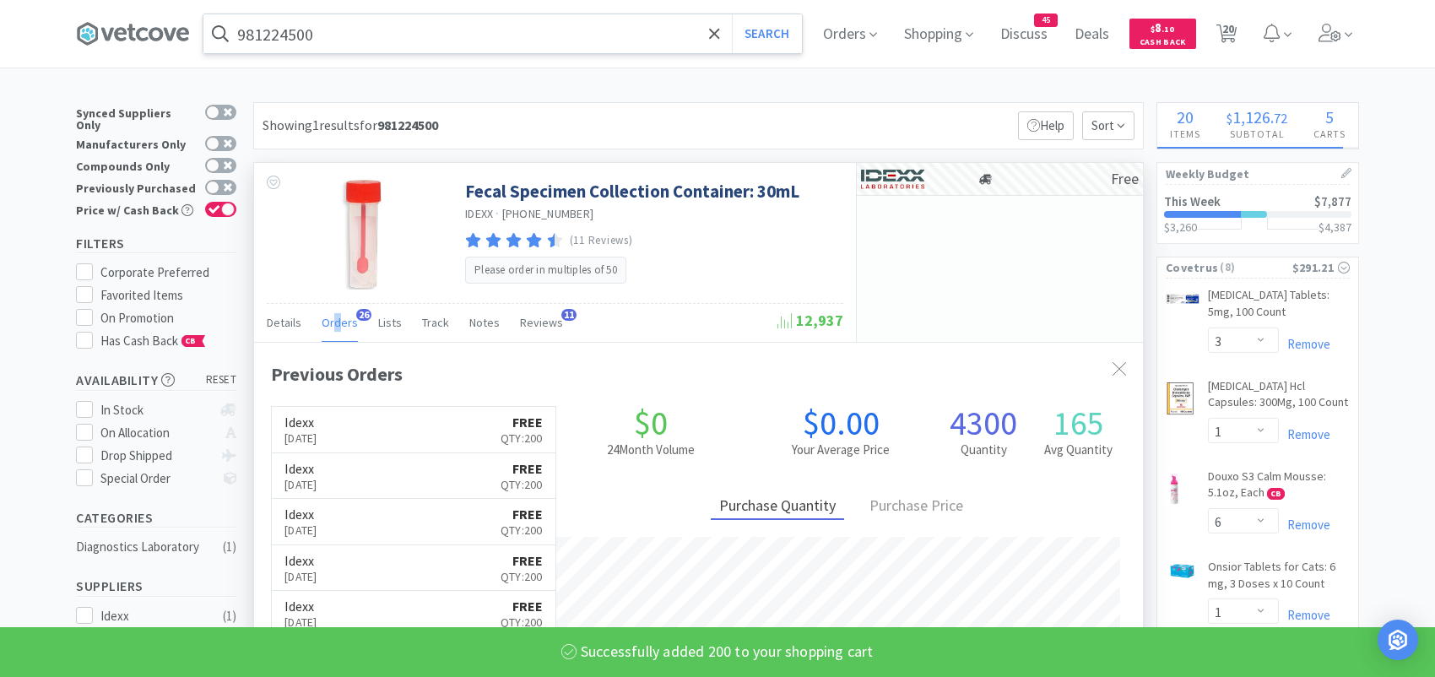
select select "200"
select select "6"
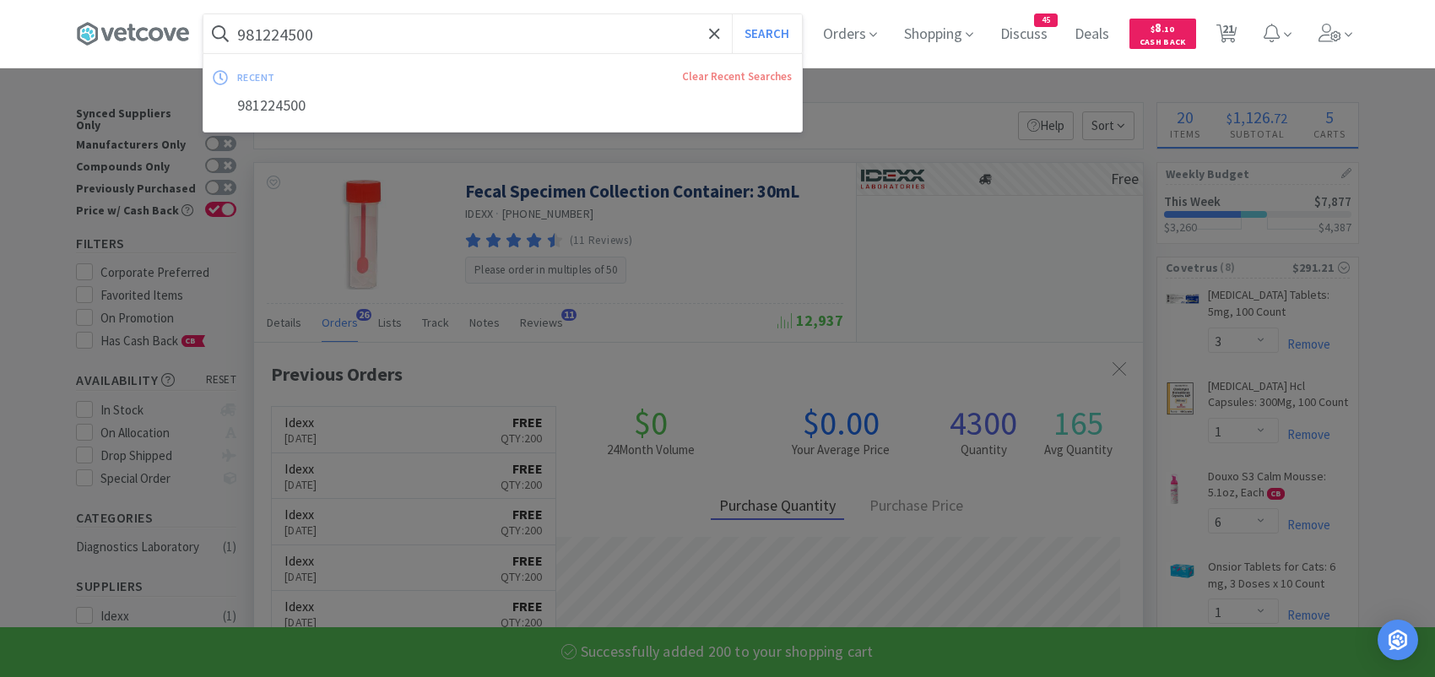
click at [489, 46] on input "981224500" at bounding box center [502, 33] width 599 height 39
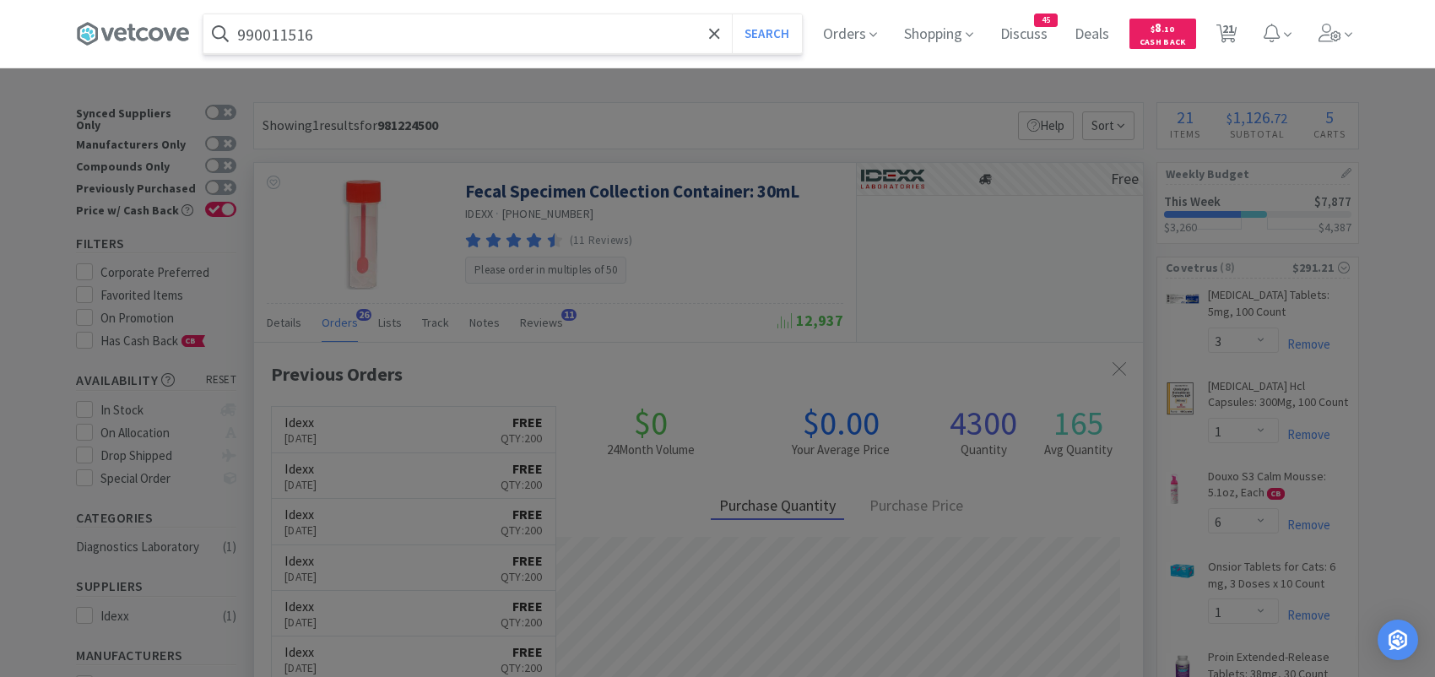
type input "990011516"
click at [732, 14] on button "Search" at bounding box center [767, 33] width 70 height 39
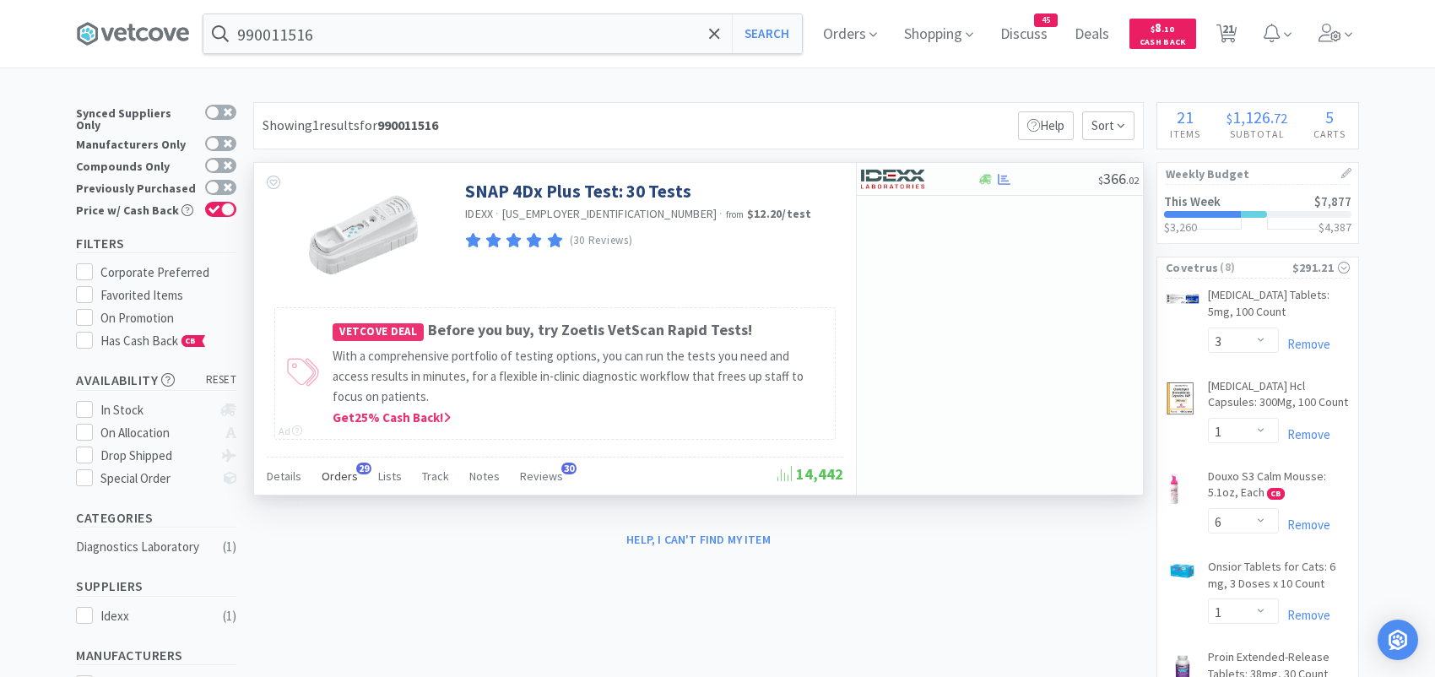
click at [341, 470] on span "Orders" at bounding box center [340, 476] width 36 height 15
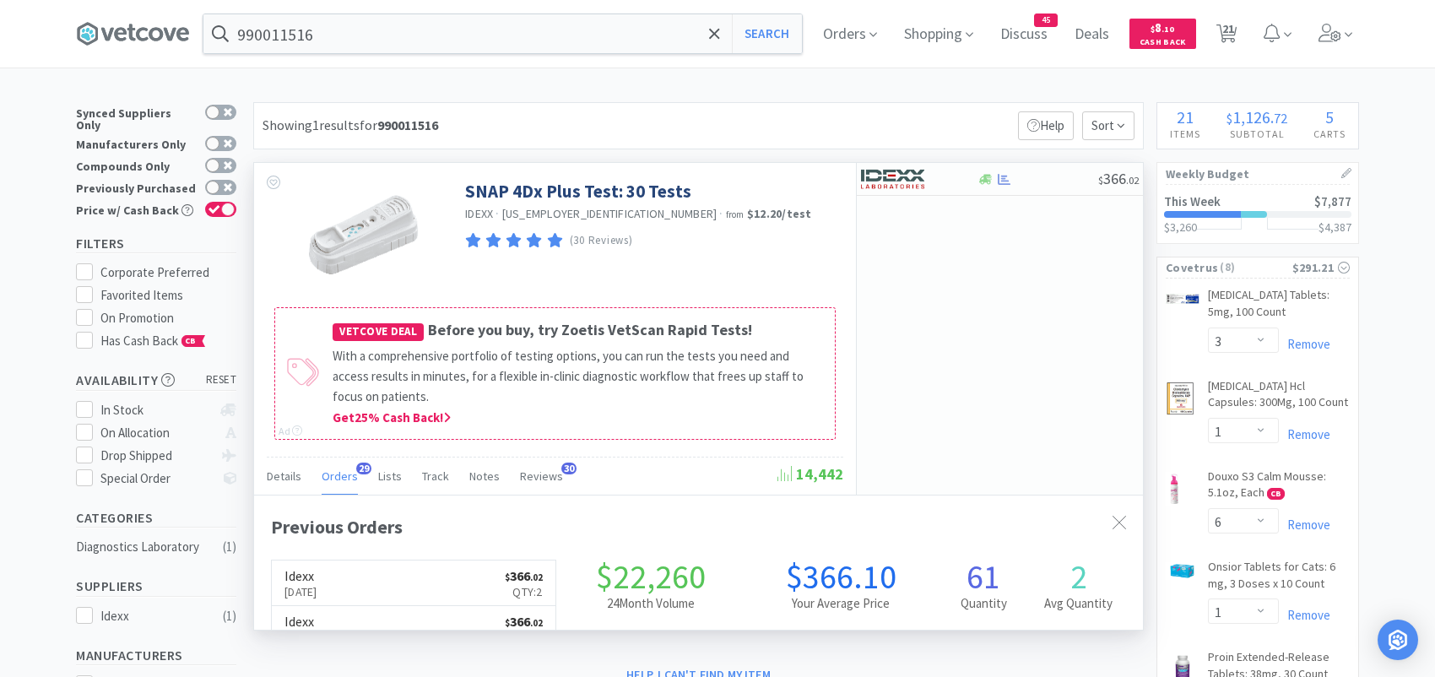
scroll to position [453, 888]
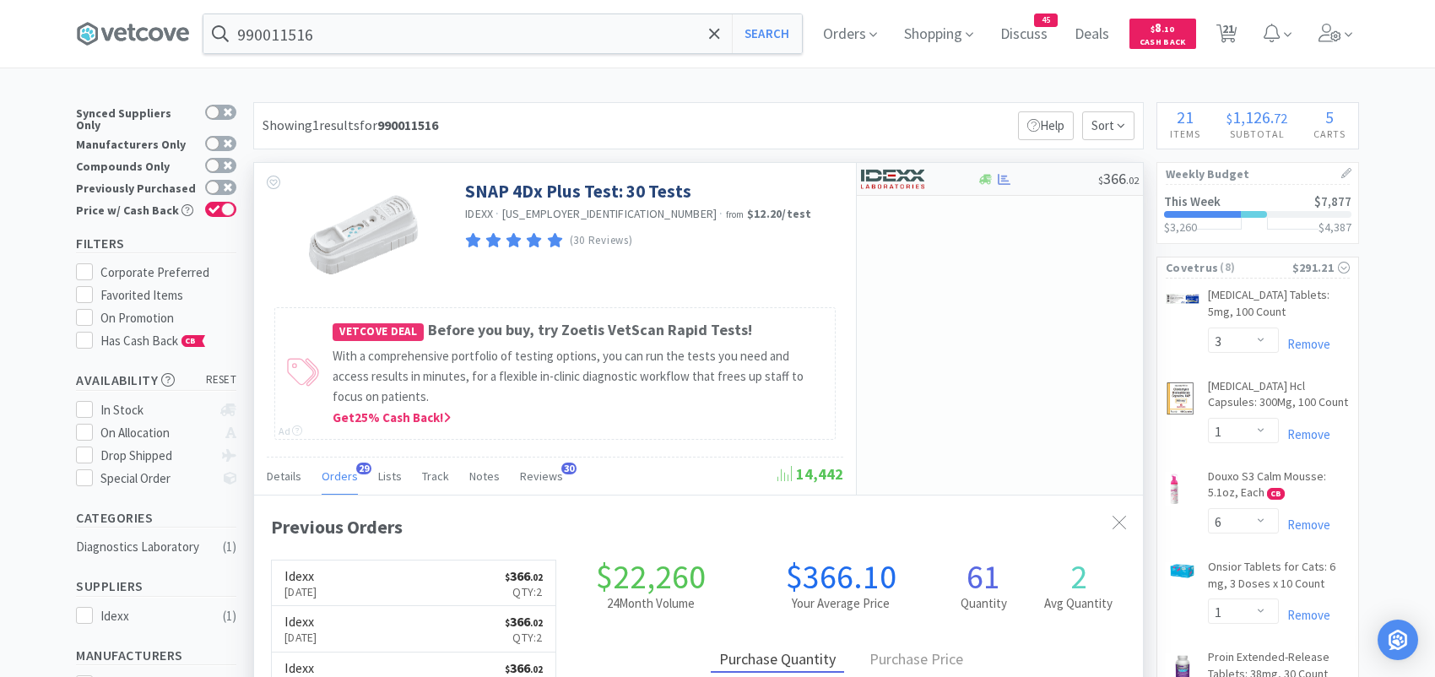
click at [887, 174] on img at bounding box center [892, 178] width 63 height 25
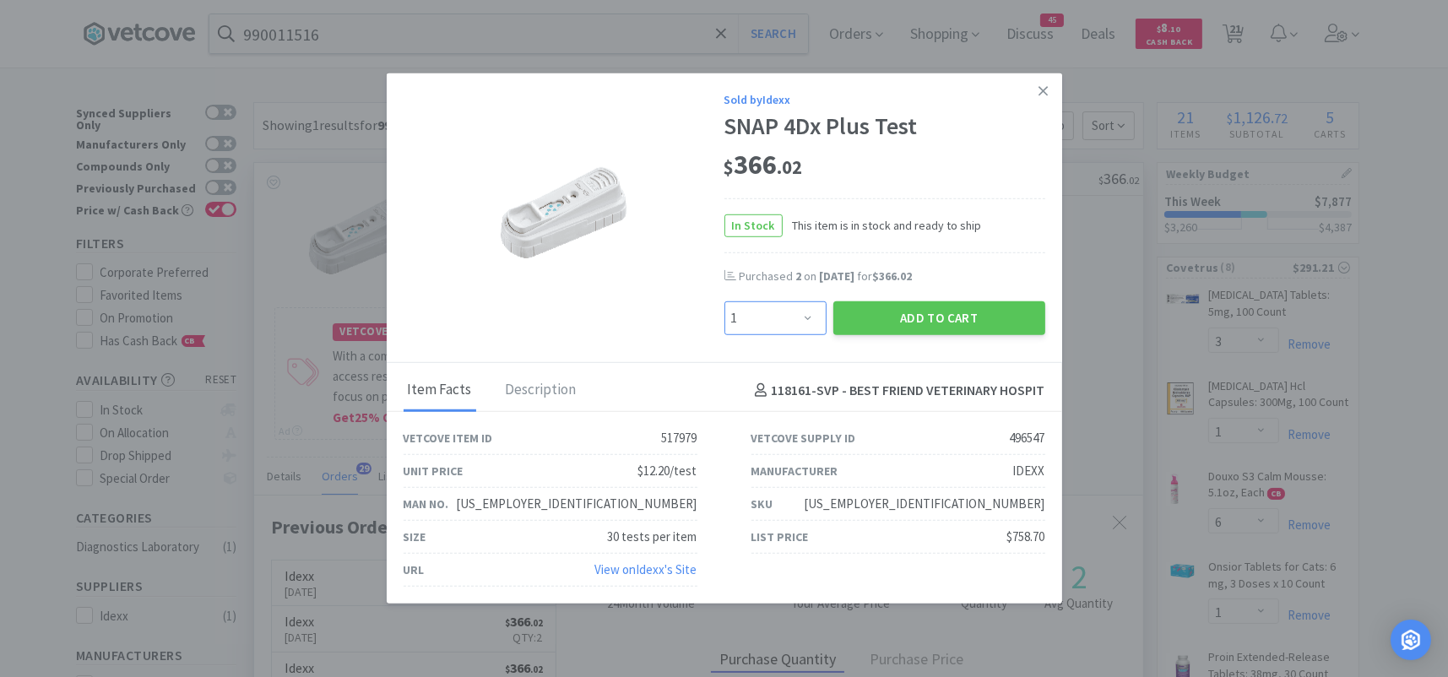
click at [773, 320] on select "Enter Quantity 1 2 3 4 5 6 7 8 9 10 11 12 13 14 15 16 17 18 19 20 Enter Quantity" at bounding box center [775, 318] width 102 height 34
select select "2"
click at [724, 301] on select "Enter Quantity 1 2 3 4 5 6 7 8 9 10 11 12 13 14 15 16 17 18 19 20 Enter Quantity" at bounding box center [775, 318] width 102 height 34
click at [878, 307] on button "Add to Cart" at bounding box center [939, 318] width 212 height 34
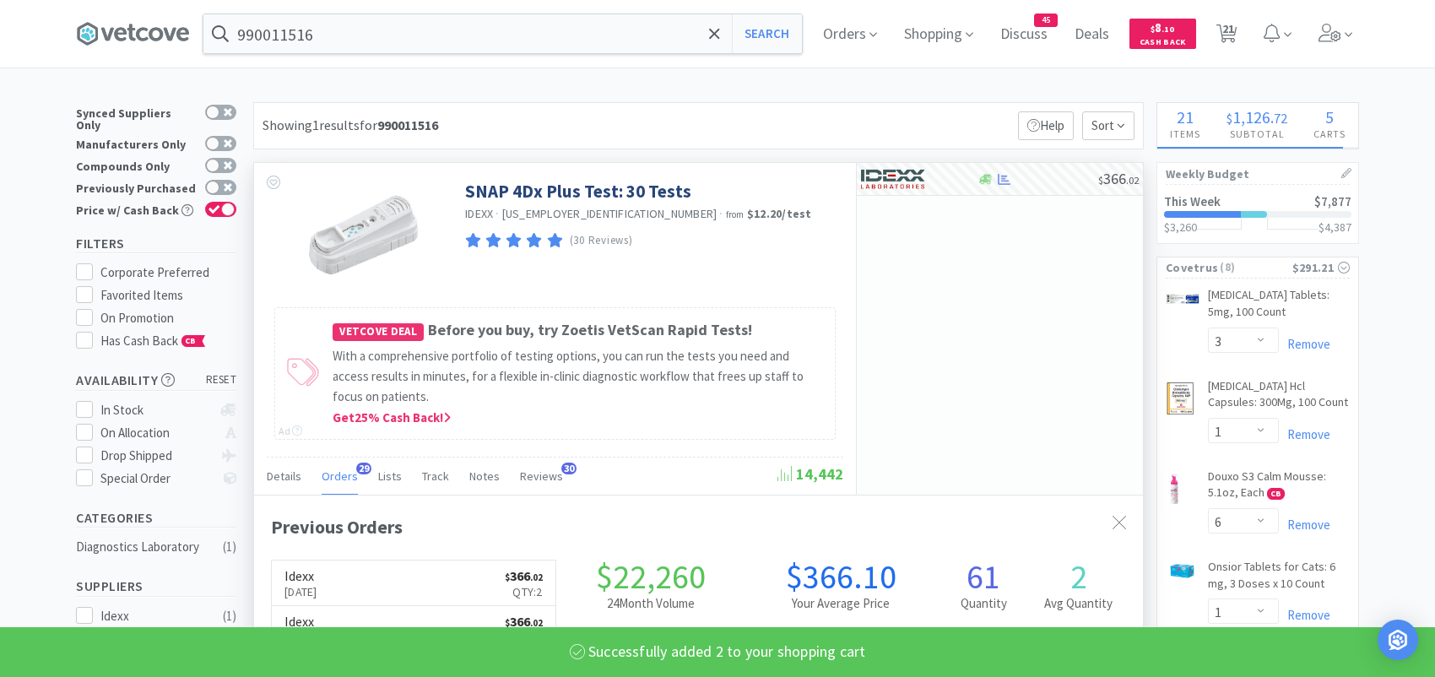
select select "2"
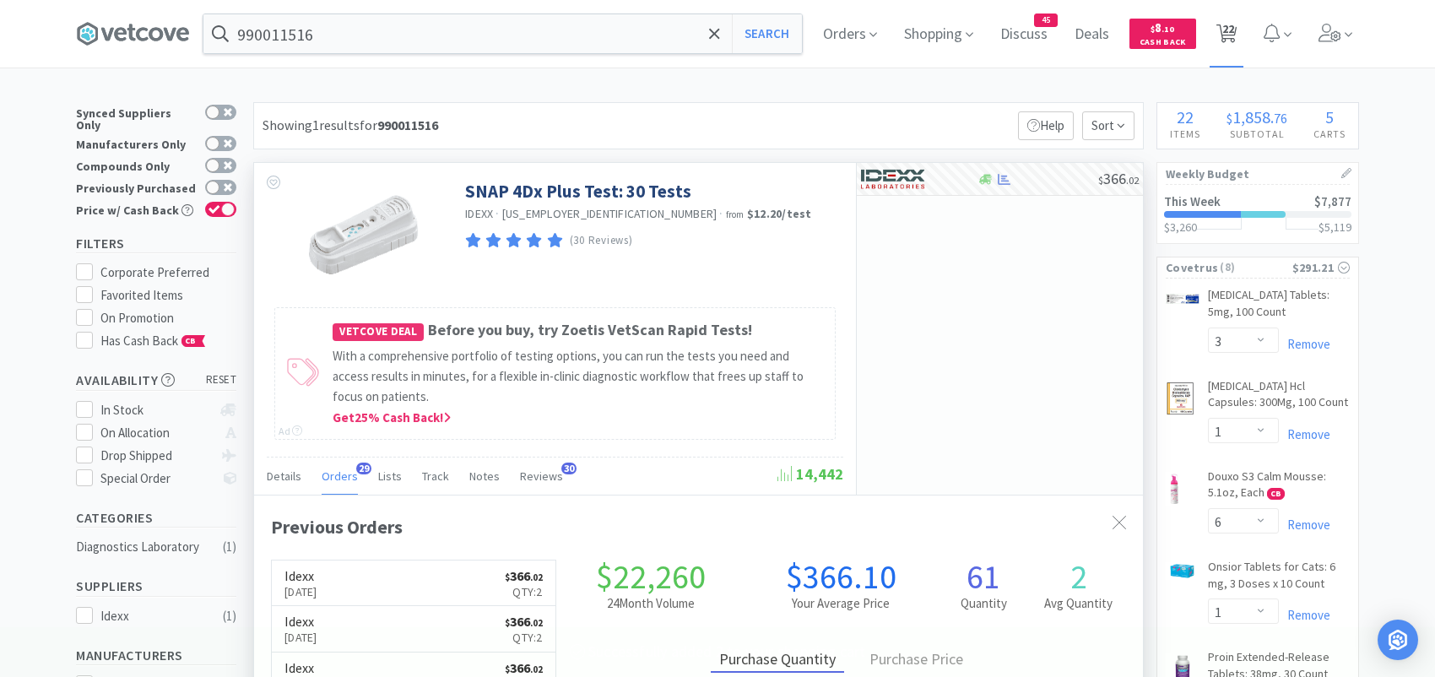
click at [1232, 36] on span "22" at bounding box center [1229, 29] width 12 height 68
select select "2"
select select "200"
select select "6"
select select "2"
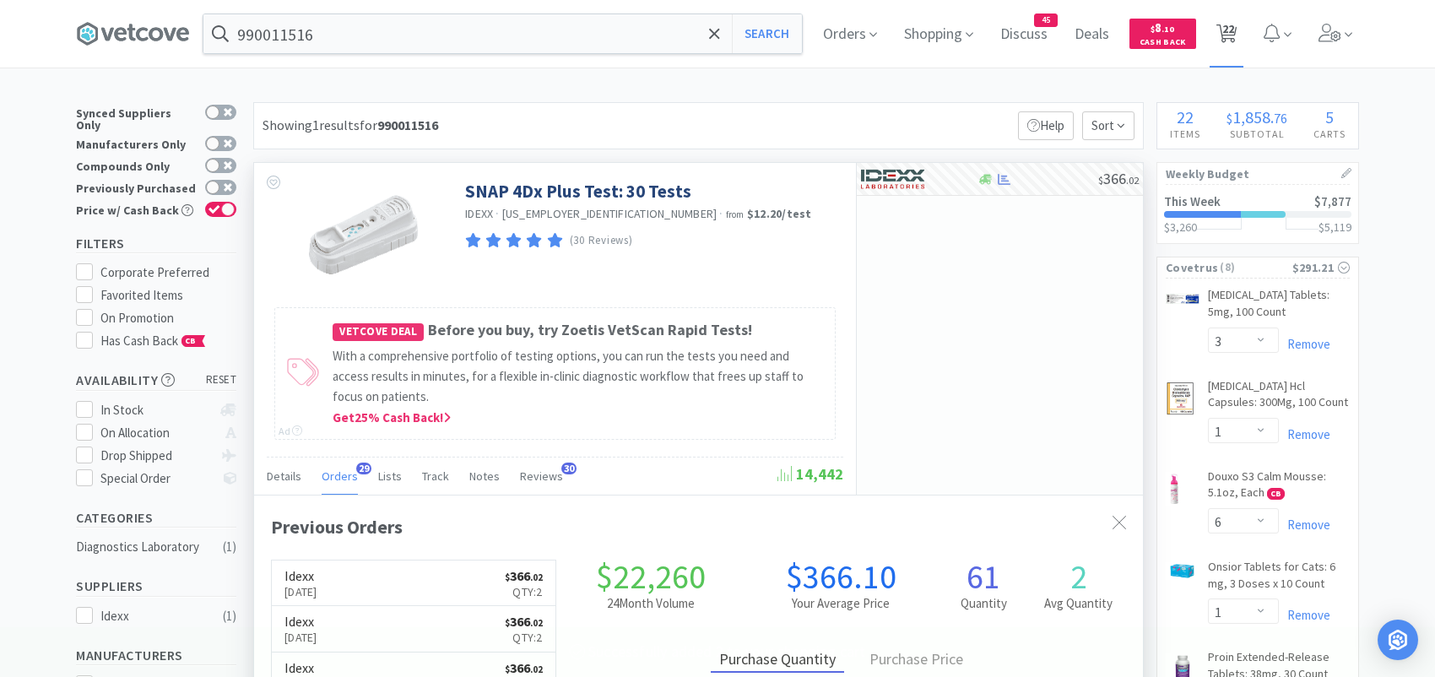
select select "3"
select select "1"
select select "6"
select select "1"
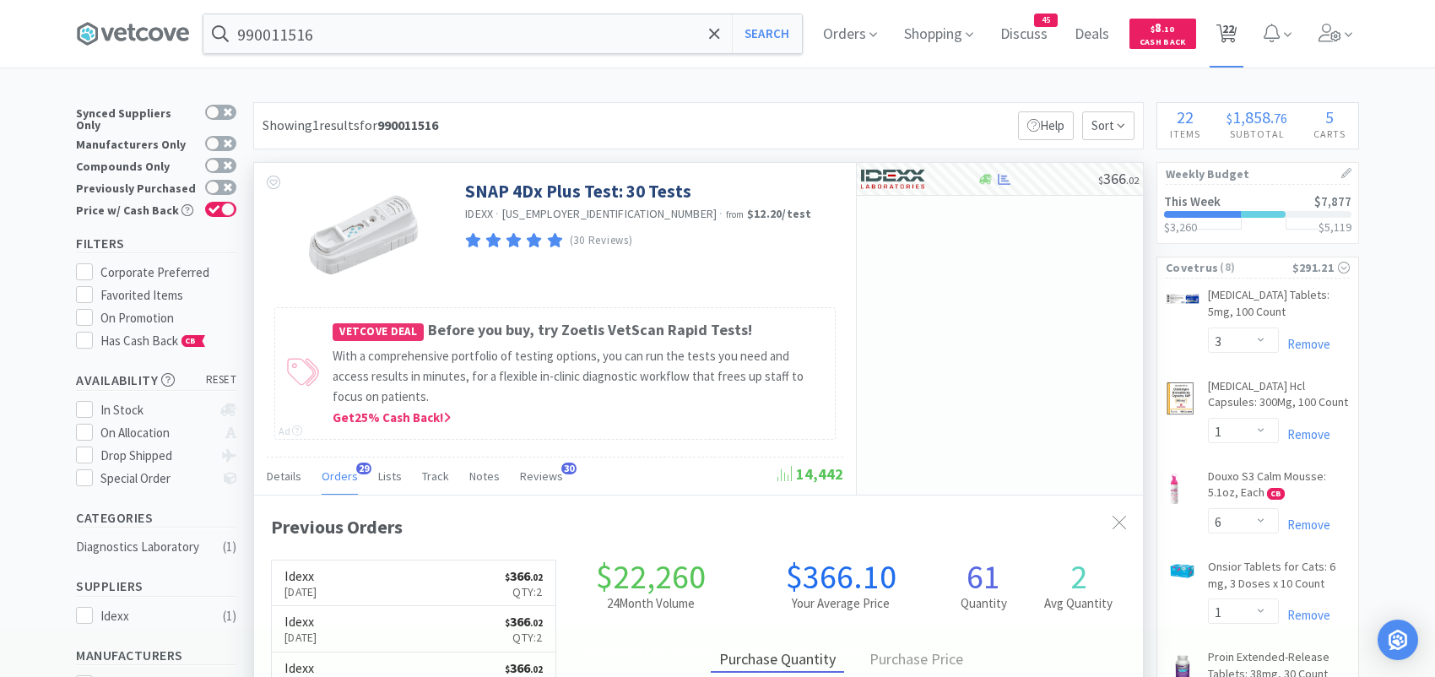
select select "3"
select select "1"
select select "2"
select select "1"
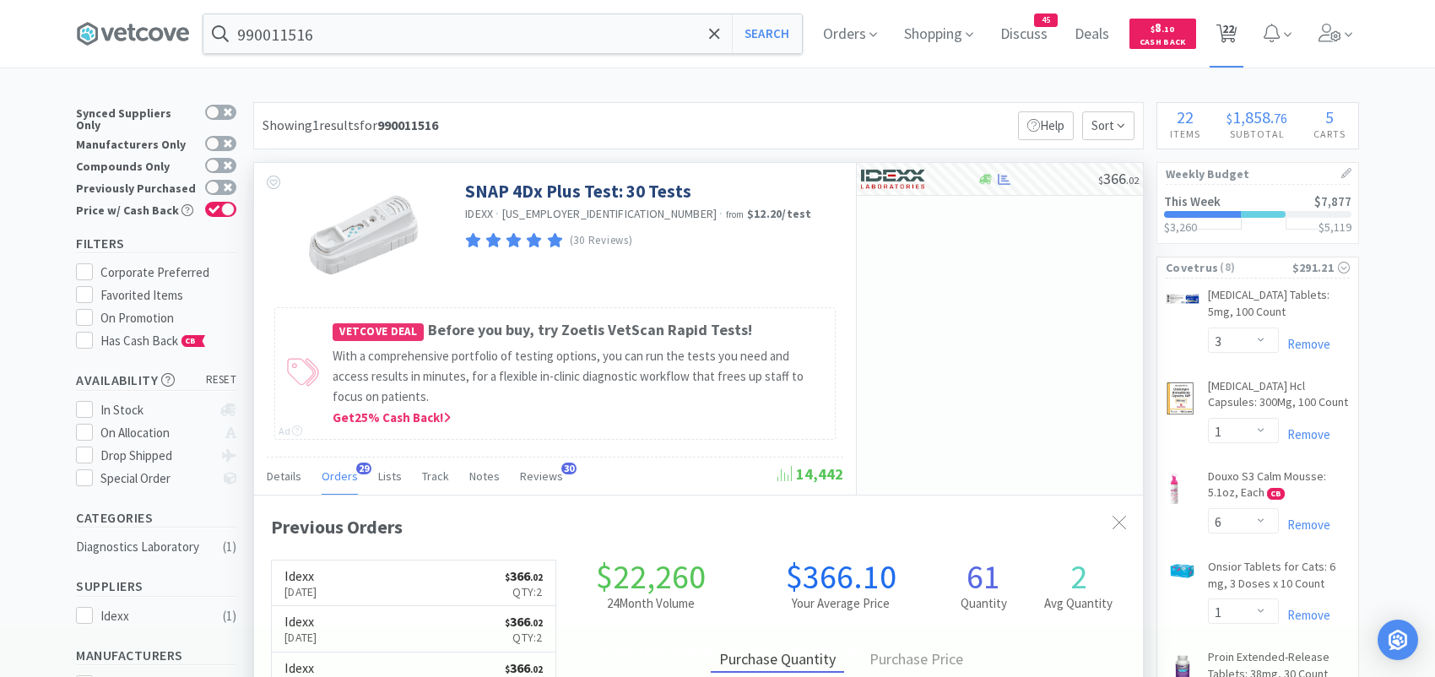
select select "4"
select select "2"
select select "4"
select select "2"
select select "8"
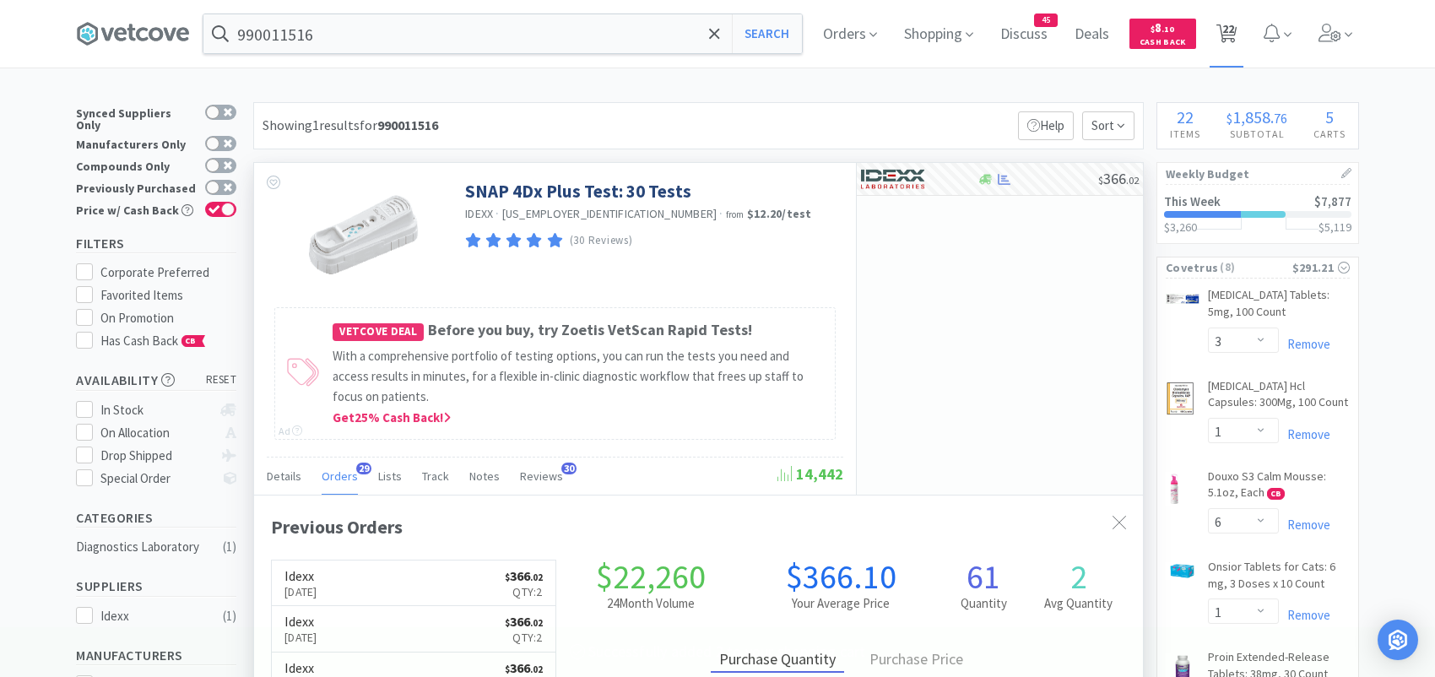
select select "1"
select select "2"
select select "3"
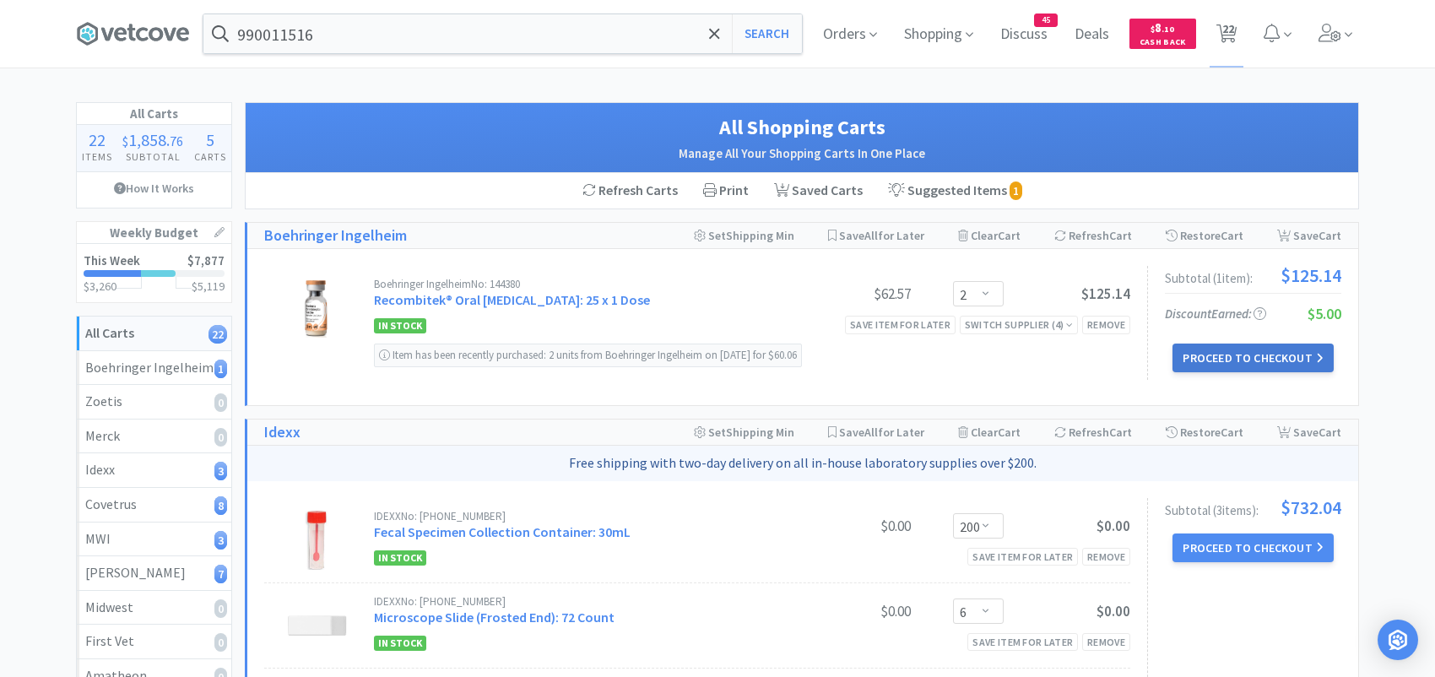
click at [1229, 355] on button "Proceed to Checkout" at bounding box center [1253, 358] width 160 height 29
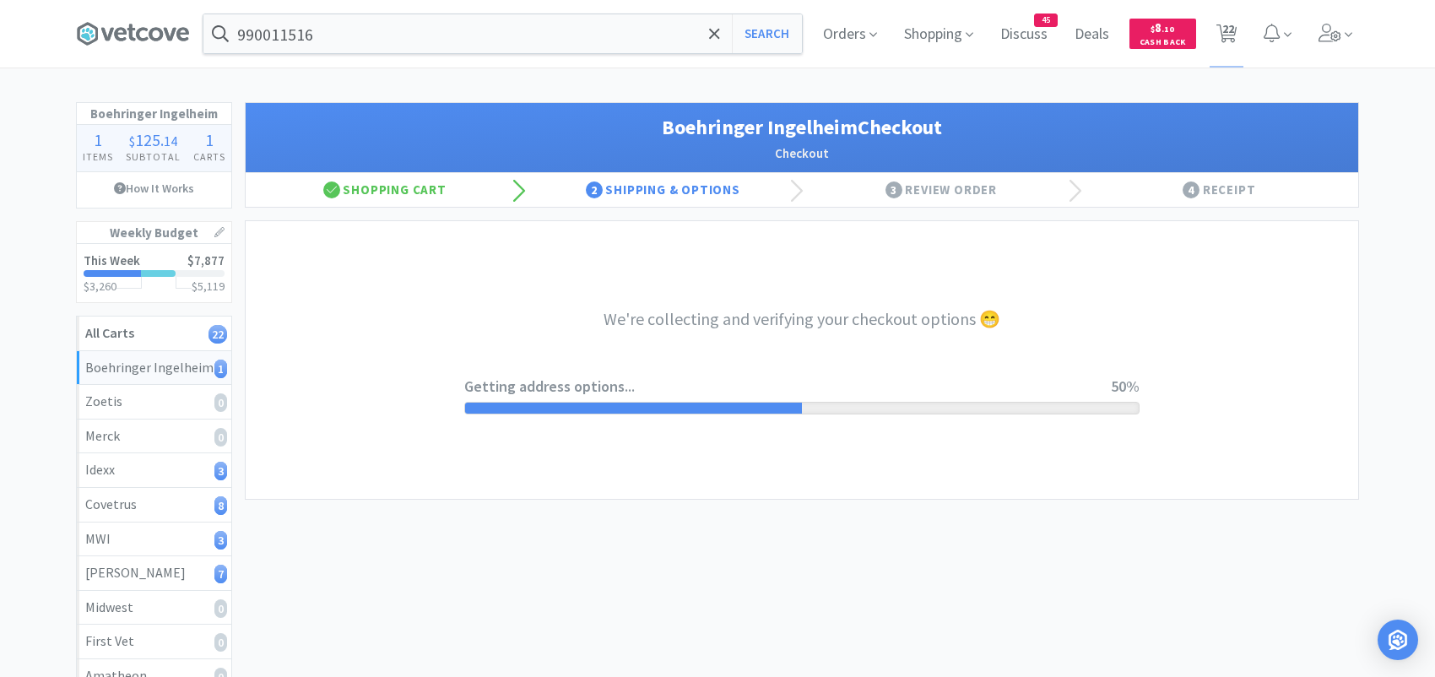
select select "invoice"
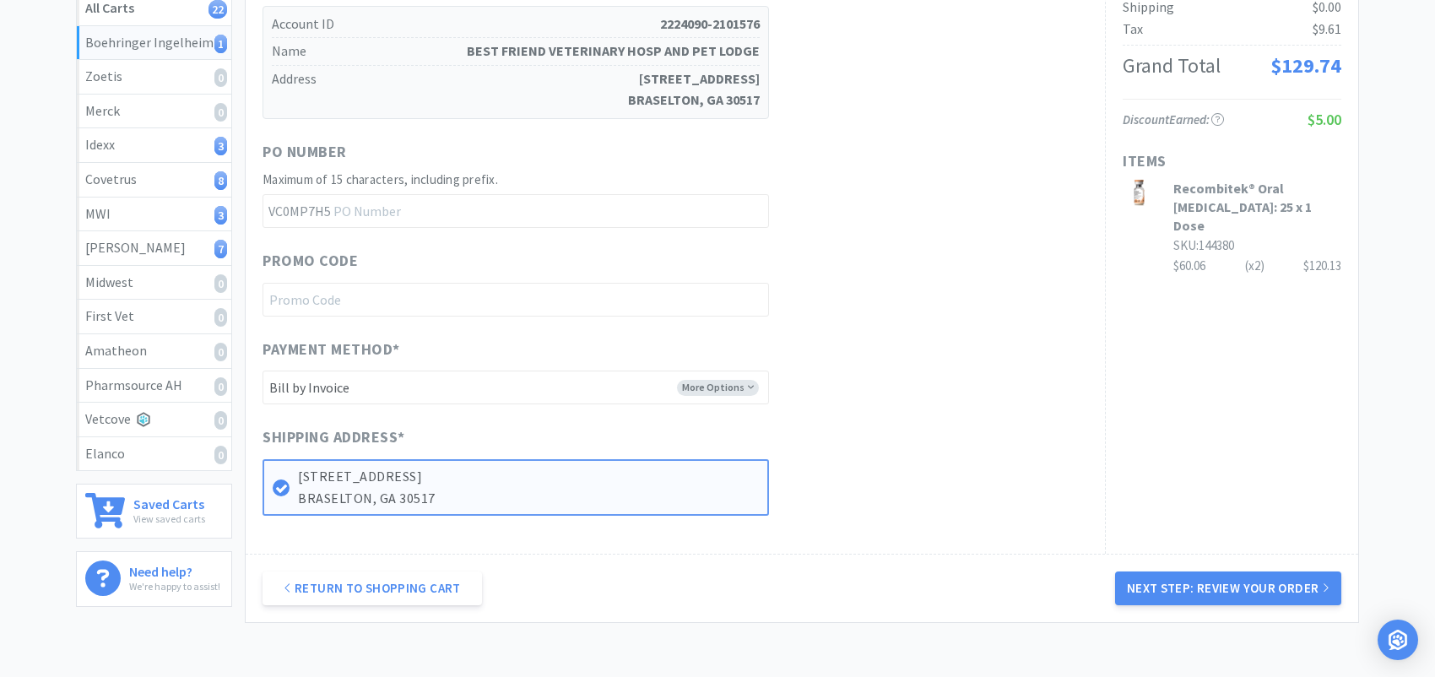
scroll to position [422, 0]
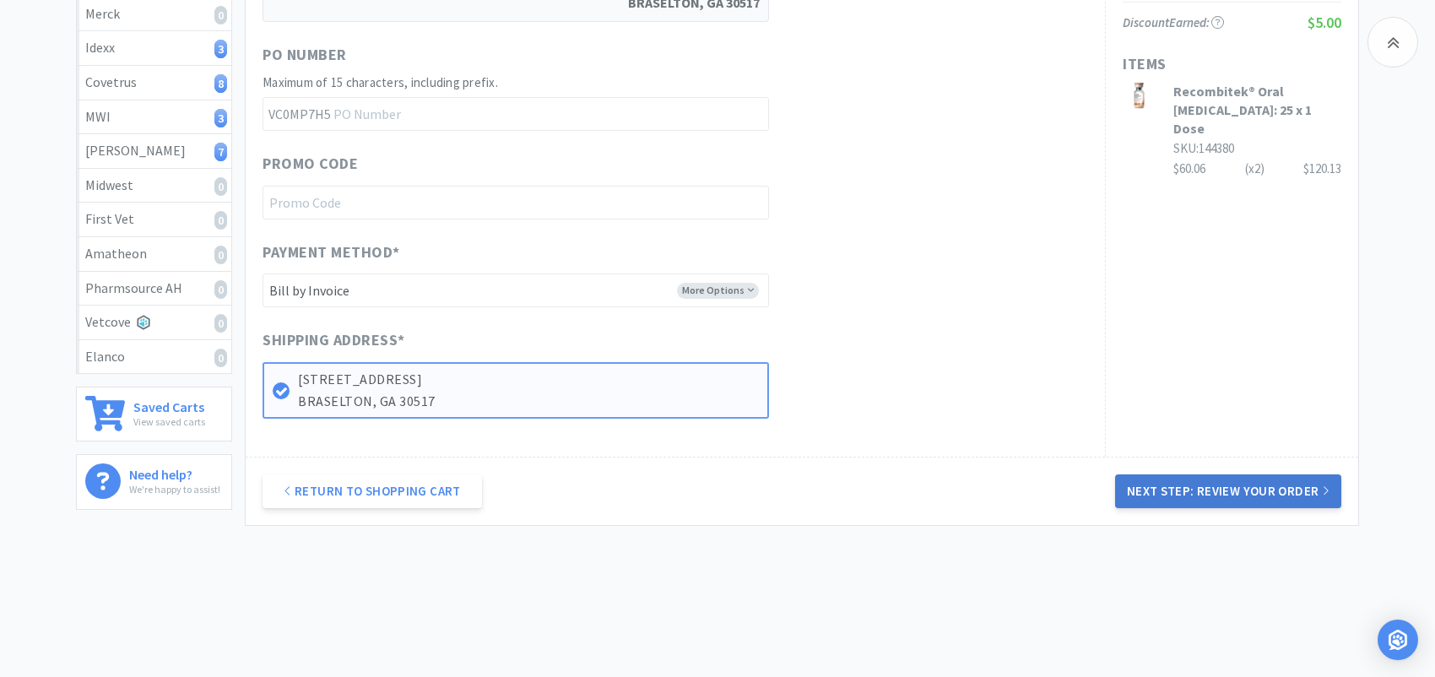
click at [1252, 496] on button "Next Step: Review Your Order" at bounding box center [1228, 492] width 226 height 34
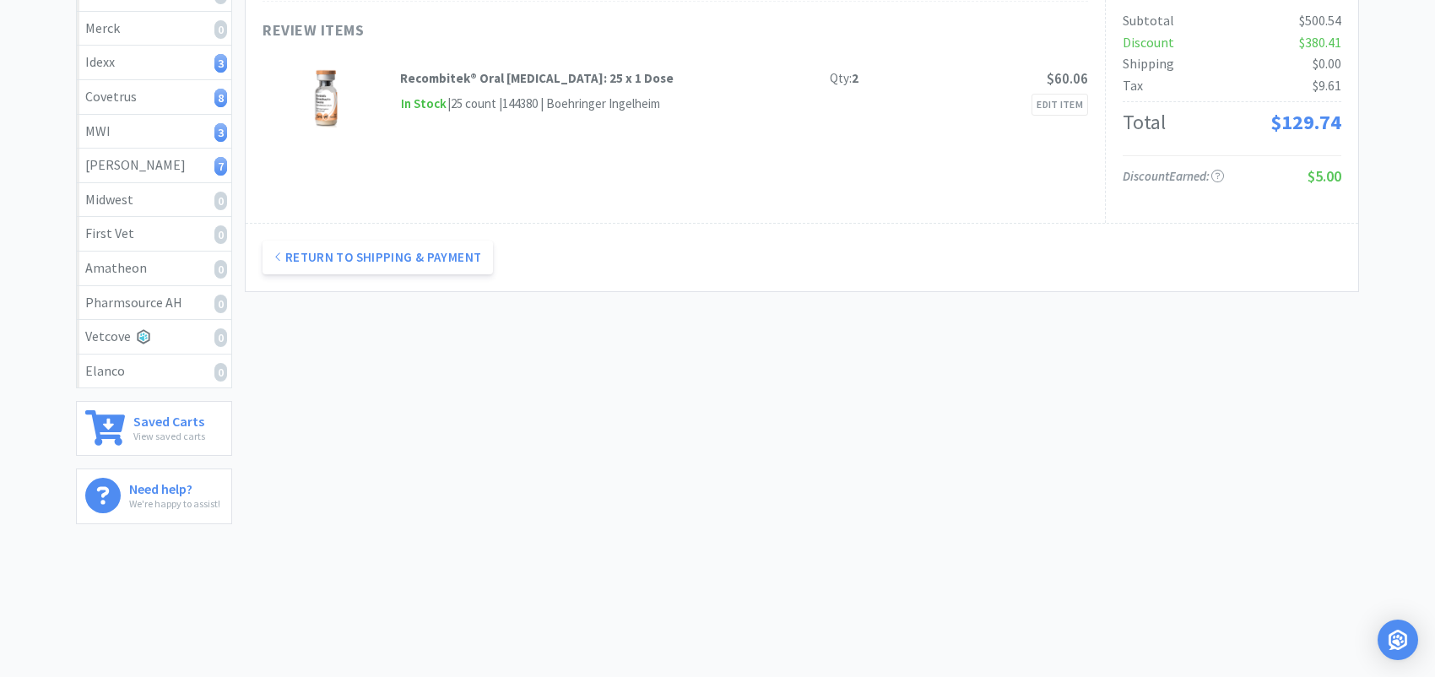
scroll to position [0, 0]
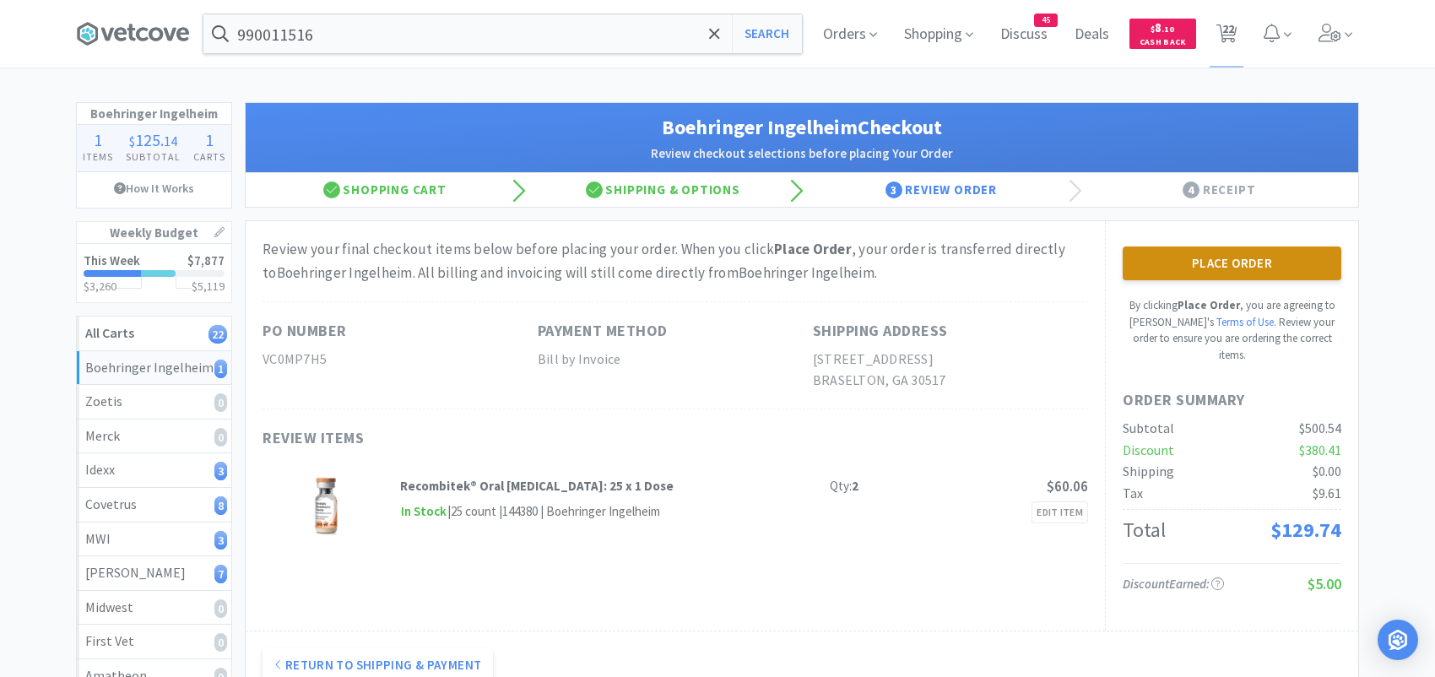
click at [1187, 257] on button "Place Order" at bounding box center [1232, 264] width 219 height 34
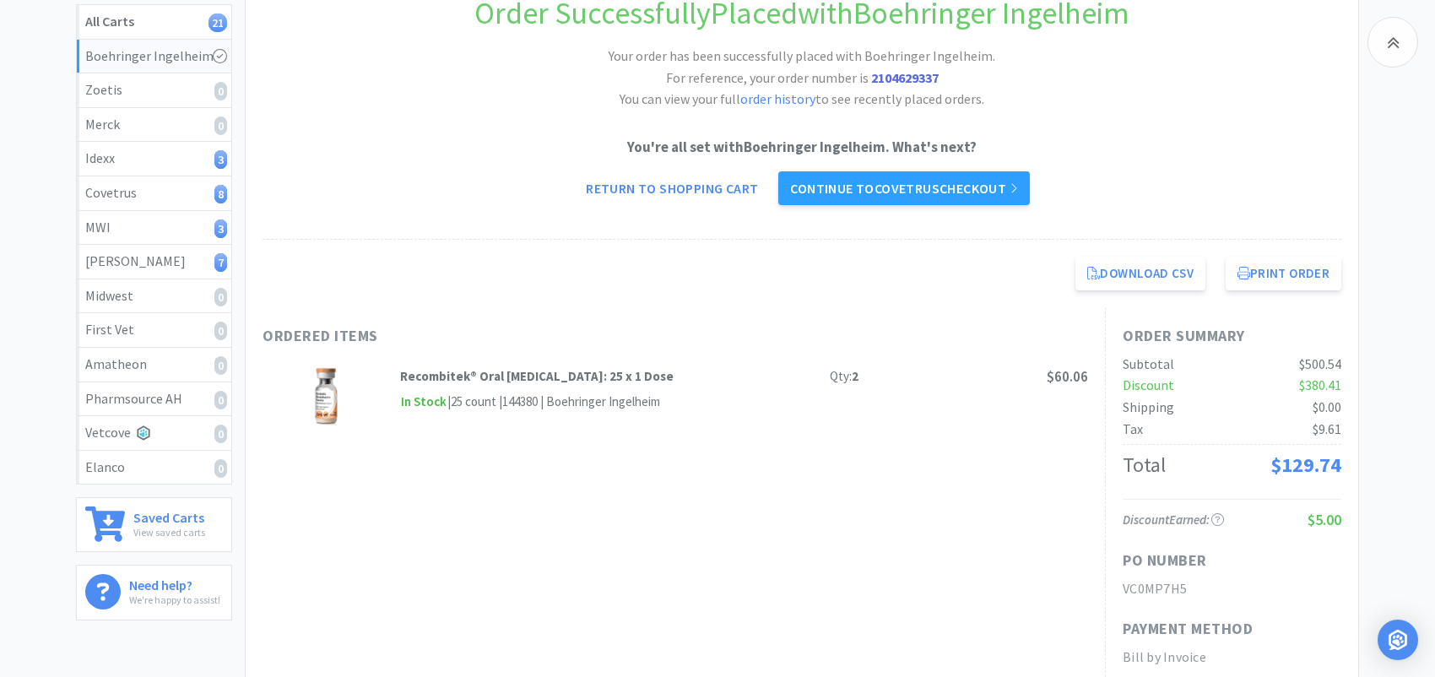
scroll to position [169, 0]
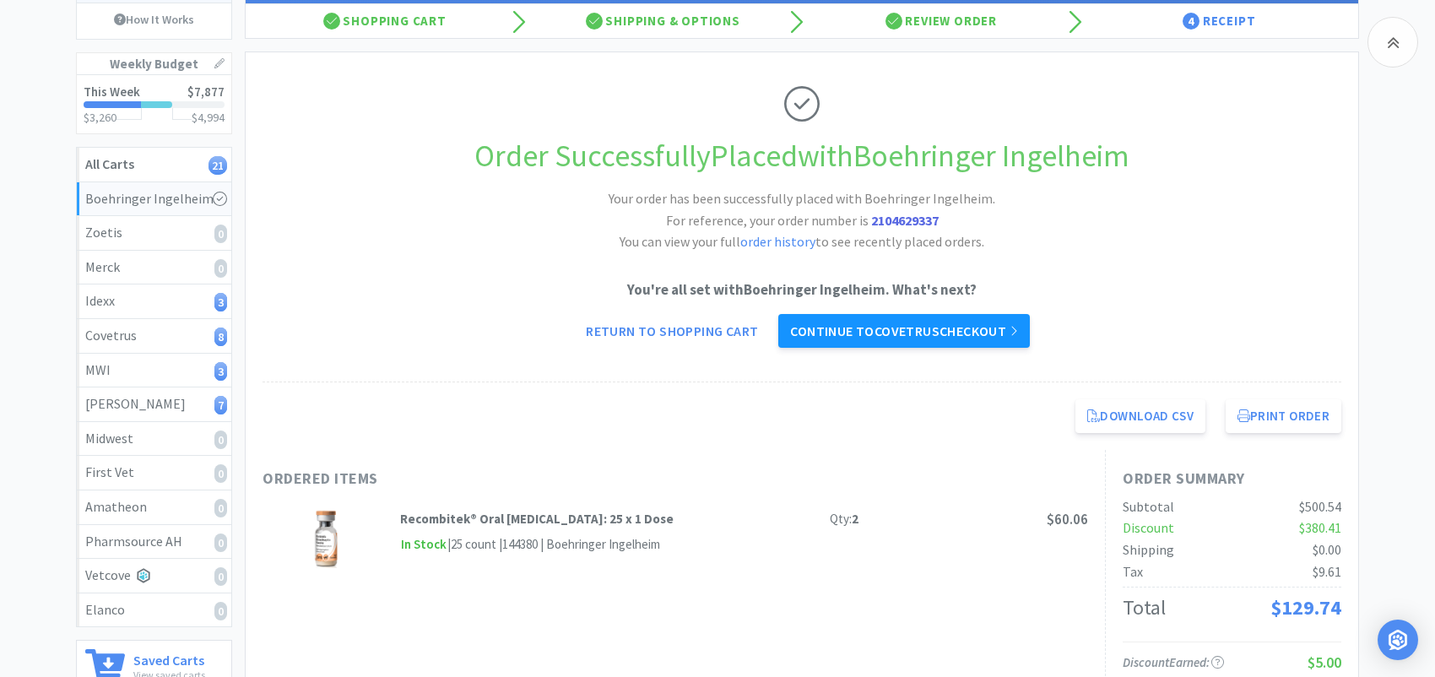
click at [974, 328] on link "Continue to Covetrus checkout" at bounding box center [904, 331] width 251 height 34
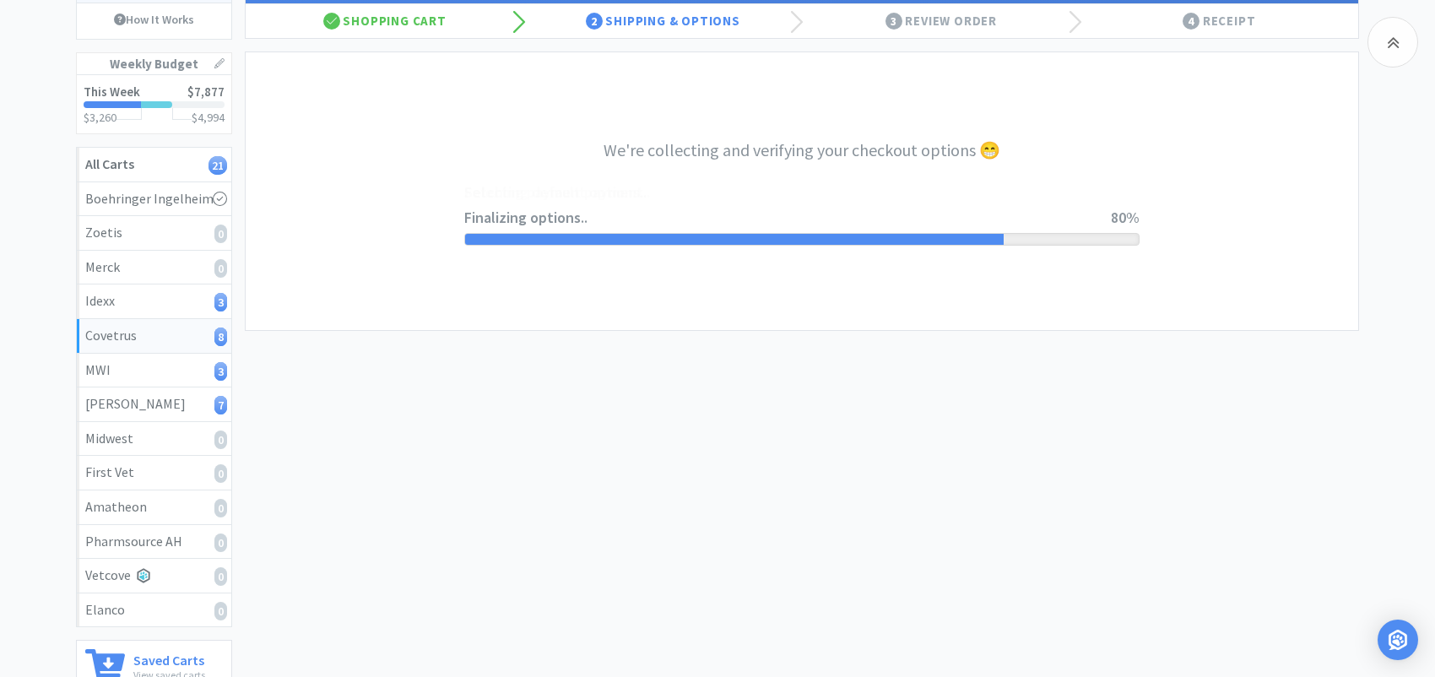
select select "ACCOUNT"
select select "cvt-standard-net"
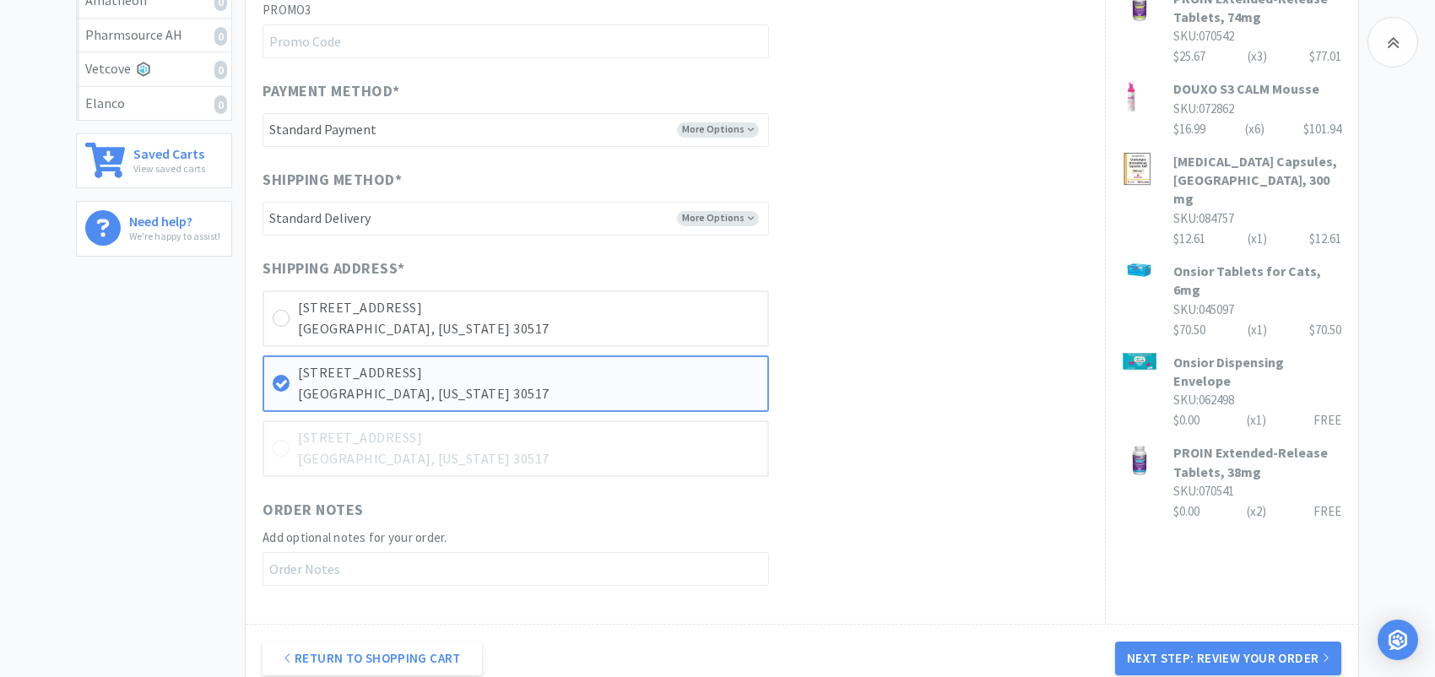
scroll to position [760, 0]
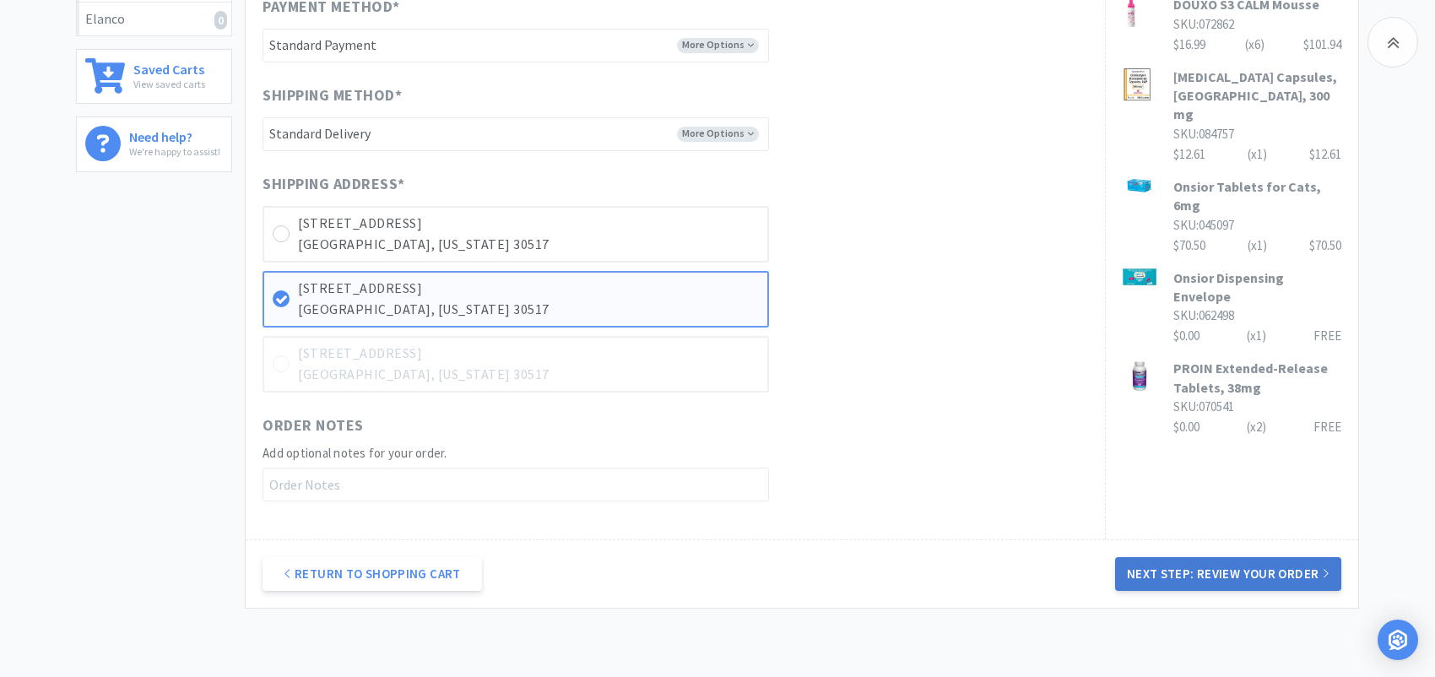
click at [1191, 569] on button "Next Step: Review Your Order" at bounding box center [1228, 574] width 226 height 34
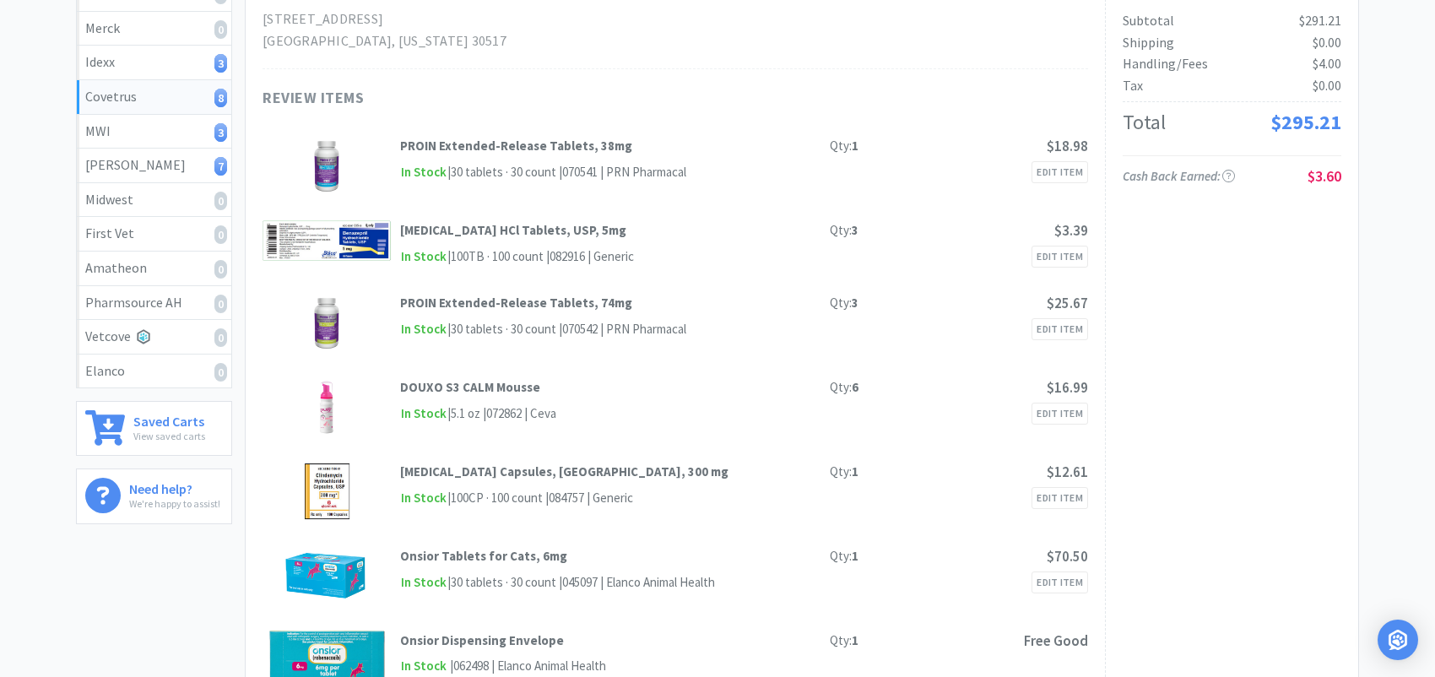
scroll to position [0, 0]
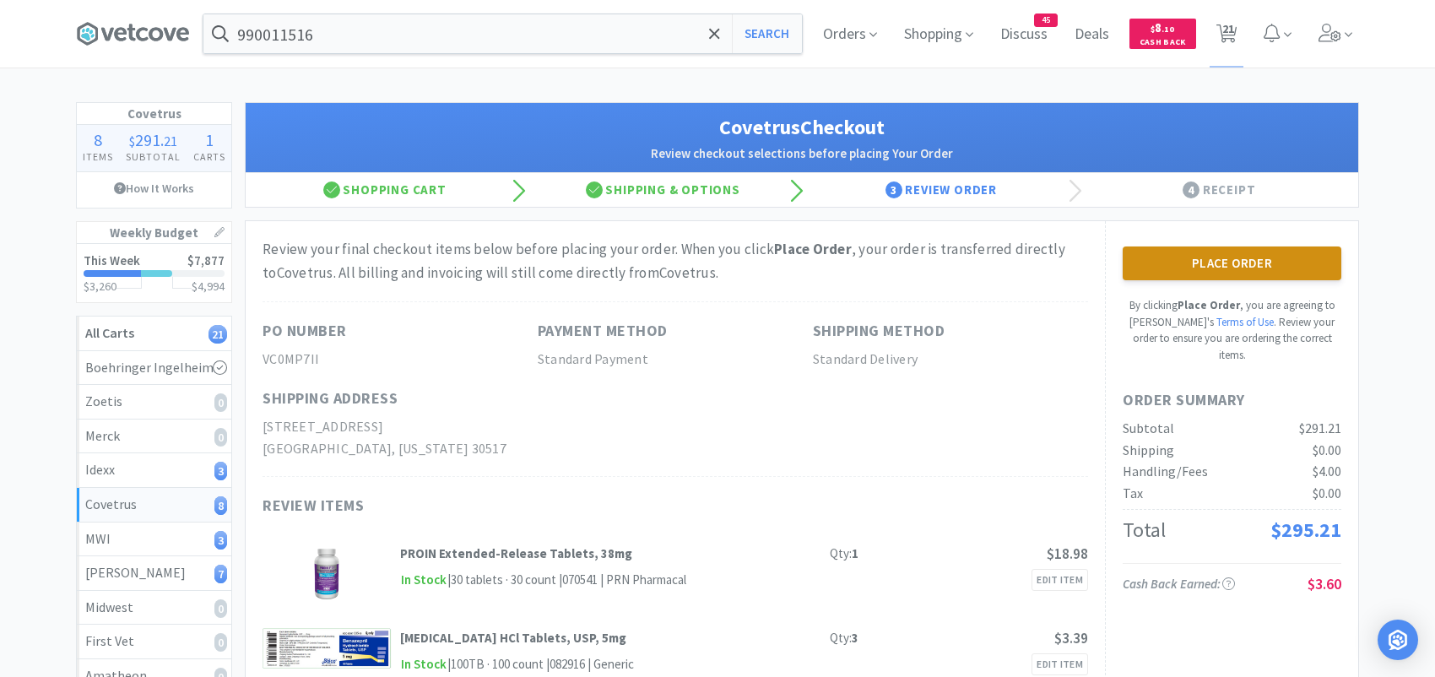
click at [1184, 263] on button "Place Order" at bounding box center [1232, 264] width 219 height 34
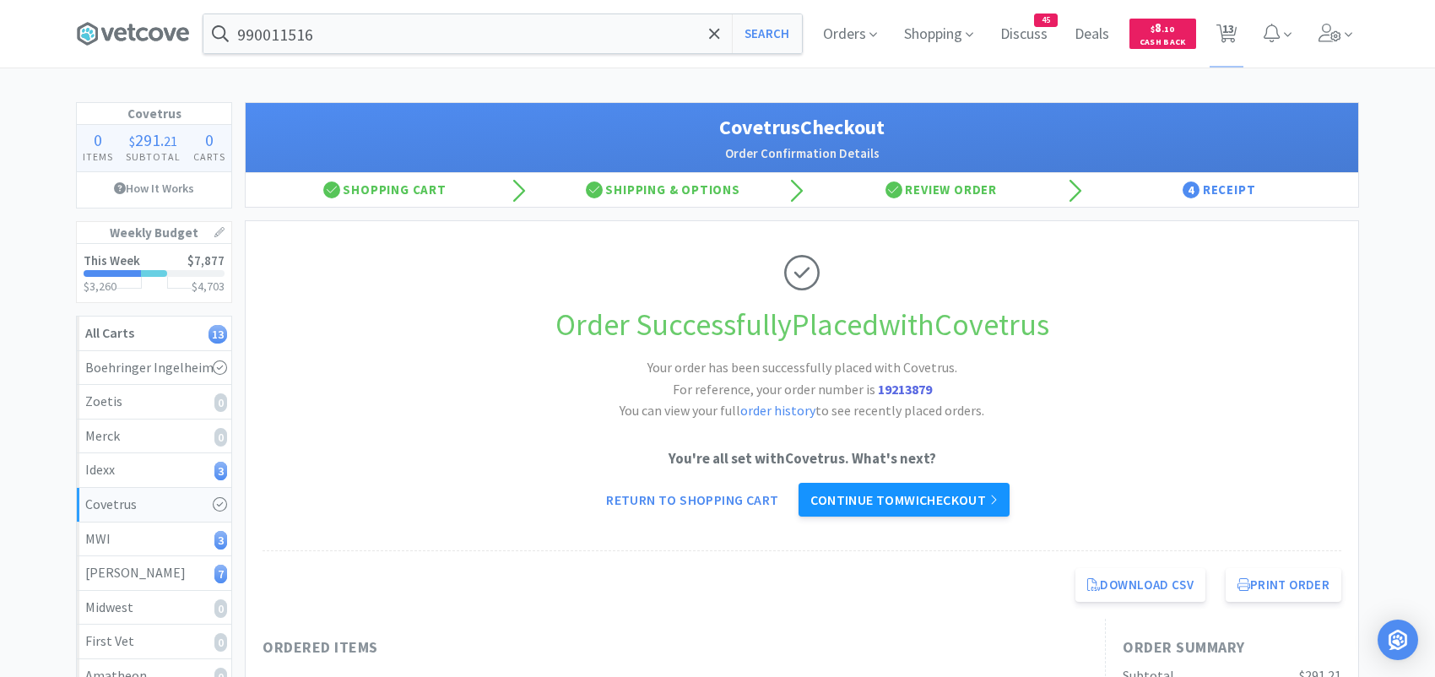
click at [974, 496] on link "Continue to MWI checkout" at bounding box center [904, 500] width 210 height 34
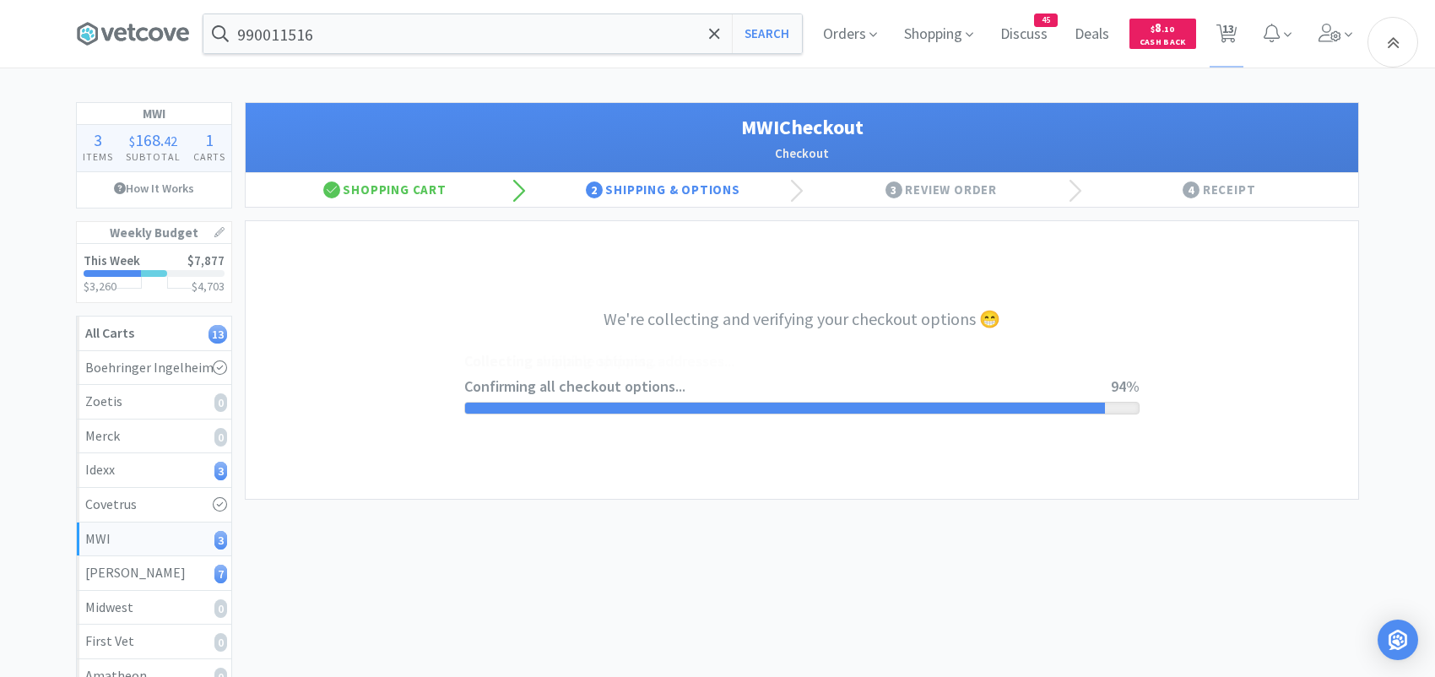
select select "STD_"
select select "FGA"
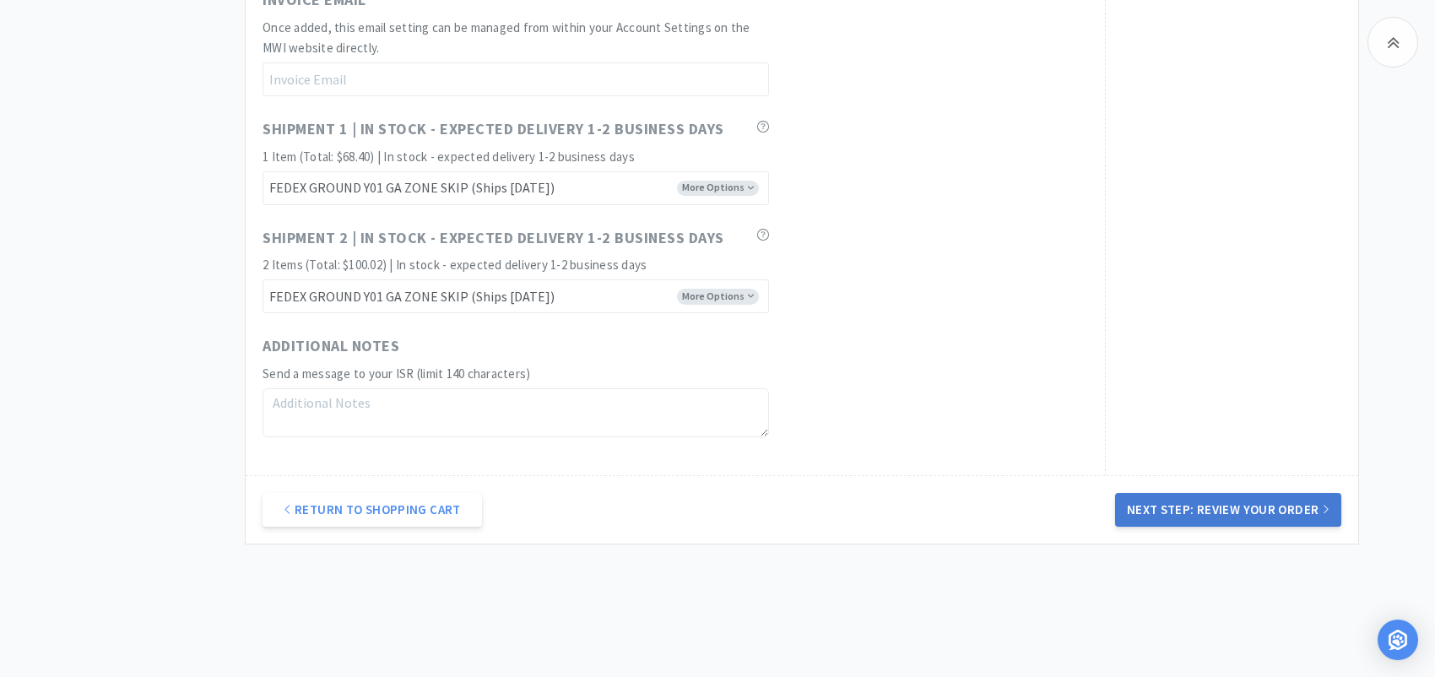
click at [1218, 494] on button "Next Step: Review Your Order" at bounding box center [1228, 510] width 226 height 34
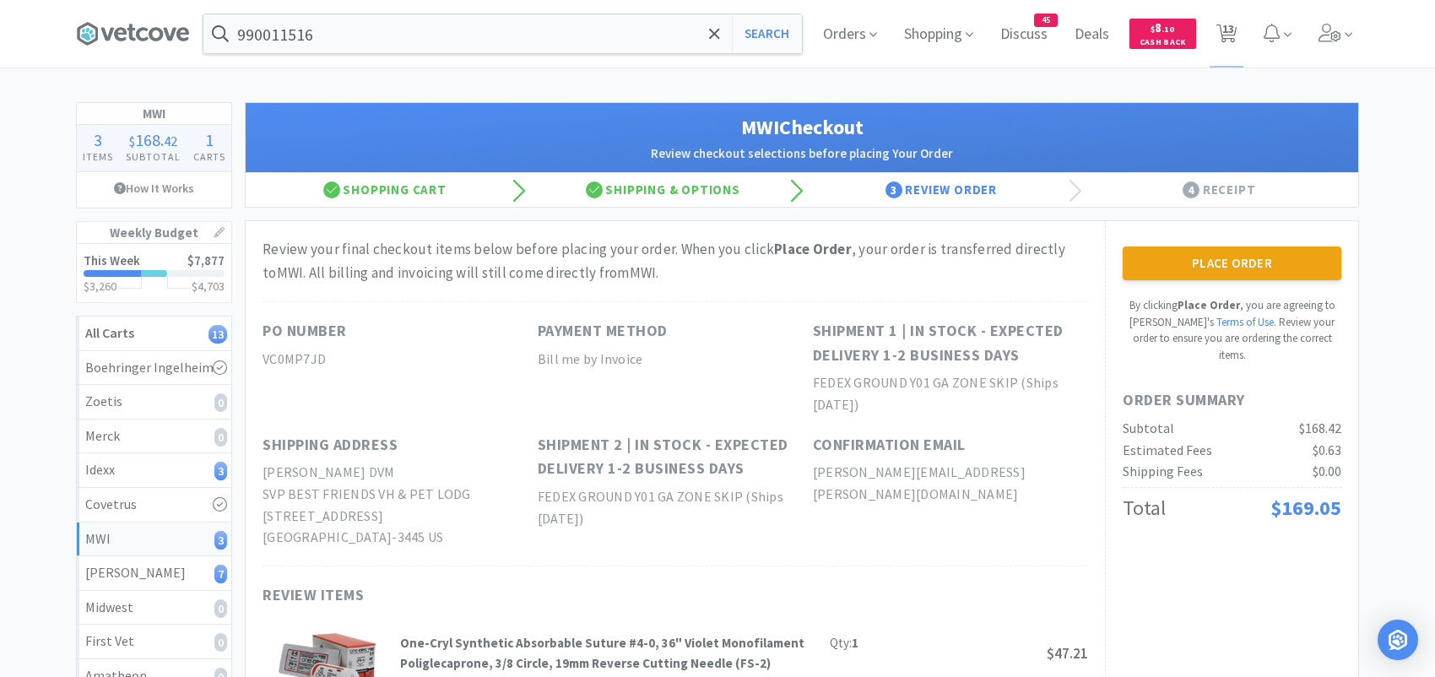
click at [1253, 259] on button "Place Order" at bounding box center [1232, 264] width 219 height 34
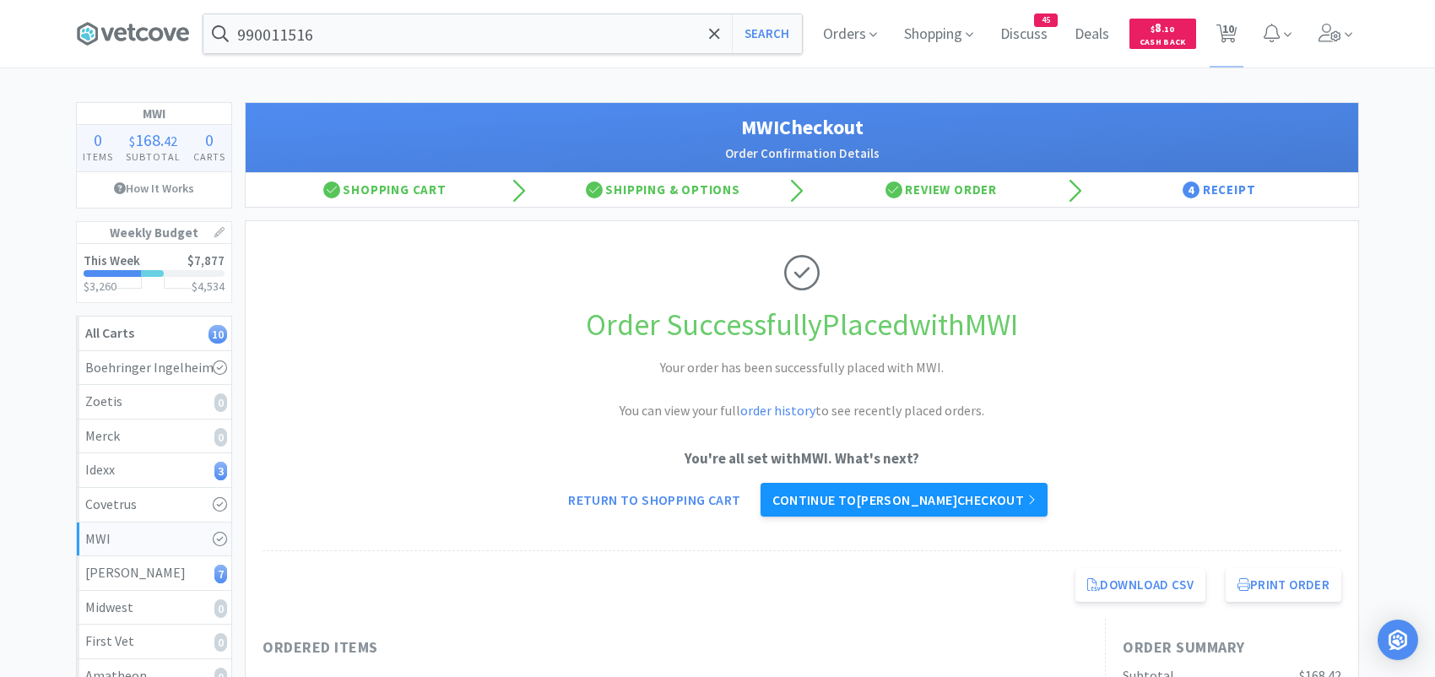
click at [925, 486] on link "Continue to [PERSON_NAME] checkout" at bounding box center [904, 500] width 286 height 34
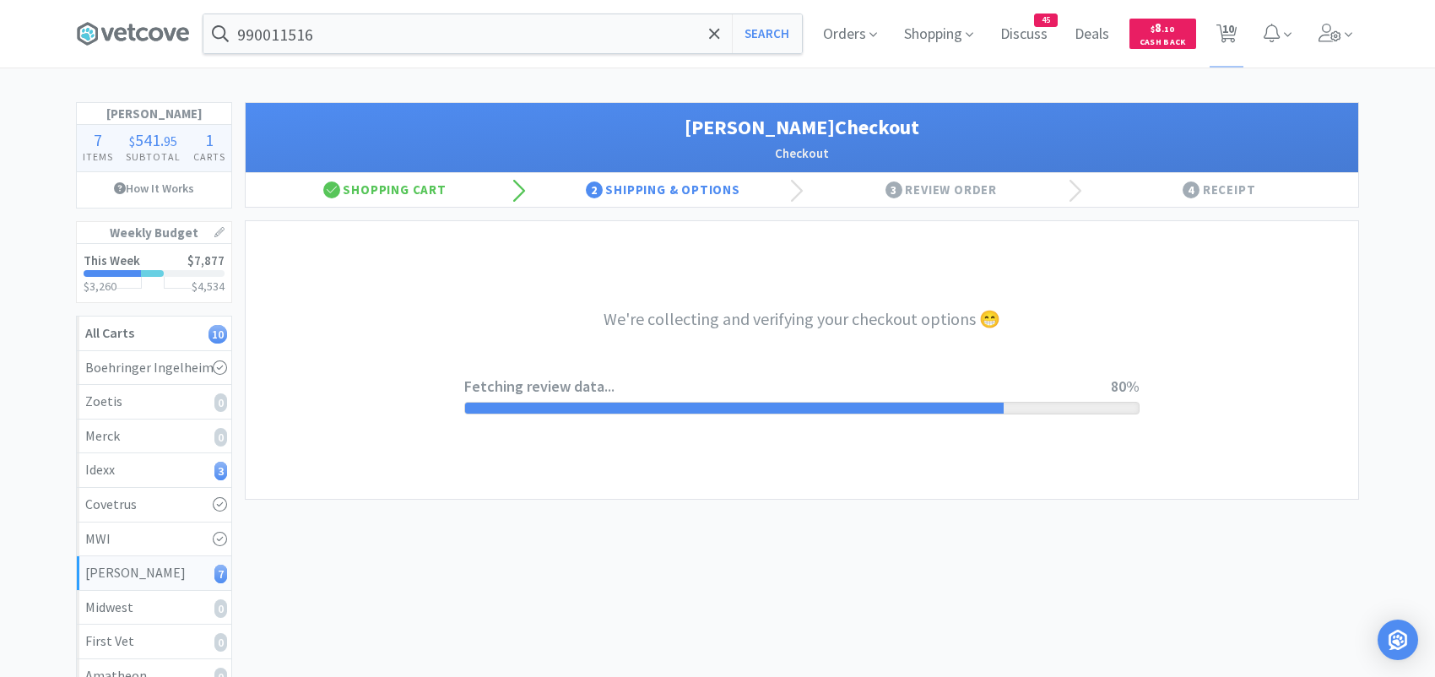
select select "1"
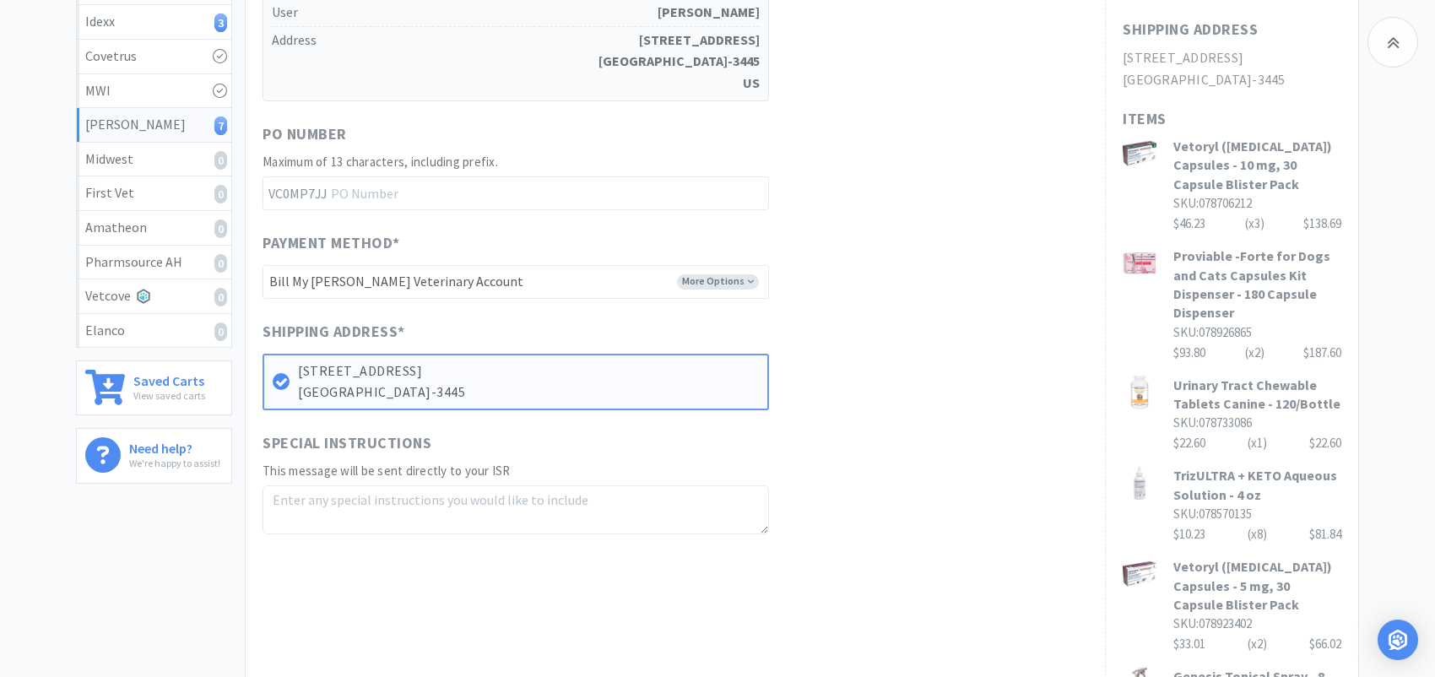
scroll to position [675, 0]
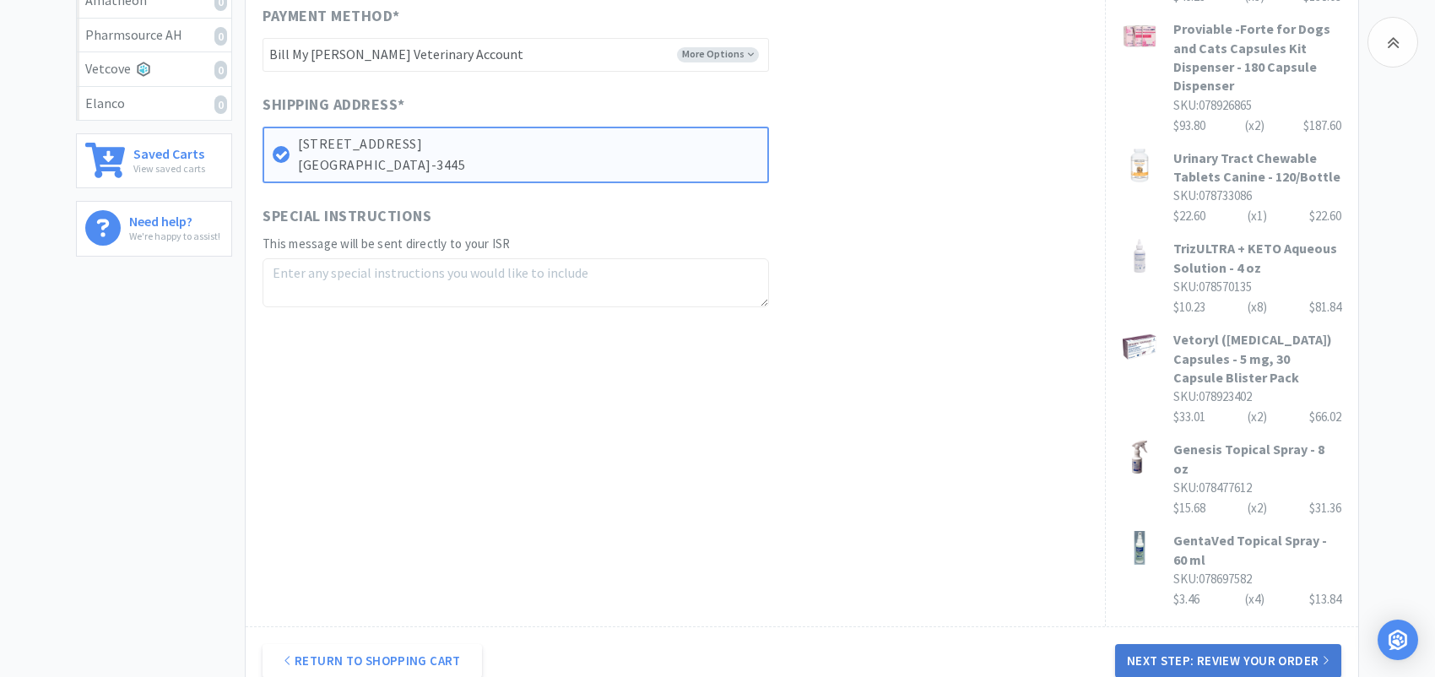
click at [1151, 644] on button "Next Step: Review Your Order" at bounding box center [1228, 661] width 226 height 34
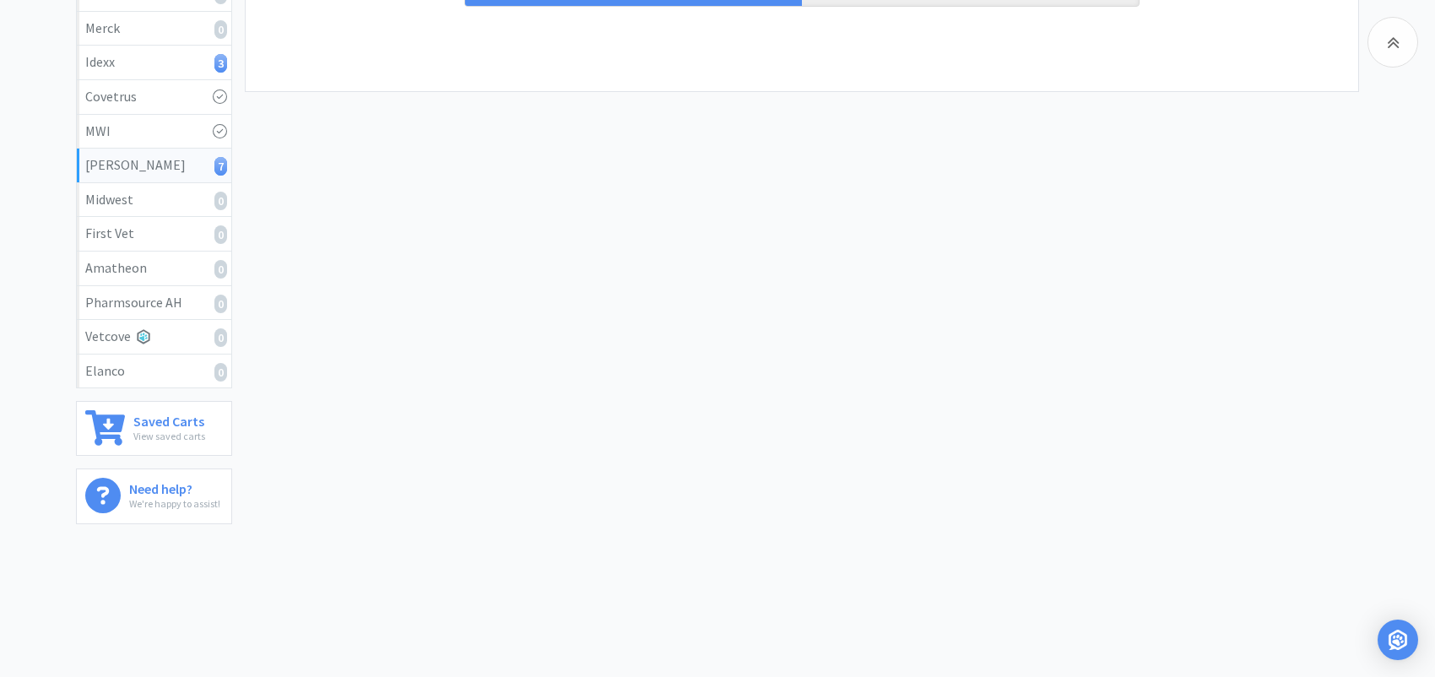
scroll to position [0, 0]
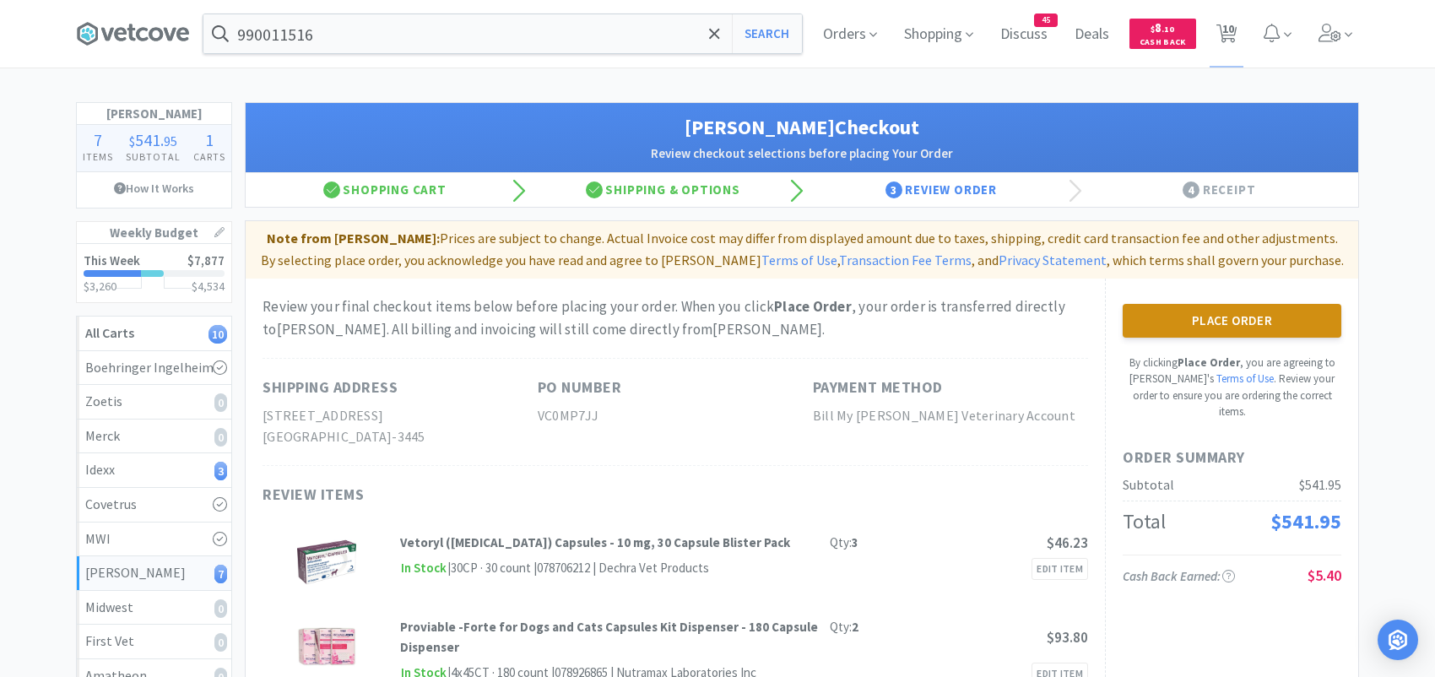
click at [1182, 312] on button "Place Order" at bounding box center [1232, 321] width 219 height 34
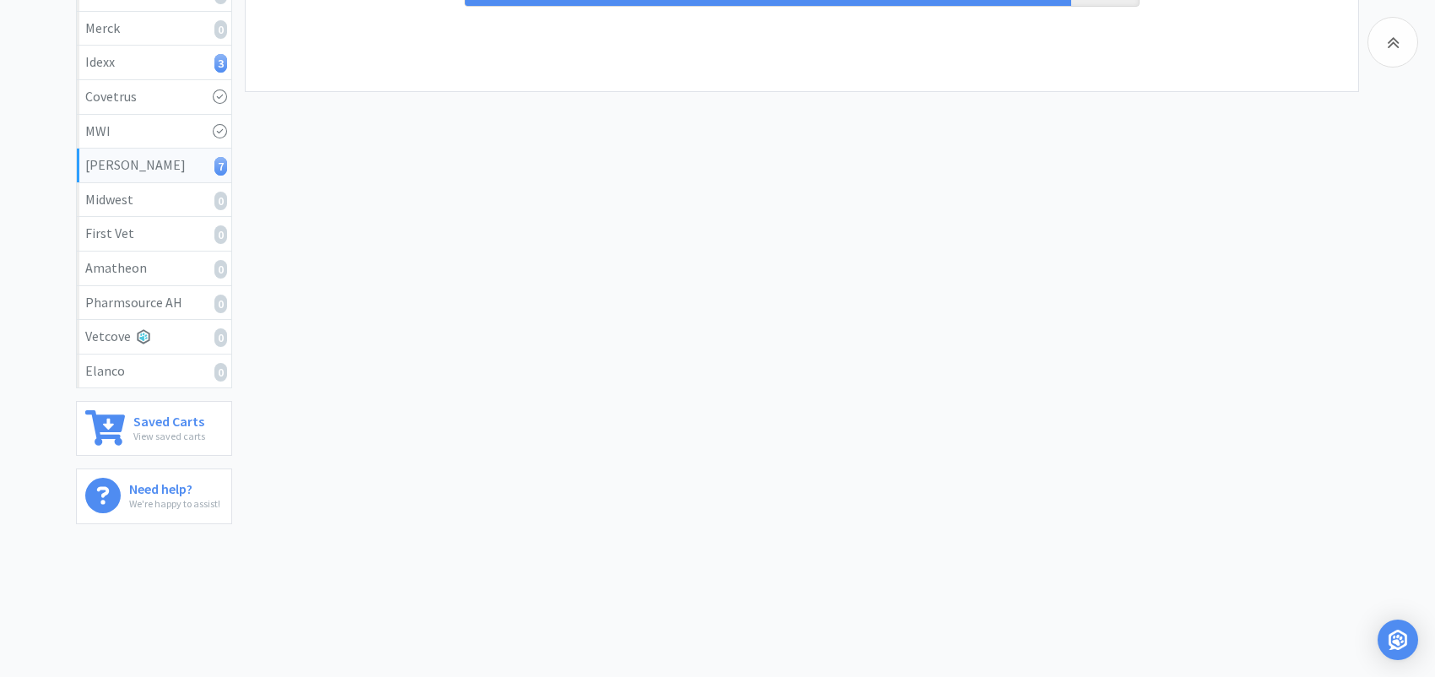
scroll to position [407, 0]
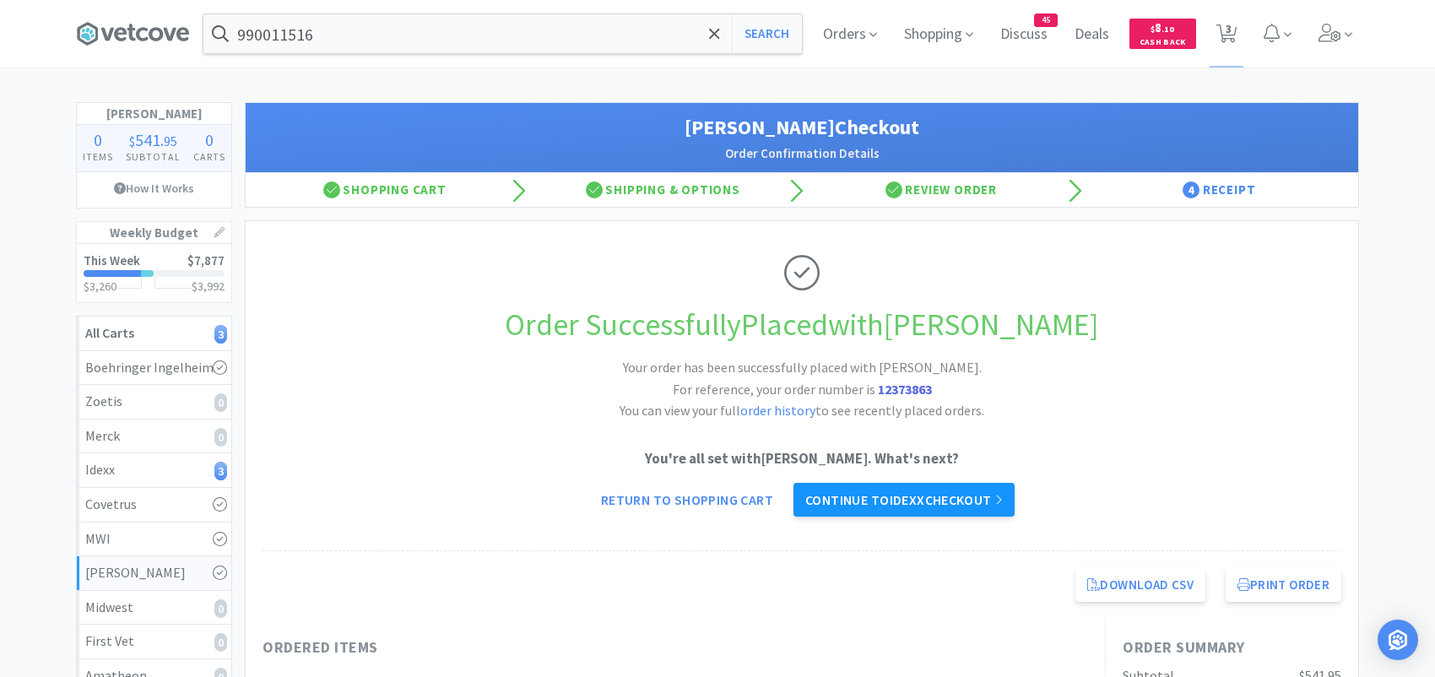
click at [845, 491] on link "Continue to Idexx checkout" at bounding box center [904, 500] width 221 height 34
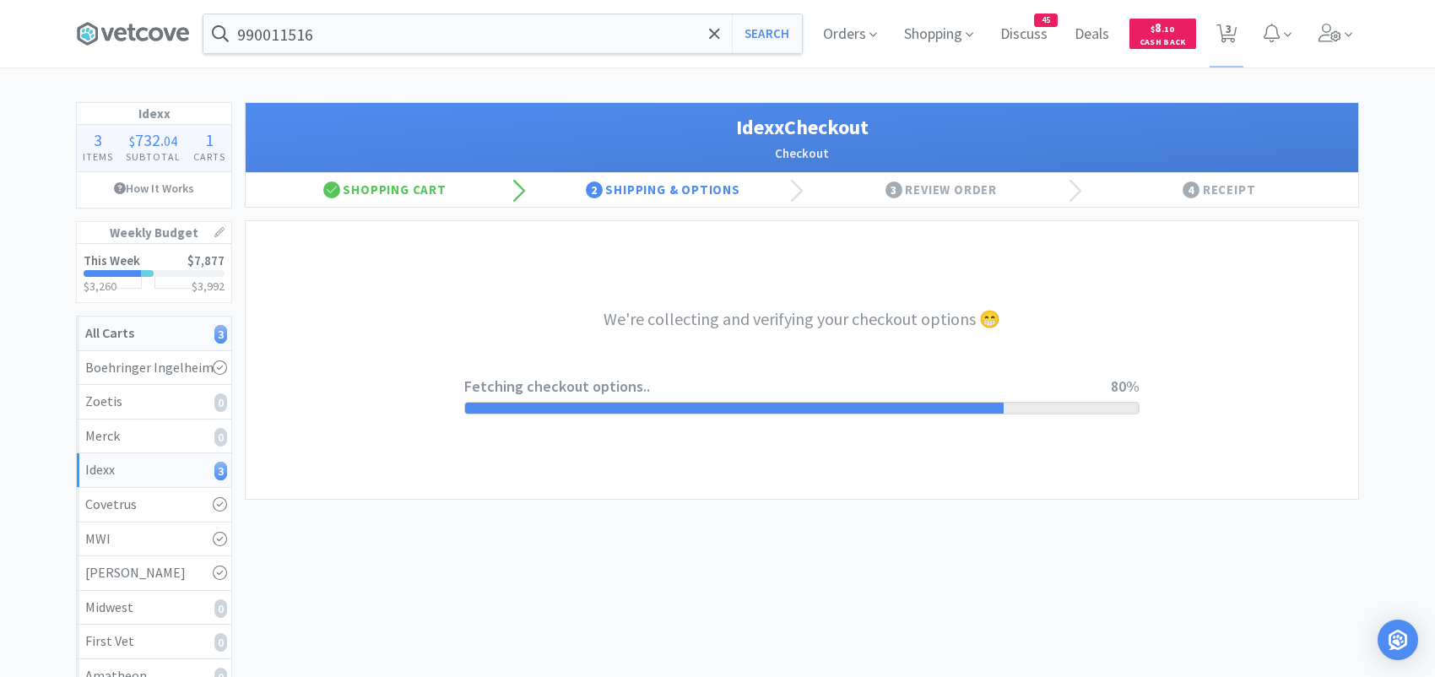
select select "904"
select select "003"
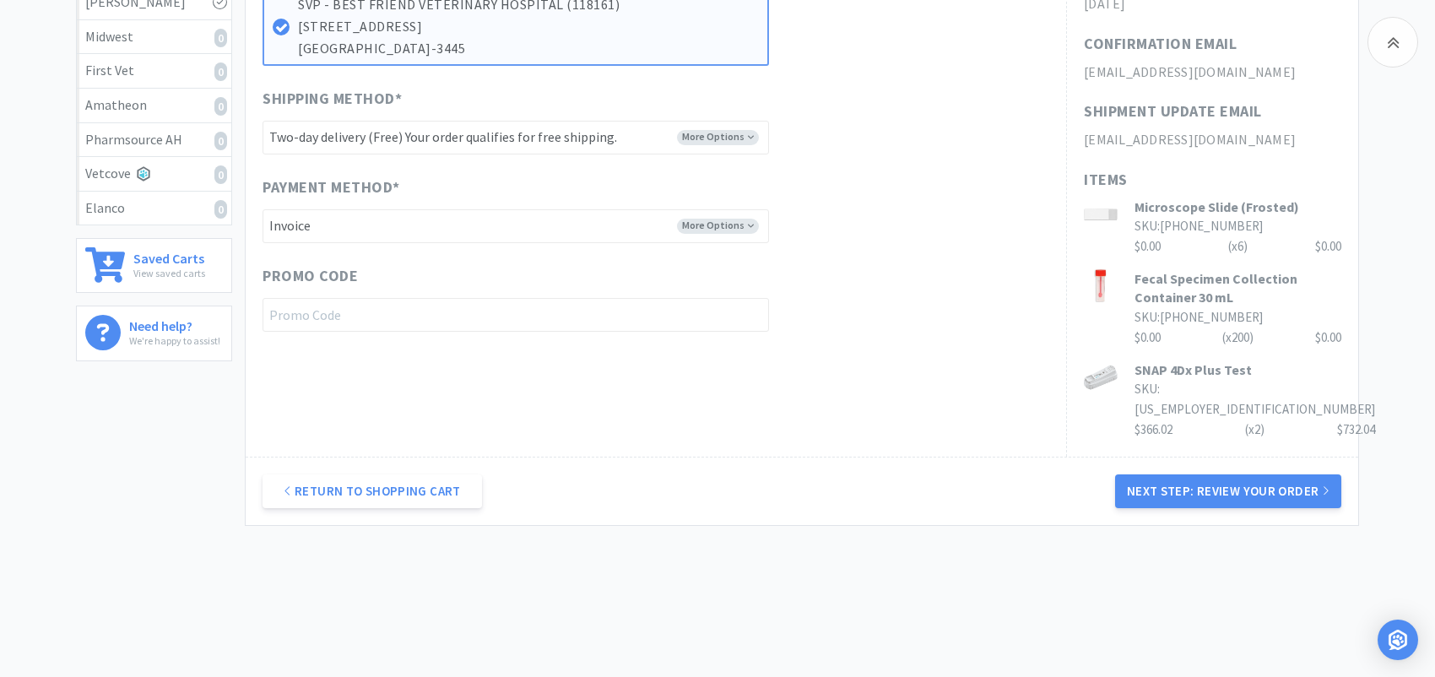
click at [1153, 475] on button "Next Step: Review Your Order" at bounding box center [1228, 492] width 226 height 34
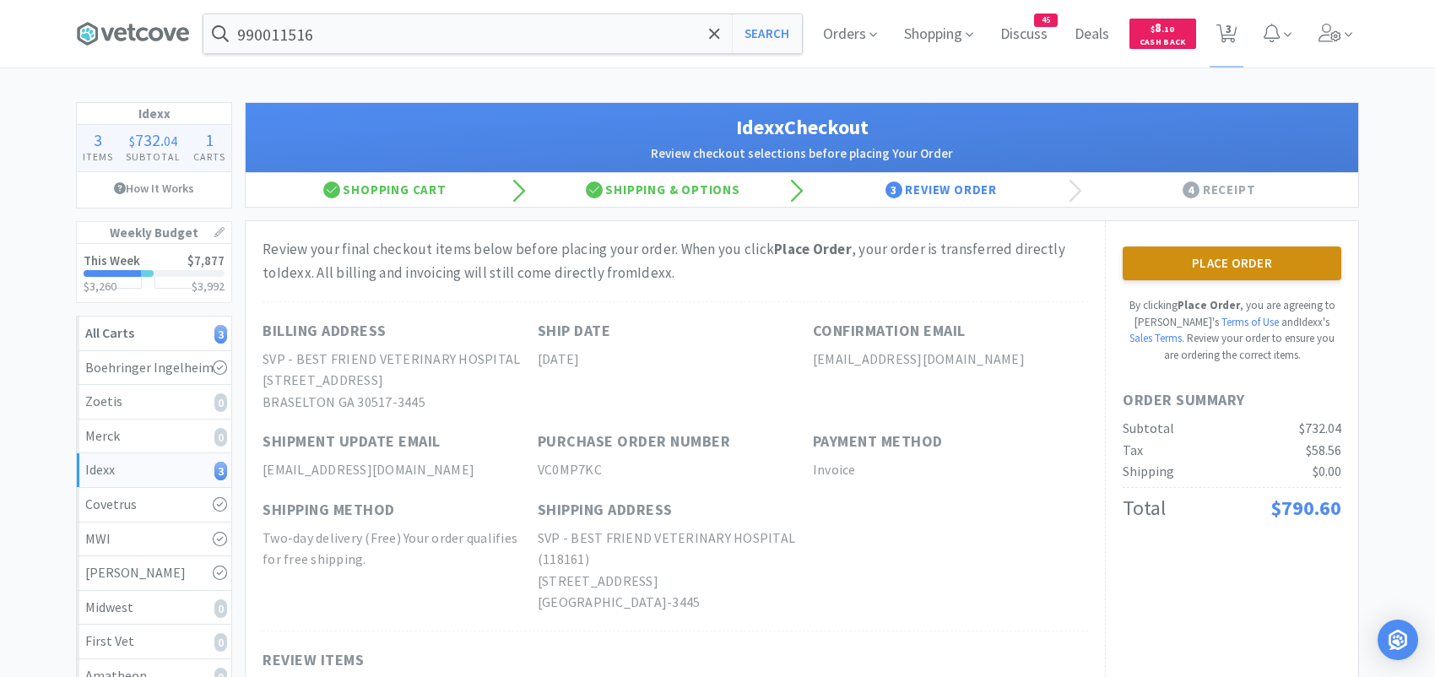
click at [1220, 264] on button "Place Order" at bounding box center [1232, 264] width 219 height 34
